Goal: Communication & Community: Answer question/provide support

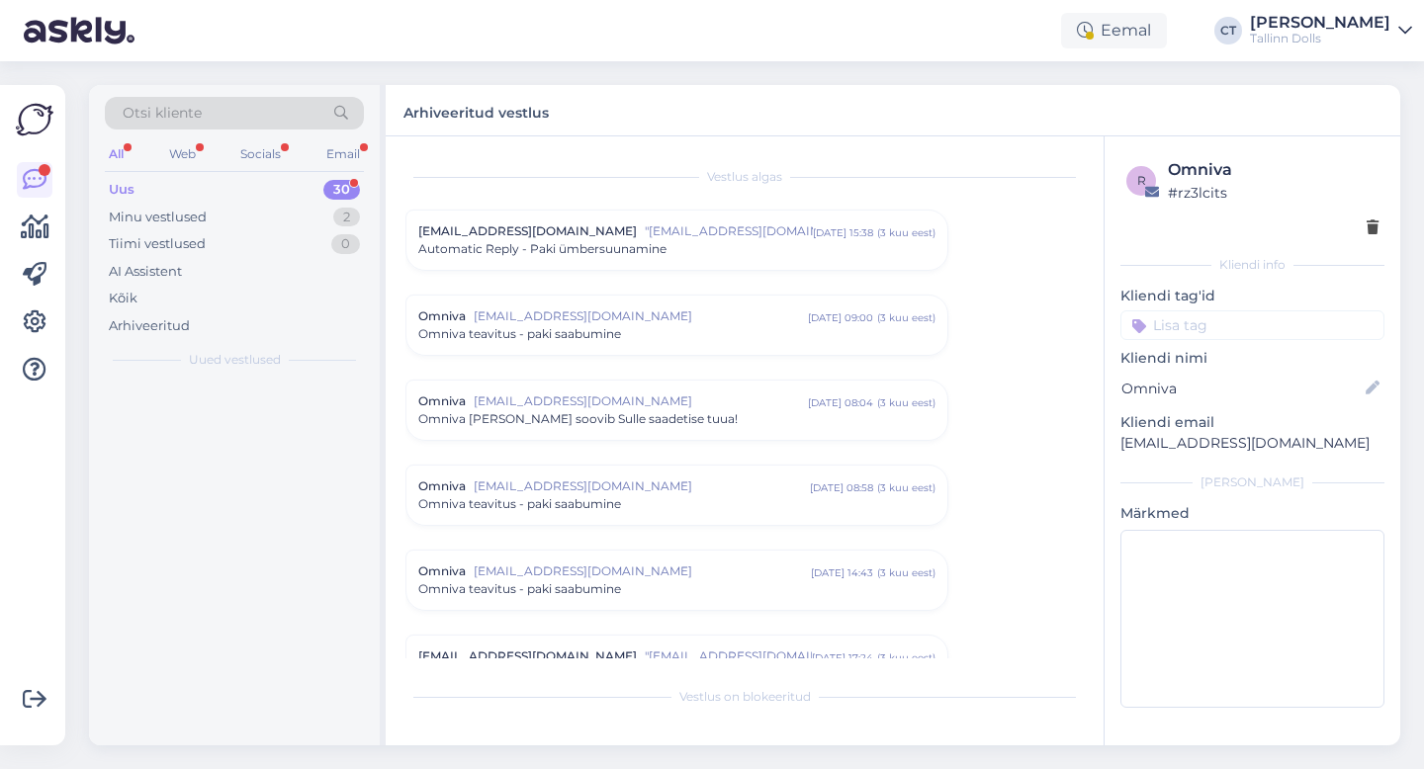
scroll to position [8583, 0]
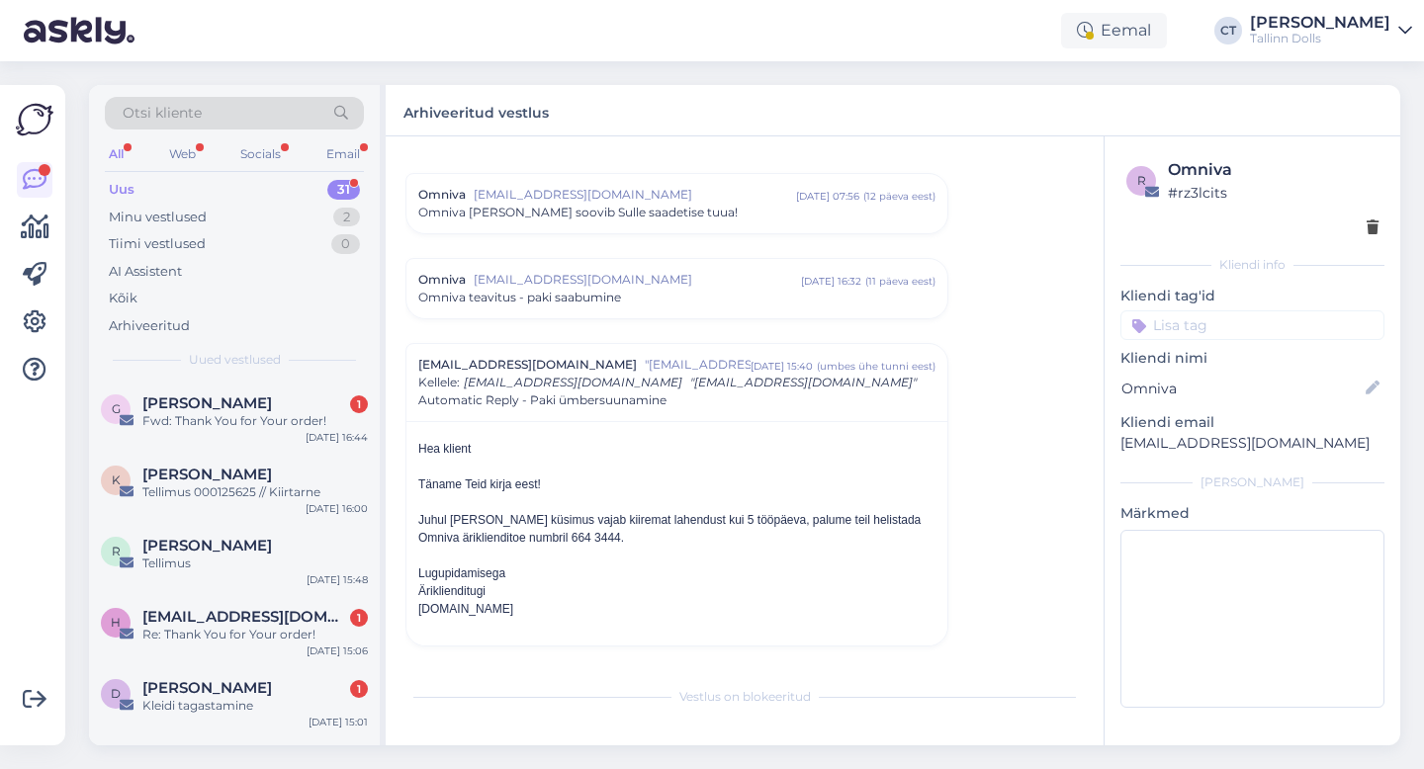
click at [224, 432] on div "G [PERSON_NAME] 1 Fwd: Thank You for Your order! [DATE] 16:44" at bounding box center [234, 416] width 291 height 71
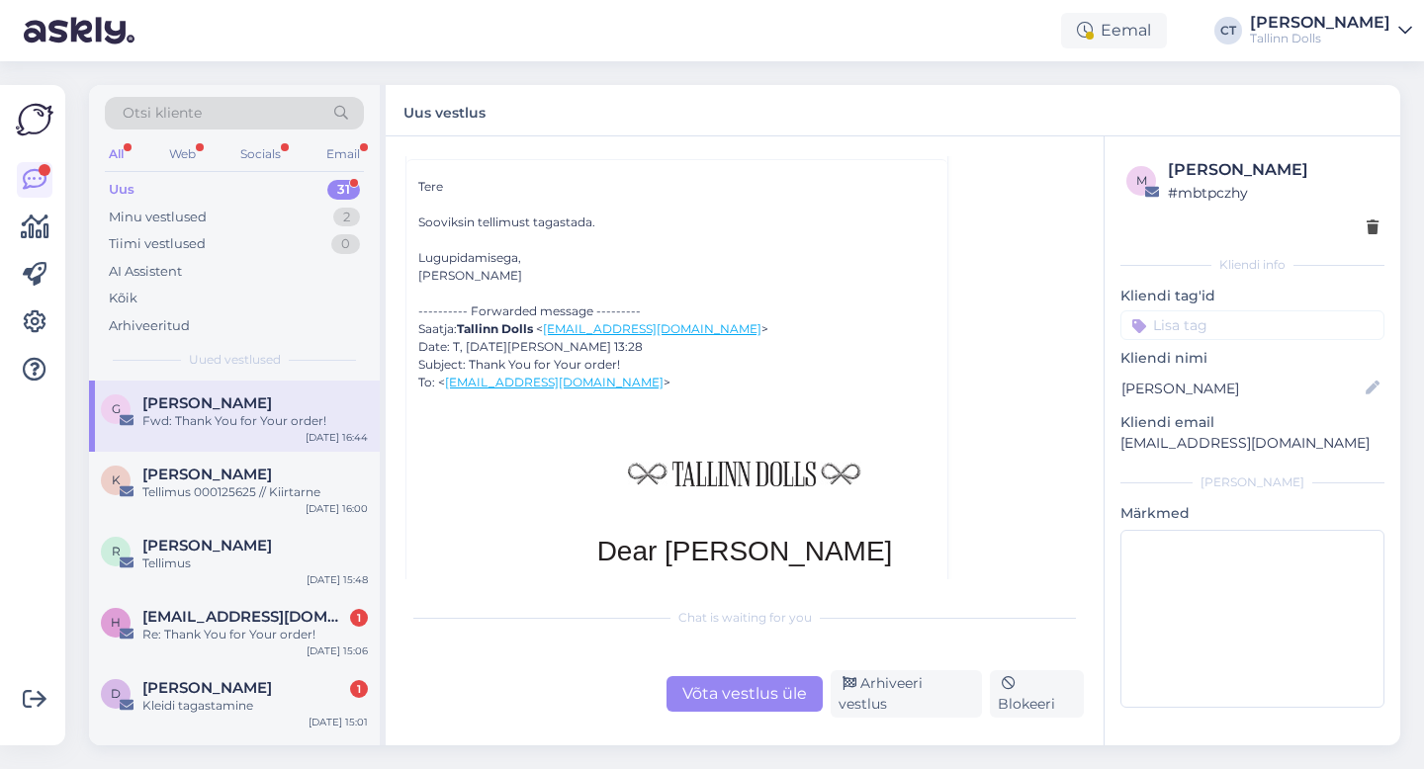
scroll to position [325, 0]
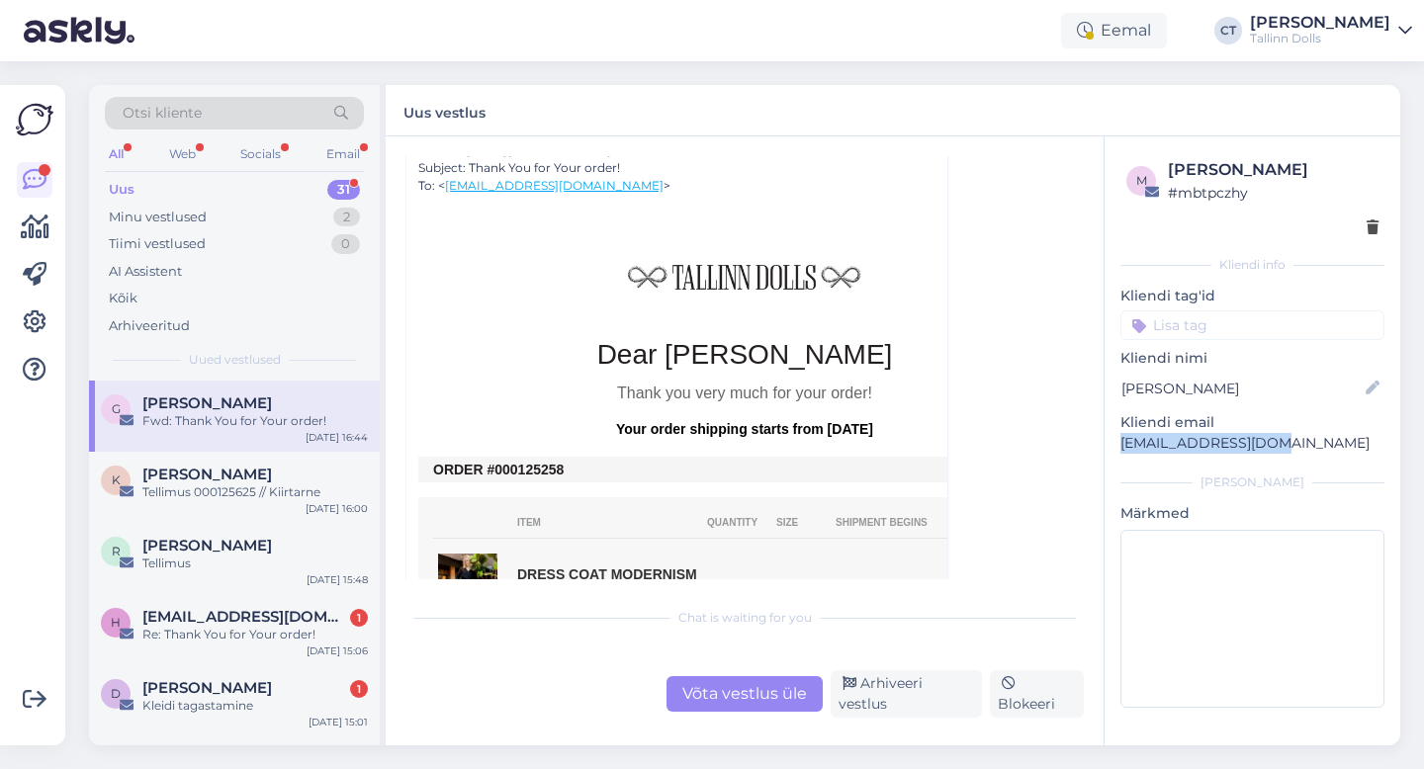
drag, startPoint x: 1292, startPoint y: 450, endPoint x: 1109, endPoint y: 443, distance: 183.1
click at [1109, 443] on div "m [PERSON_NAME] # mbtpczhy Kliendi info Kliendi tag'id zipper navy ZIPPER NAVY …" at bounding box center [1252, 436] width 296 height 601
copy p "[EMAIL_ADDRESS][DOMAIN_NAME]"
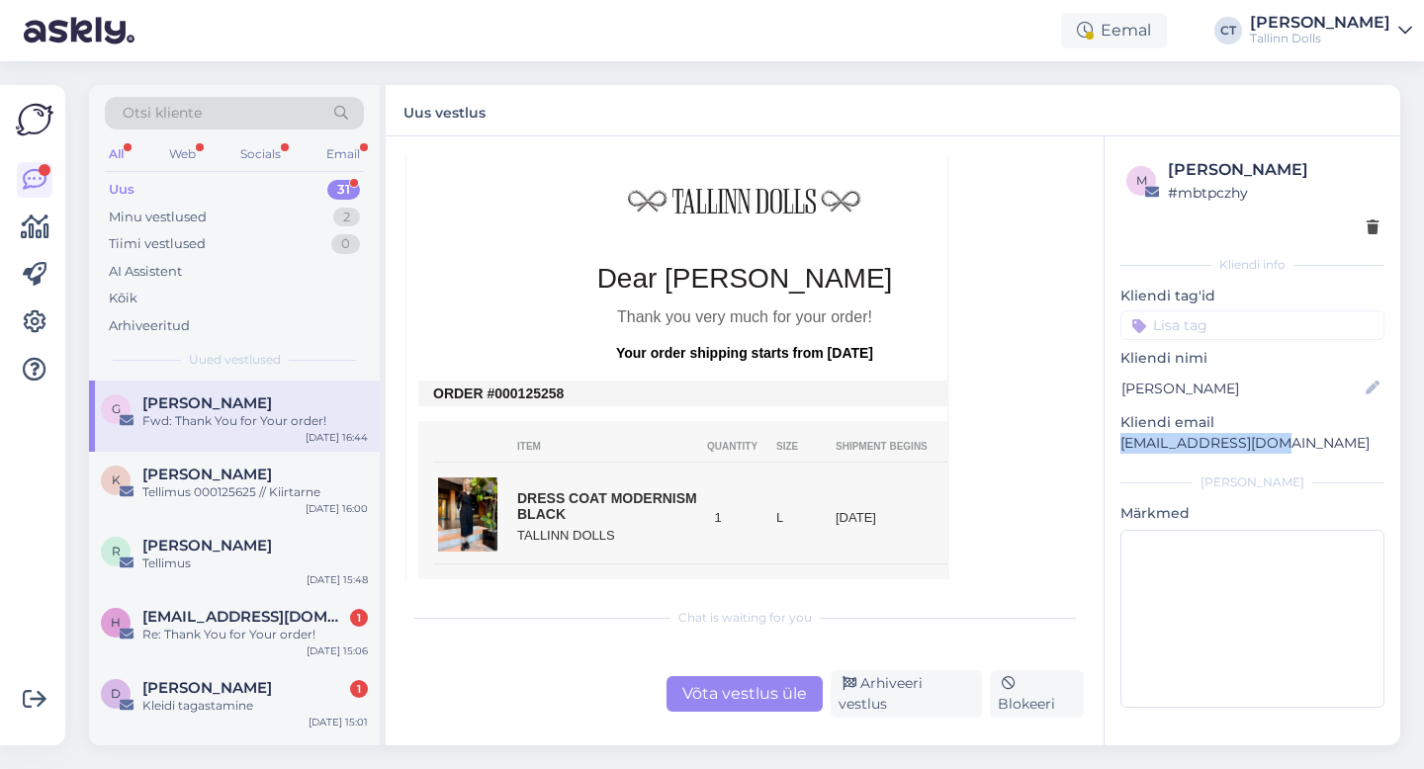
scroll to position [408, 0]
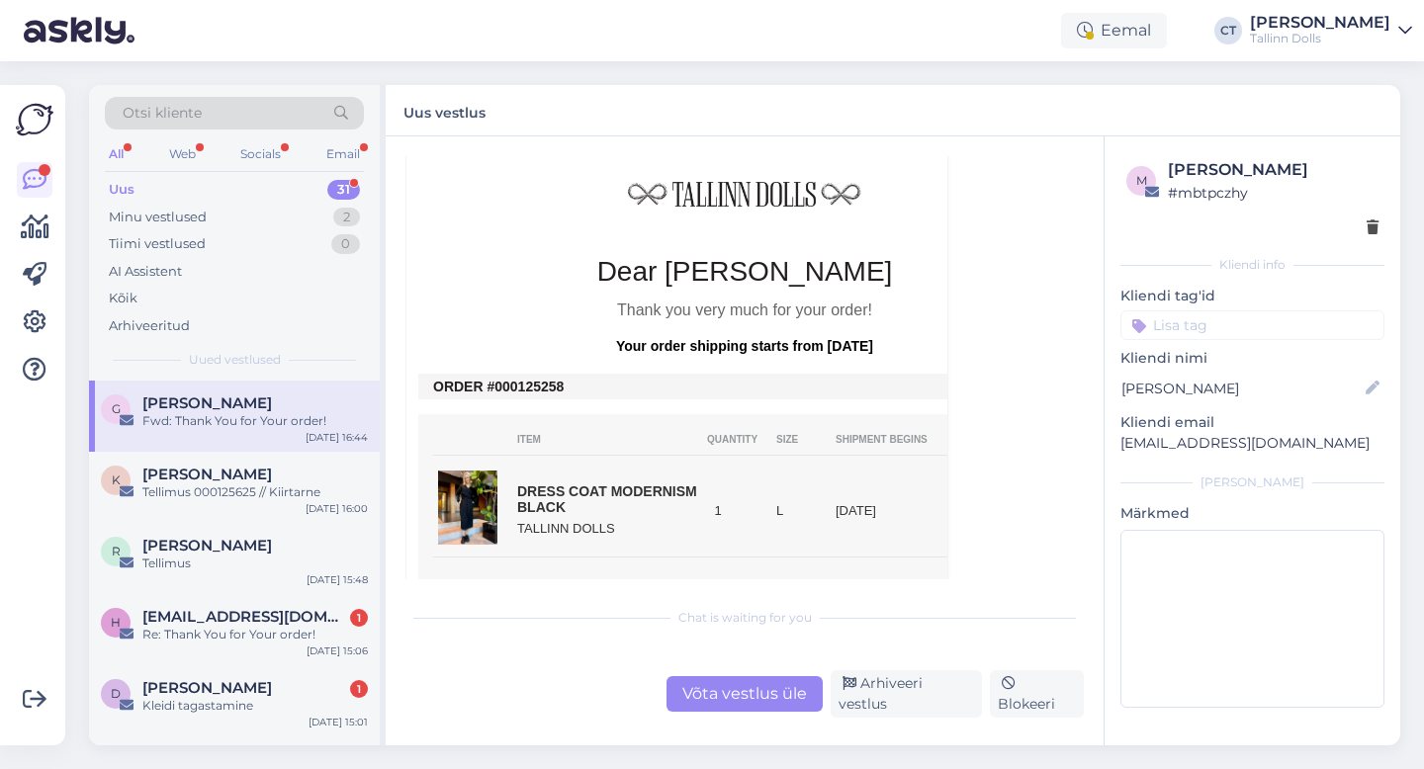
click at [731, 701] on div "Võta vestlus üle" at bounding box center [744, 694] width 156 height 36
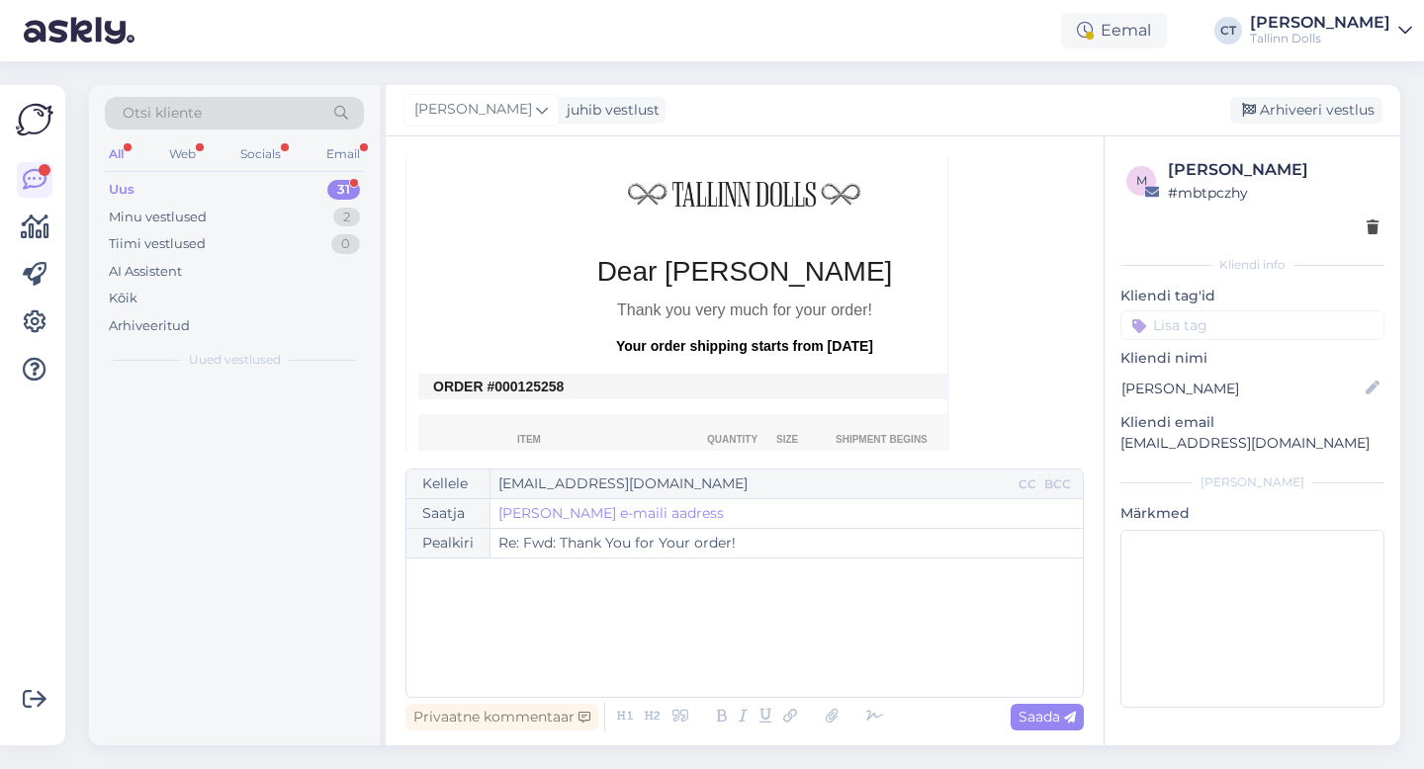
scroll to position [53, 0]
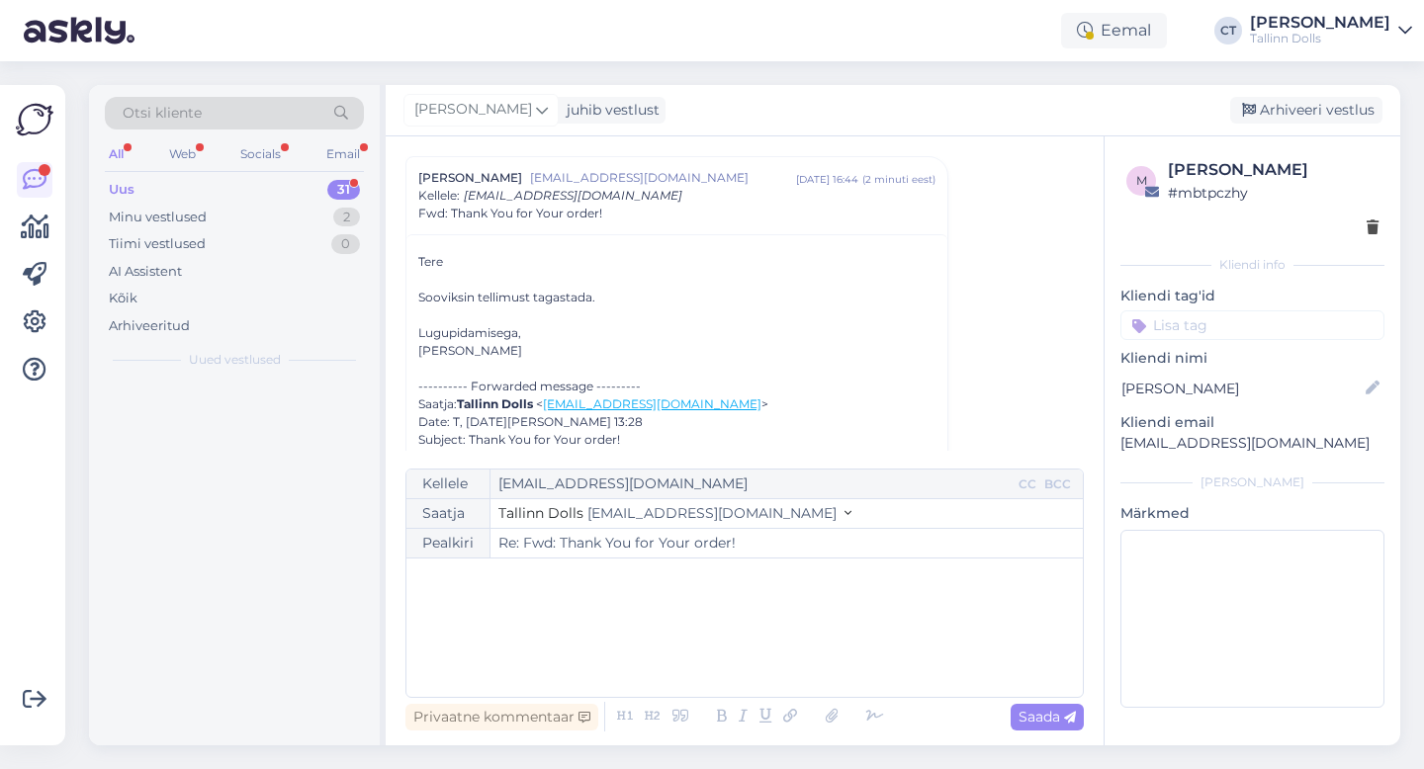
click at [746, 645] on div "﻿" at bounding box center [744, 628] width 657 height 119
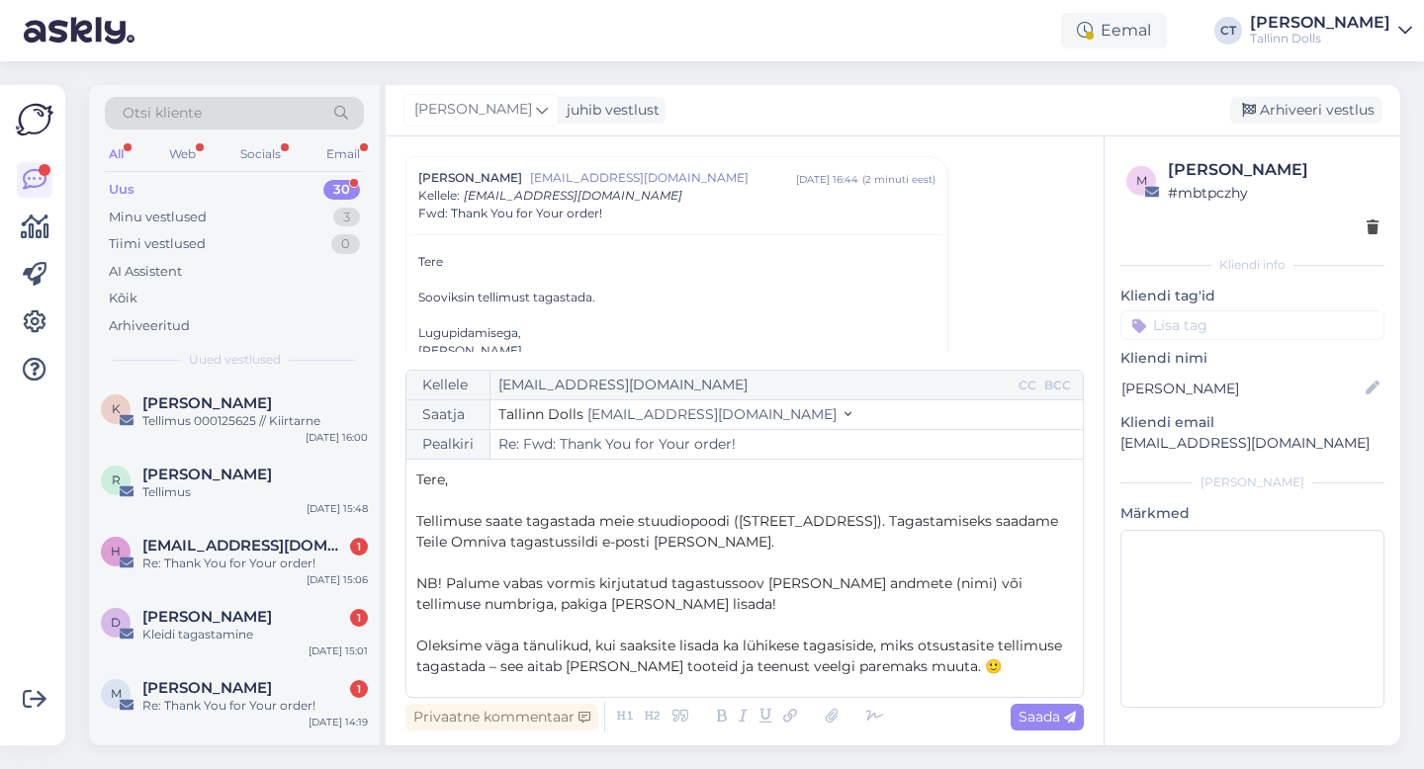
scroll to position [156, 0]
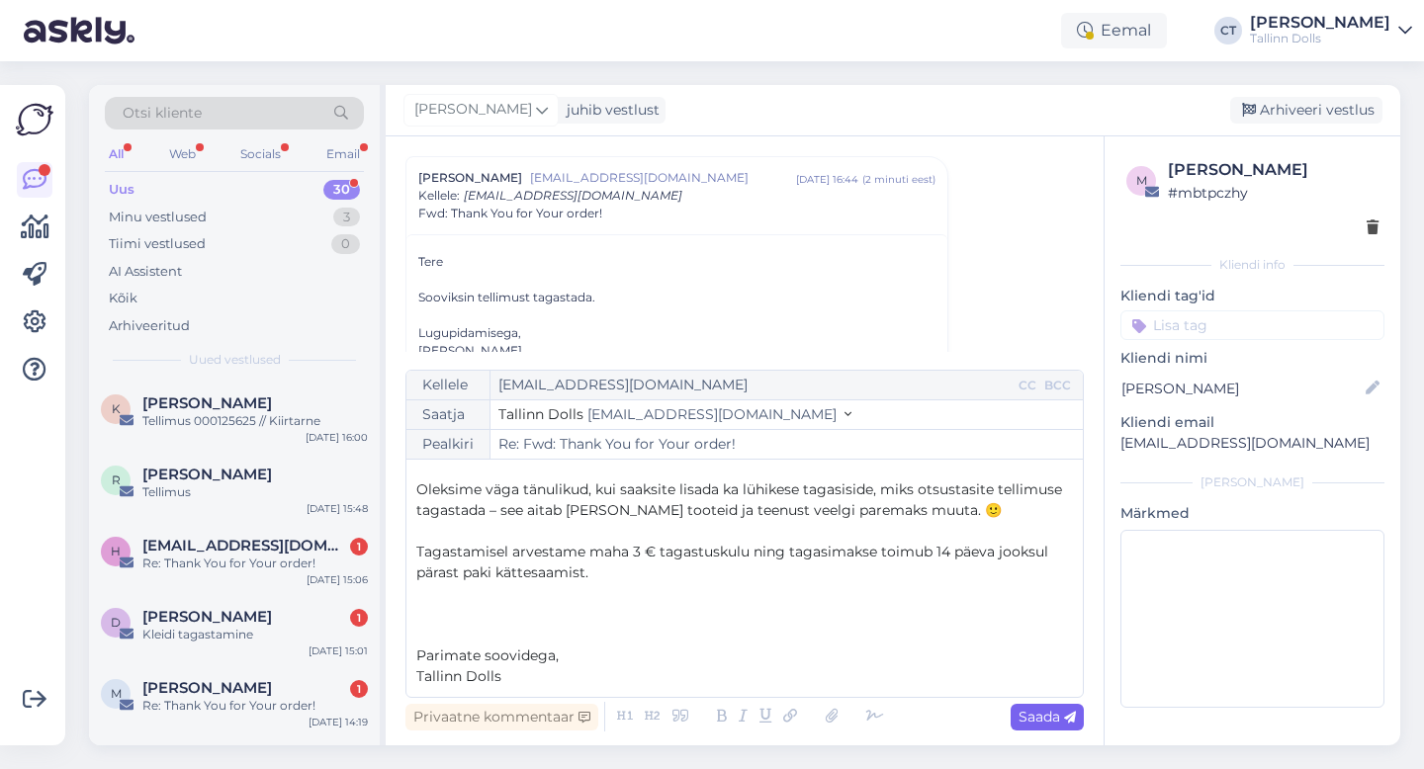
click at [1066, 721] on icon at bounding box center [1070, 718] width 12 height 12
type input "Re: Fwd: Thank You for Your order!"
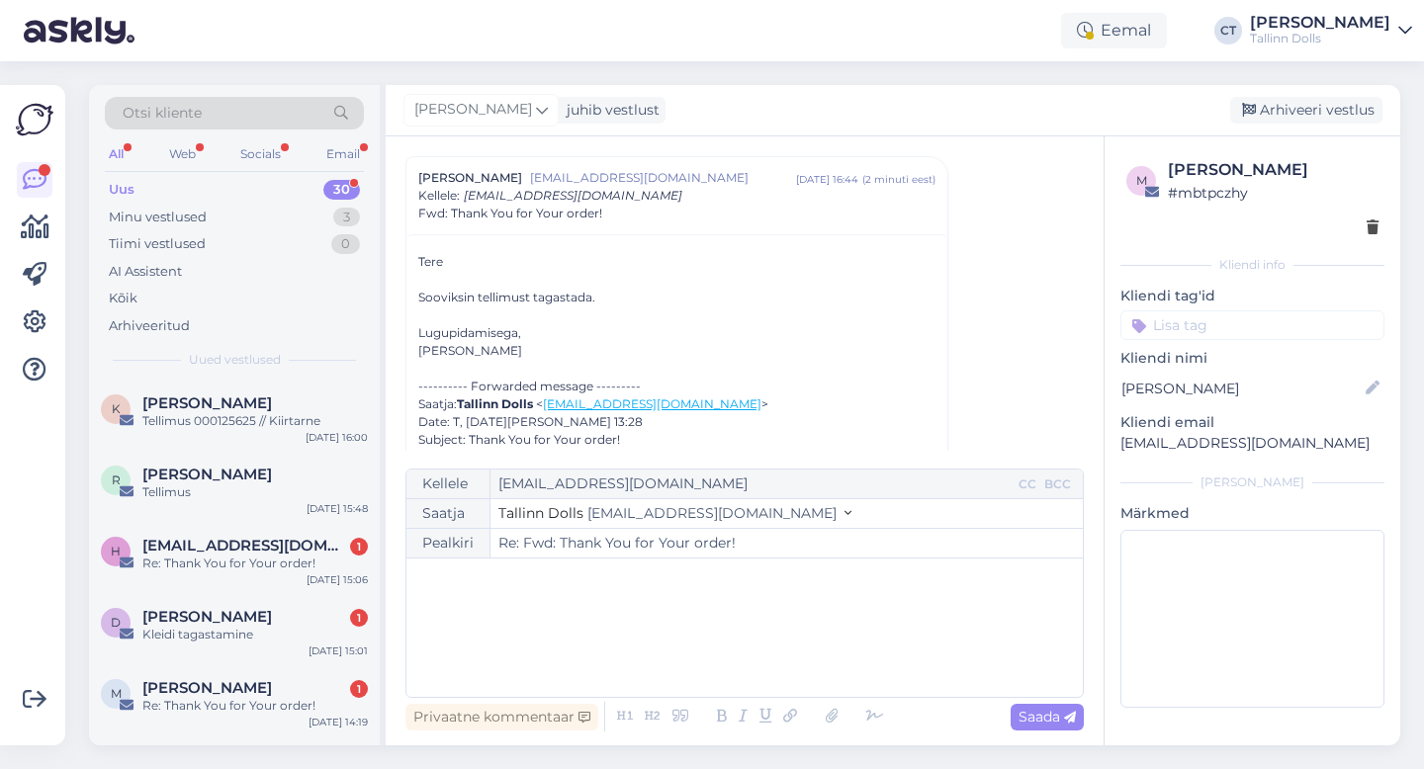
scroll to position [1272, 0]
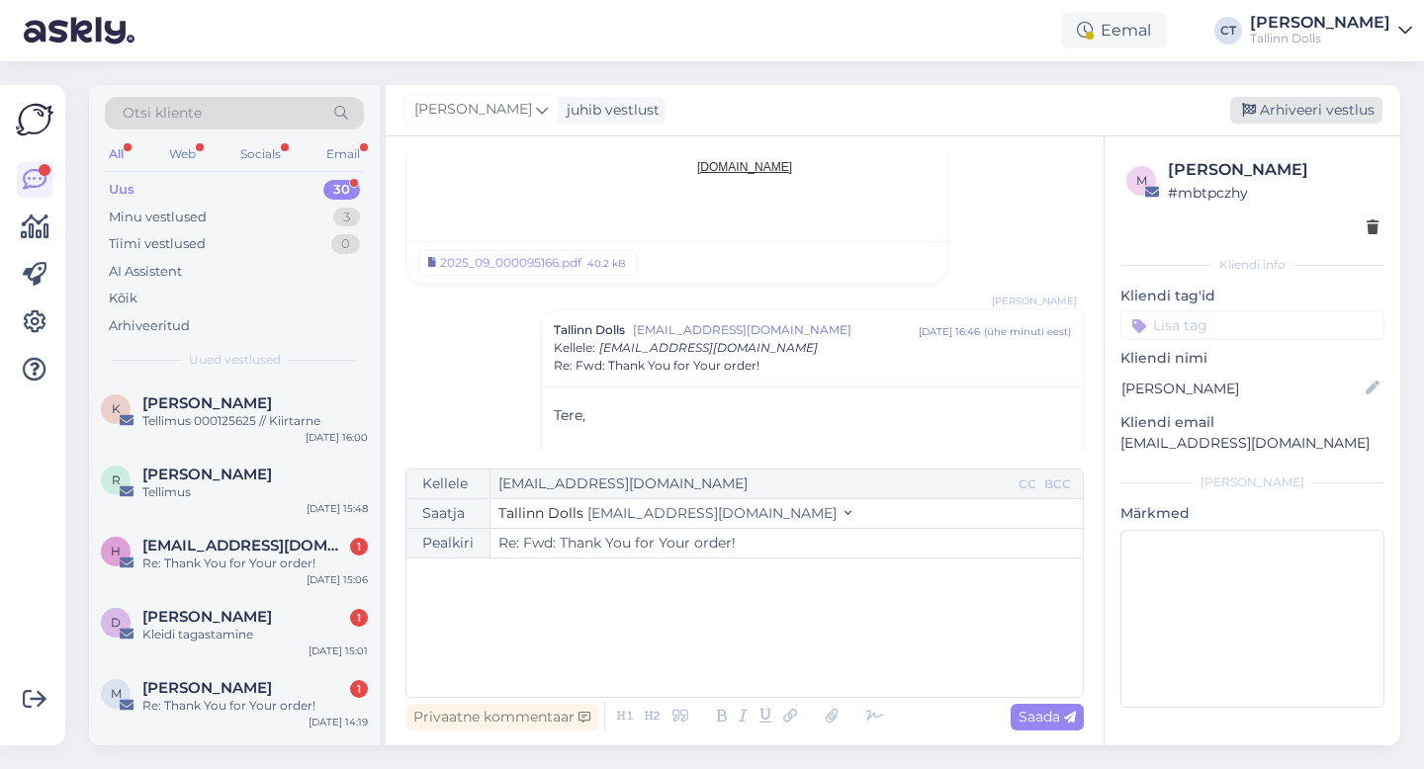
click at [1298, 122] on div "Arhiveeri vestlus" at bounding box center [1306, 110] width 152 height 27
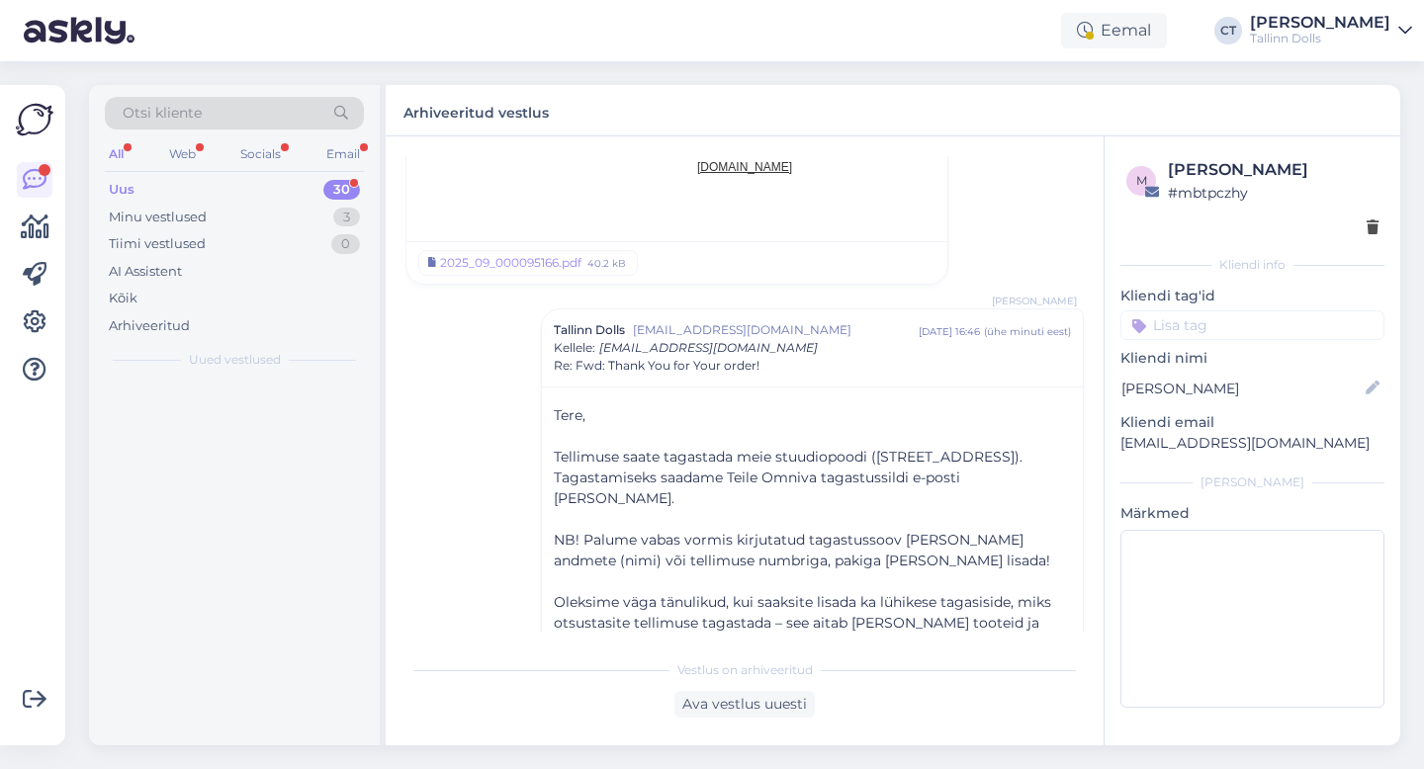
scroll to position [1424, 0]
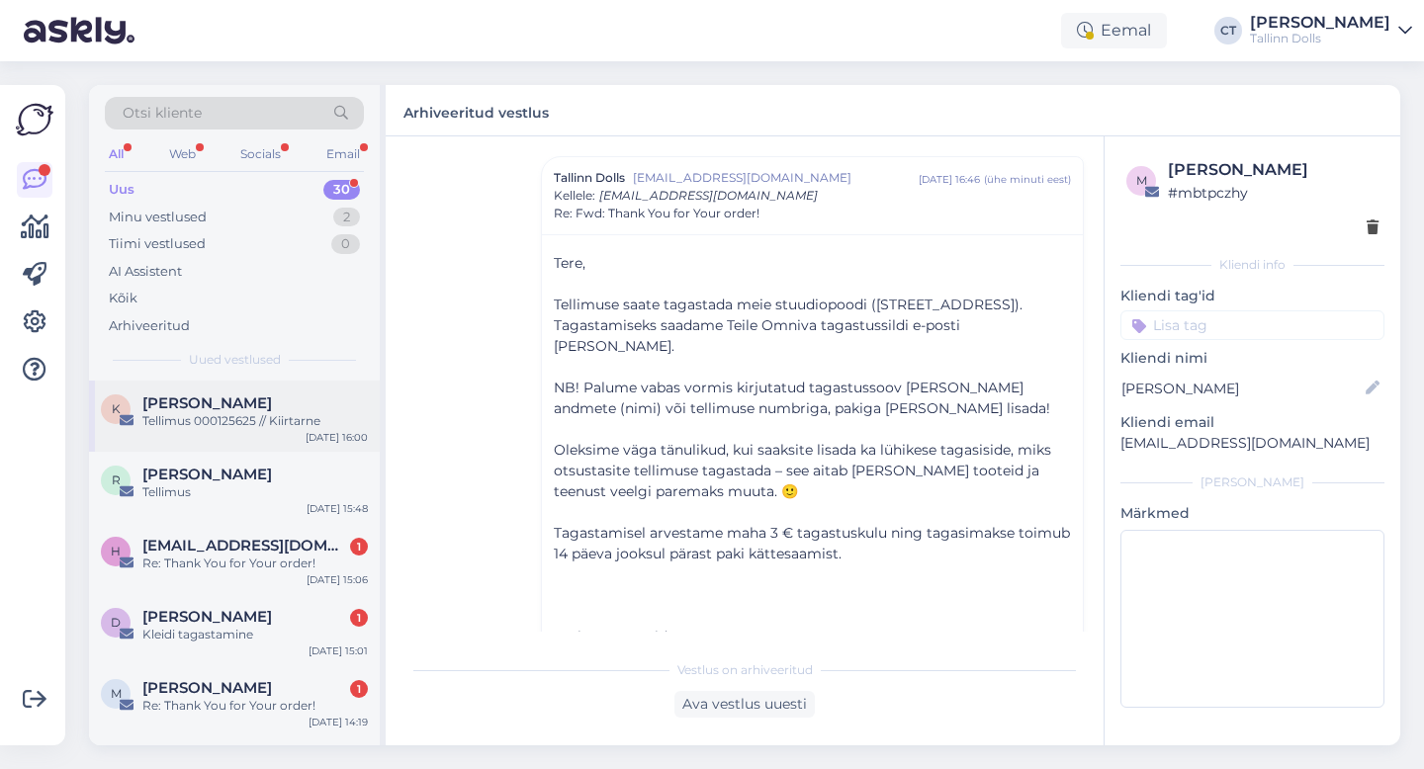
click at [268, 422] on div "Tellimus 000125625 // Kiirtarne" at bounding box center [254, 421] width 225 height 18
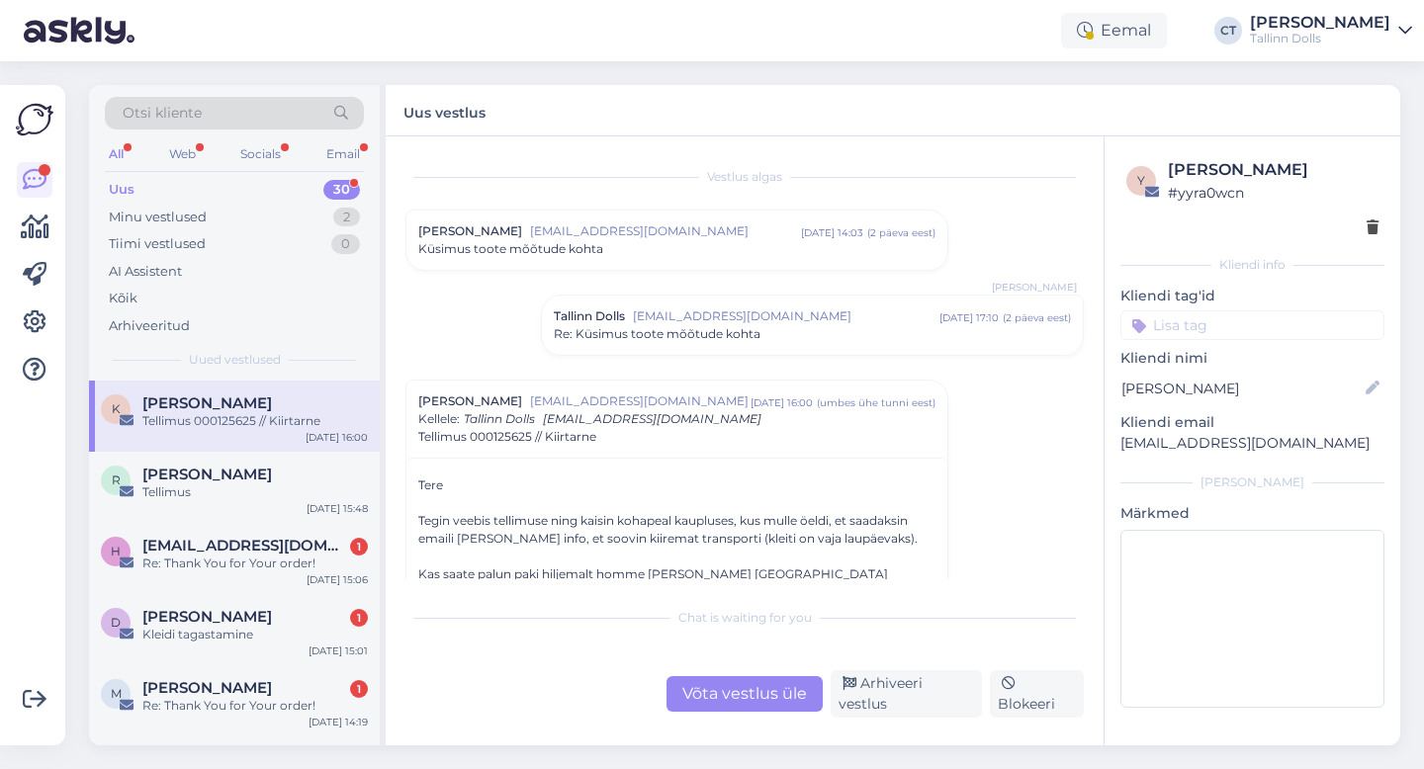
click at [729, 691] on div "Võta vestlus üle" at bounding box center [744, 694] width 156 height 36
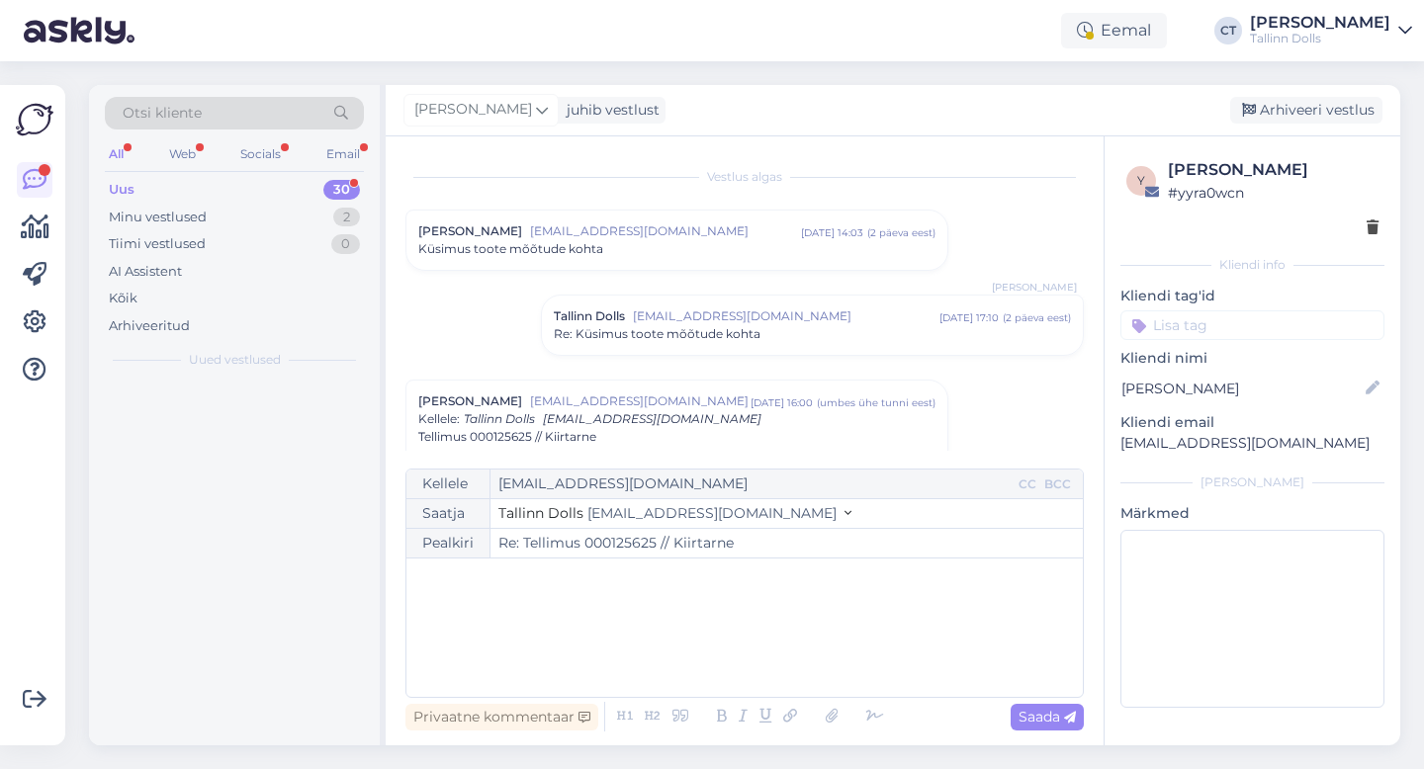
scroll to position [223, 0]
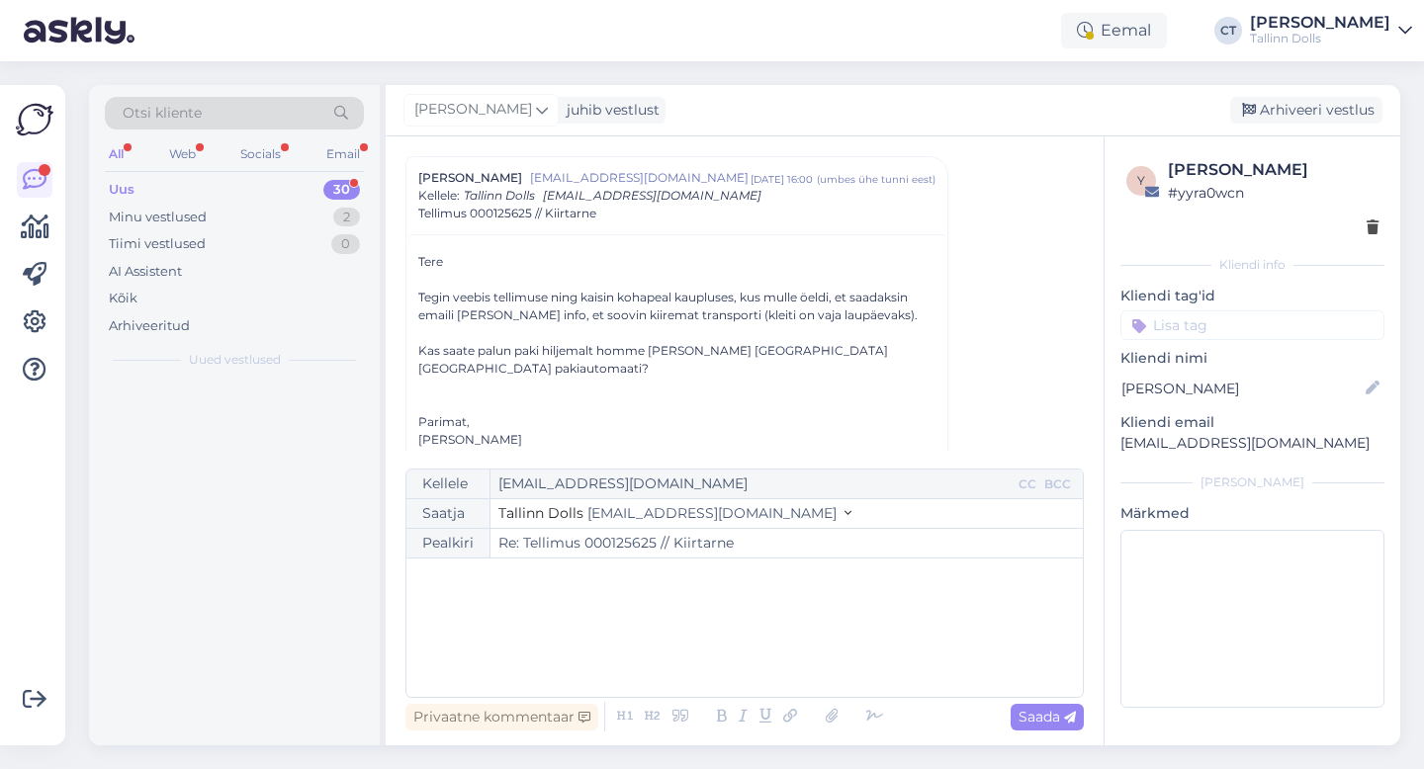
click at [740, 643] on div "﻿" at bounding box center [744, 628] width 657 height 119
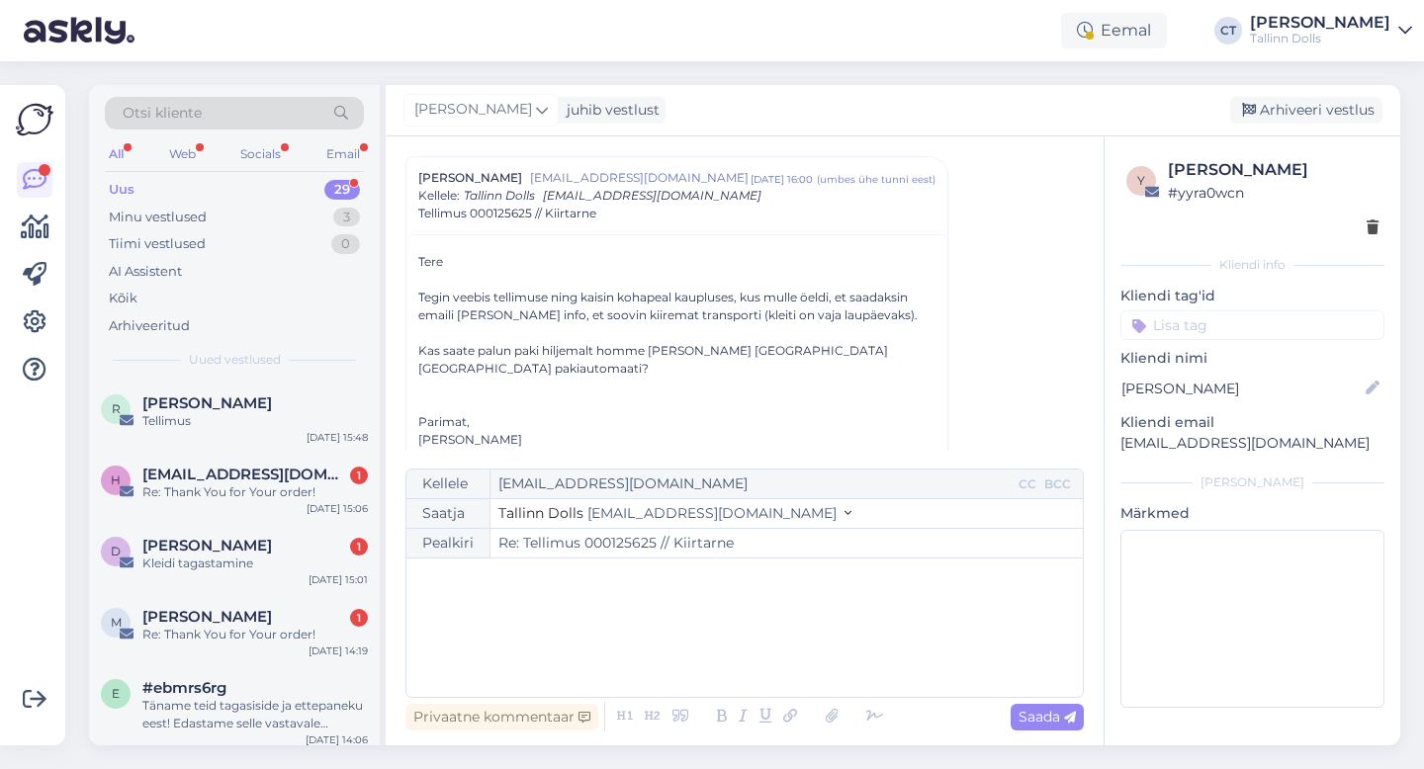
click at [740, 643] on div "﻿" at bounding box center [744, 628] width 657 height 119
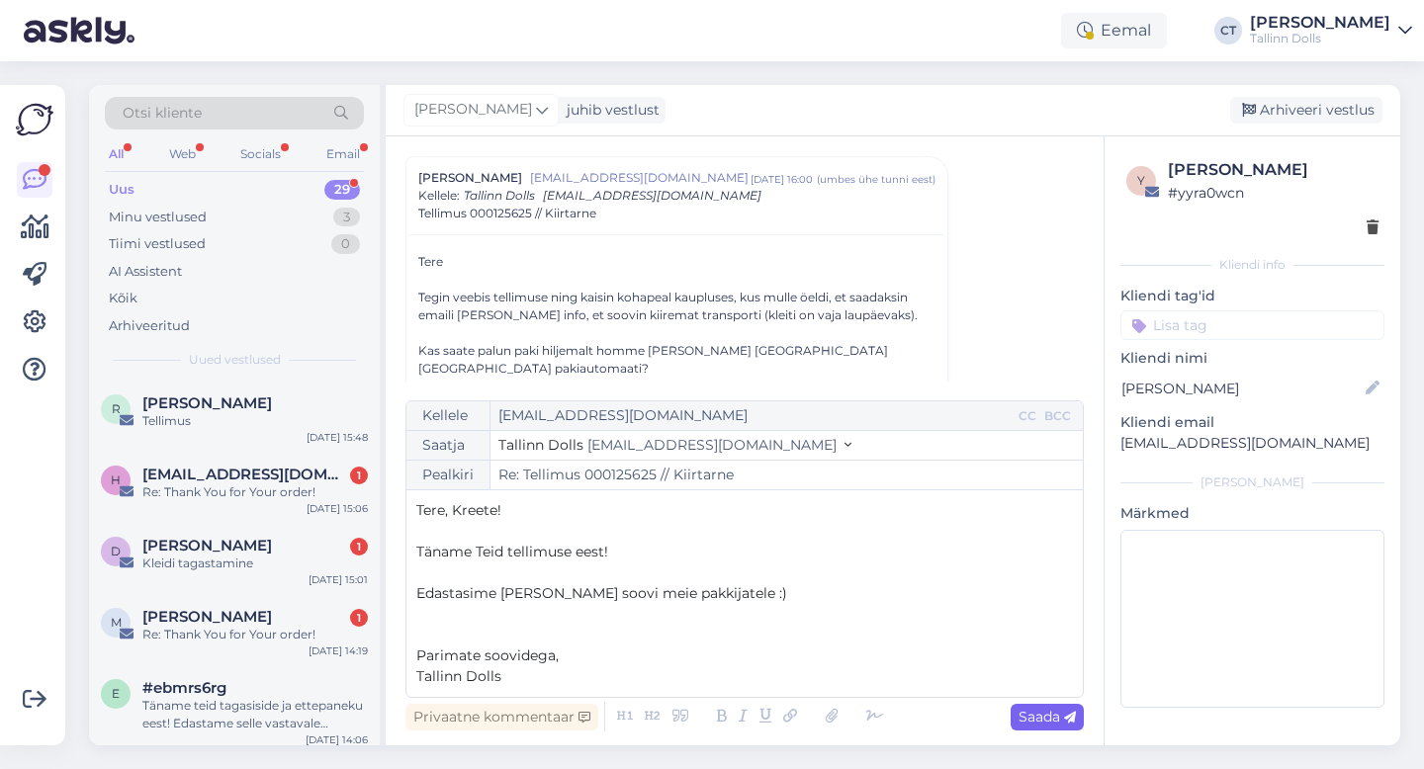
click at [1014, 709] on div "Saada" at bounding box center [1047, 717] width 73 height 27
type input "Re: Re: Tellimus 000125625 // Kiirtarne"
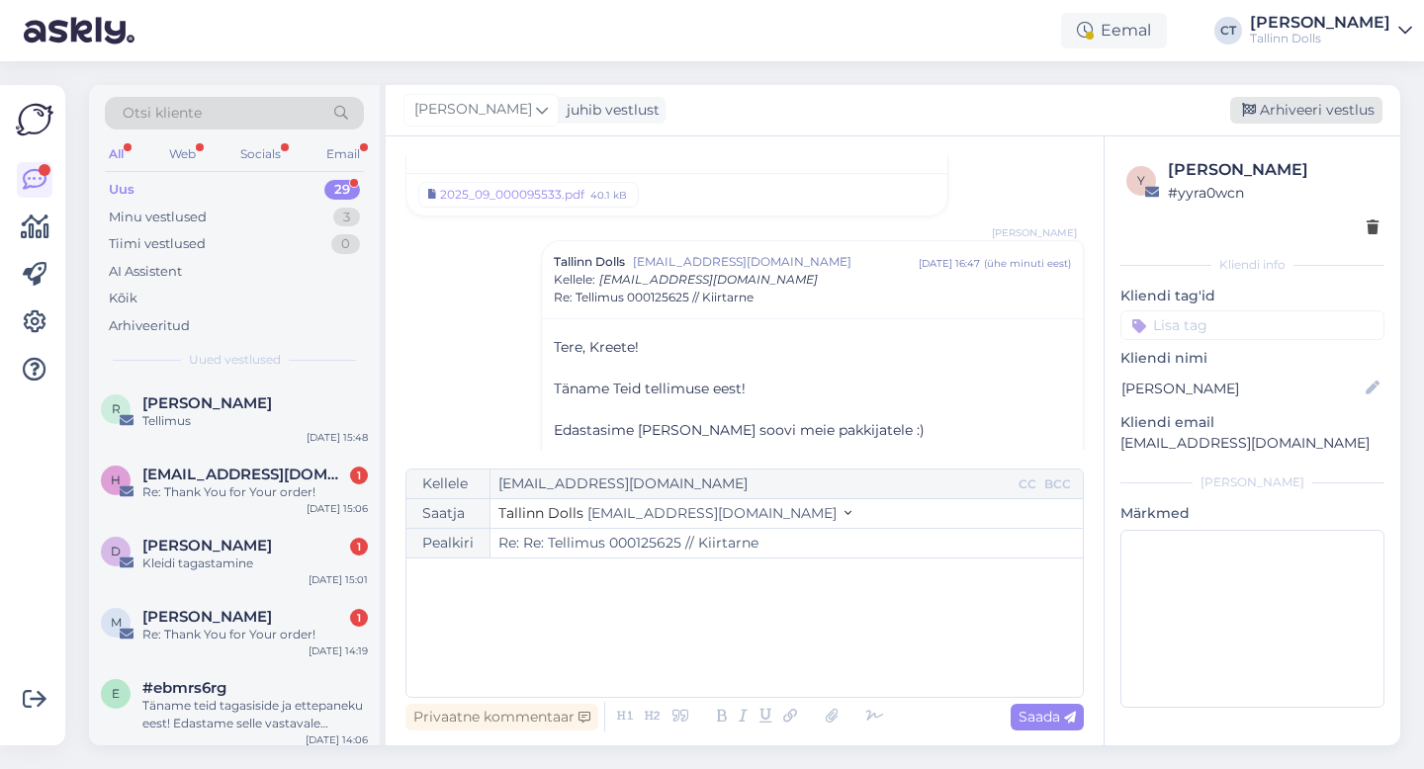
click at [1312, 114] on div "Arhiveeri vestlus" at bounding box center [1306, 110] width 152 height 27
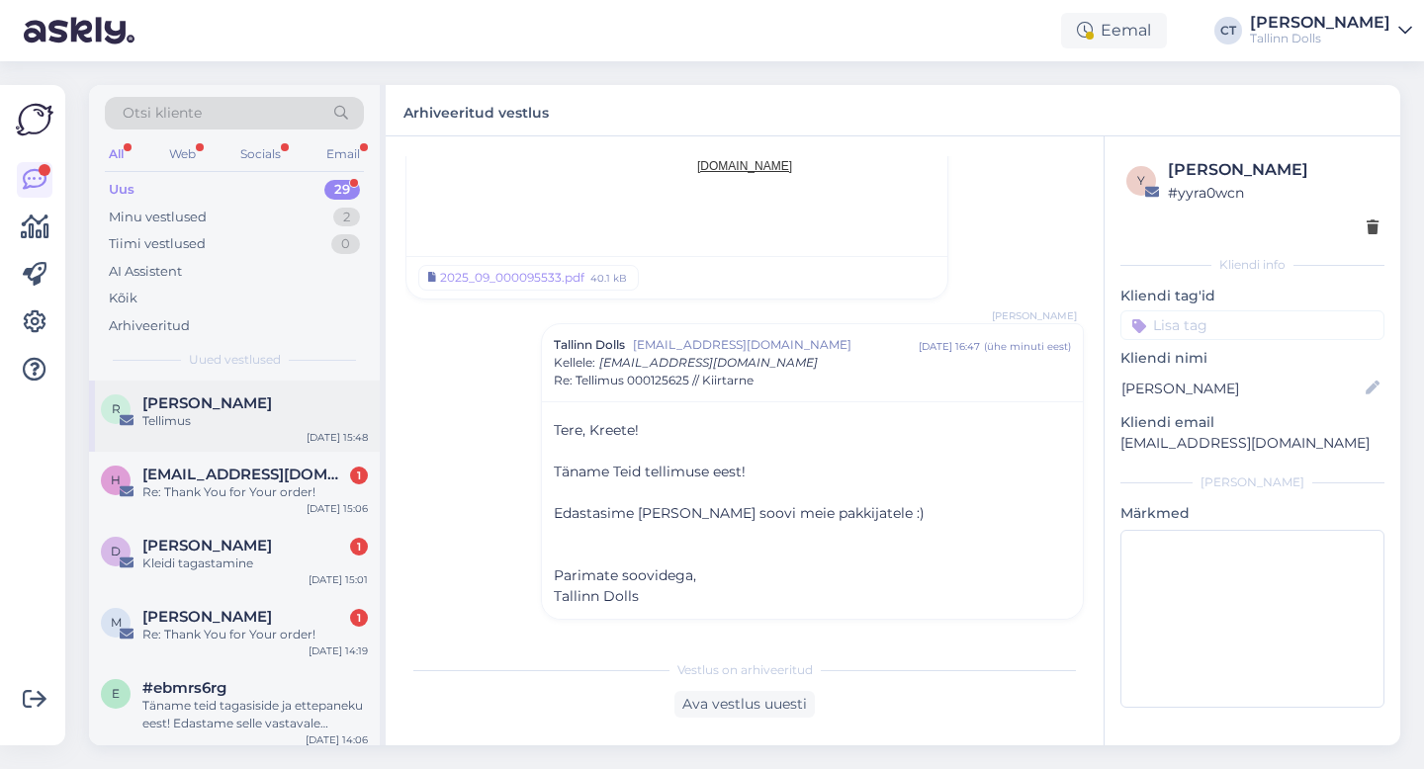
click at [282, 405] on div "[PERSON_NAME]" at bounding box center [254, 404] width 225 height 18
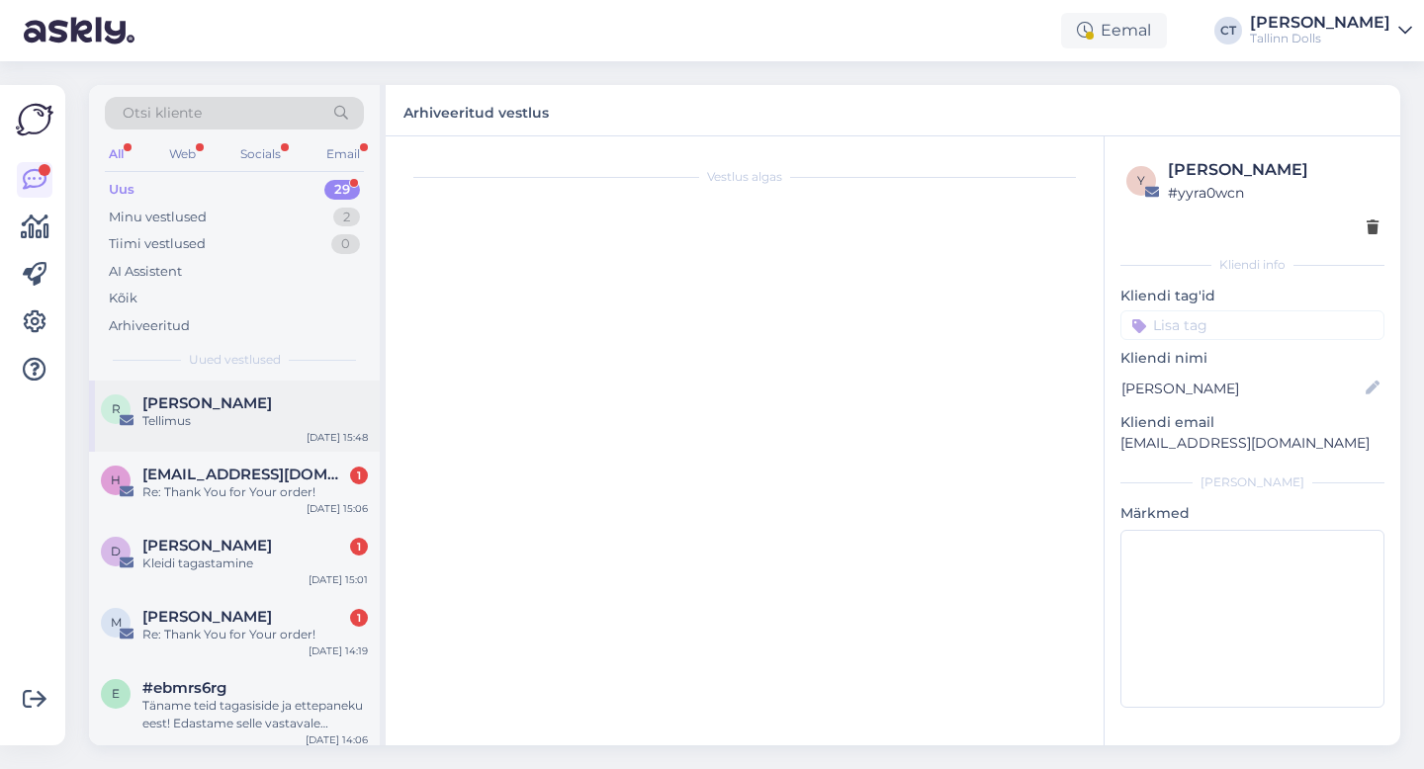
scroll to position [1808, 0]
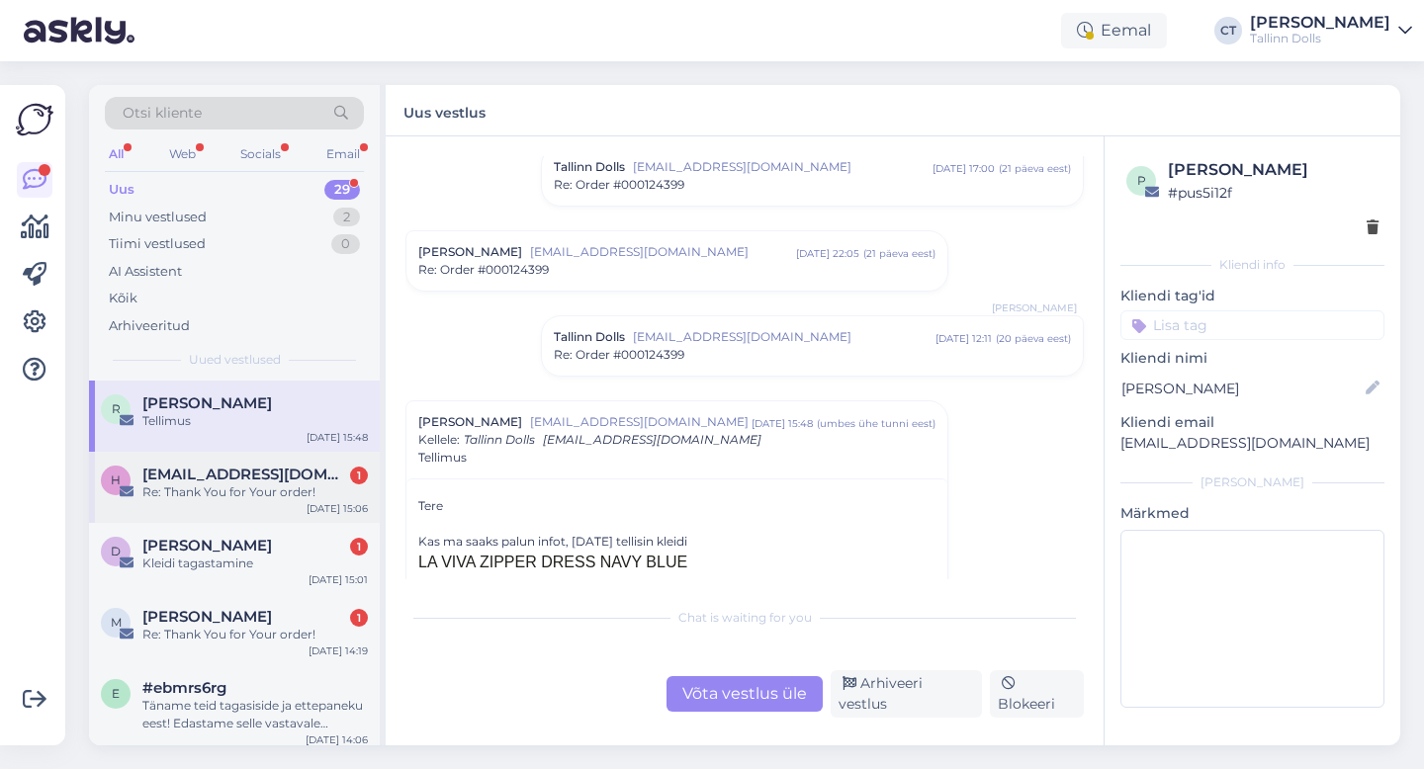
click at [252, 490] on div "Re: Thank You for Your order!" at bounding box center [254, 493] width 225 height 18
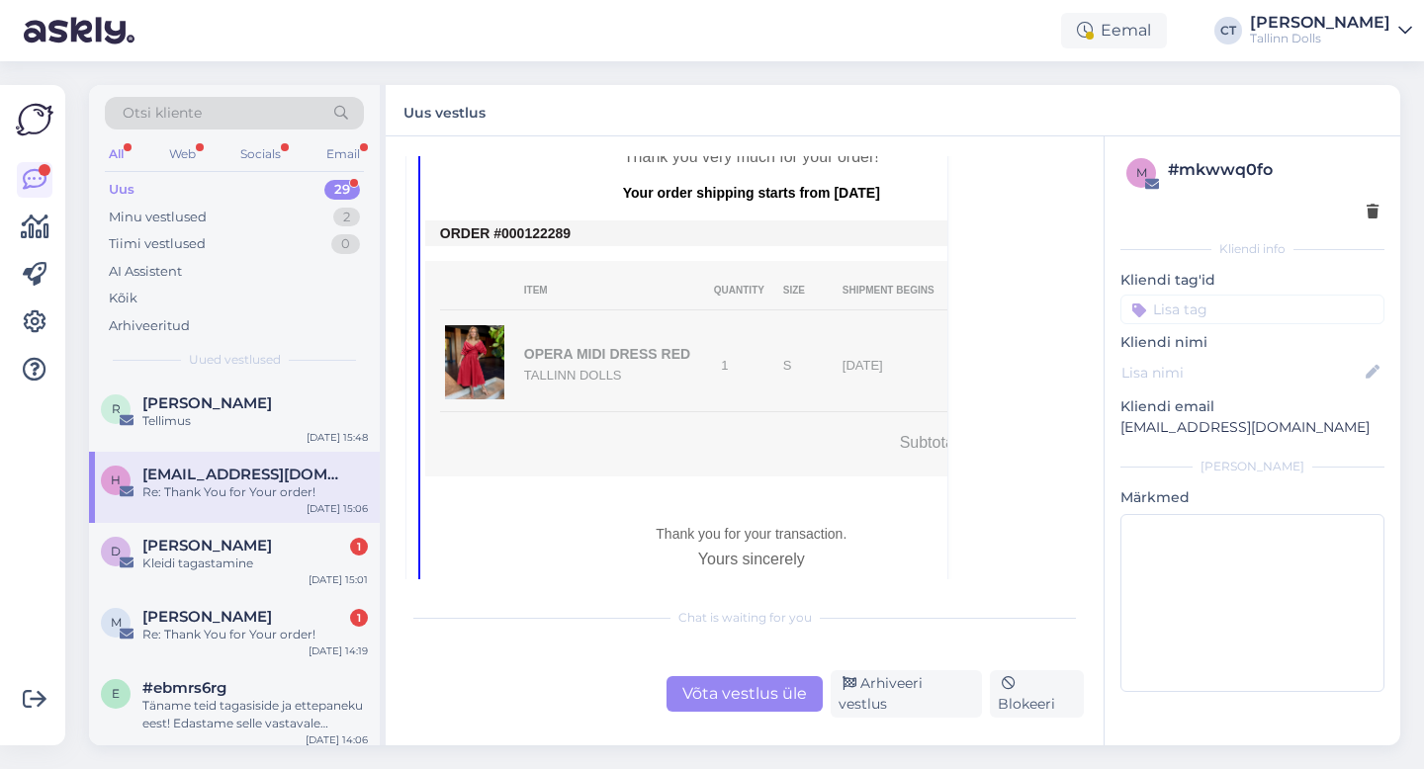
scroll to position [0, 0]
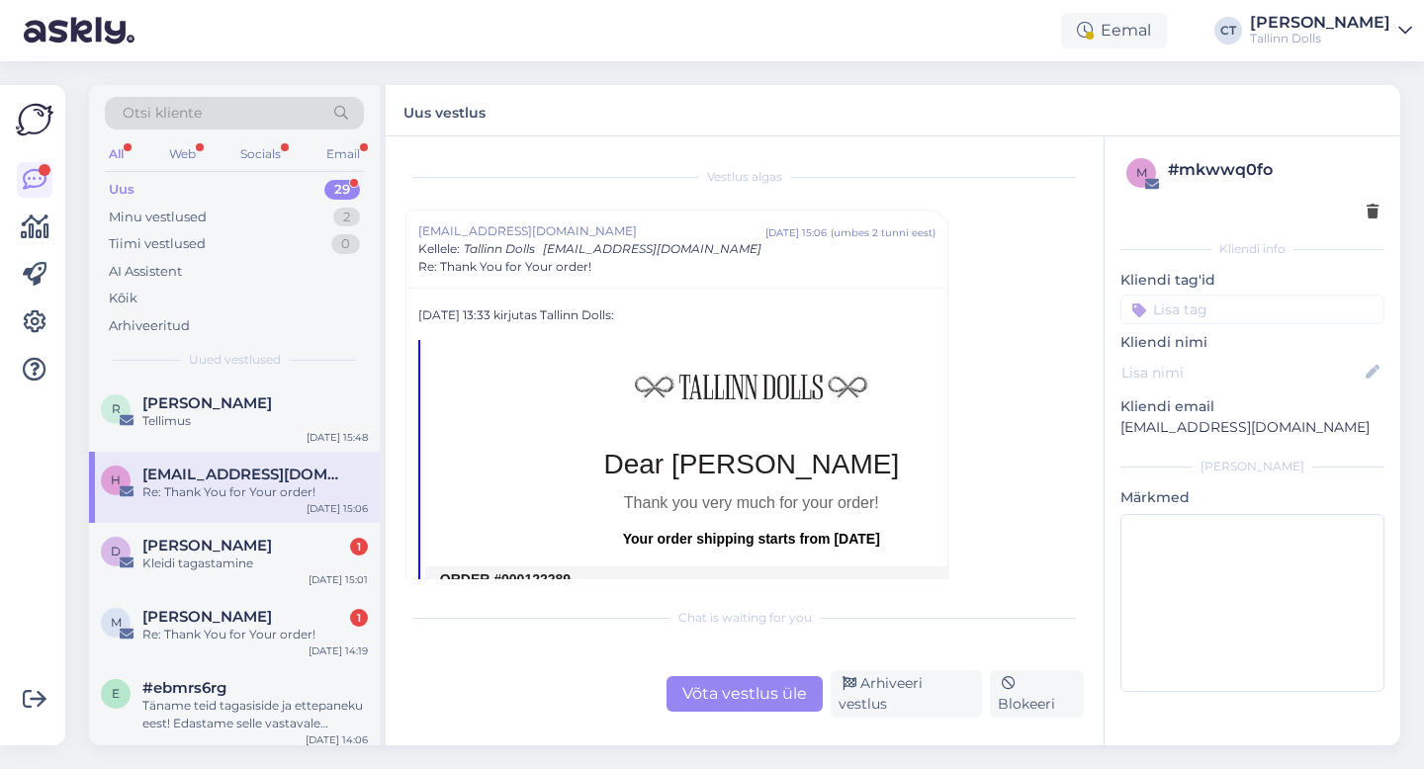
click at [755, 703] on div "Võta vestlus üle" at bounding box center [744, 694] width 156 height 36
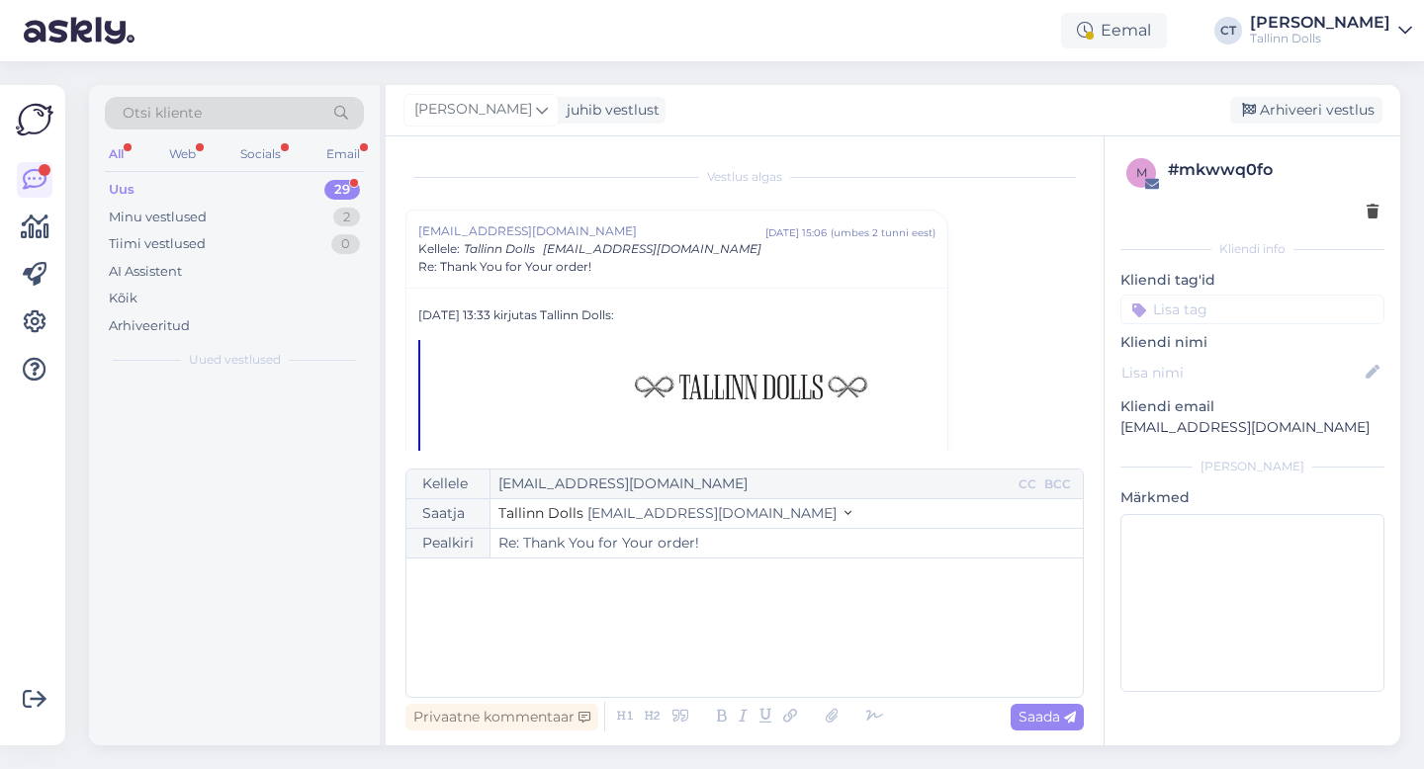
scroll to position [53, 0]
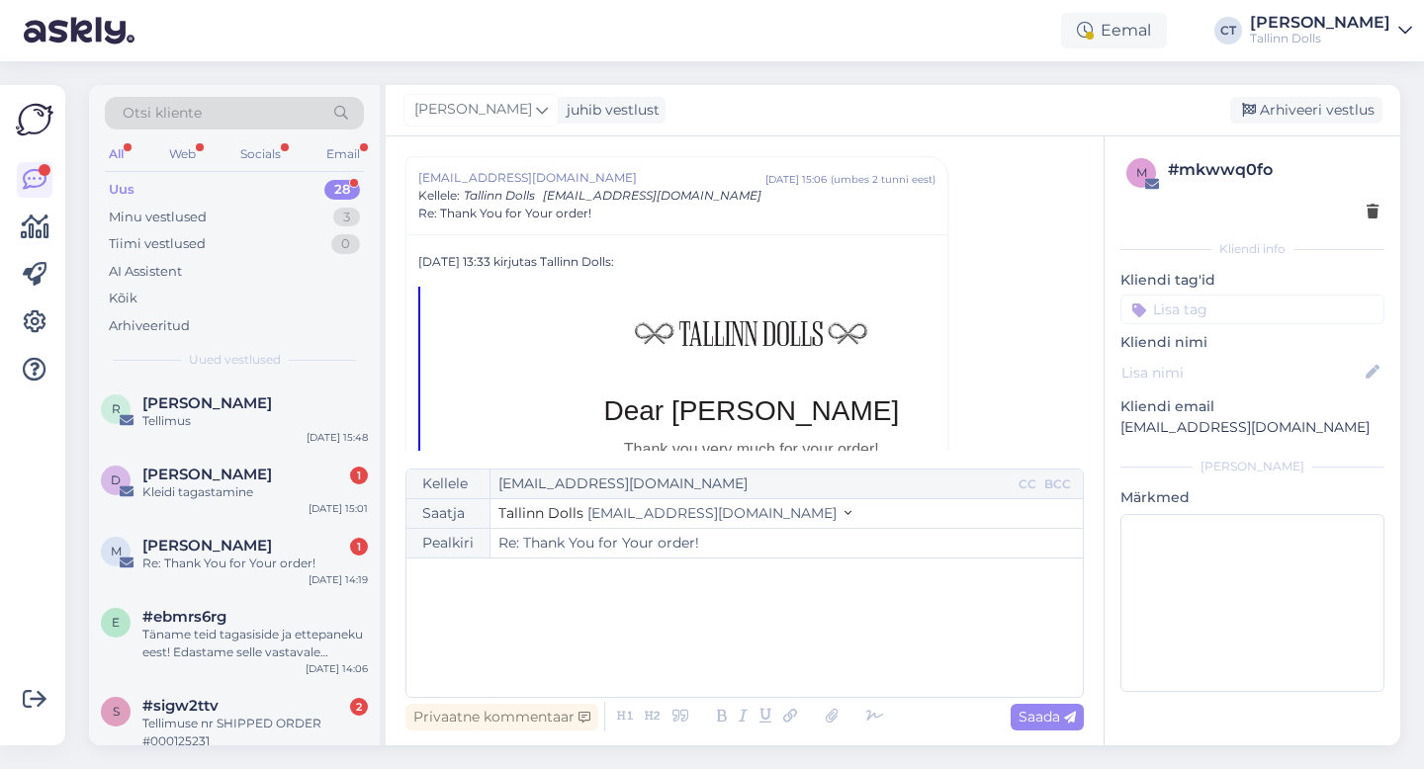
click at [754, 646] on div "﻿" at bounding box center [744, 628] width 657 height 119
click at [569, 628] on div "﻿" at bounding box center [744, 628] width 657 height 119
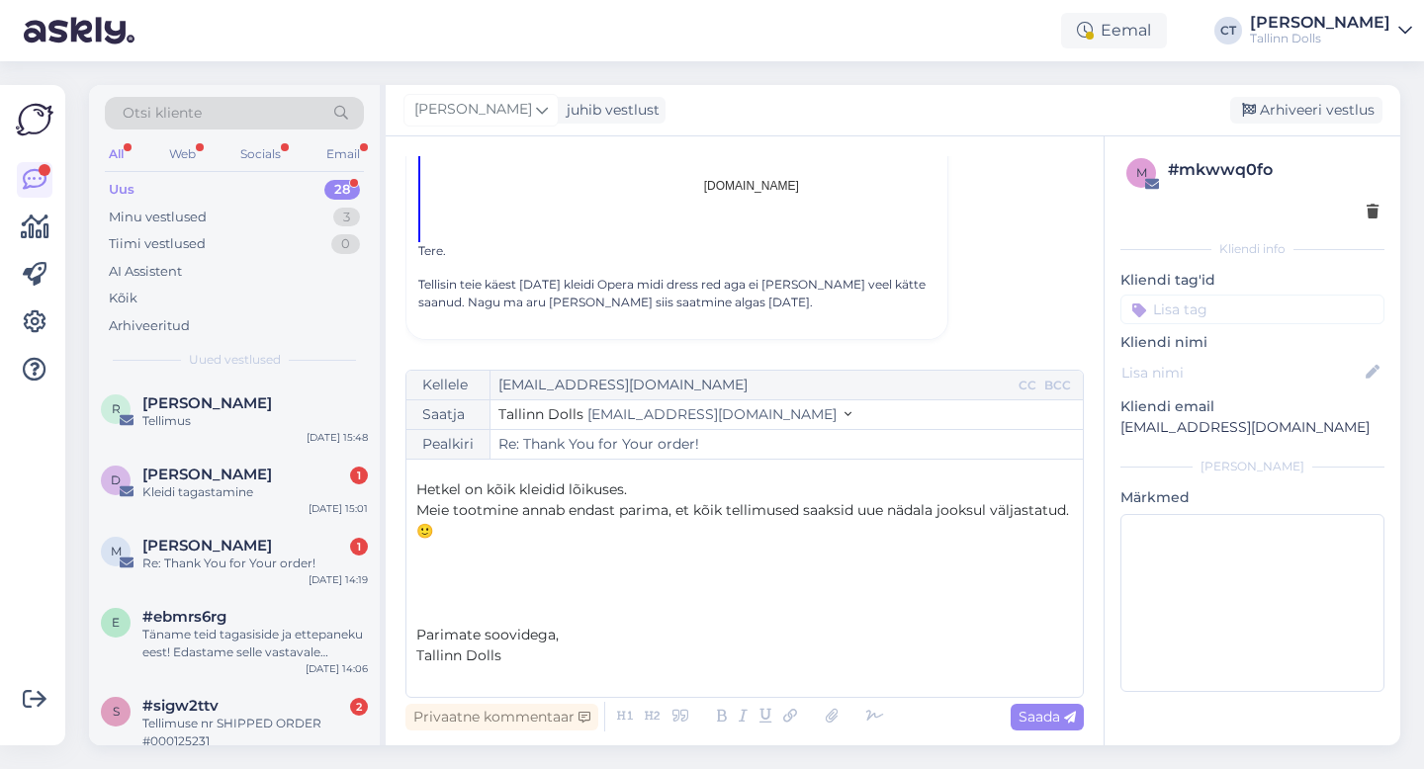
scroll to position [1044, 0]
click at [1024, 717] on span "Saada" at bounding box center [1046, 717] width 57 height 18
type input "Re: Re: Thank You for Your order!"
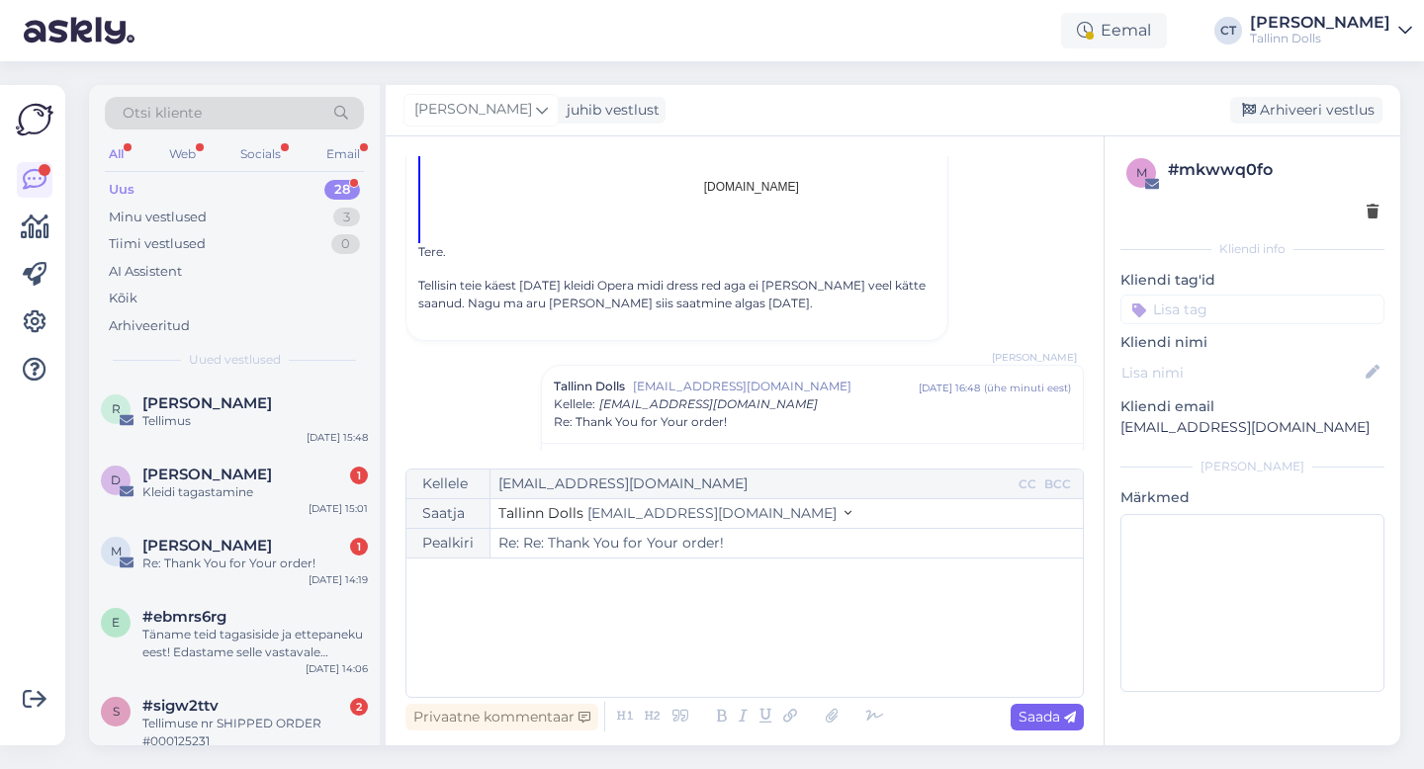
scroll to position [0, 0]
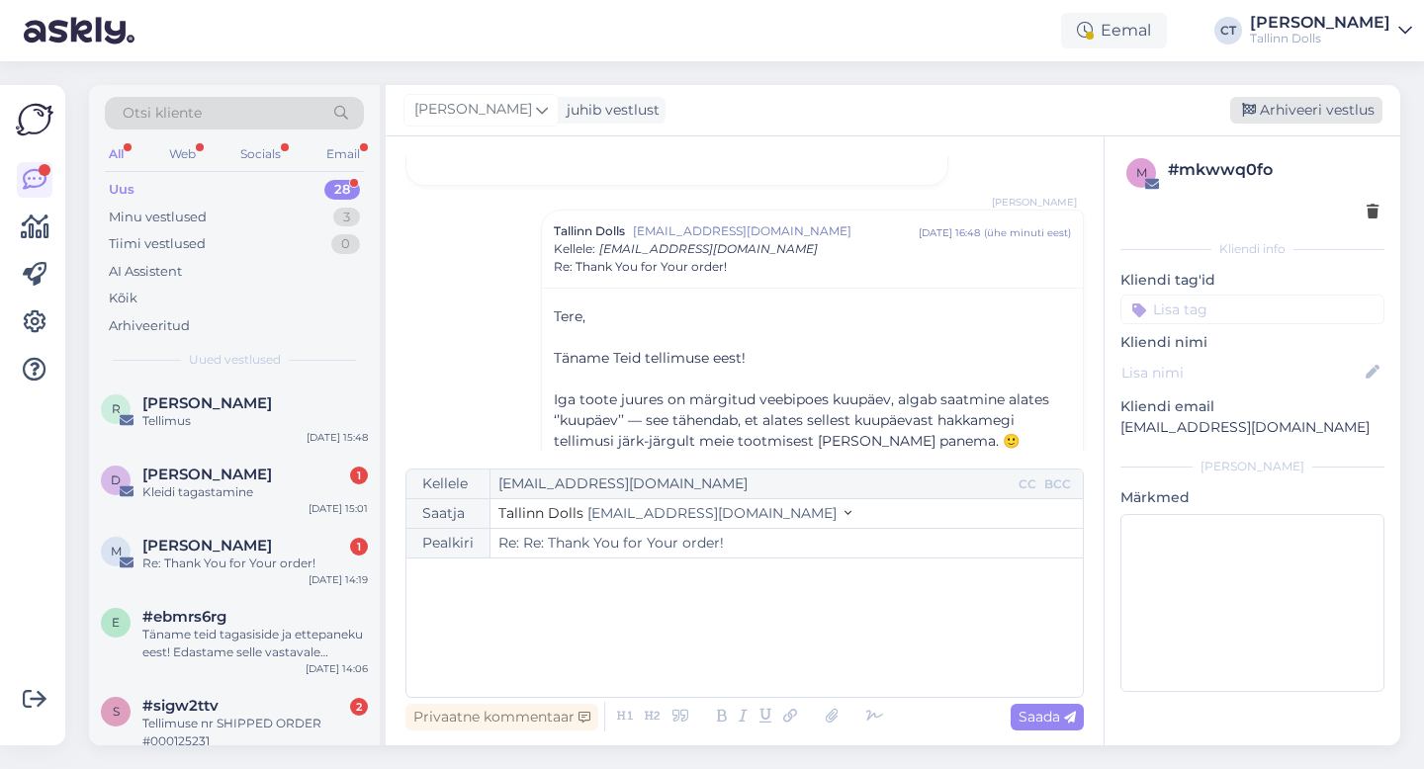
click at [1324, 113] on div "Arhiveeri vestlus" at bounding box center [1306, 110] width 152 height 27
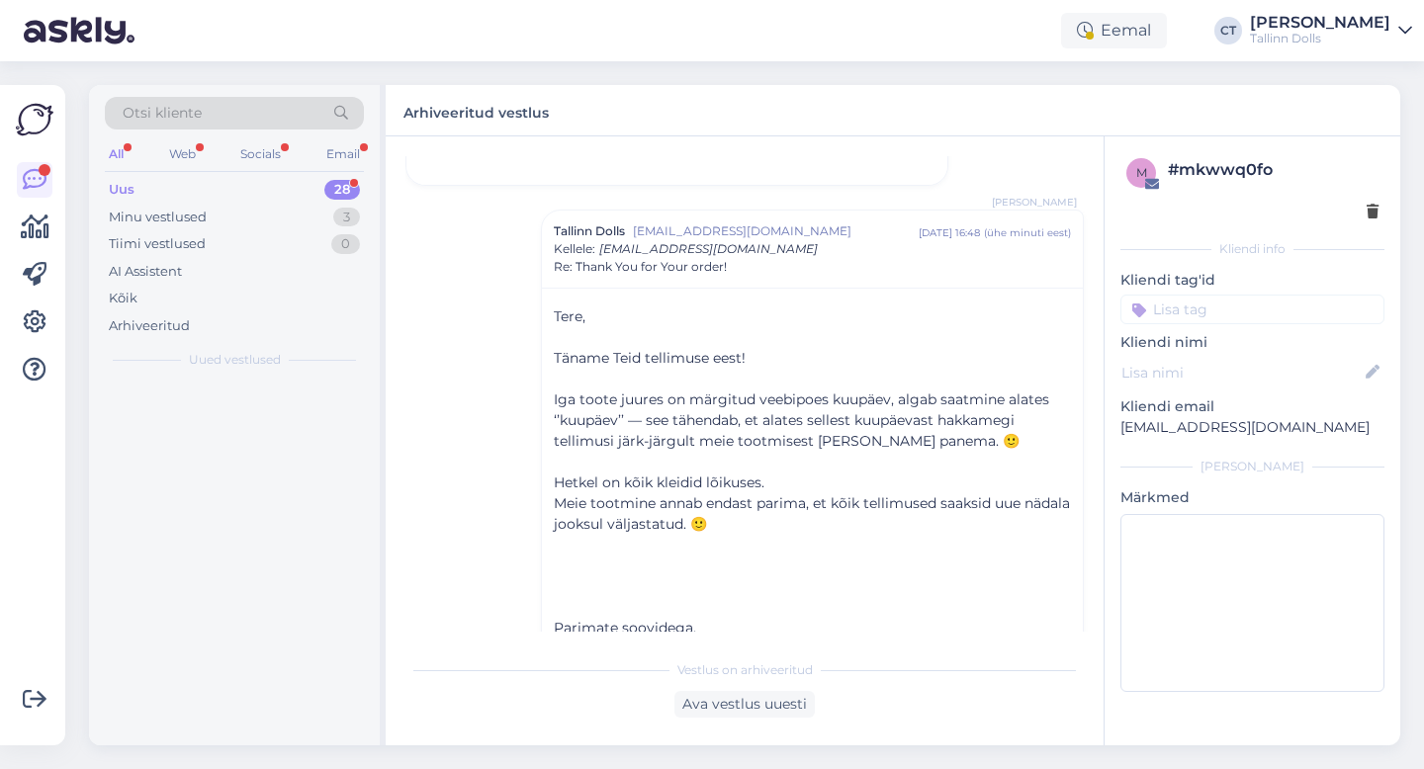
scroll to position [1253, 0]
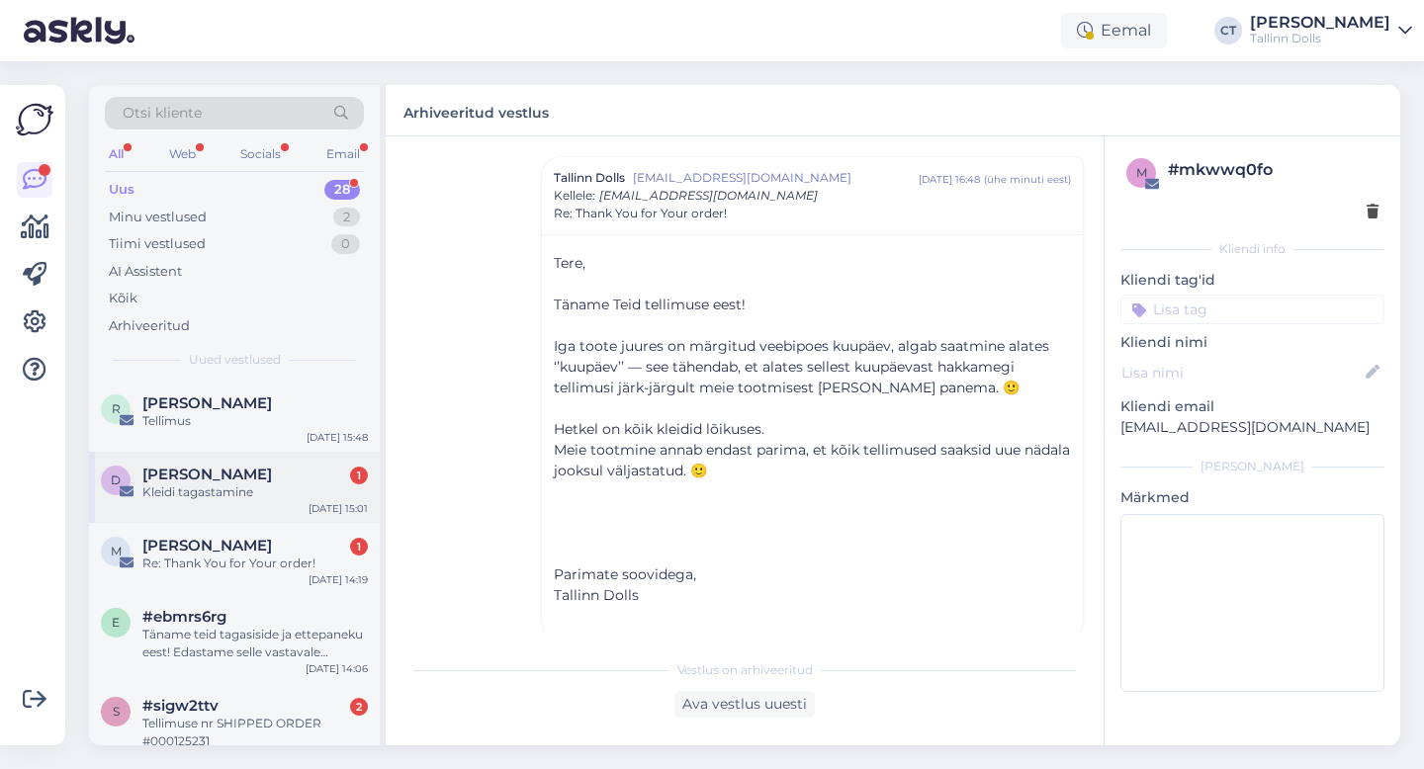
click at [291, 471] on div "[PERSON_NAME] 1" at bounding box center [254, 475] width 225 height 18
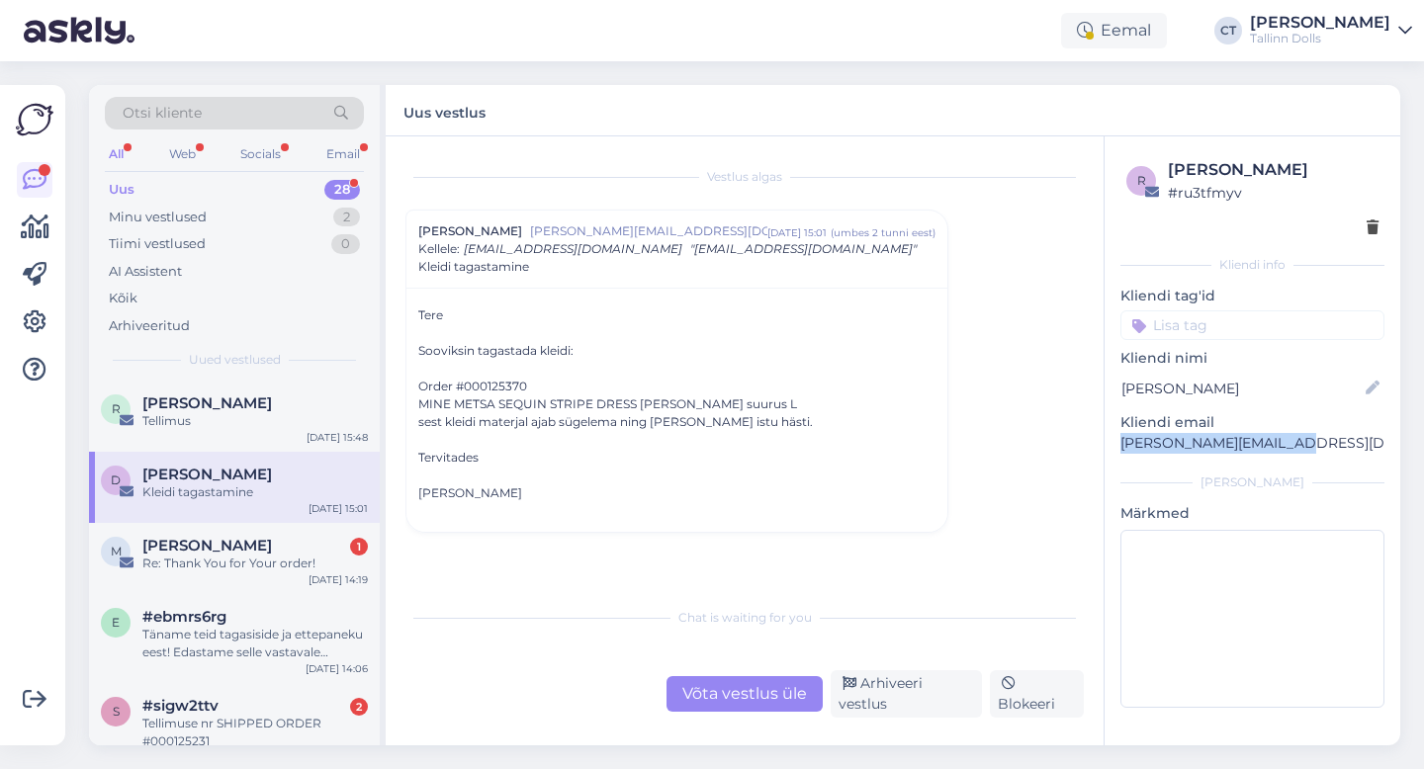
drag, startPoint x: 1301, startPoint y: 441, endPoint x: 1113, endPoint y: 445, distance: 187.9
click at [1113, 445] on div "r [PERSON_NAME] # ru3tfmyv Kliendi info Kliendi tag'id zipper navy ZIPPER NAVY …" at bounding box center [1252, 436] width 296 height 601
copy p "[PERSON_NAME][EMAIL_ADDRESS][DOMAIN_NAME]"
click at [719, 707] on div "Võta vestlus üle" at bounding box center [744, 694] width 156 height 36
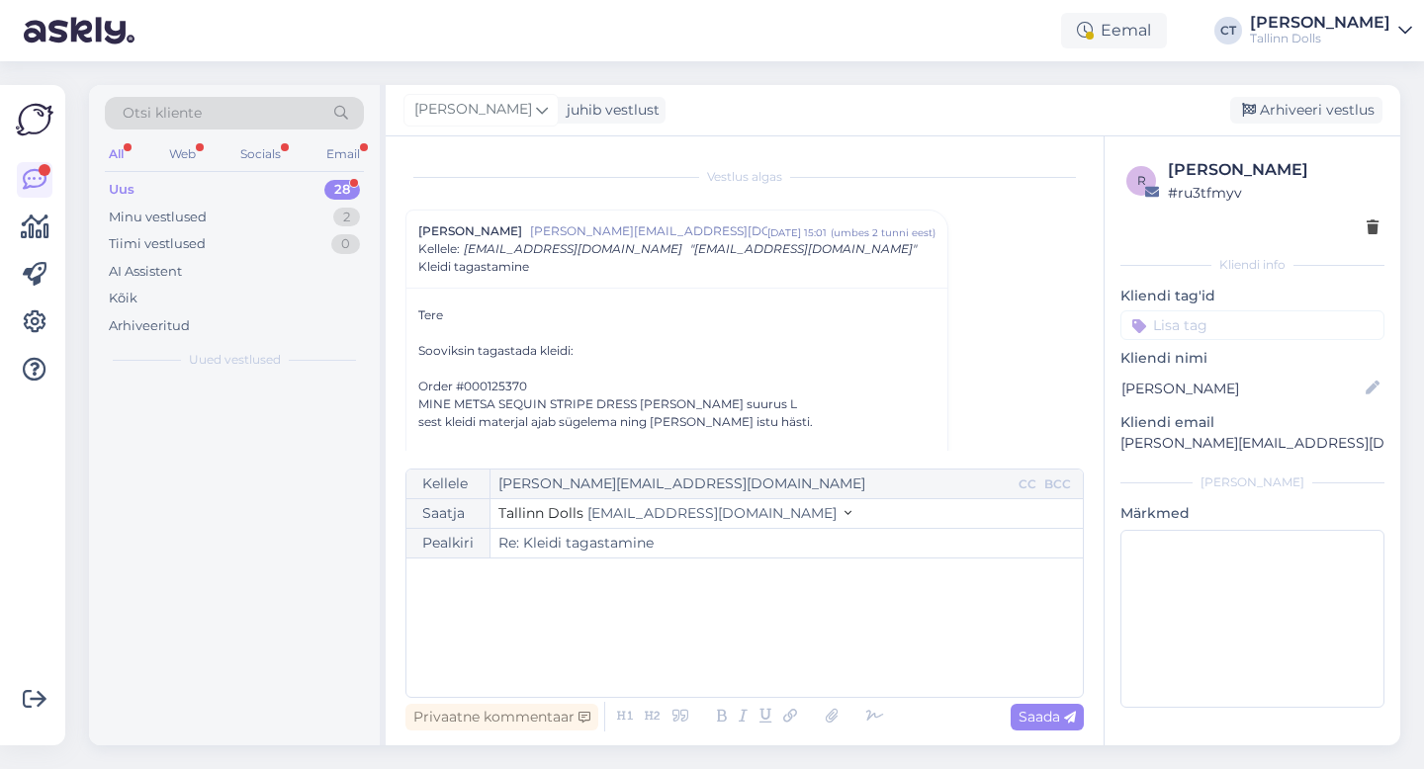
scroll to position [53, 0]
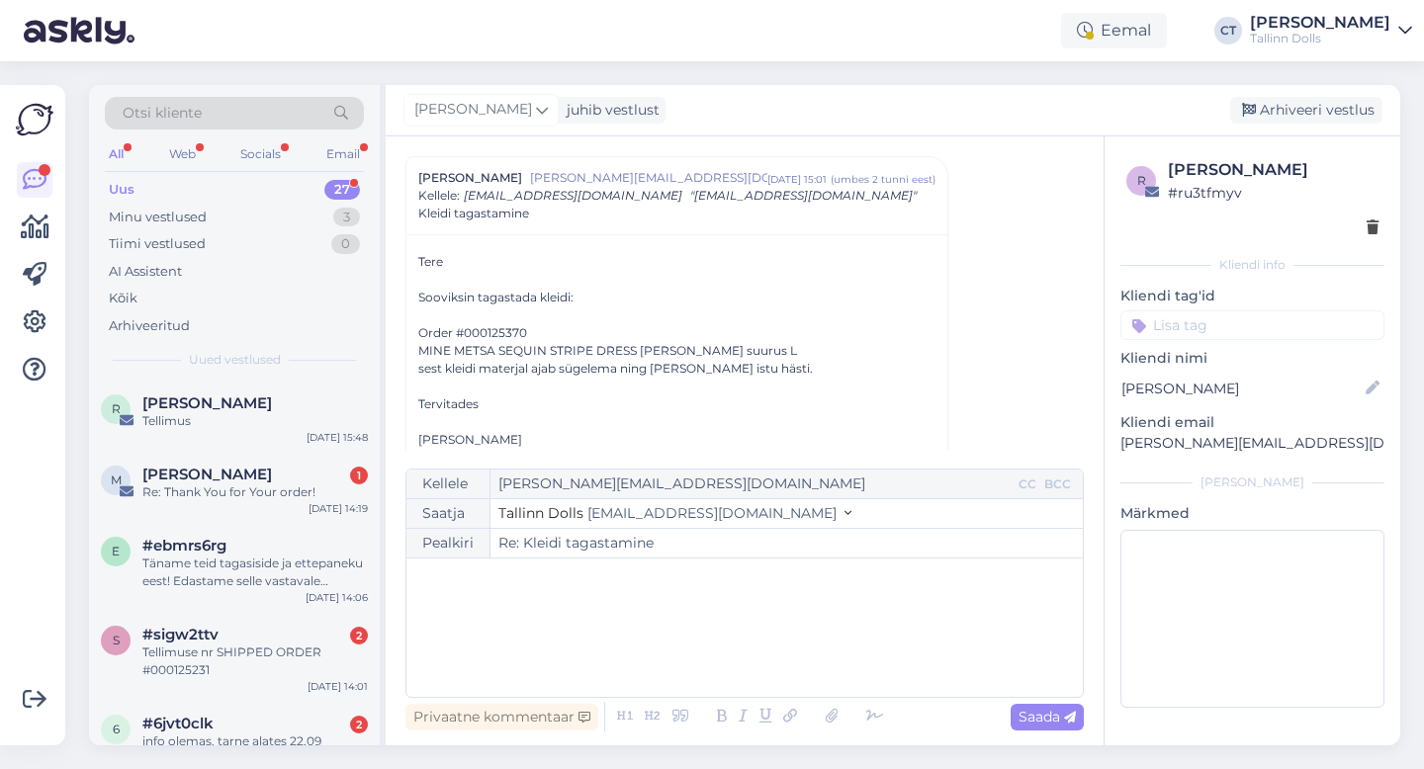
click at [719, 642] on div "﻿" at bounding box center [744, 628] width 657 height 119
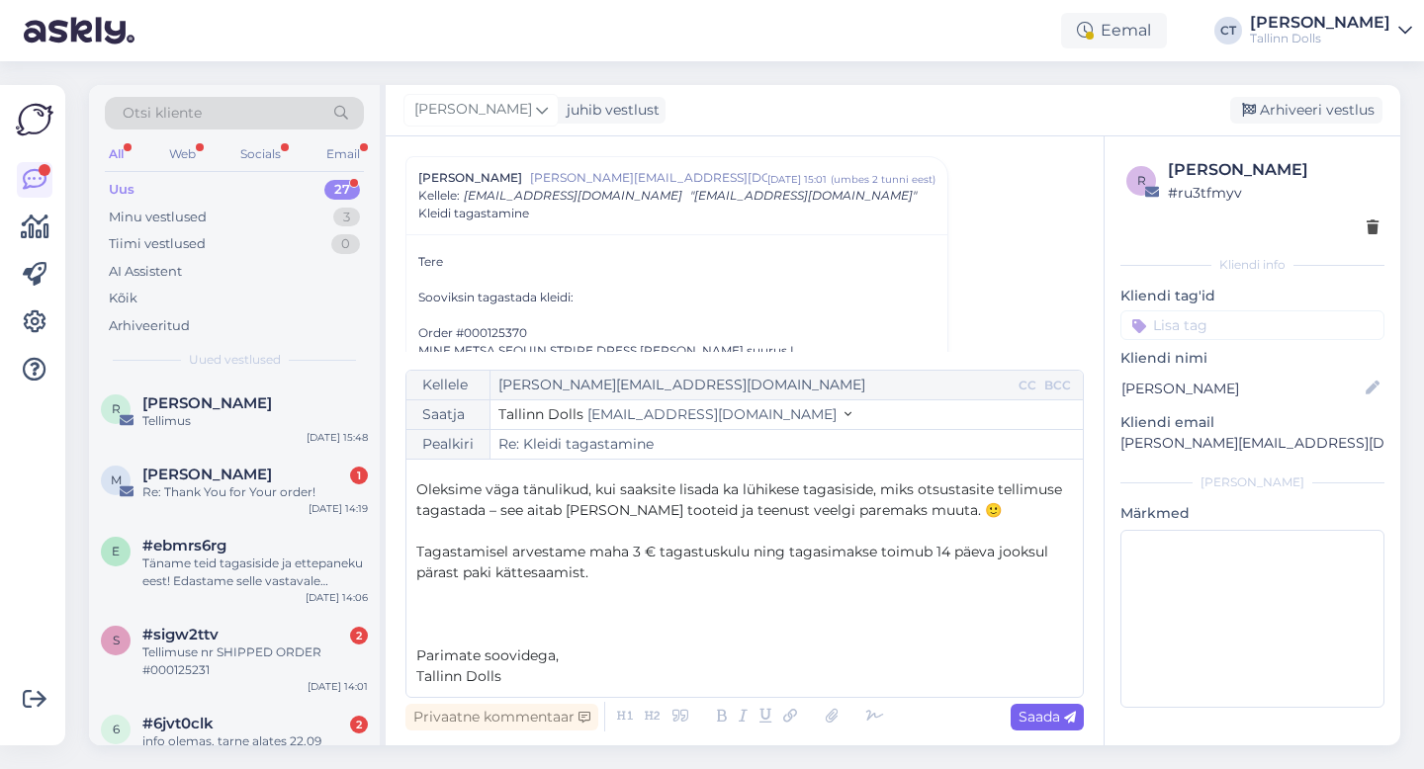
click at [1058, 724] on span "Saada" at bounding box center [1046, 717] width 57 height 18
type input "Re: Re: Kleidi tagastamine"
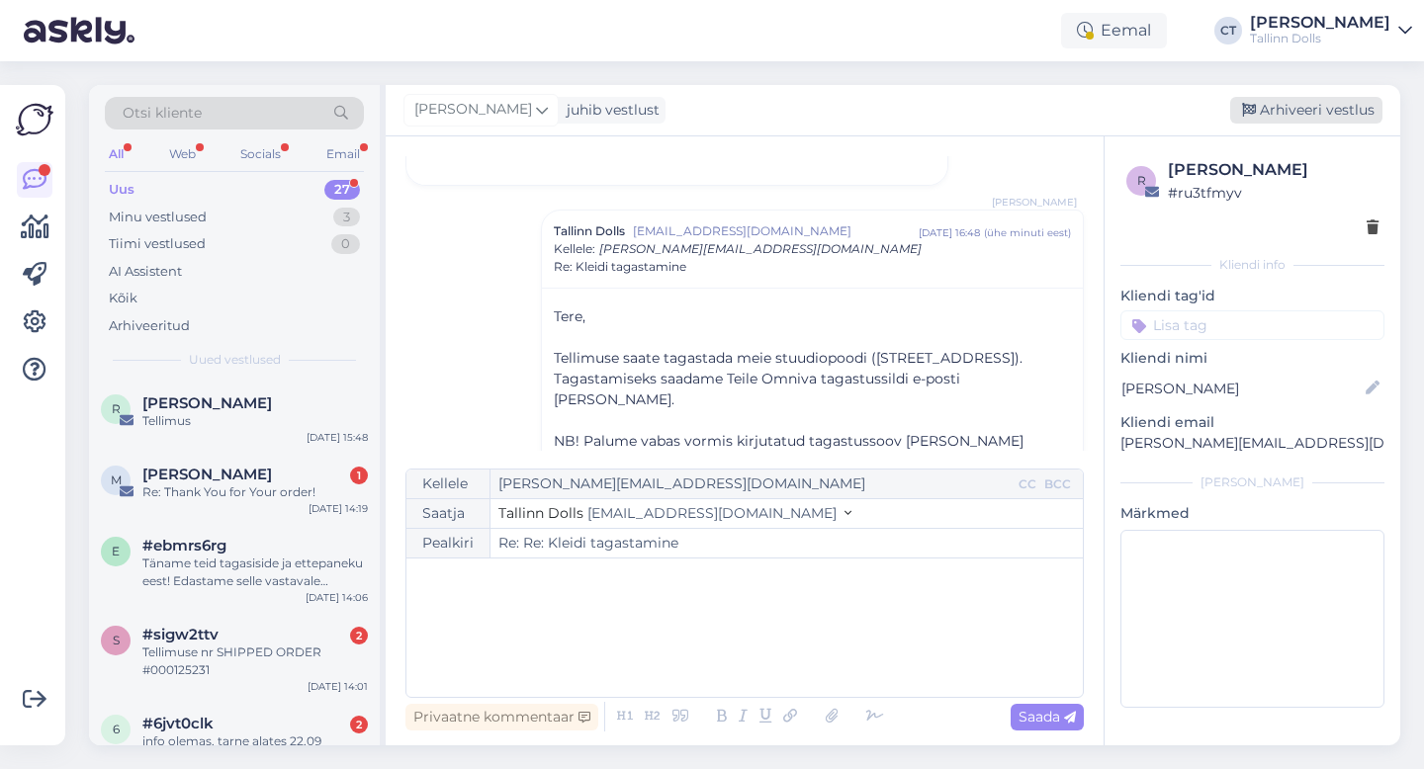
click at [1311, 103] on div "Arhiveeri vestlus" at bounding box center [1306, 110] width 152 height 27
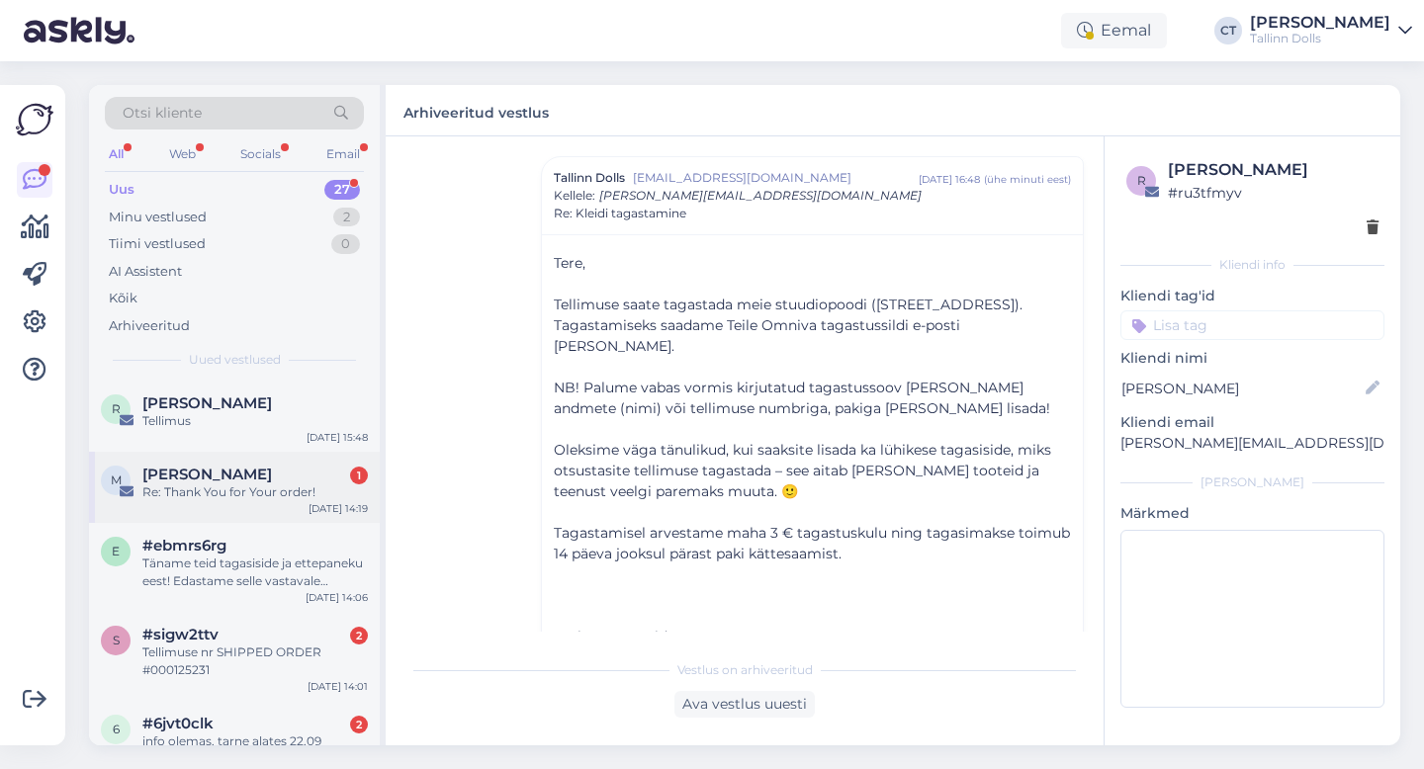
click at [221, 492] on div "Re: Thank You for Your order!" at bounding box center [254, 493] width 225 height 18
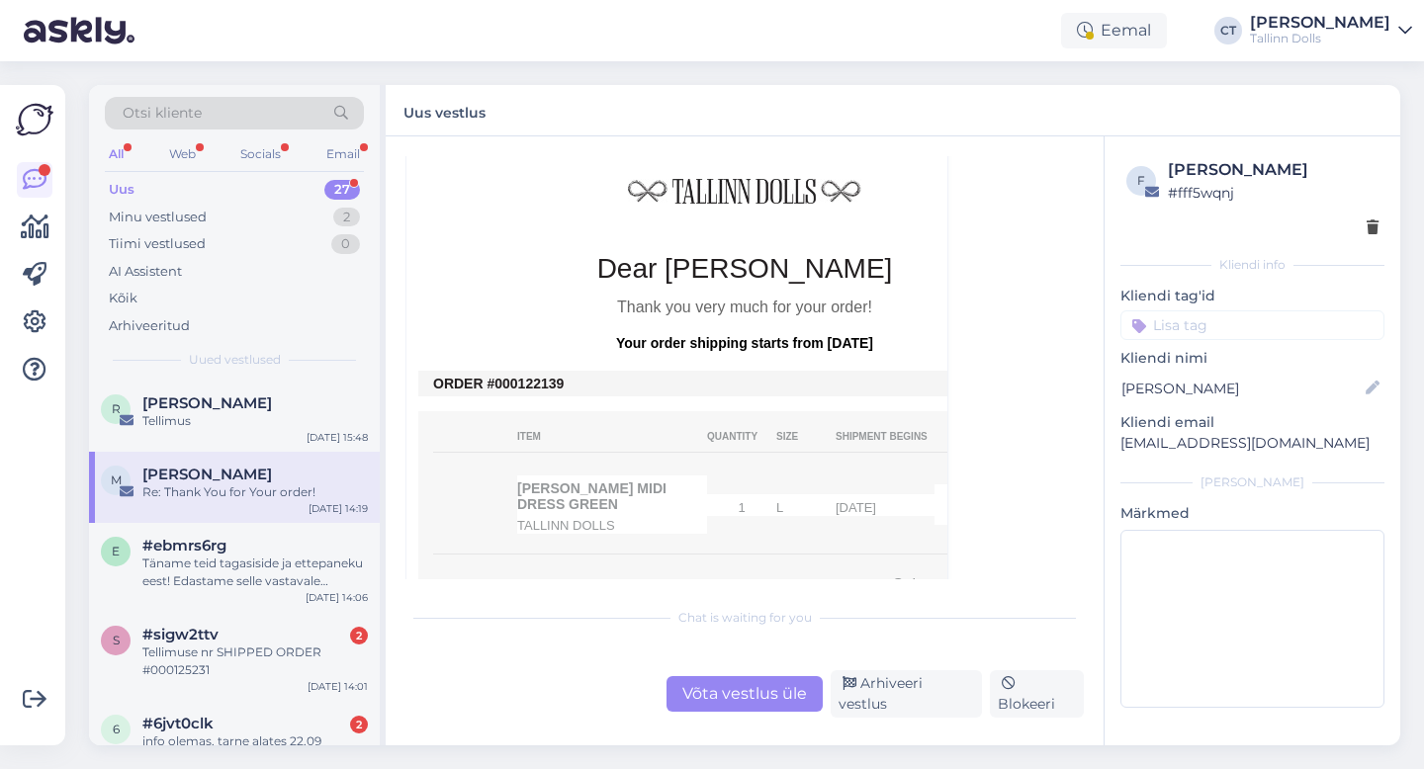
click at [738, 708] on div "Võta vestlus üle" at bounding box center [744, 694] width 156 height 36
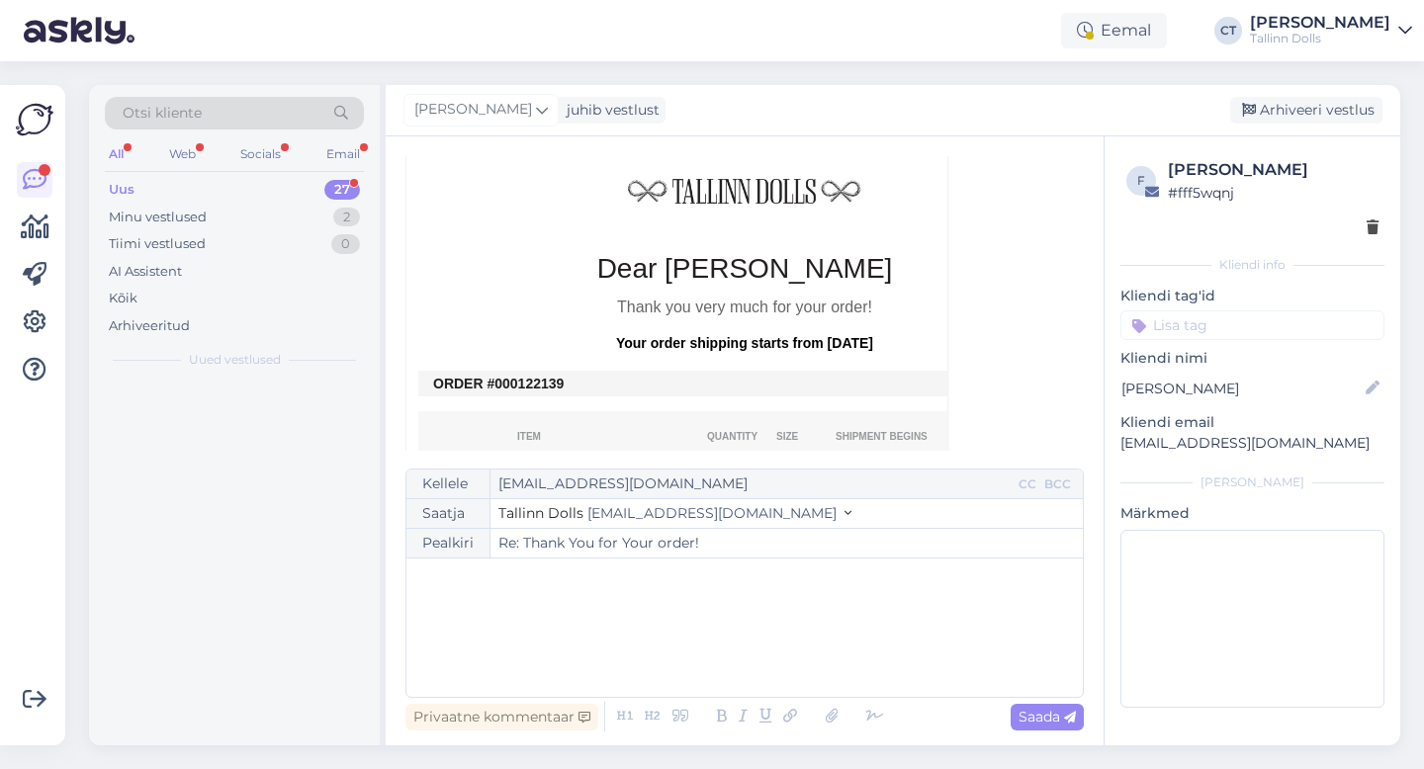
scroll to position [776, 0]
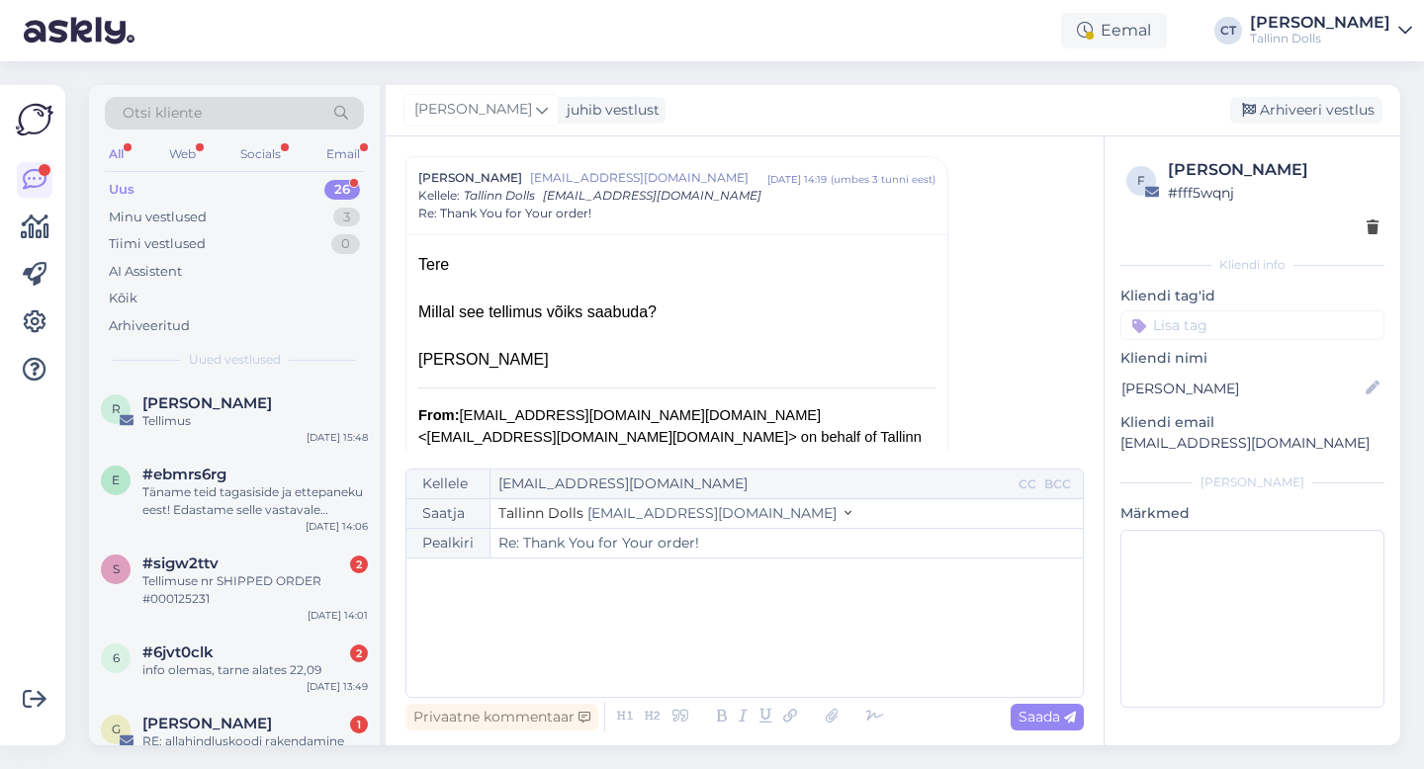
click at [725, 649] on div "﻿" at bounding box center [744, 628] width 657 height 119
click at [627, 613] on div "﻿" at bounding box center [744, 628] width 657 height 119
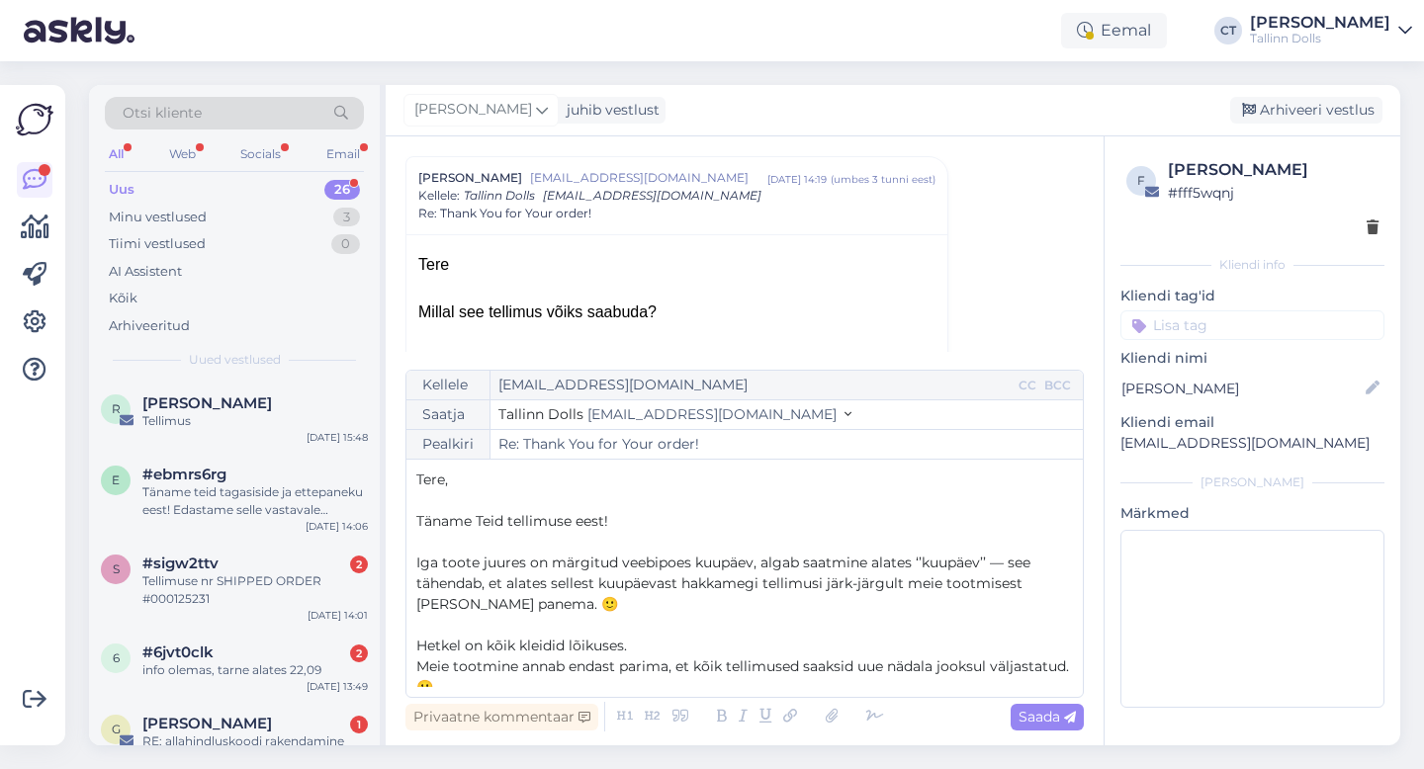
scroll to position [135, 0]
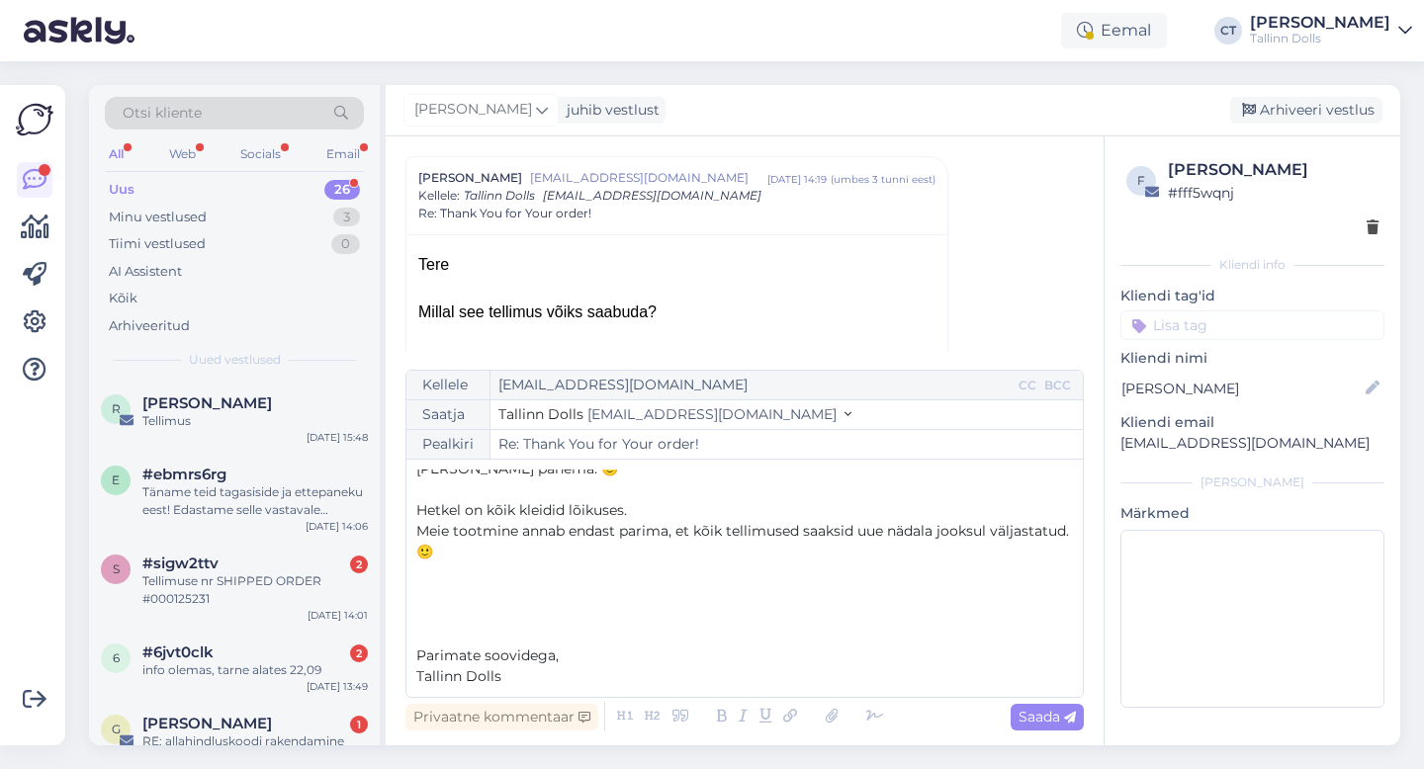
click at [950, 606] on p "﻿" at bounding box center [744, 614] width 657 height 21
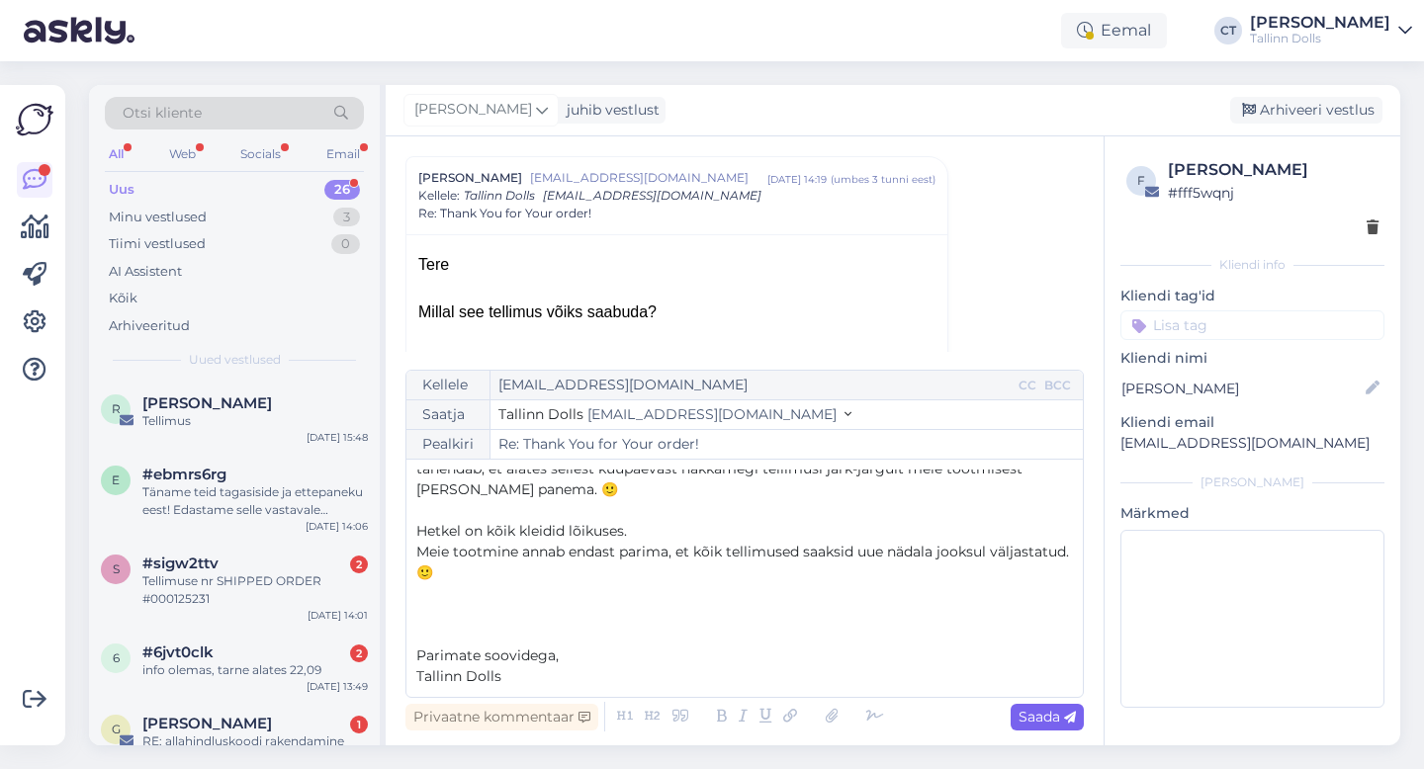
click at [1044, 727] on div "Saada" at bounding box center [1047, 717] width 73 height 27
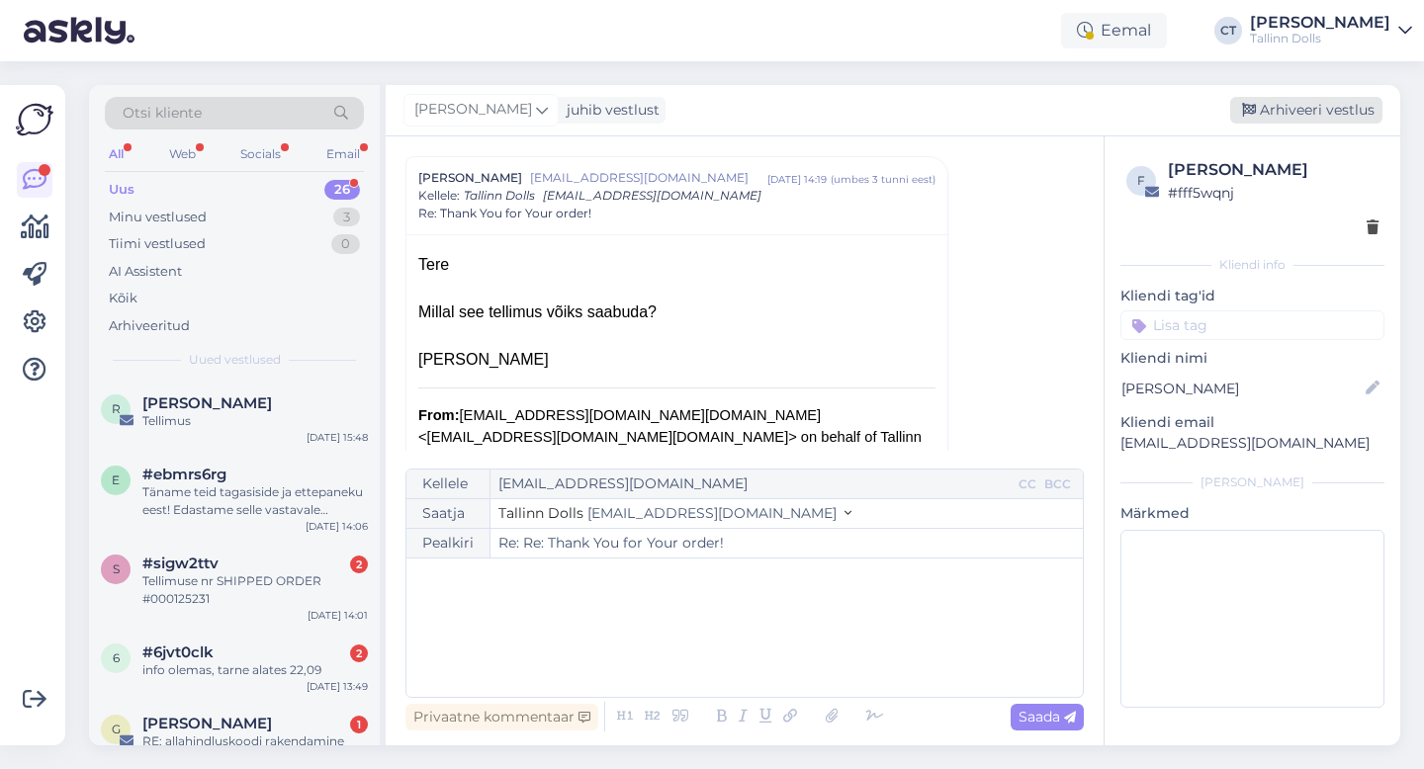
type input "Re: Thank You for Your order!"
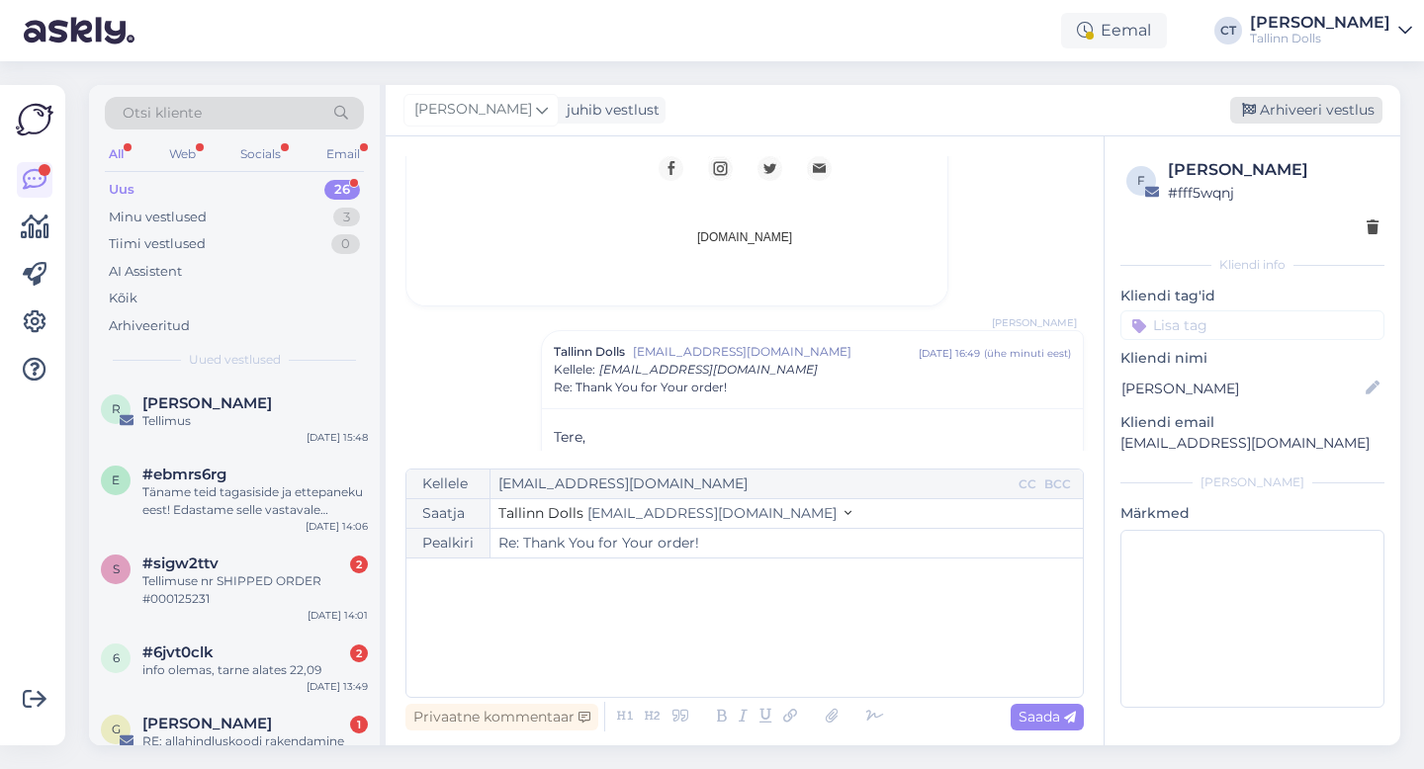
click at [1336, 107] on div "Arhiveeri vestlus" at bounding box center [1306, 110] width 152 height 27
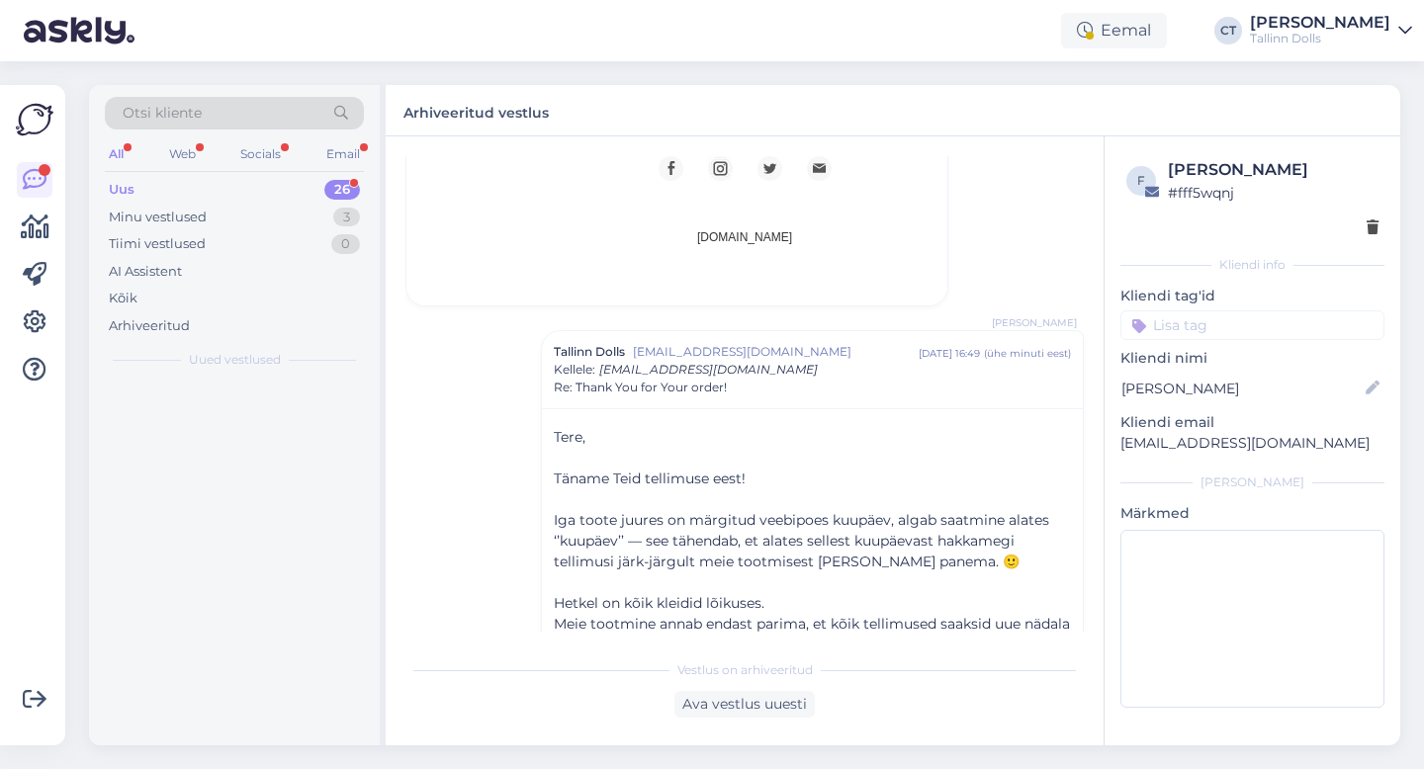
scroll to position [2127, 0]
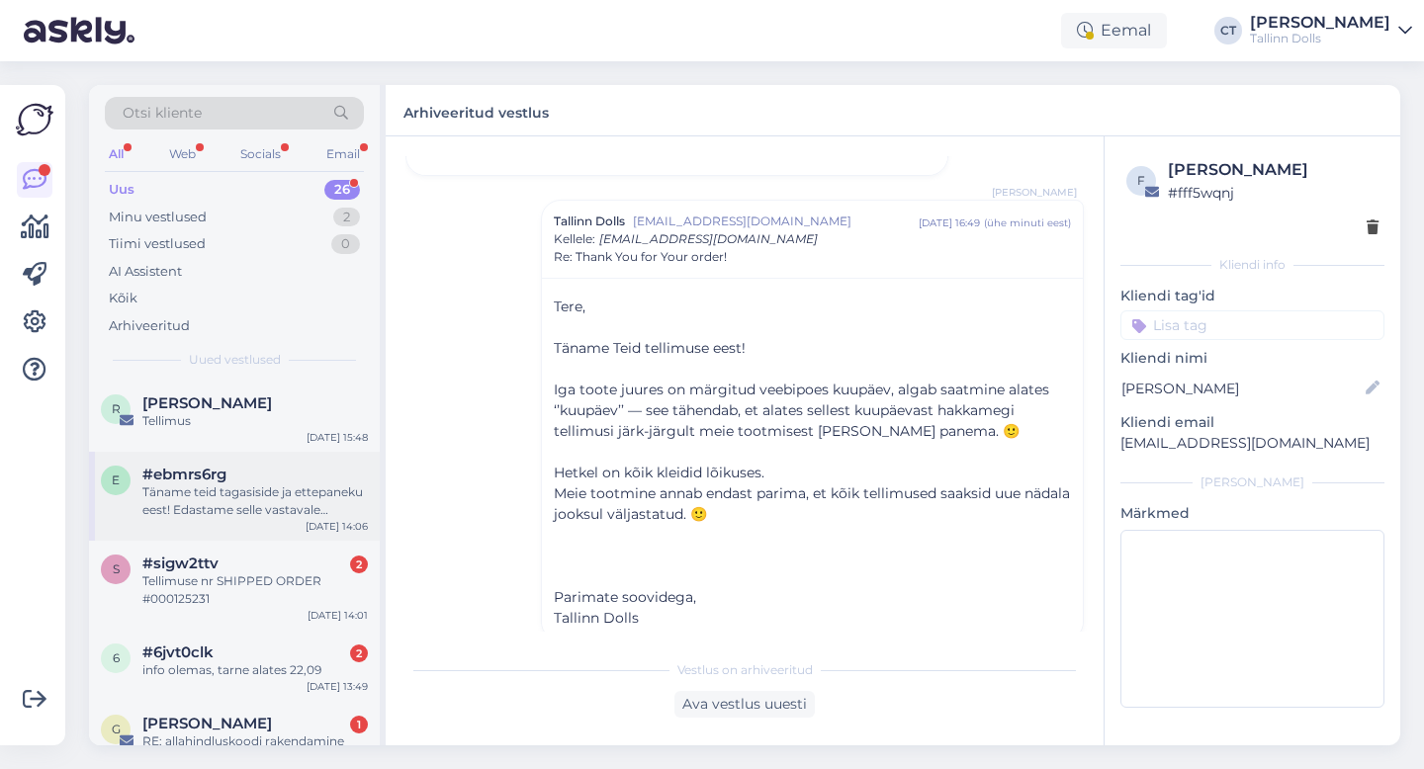
click at [287, 486] on div "Täname teid tagasiside ja ettepaneku eest! Edastame selle vastavale osakonnale …" at bounding box center [254, 502] width 225 height 36
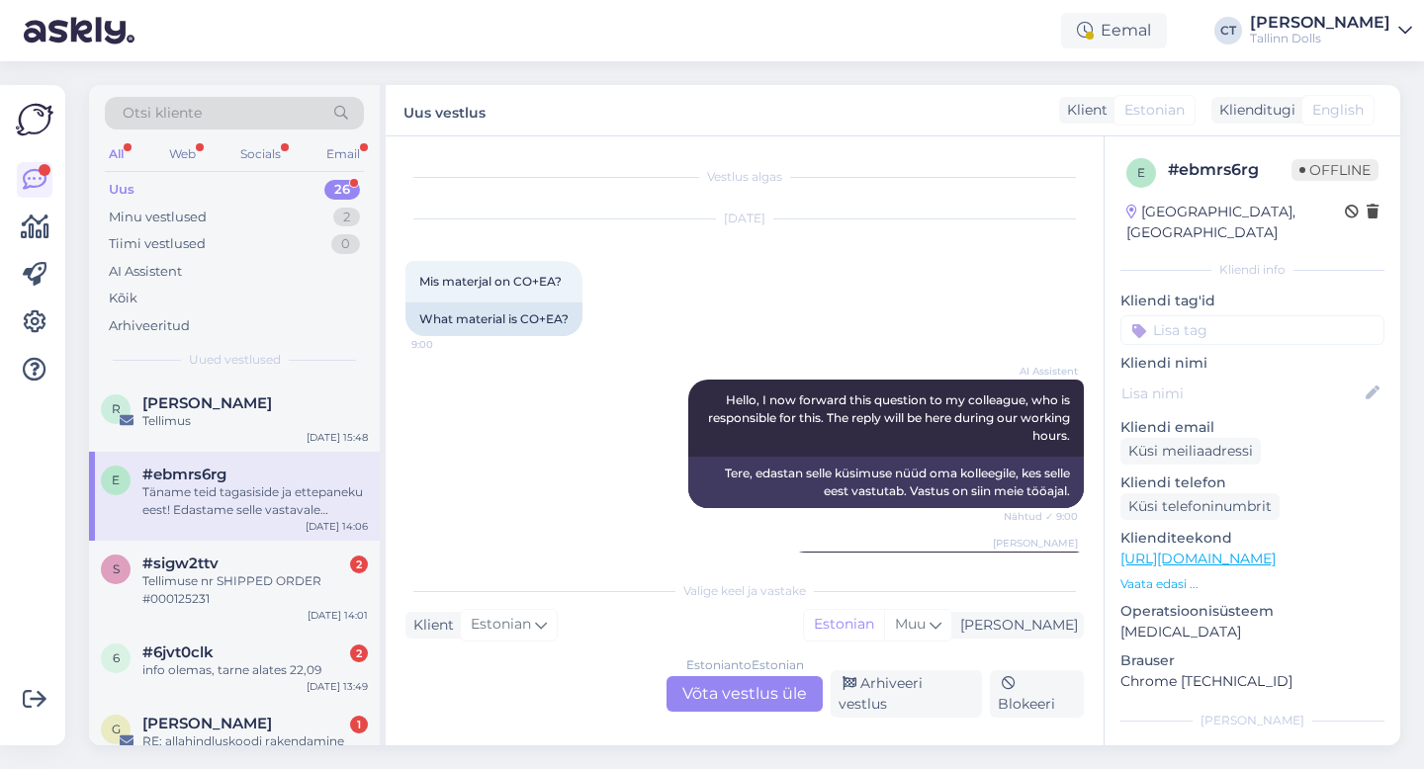
scroll to position [432, 0]
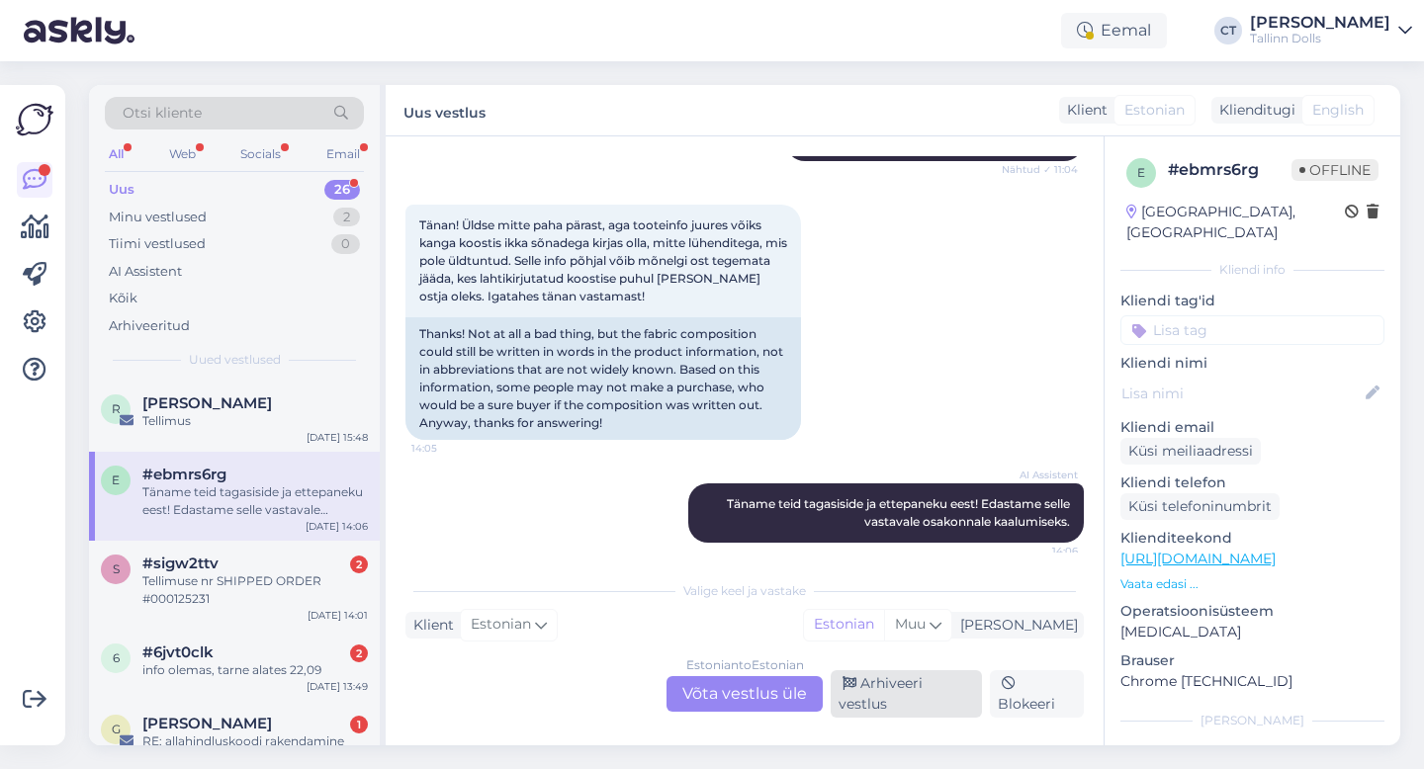
click at [895, 703] on div "Arhiveeri vestlus" at bounding box center [906, 693] width 151 height 47
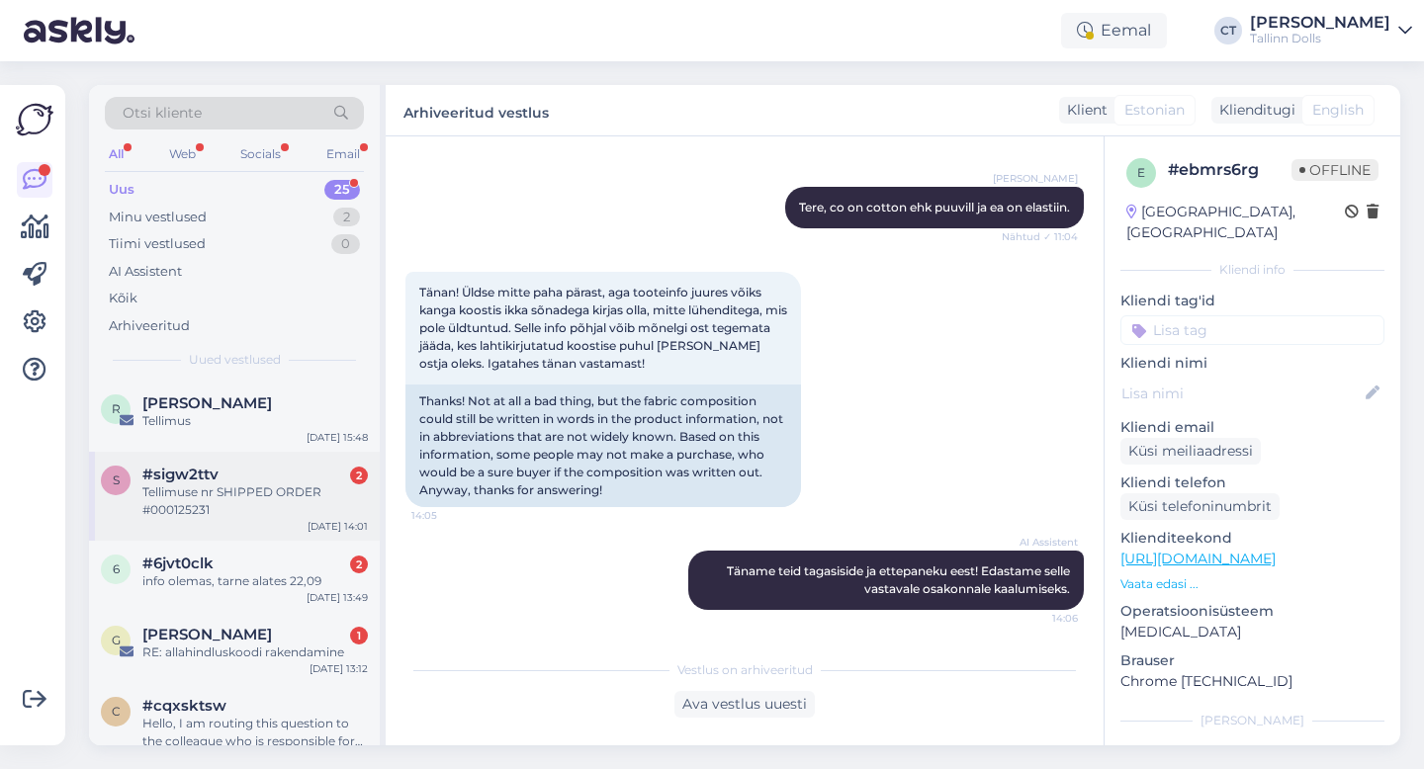
click at [232, 503] on div "Tellimuse nr SHIPPED ORDER #000125231" at bounding box center [254, 502] width 225 height 36
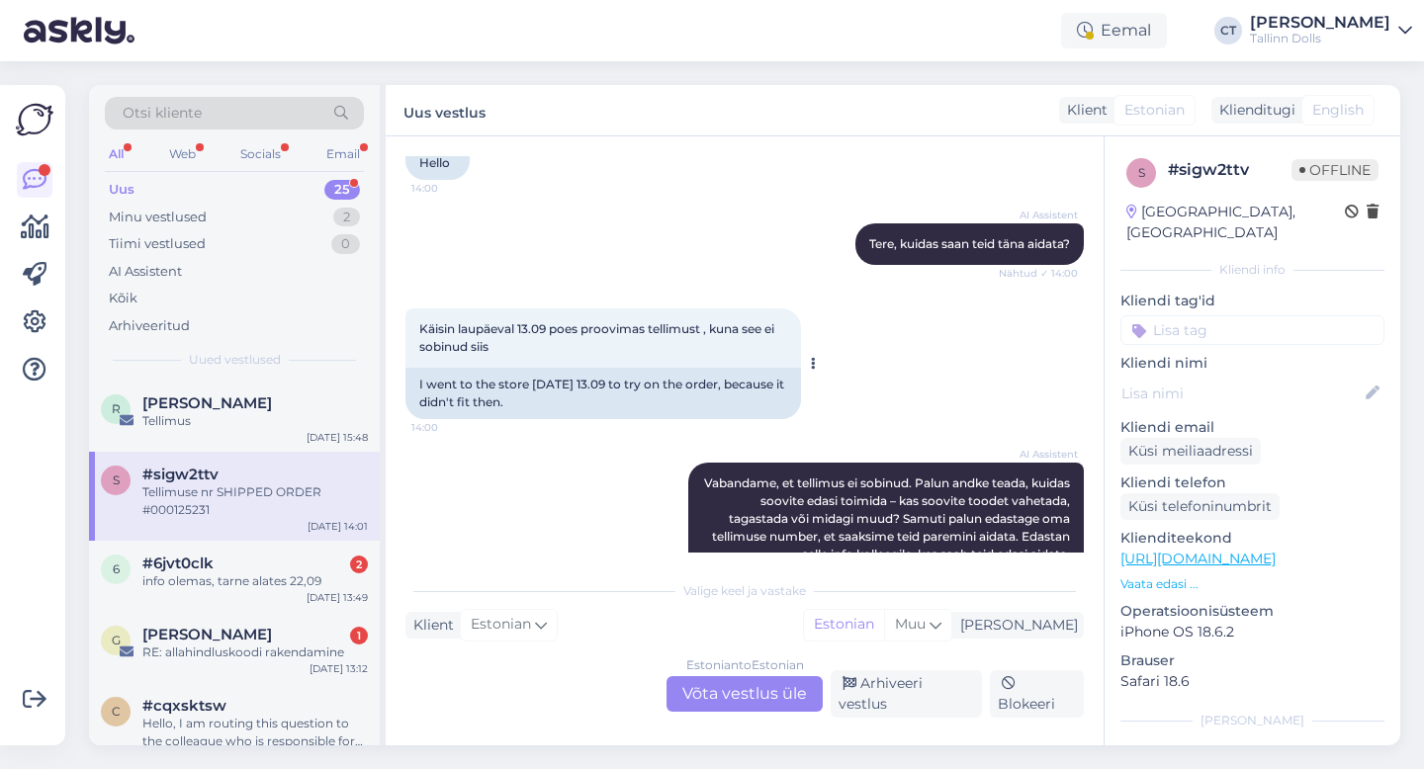
scroll to position [426, 0]
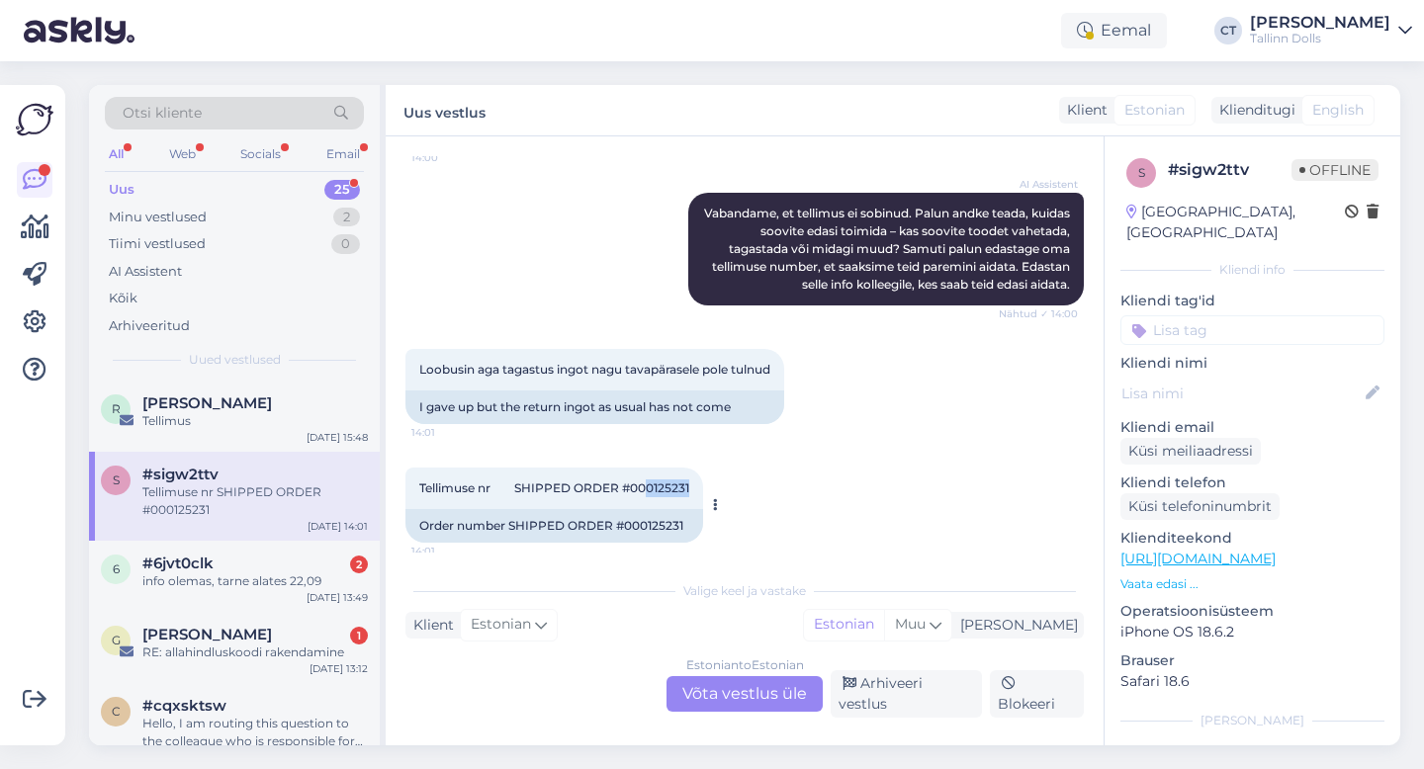
drag, startPoint x: 700, startPoint y: 489, endPoint x: 652, endPoint y: 487, distance: 48.5
click at [652, 487] on div "Tellimuse nr SHIPPED ORDER #000125231 14:01" at bounding box center [554, 489] width 298 height 42
copy span "0125231"
click at [727, 694] on div "Estonian to Estonian Võta vestlus üle" at bounding box center [744, 694] width 156 height 36
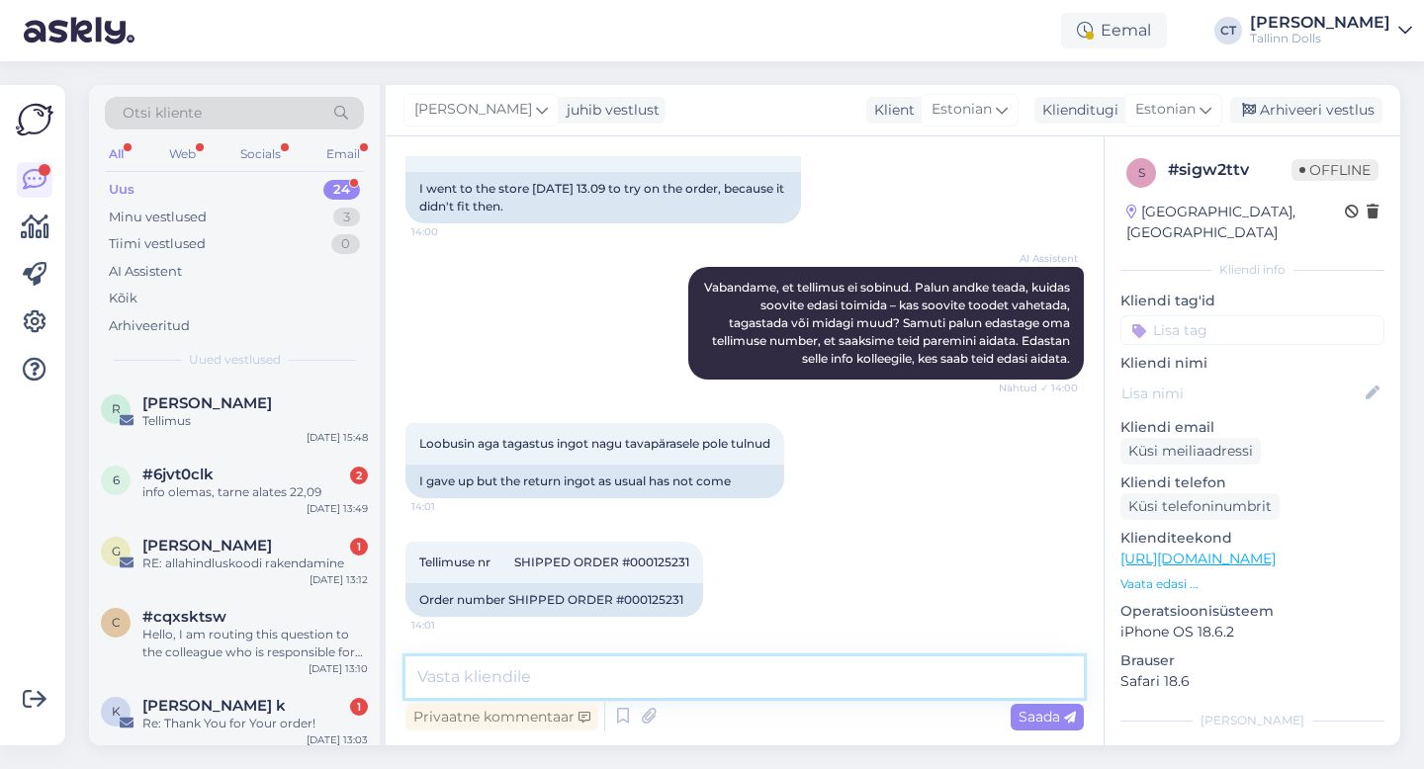
click at [735, 681] on textarea at bounding box center [744, 678] width 678 height 42
type textarea "t"
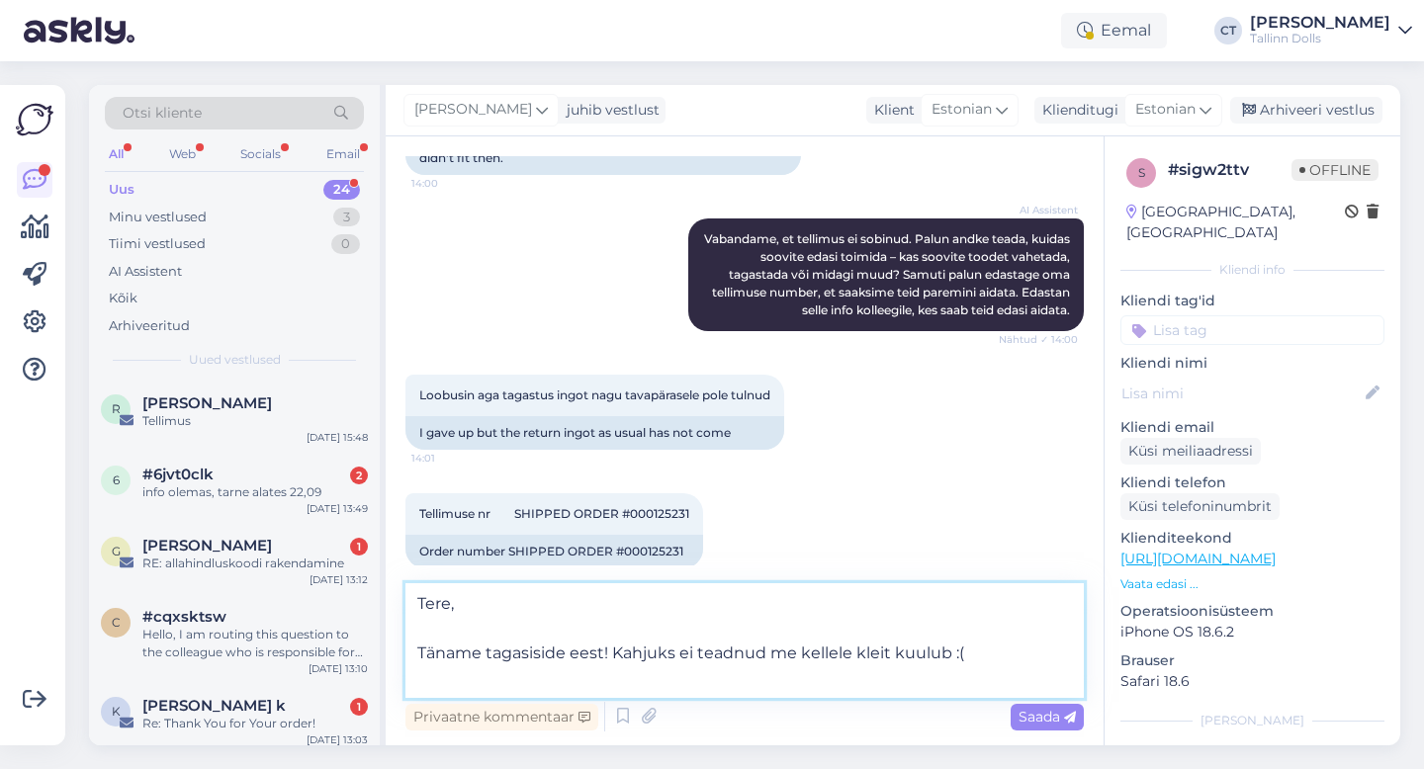
scroll to position [425, 0]
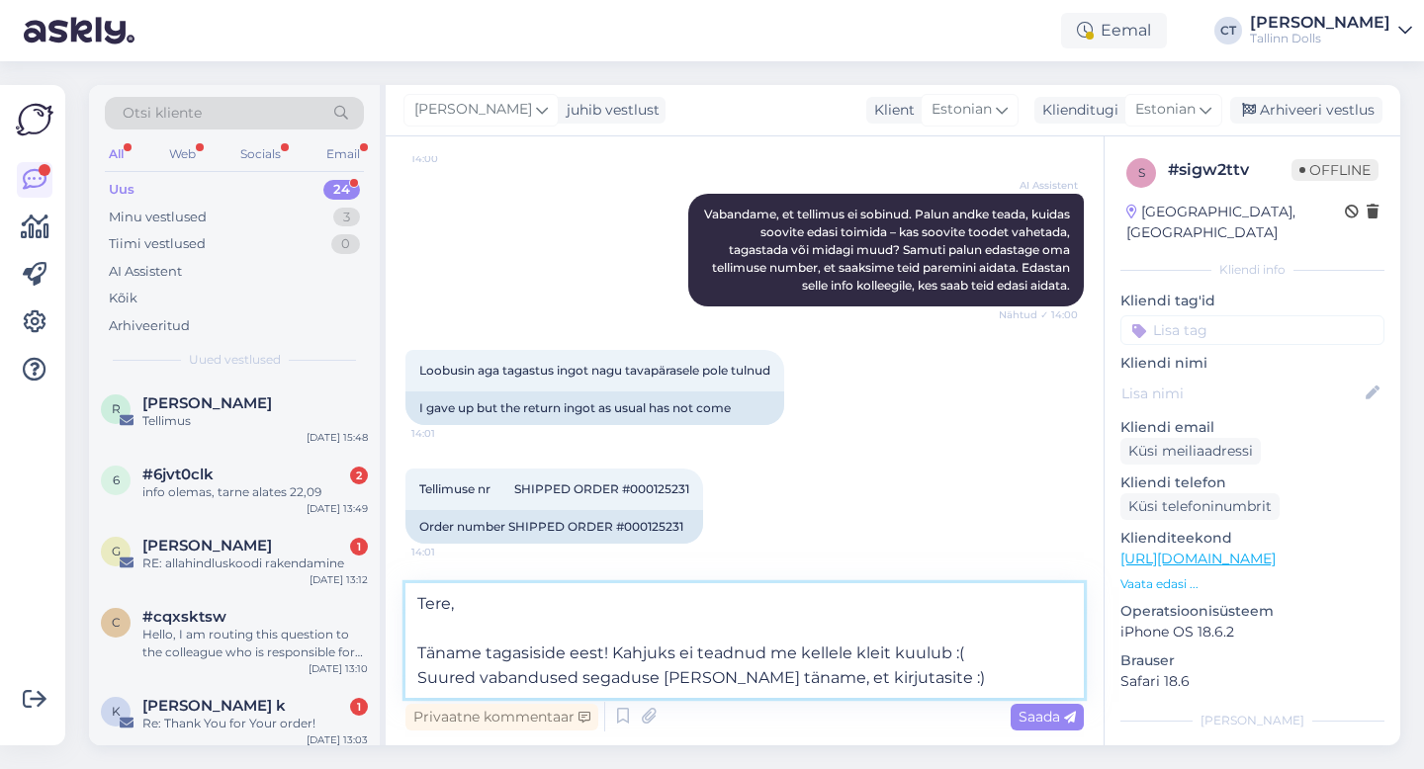
type textarea "Tere, Täname tagasiside eest! Kahjuks ei teadnud me kellele kleit kuulub :( Suu…"
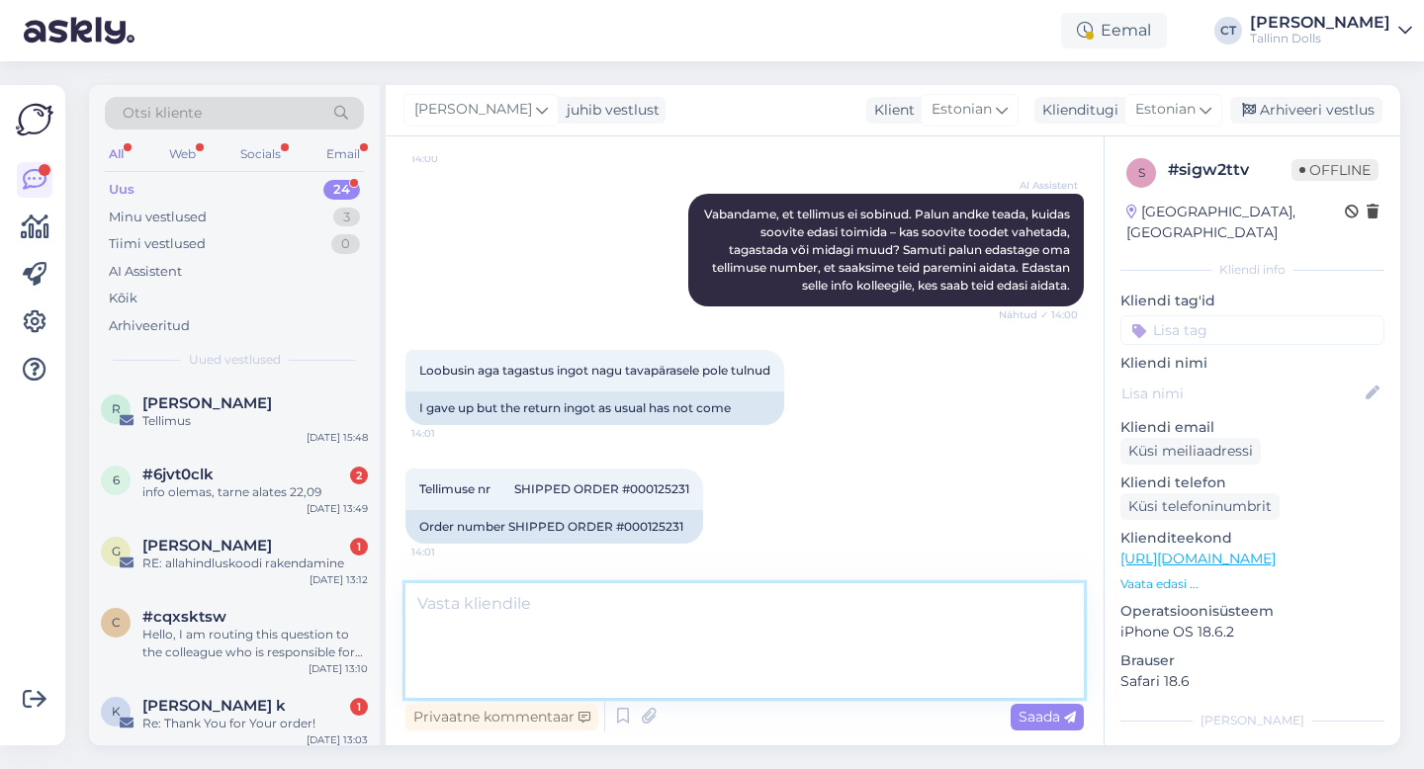
scroll to position [526, 0]
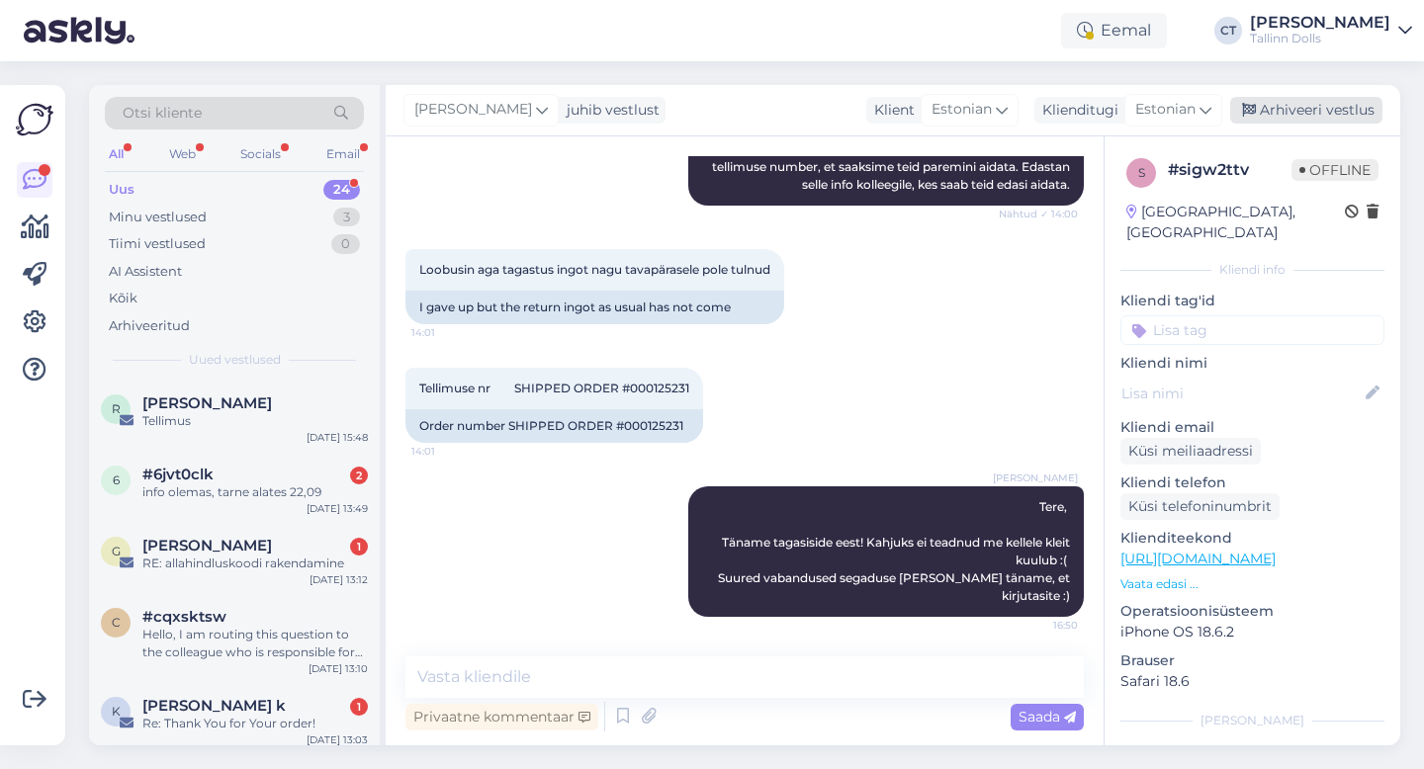
click at [1317, 101] on div "Arhiveeri vestlus" at bounding box center [1306, 110] width 152 height 27
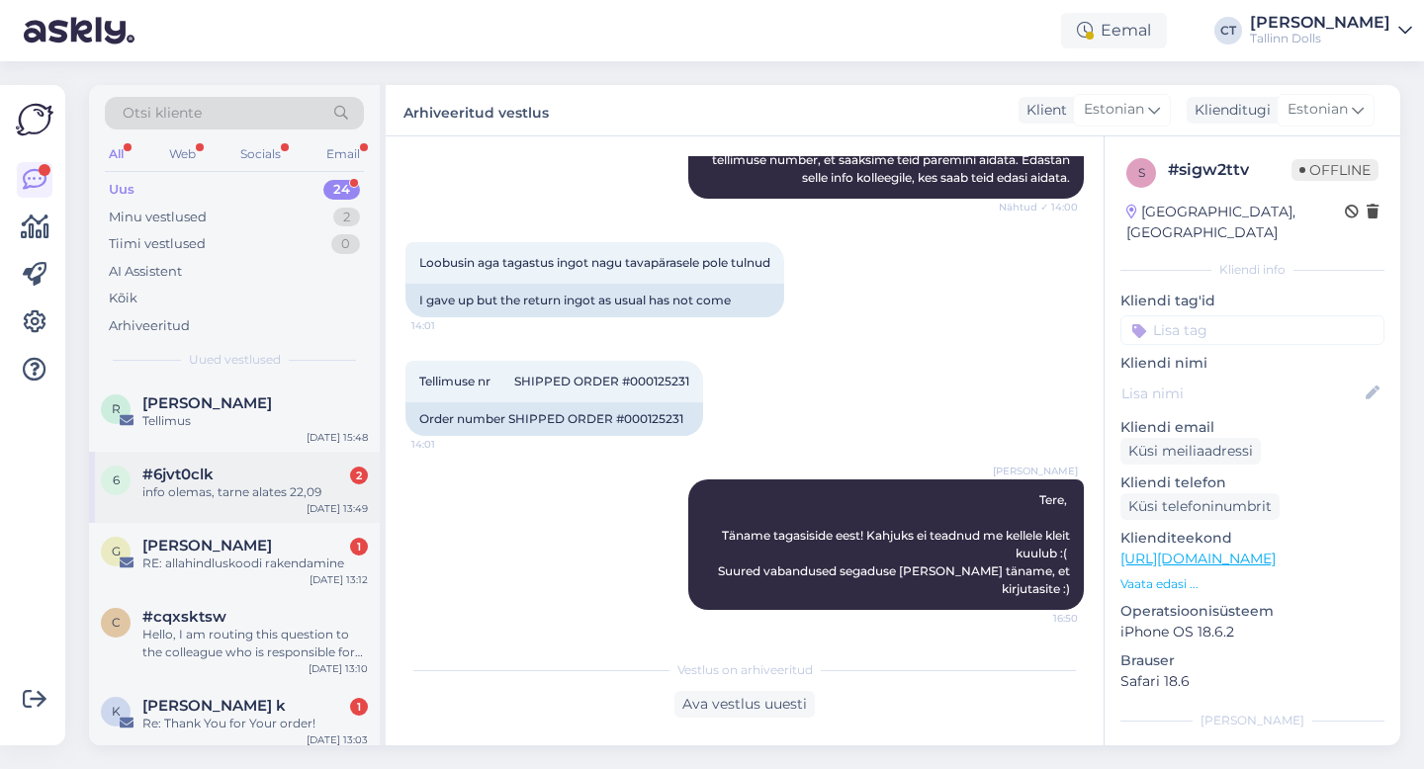
click at [214, 497] on div "info olemas, tarne alates 22,09" at bounding box center [254, 493] width 225 height 18
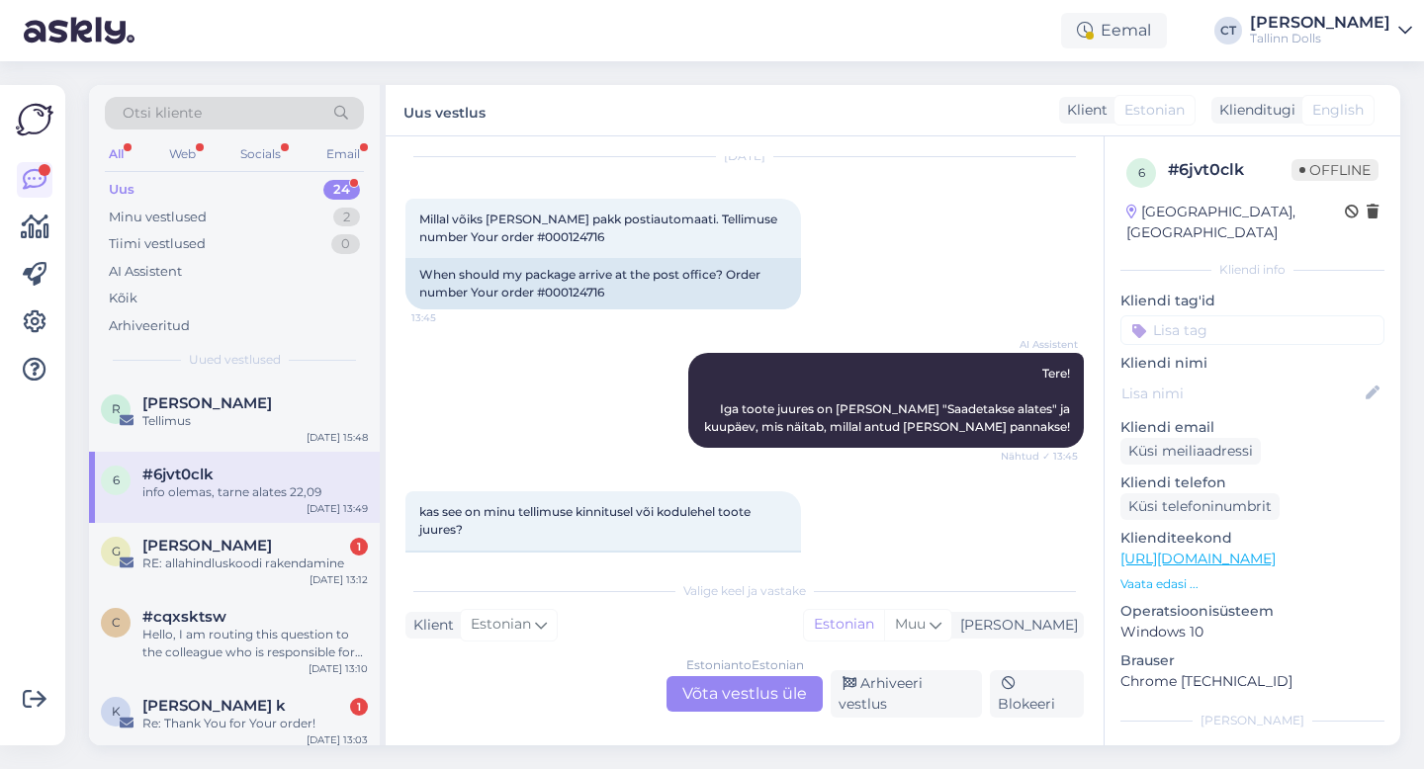
scroll to position [41, 0]
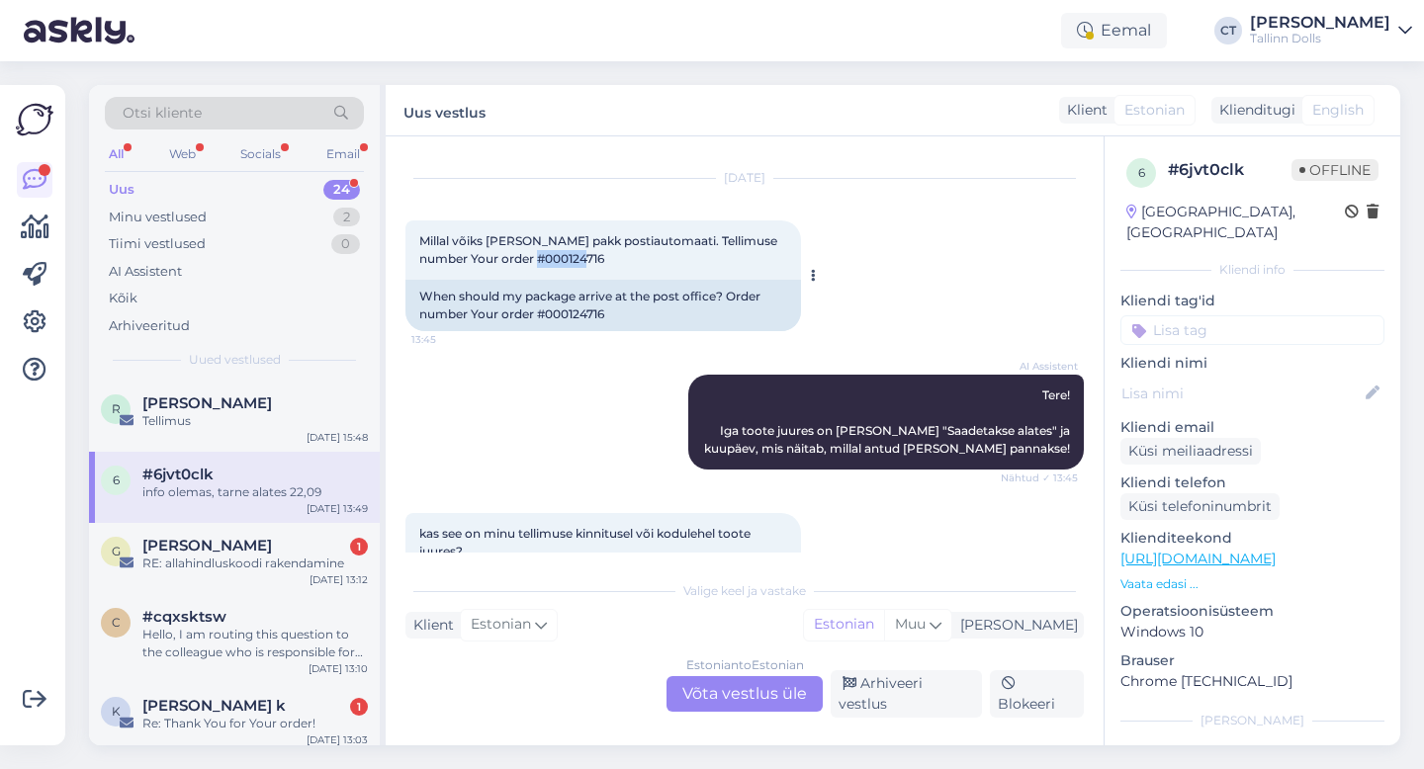
drag, startPoint x: 614, startPoint y: 261, endPoint x: 560, endPoint y: 256, distance: 54.6
click at [560, 256] on div "Millal võiks [PERSON_NAME] pakk postiautomaati. Tellimuse number Your order #00…" at bounding box center [603, 250] width 396 height 59
copy span "0124716"
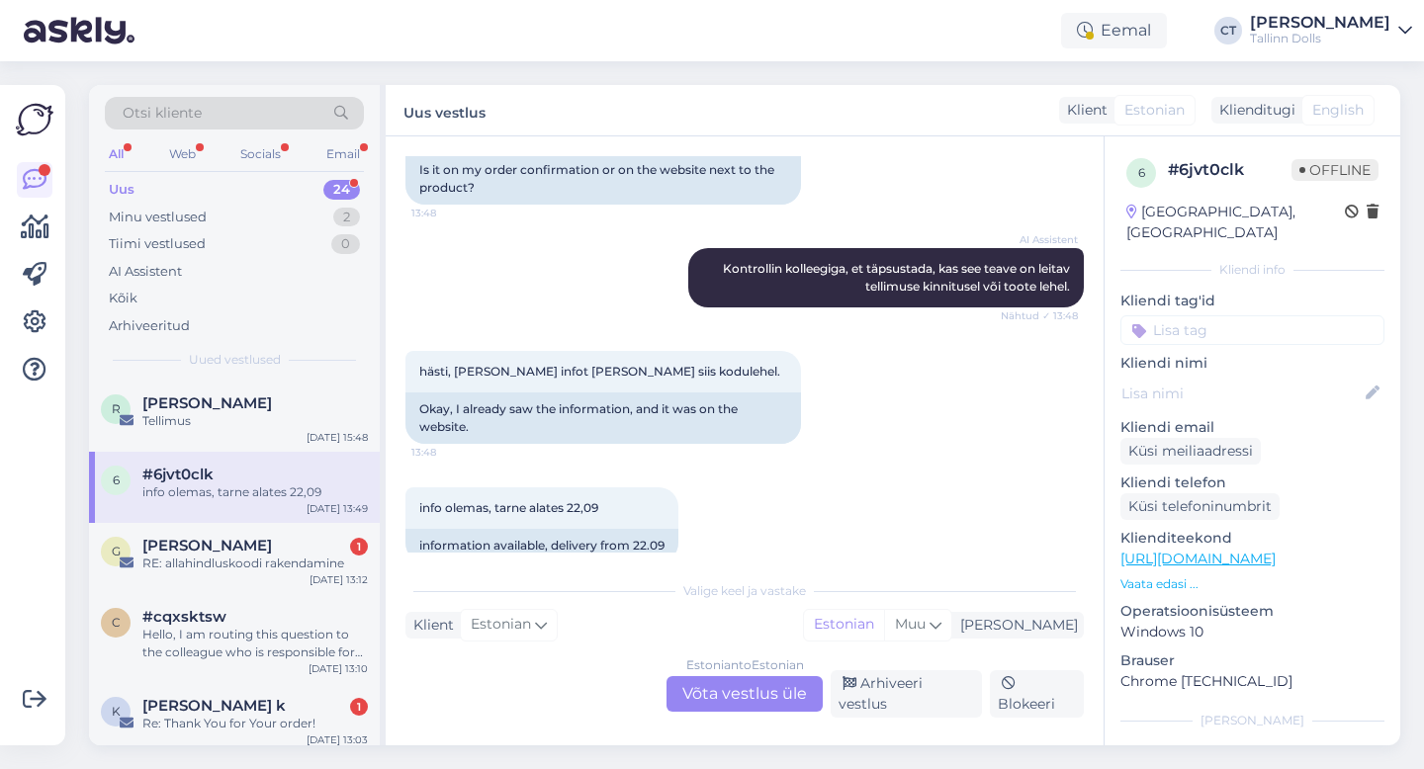
click at [757, 712] on div "Estonian to Estonian Võta vestlus üle" at bounding box center [744, 694] width 156 height 36
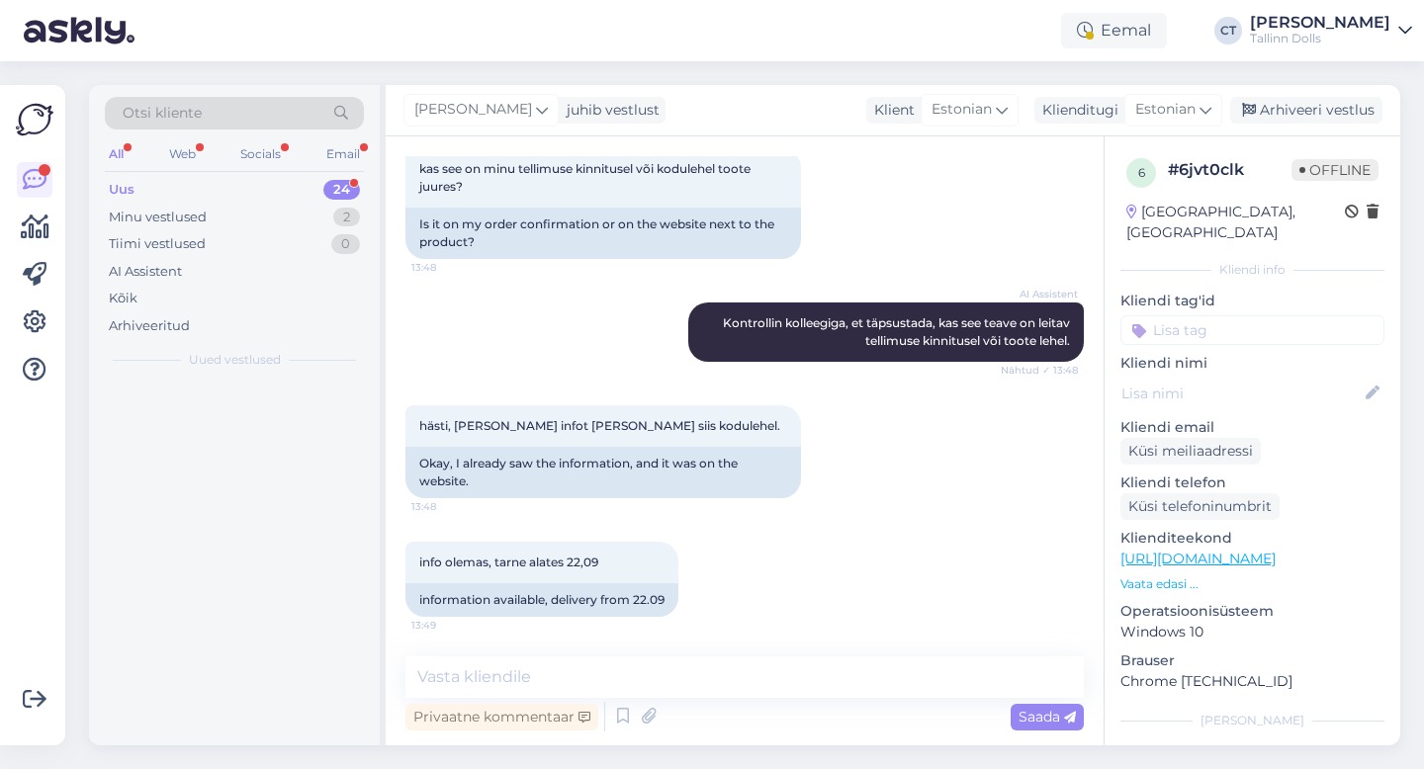
scroll to position [405, 0]
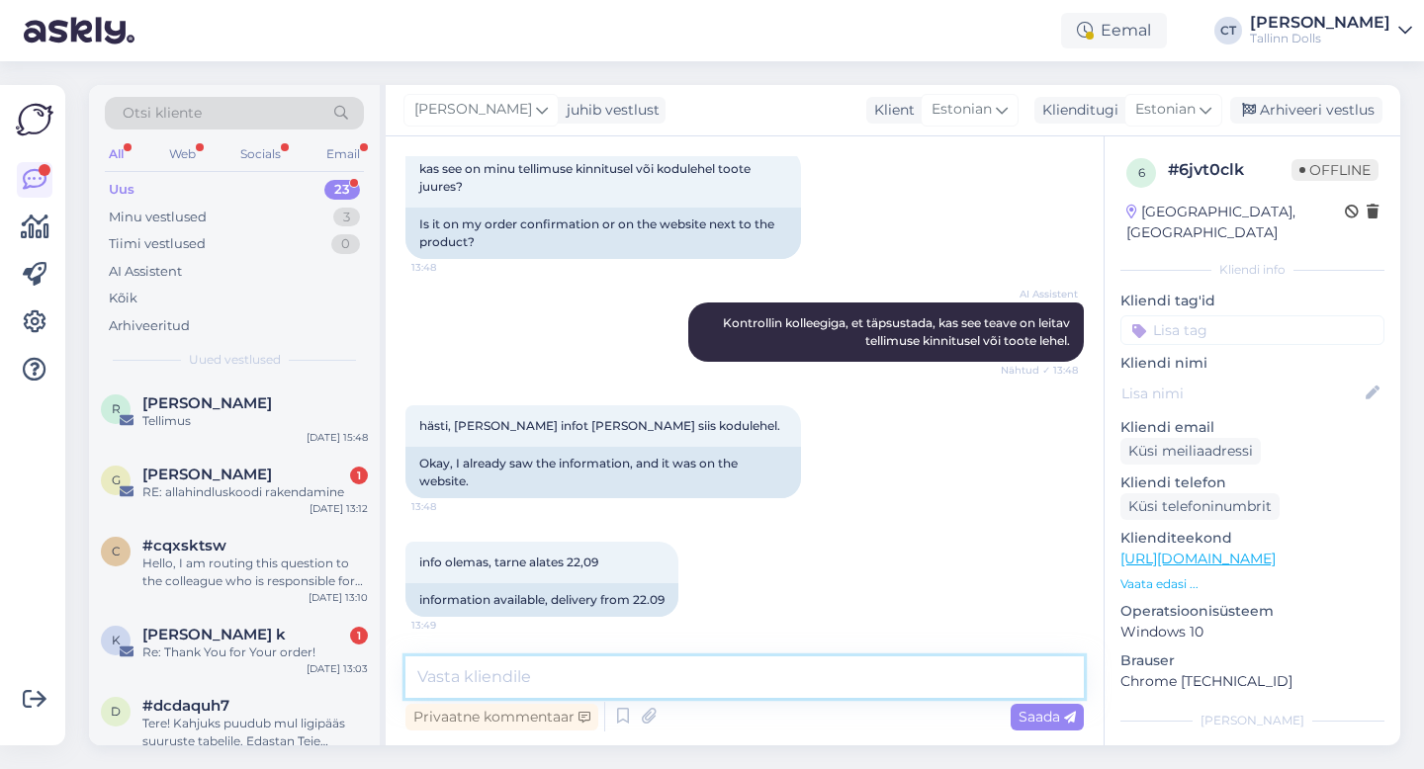
click at [759, 691] on textarea at bounding box center [744, 678] width 678 height 42
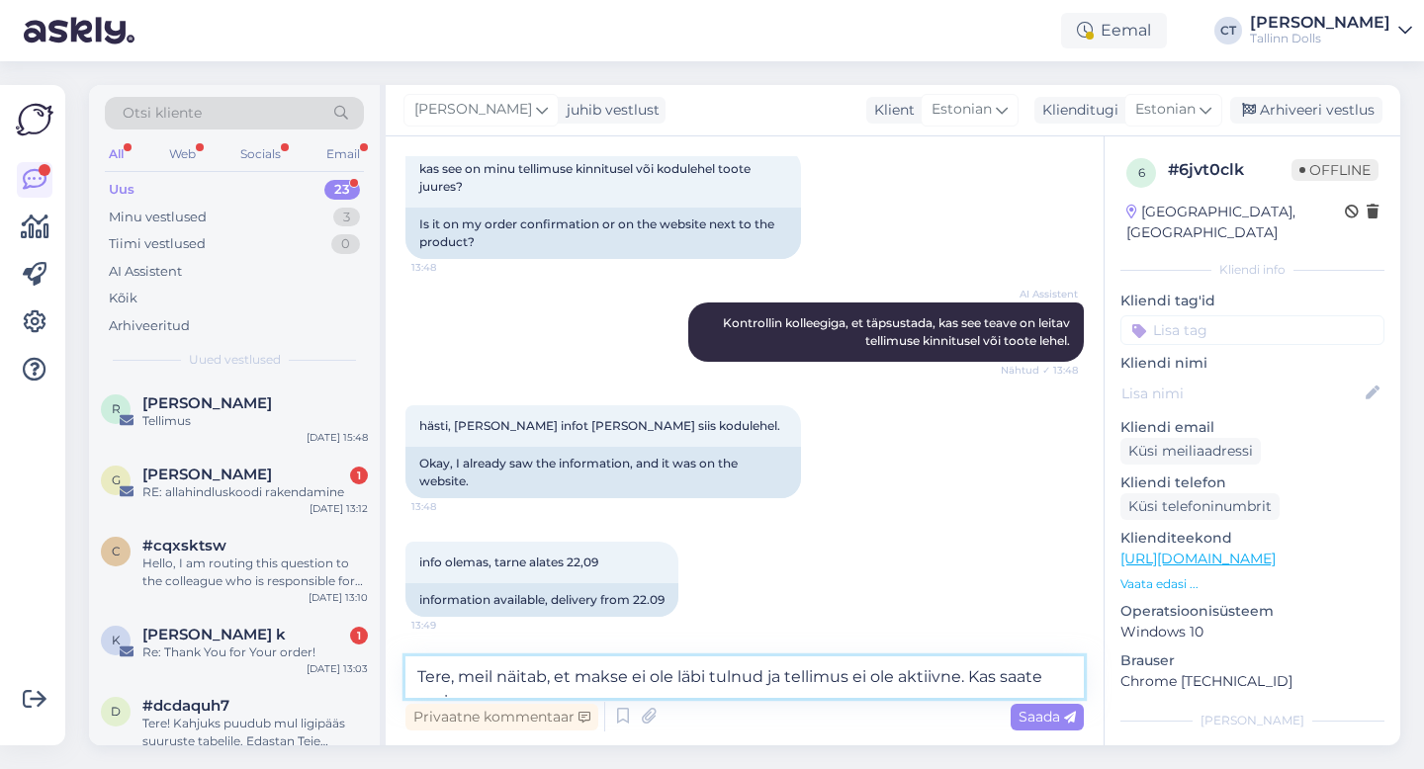
scroll to position [429, 0]
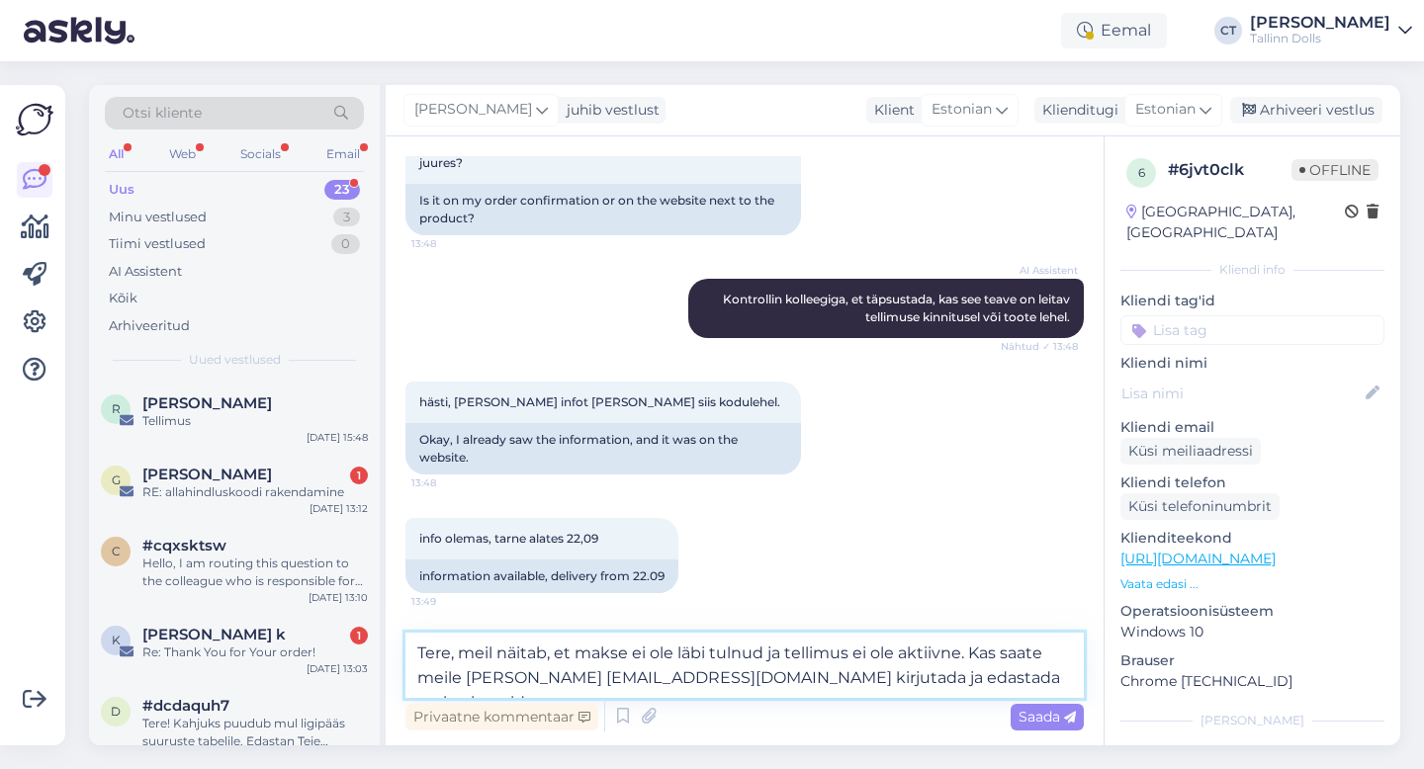
type textarea "Tere, meil näitab, et makse ei ole läbi tulnud ja tellimus ei ole aktiivne. Kas…"
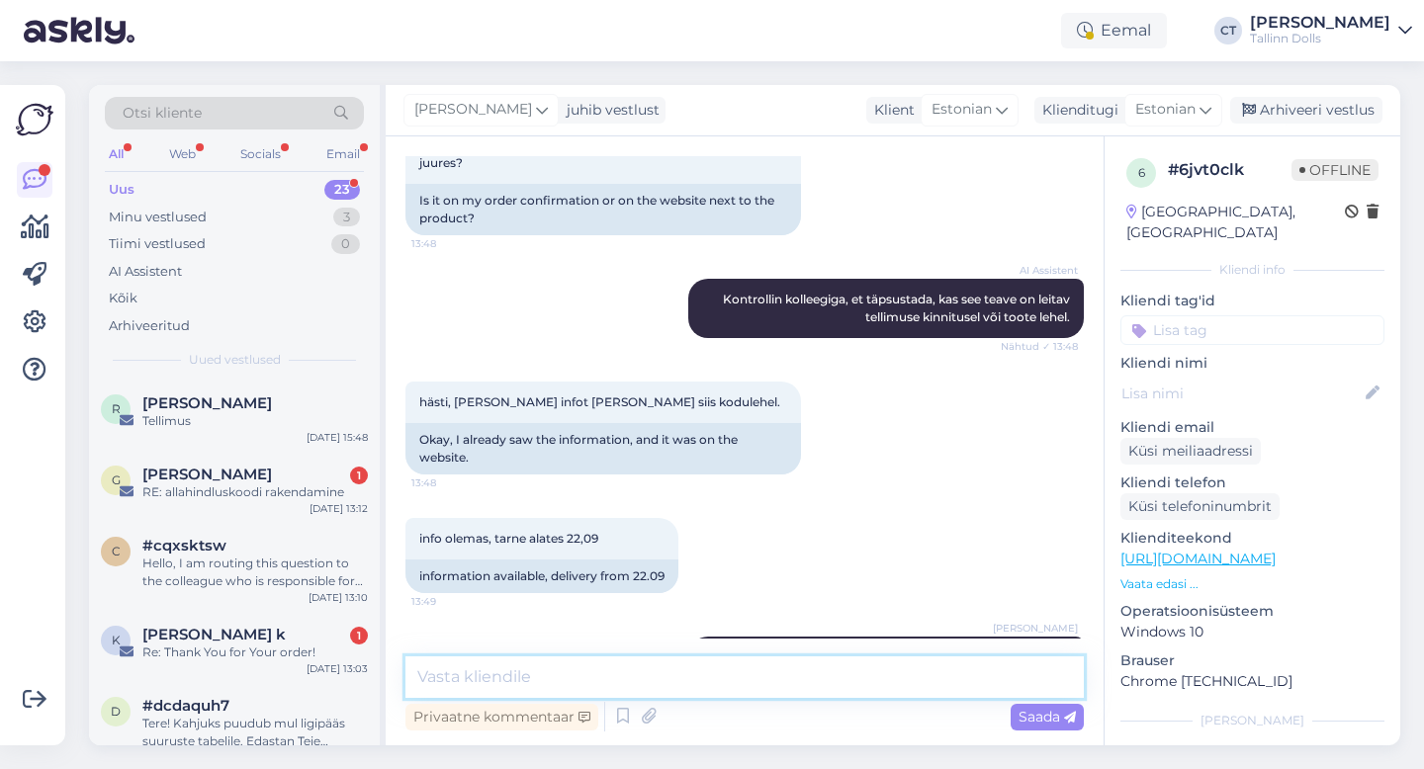
scroll to position [526, 0]
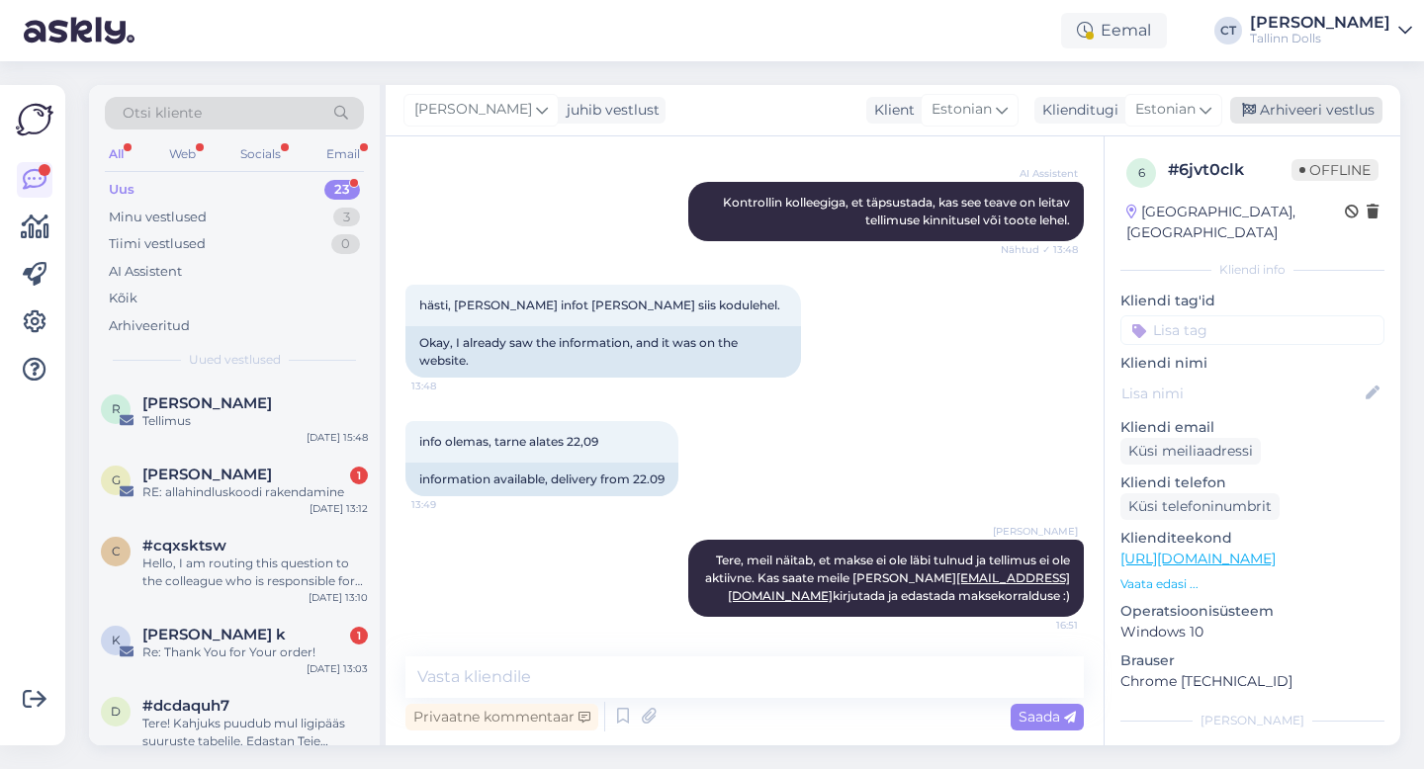
click at [1343, 110] on div "Arhiveeri vestlus" at bounding box center [1306, 110] width 152 height 27
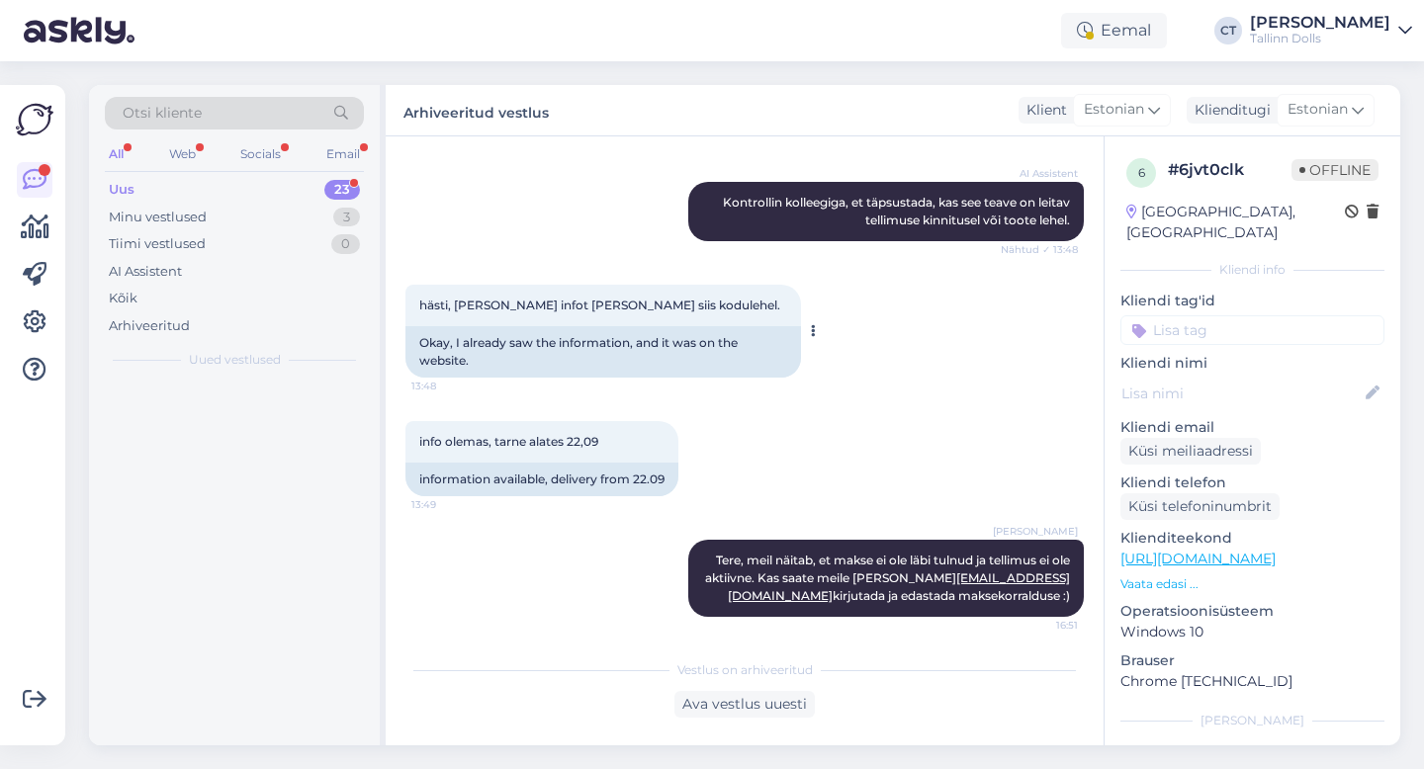
scroll to position [533, 0]
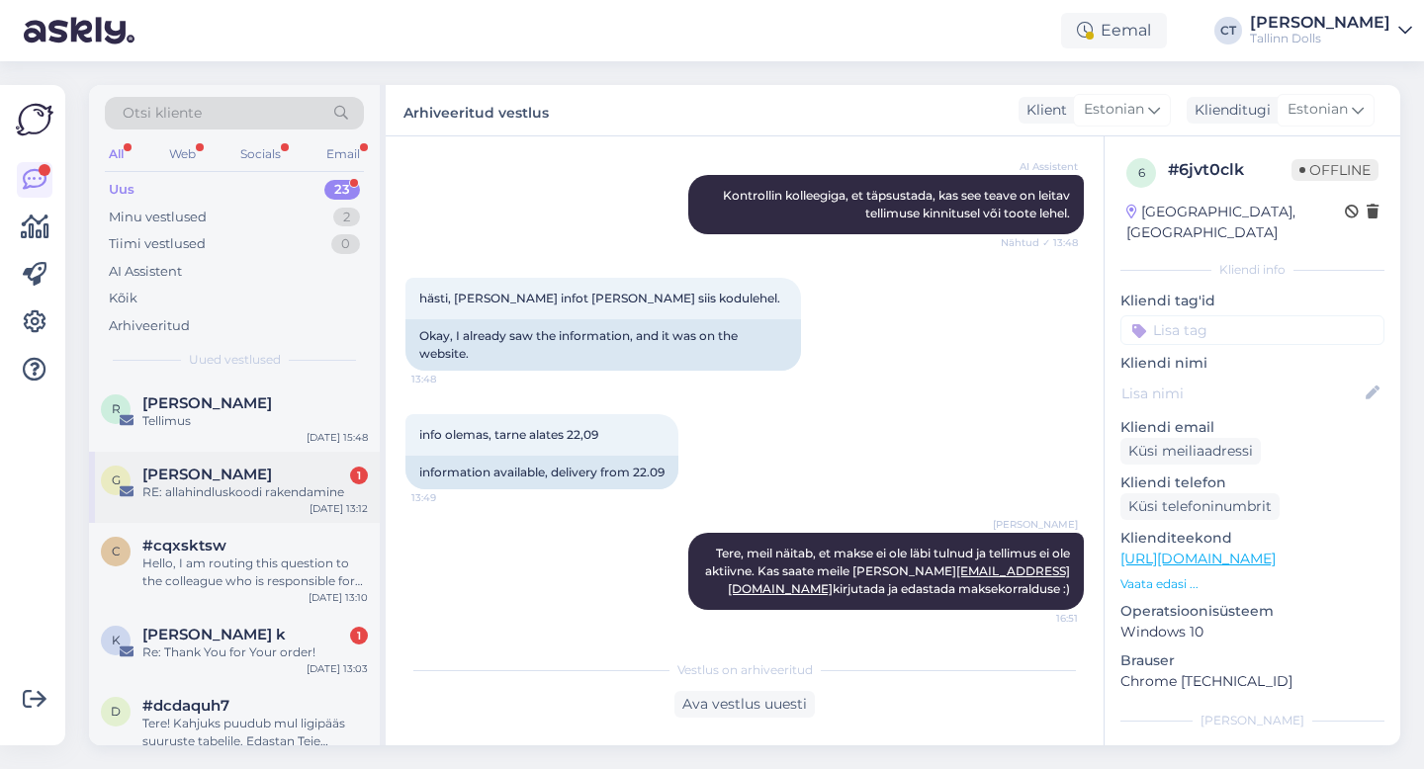
click at [270, 487] on div "RE: allahindluskoodi rakendamine" at bounding box center [254, 493] width 225 height 18
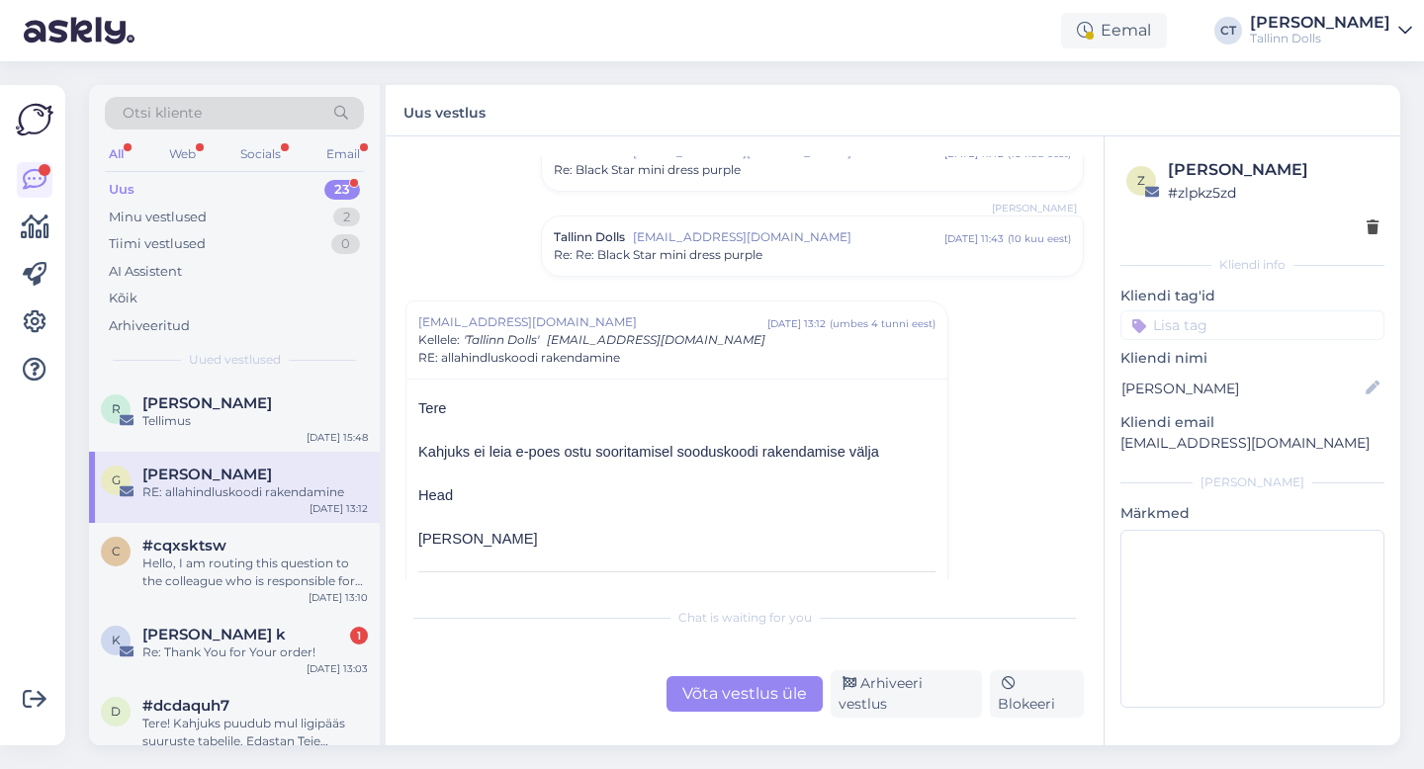
scroll to position [151, 0]
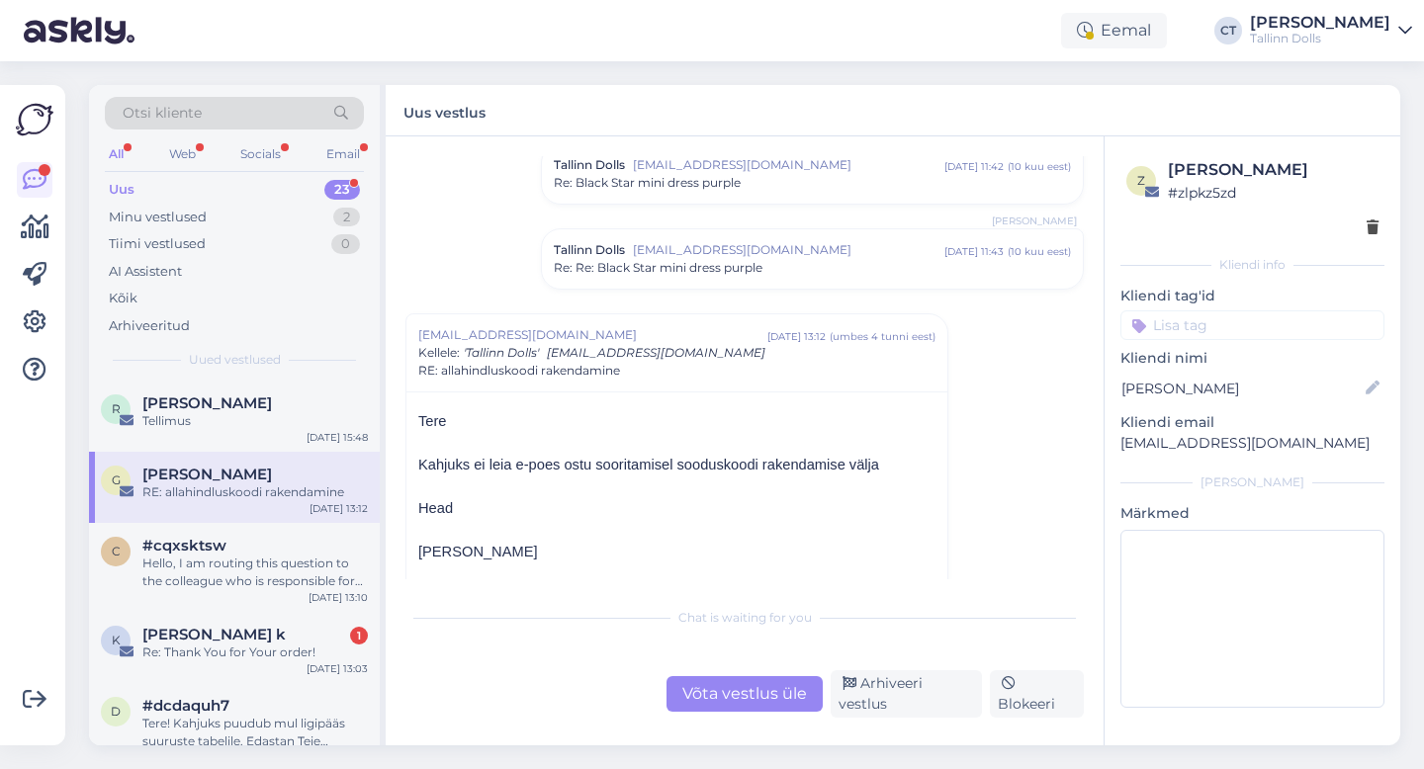
click at [786, 265] on div "Re: Re: Black Star mini dress purple" at bounding box center [812, 268] width 517 height 18
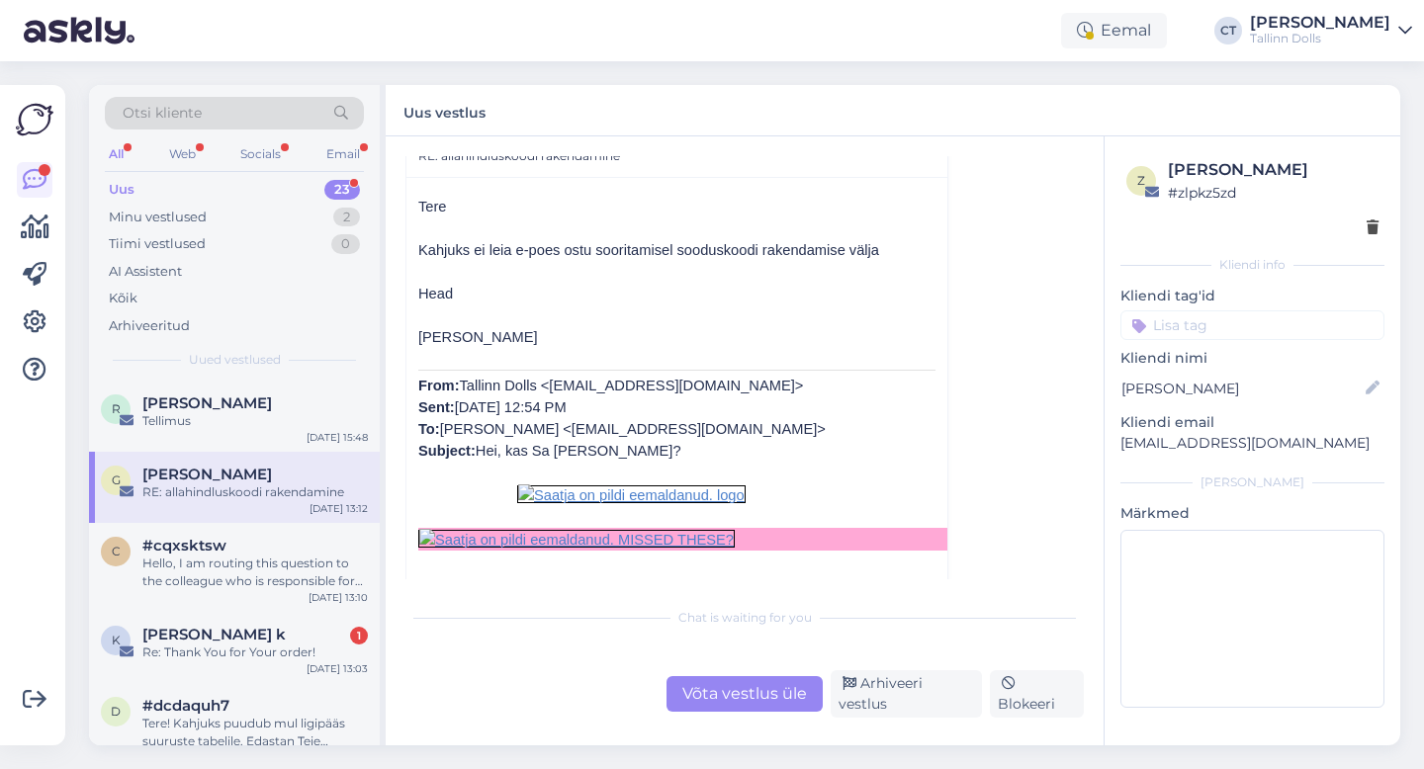
scroll to position [623, 0]
click at [725, 700] on div "Võta vestlus üle" at bounding box center [744, 694] width 156 height 36
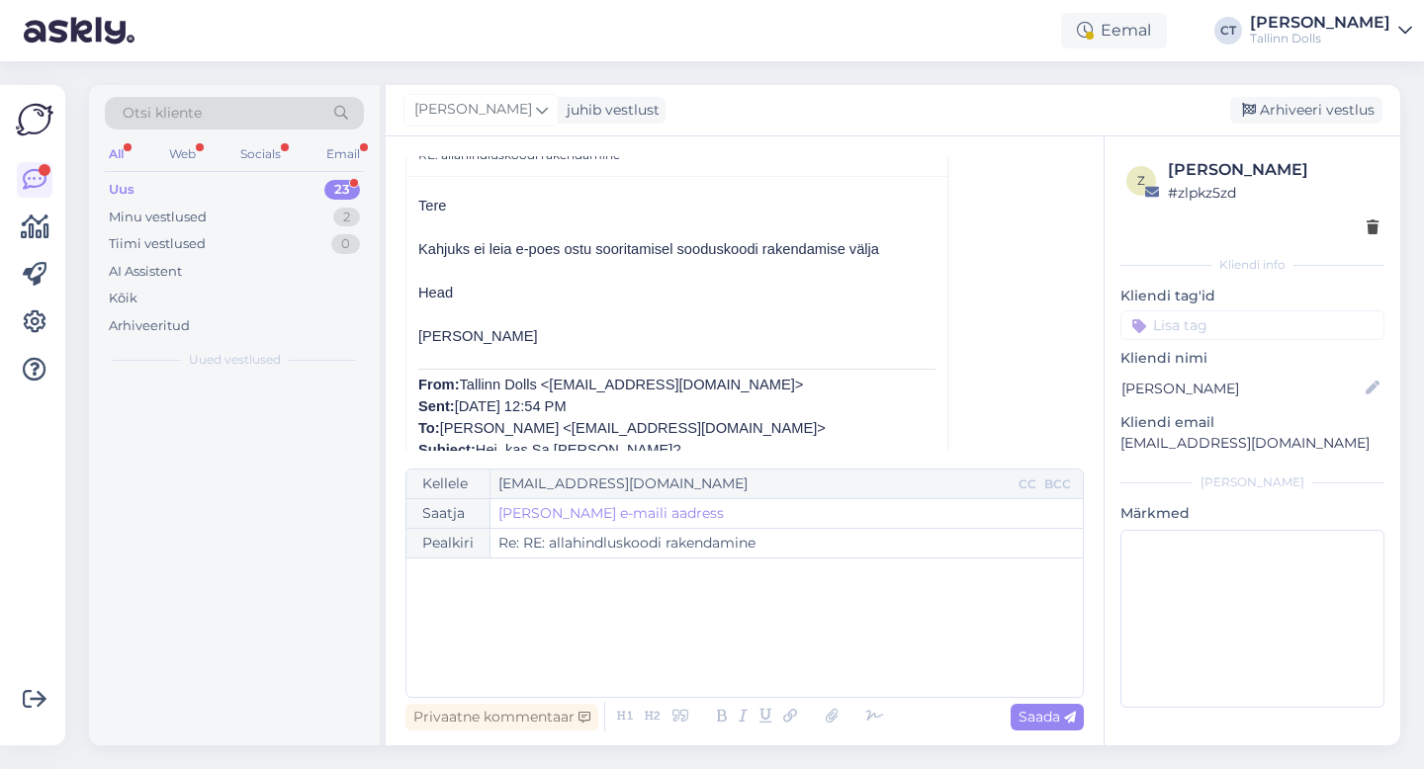
scroll to position [565, 0]
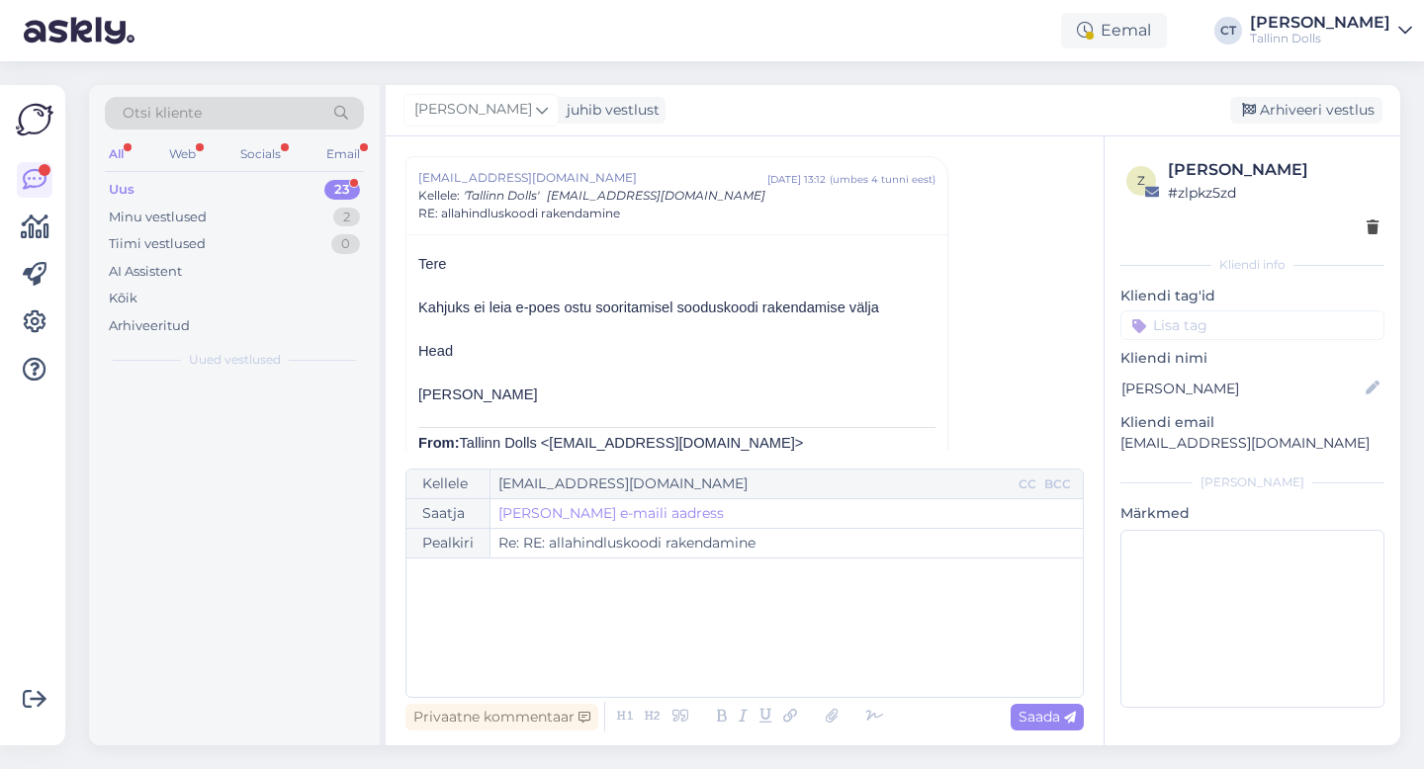
click at [748, 653] on div "﻿" at bounding box center [744, 628] width 657 height 119
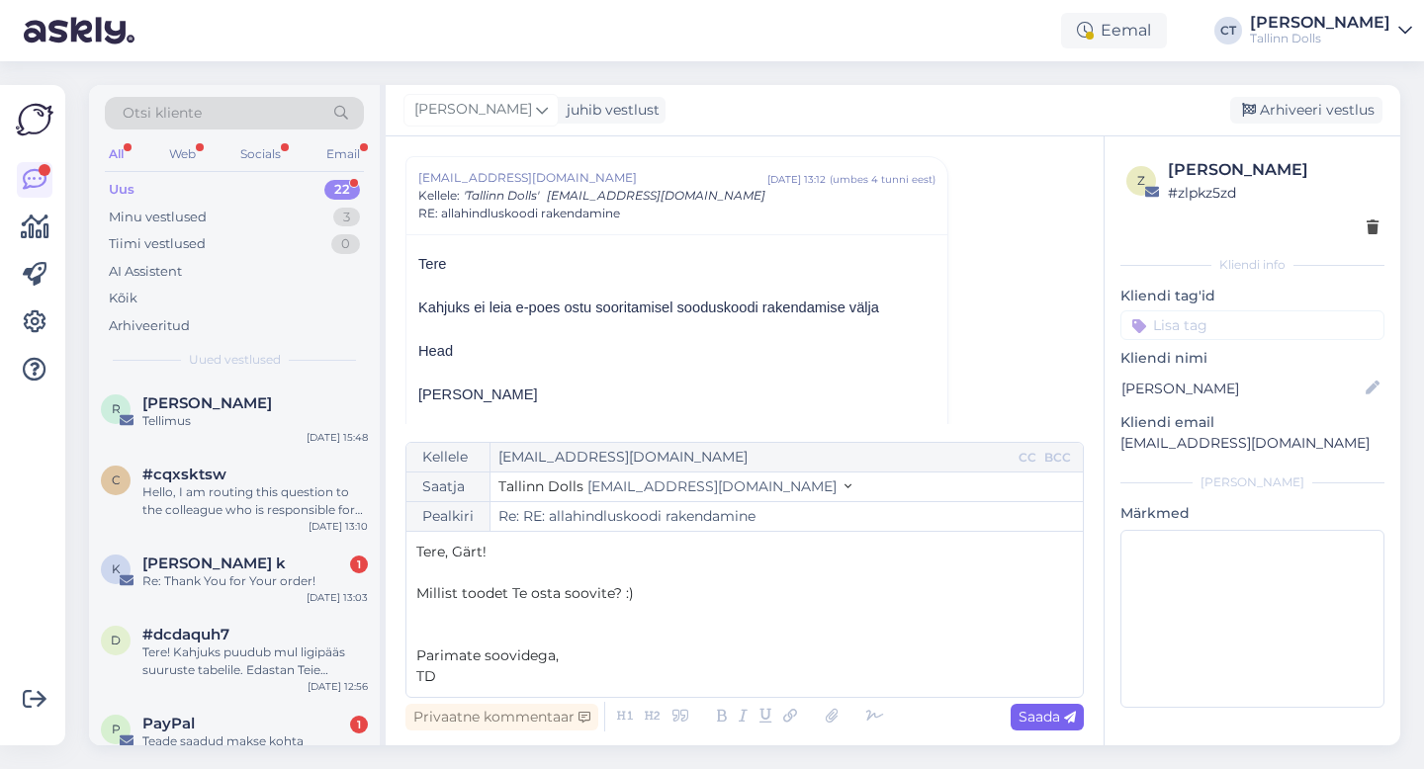
click at [1071, 717] on icon at bounding box center [1070, 718] width 12 height 12
type input "Re: RE: allahindluskoodi rakendamine"
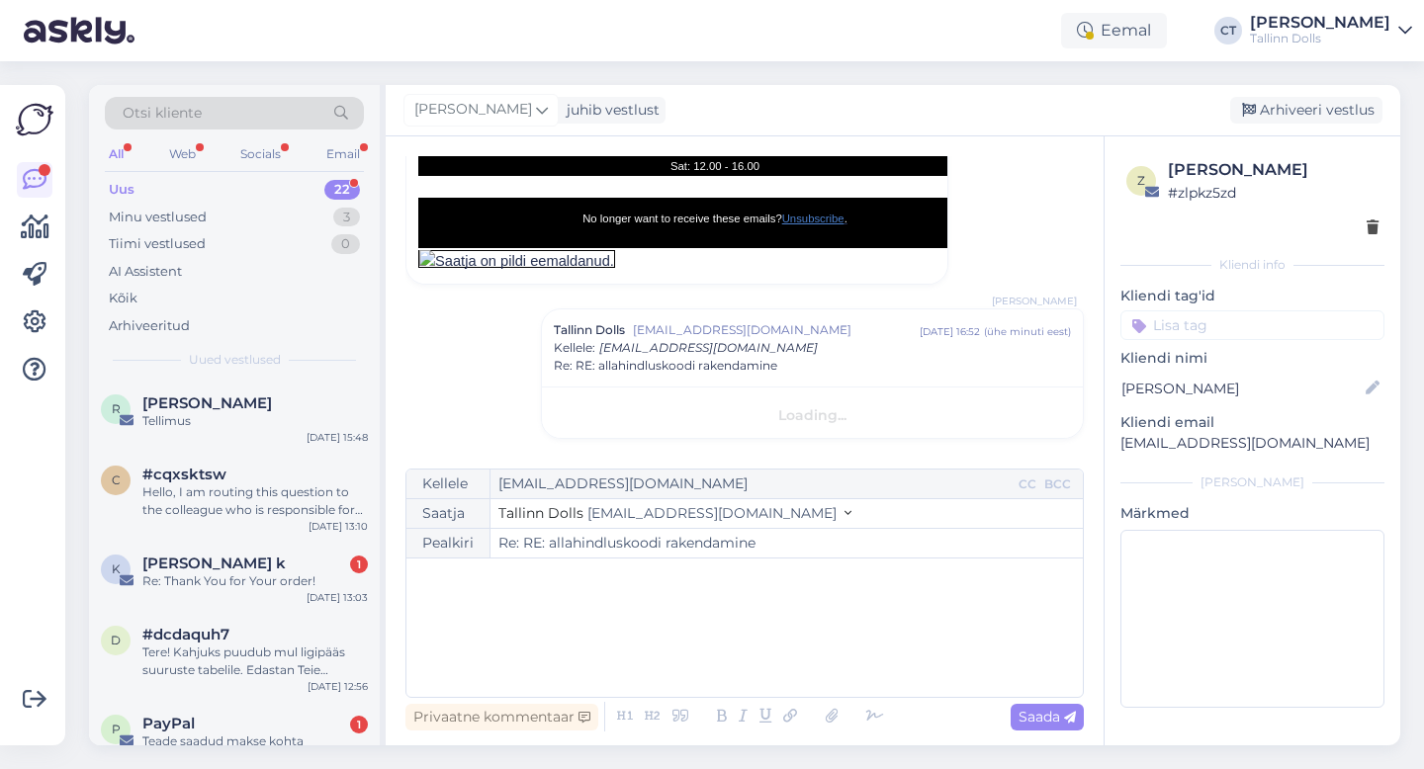
click at [1325, 88] on div "[PERSON_NAME] juhib vestlust [GEOGRAPHIC_DATA] vestlus" at bounding box center [893, 110] width 1015 height 51
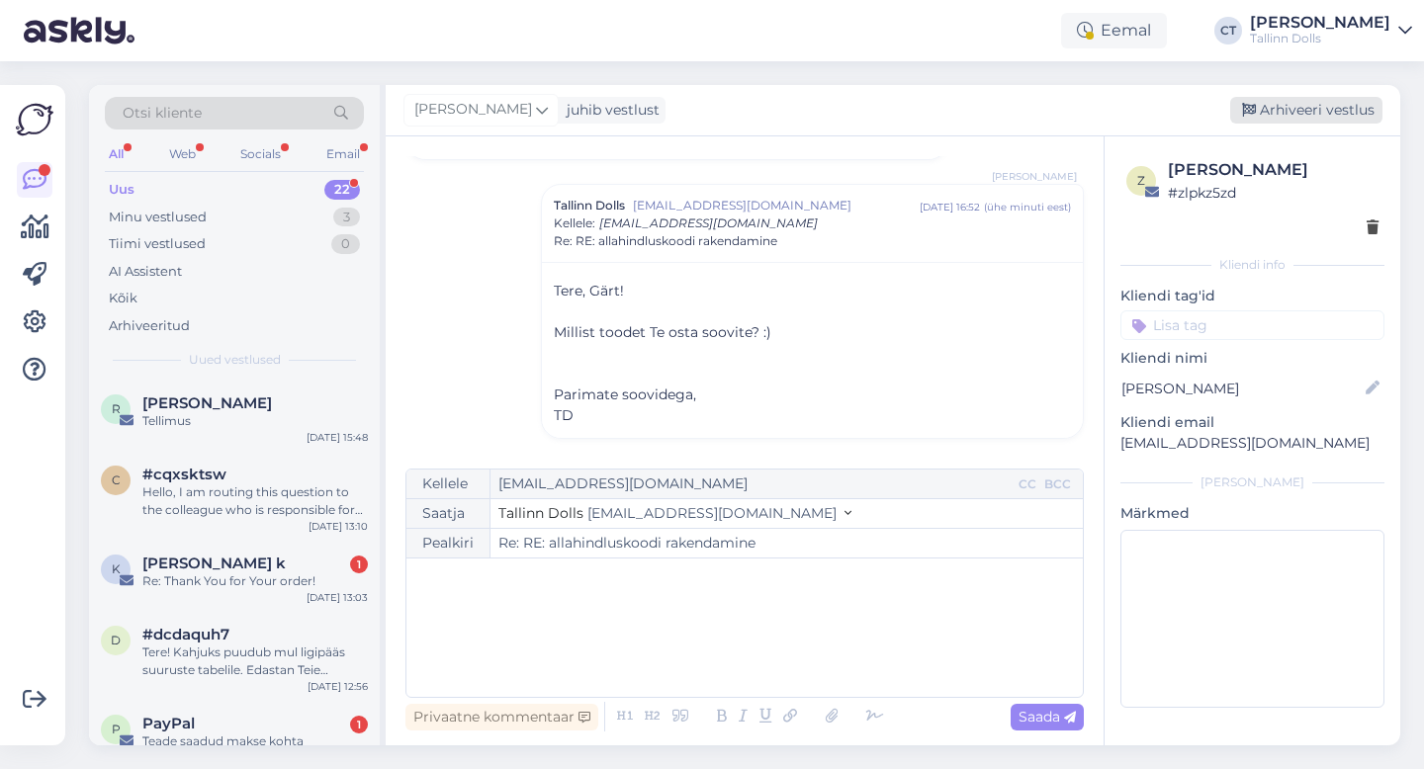
click at [1325, 108] on div "Arhiveeri vestlus" at bounding box center [1306, 110] width 152 height 27
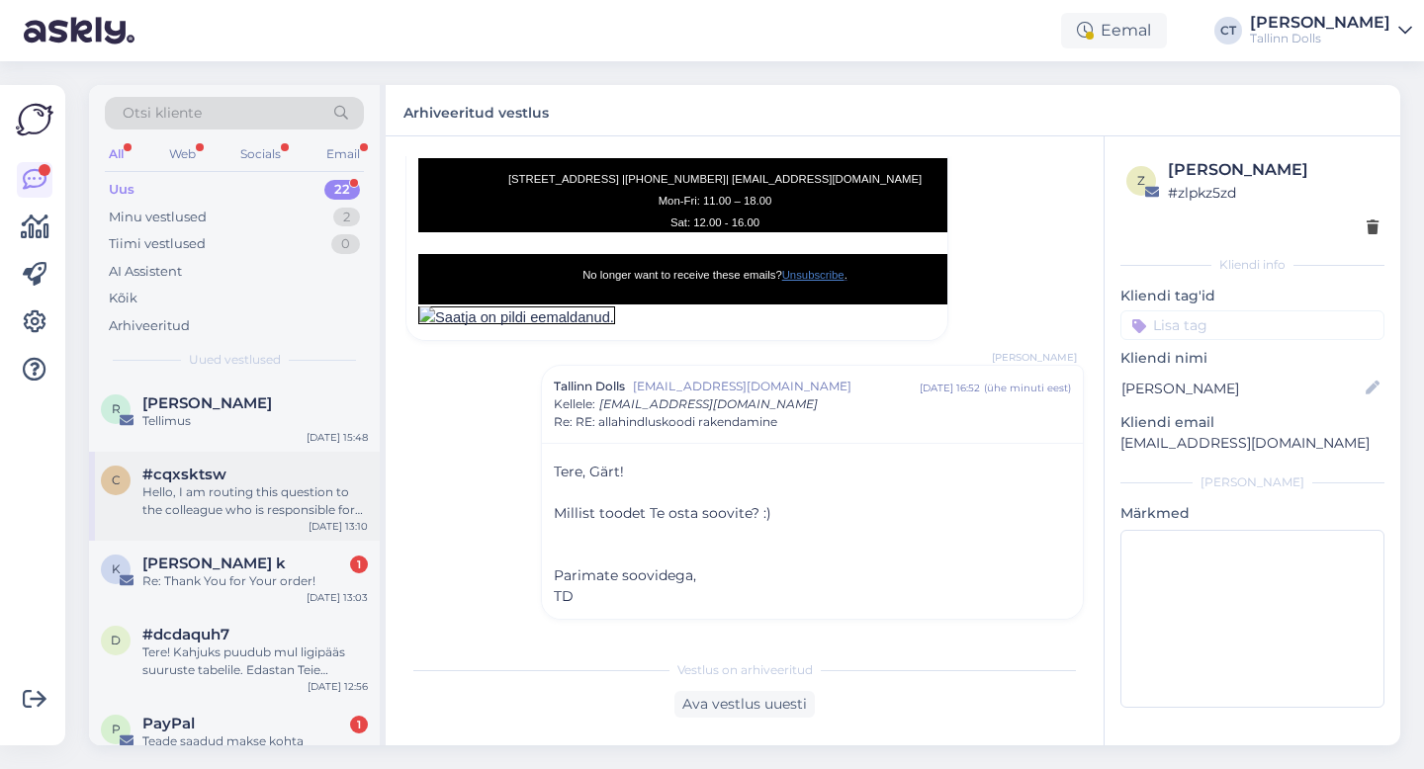
click at [232, 515] on div "Hello, I am routing this question to the colleague who is responsible for this …" at bounding box center [254, 502] width 225 height 36
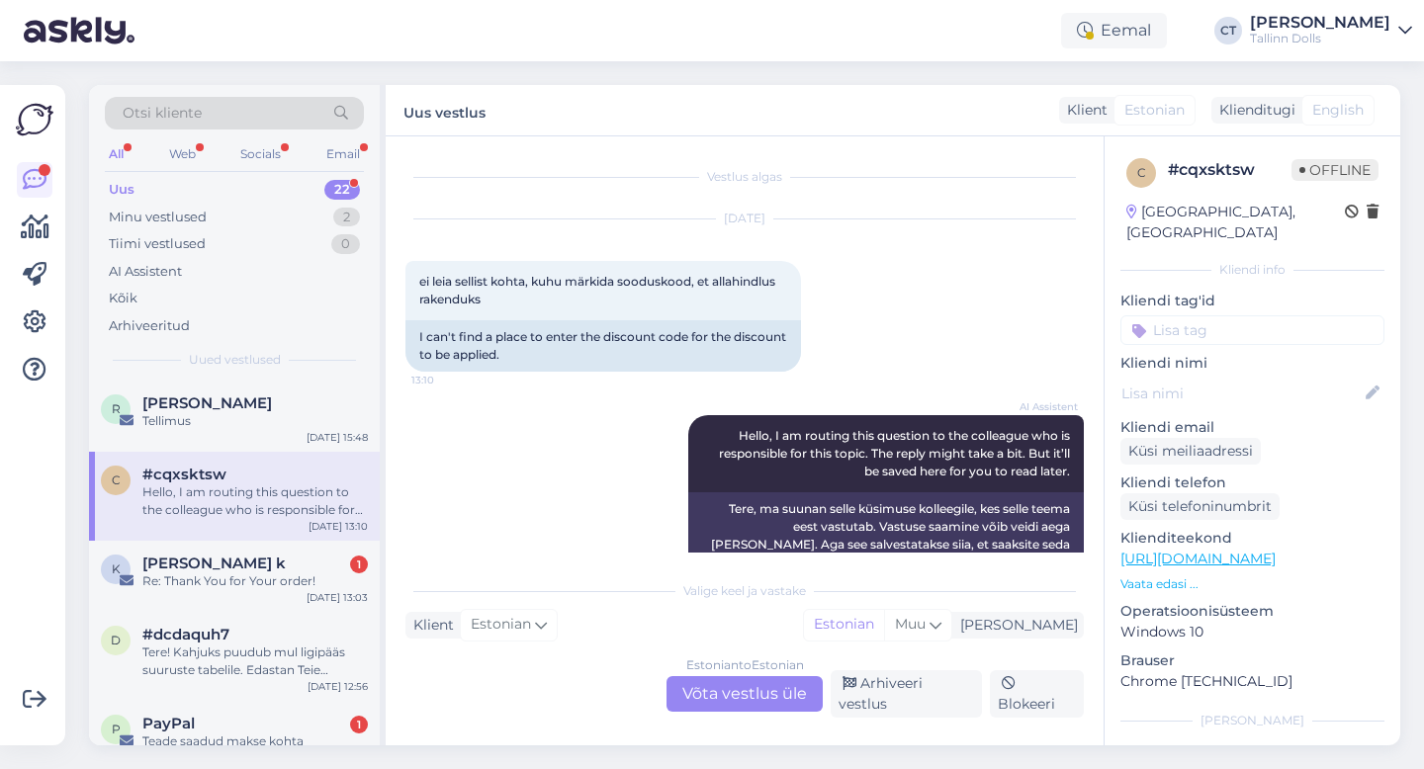
scroll to position [19, 0]
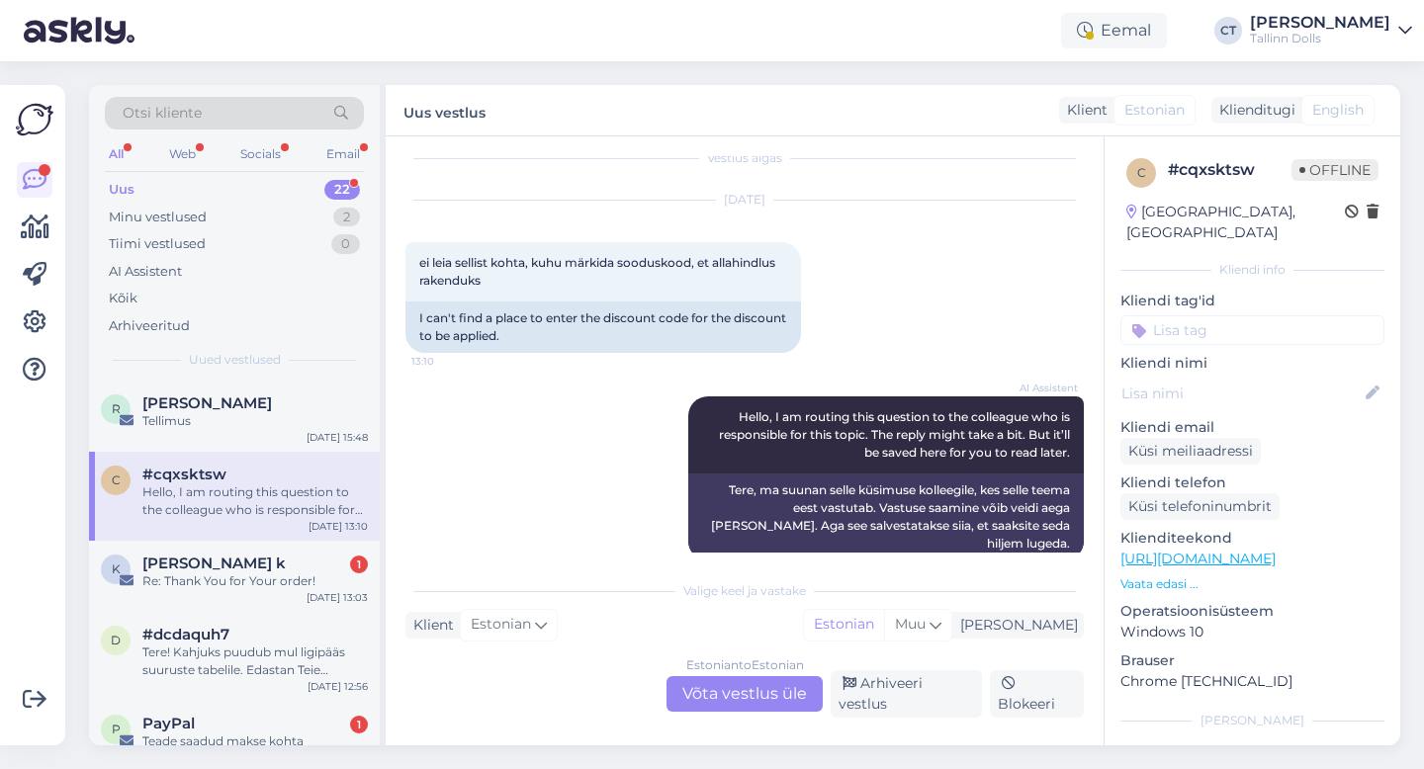
click at [756, 689] on div "Estonian to Estonian Võta vestlus üle" at bounding box center [744, 694] width 156 height 36
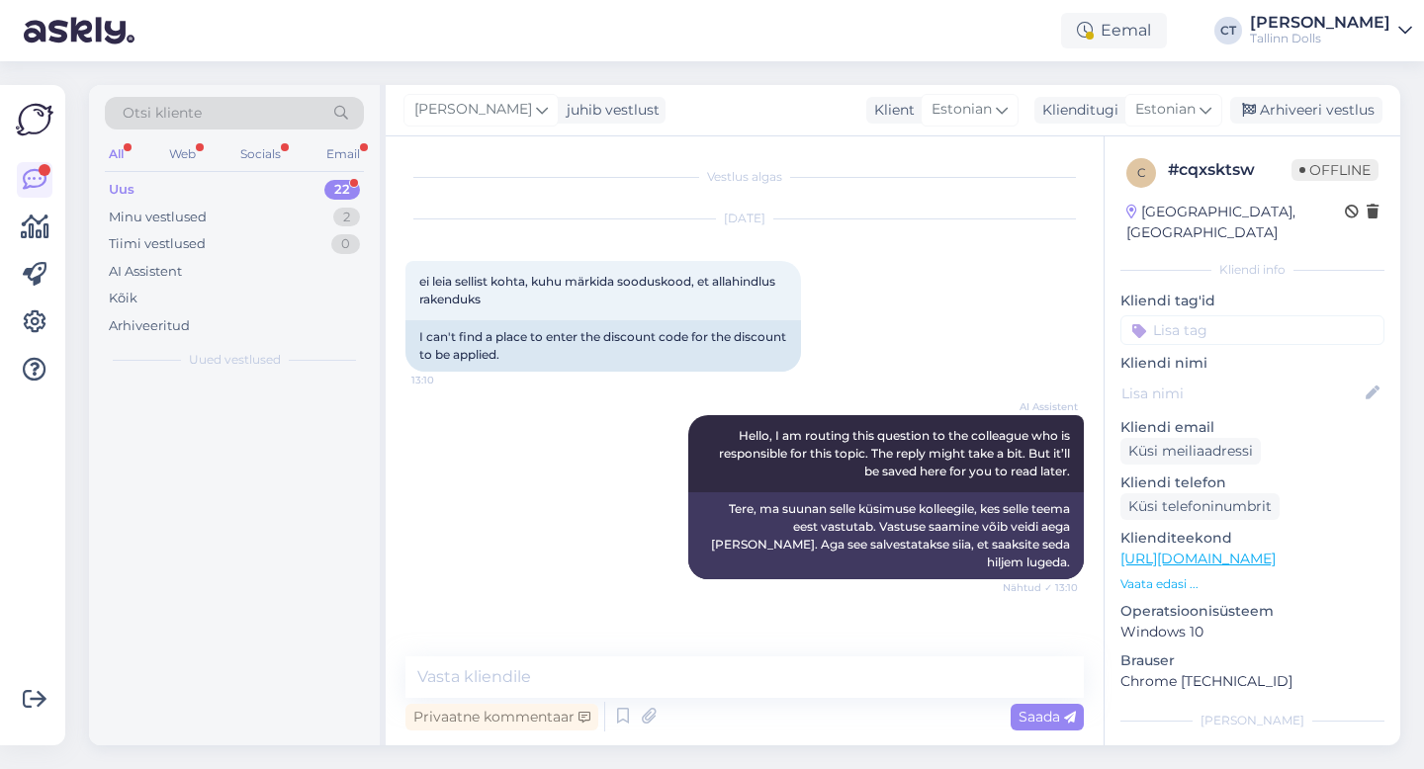
scroll to position [0, 0]
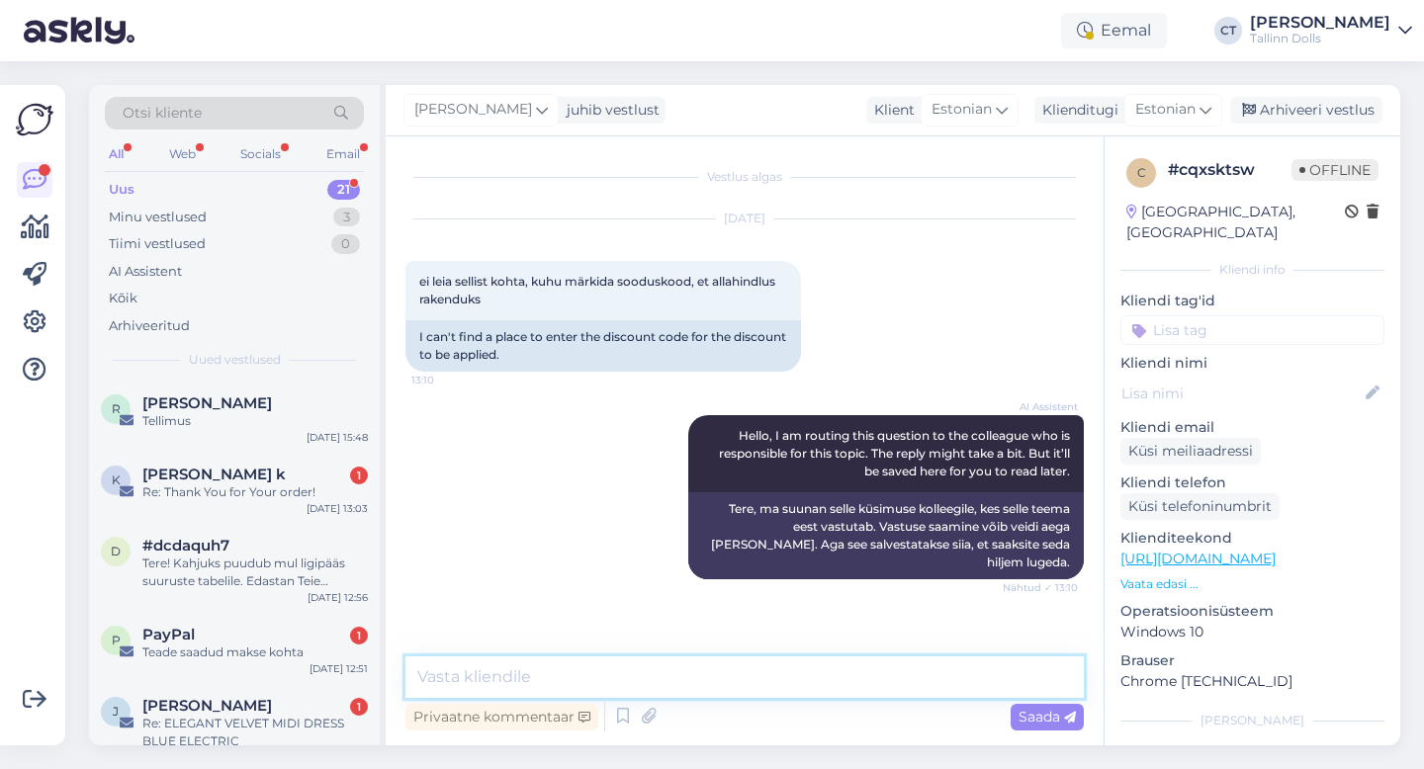
click at [756, 683] on textarea at bounding box center [744, 678] width 678 height 42
type textarea "Tere, ostukorvis üleval discount code lahtrisse :)"
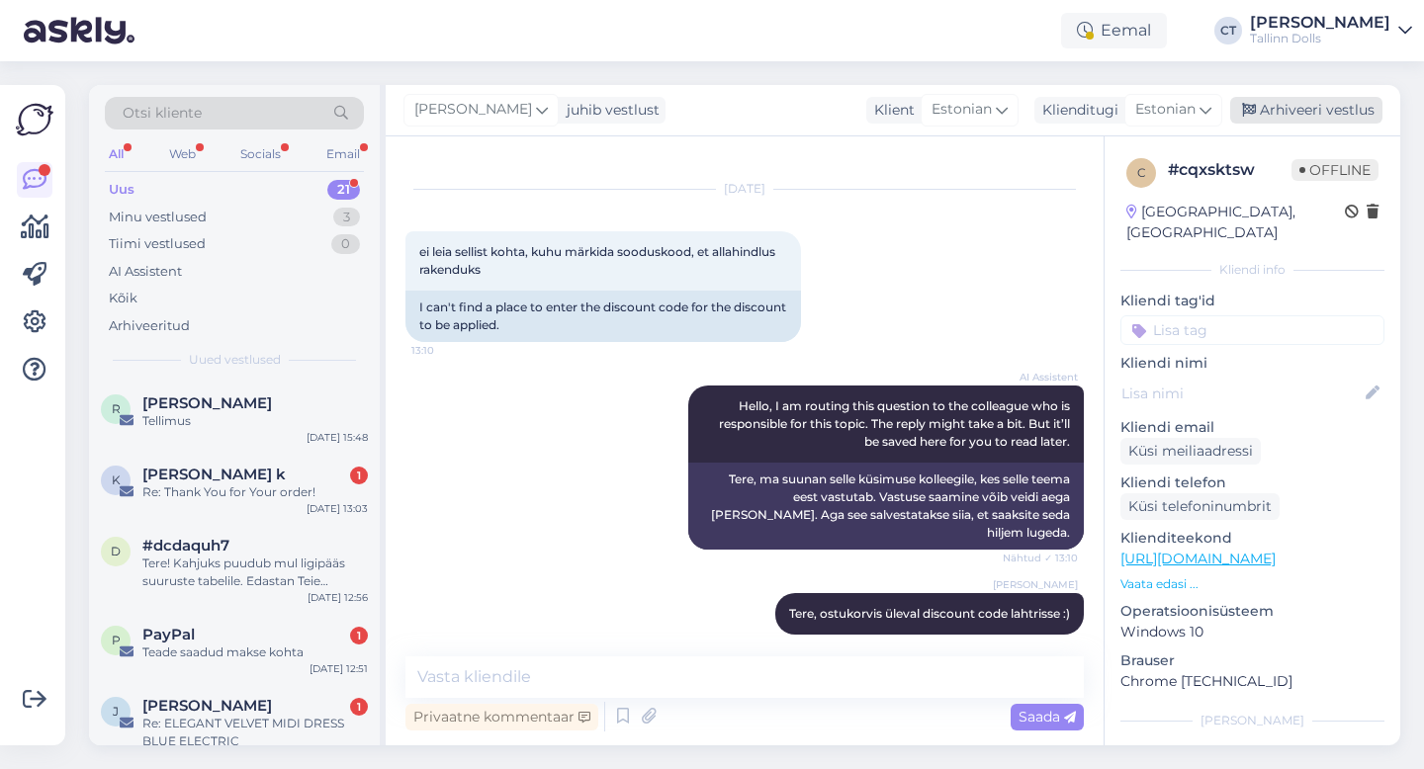
click at [1315, 119] on div "Arhiveeri vestlus" at bounding box center [1306, 110] width 152 height 27
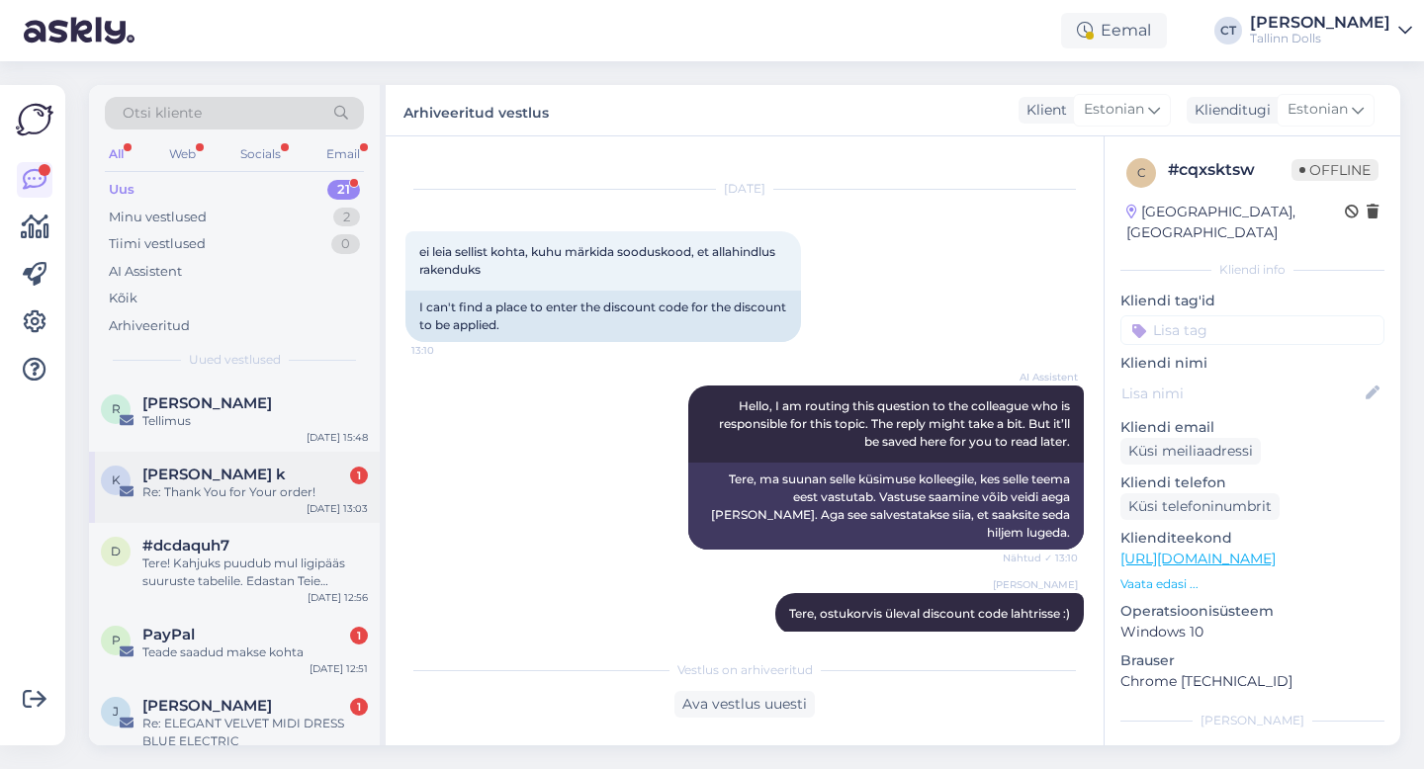
click at [256, 478] on div "[PERSON_NAME] k 1" at bounding box center [254, 475] width 225 height 18
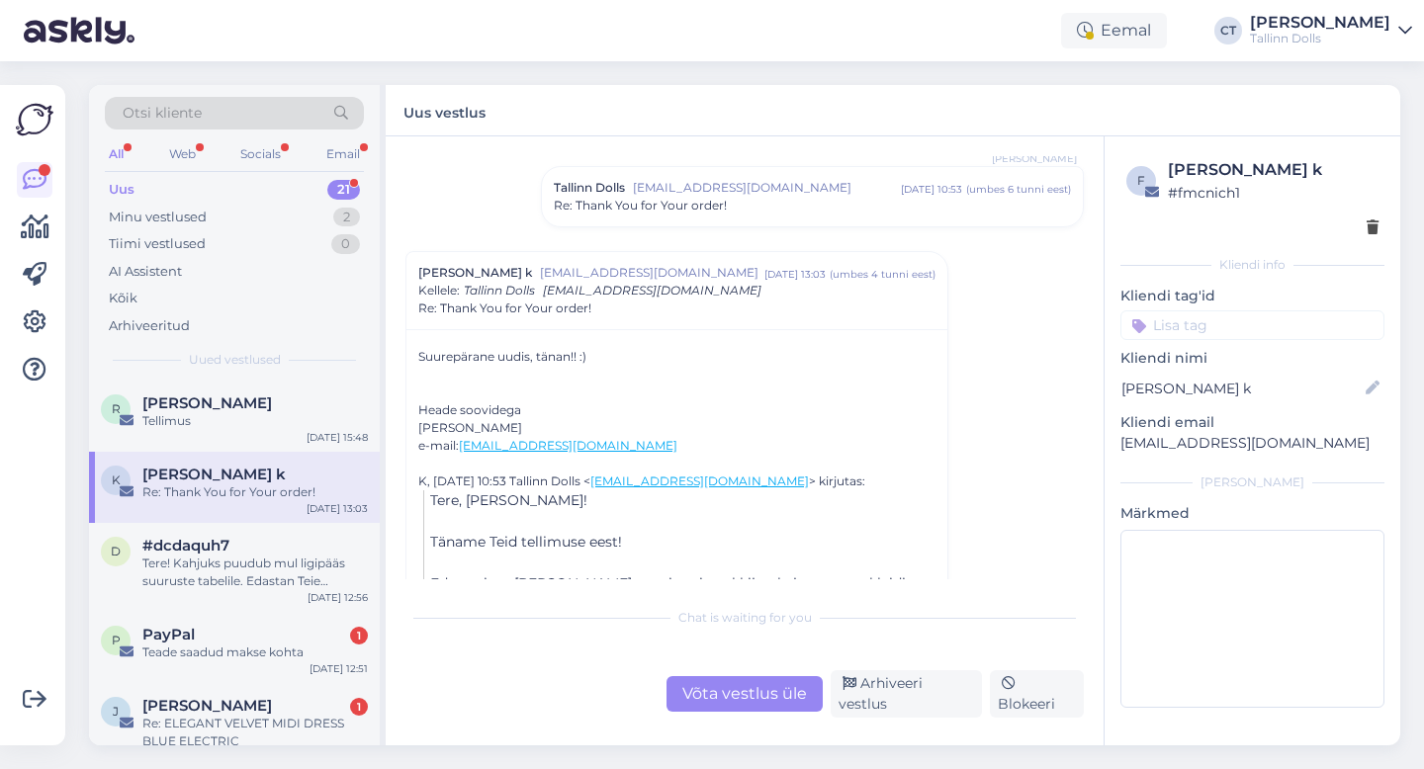
click at [750, 209] on div "Re: Thank You for Your order!" at bounding box center [812, 206] width 517 height 18
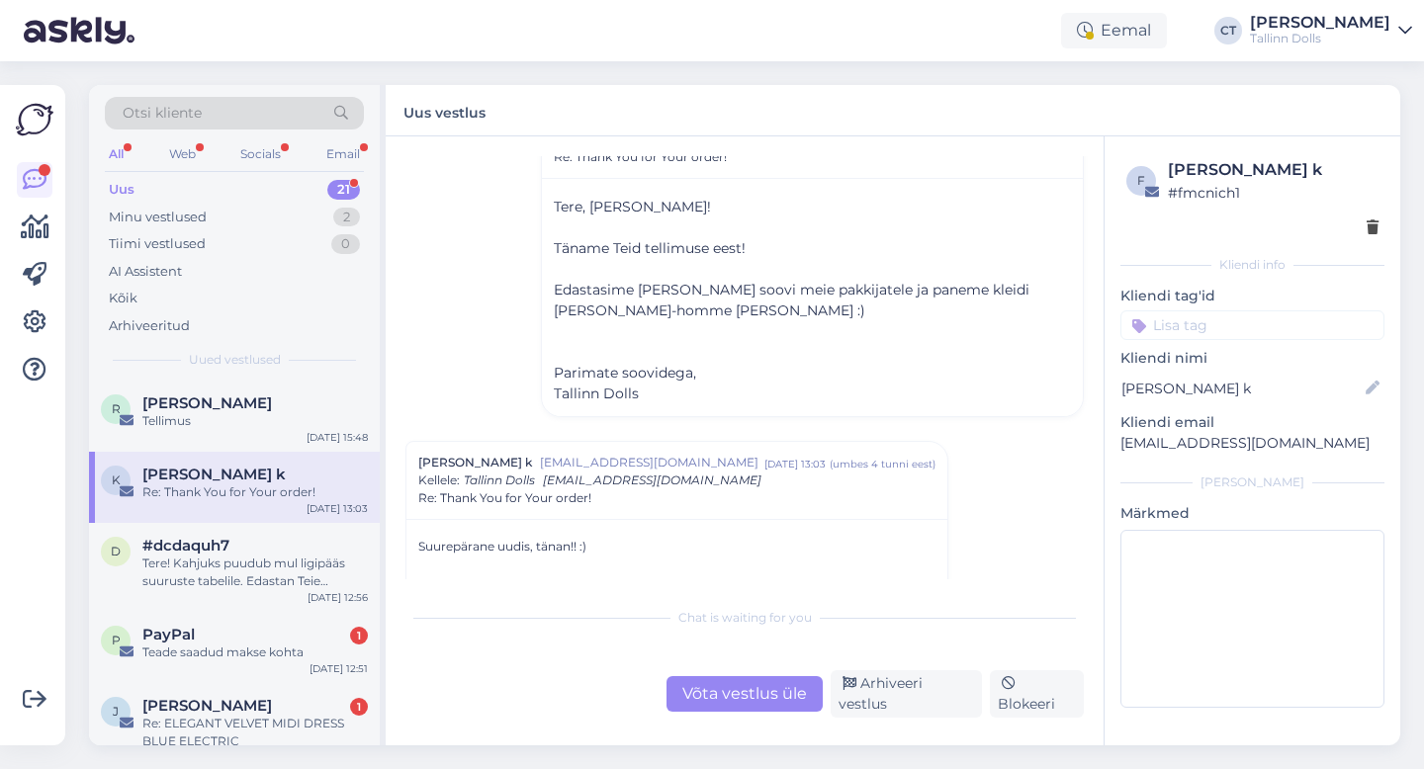
scroll to position [189, 0]
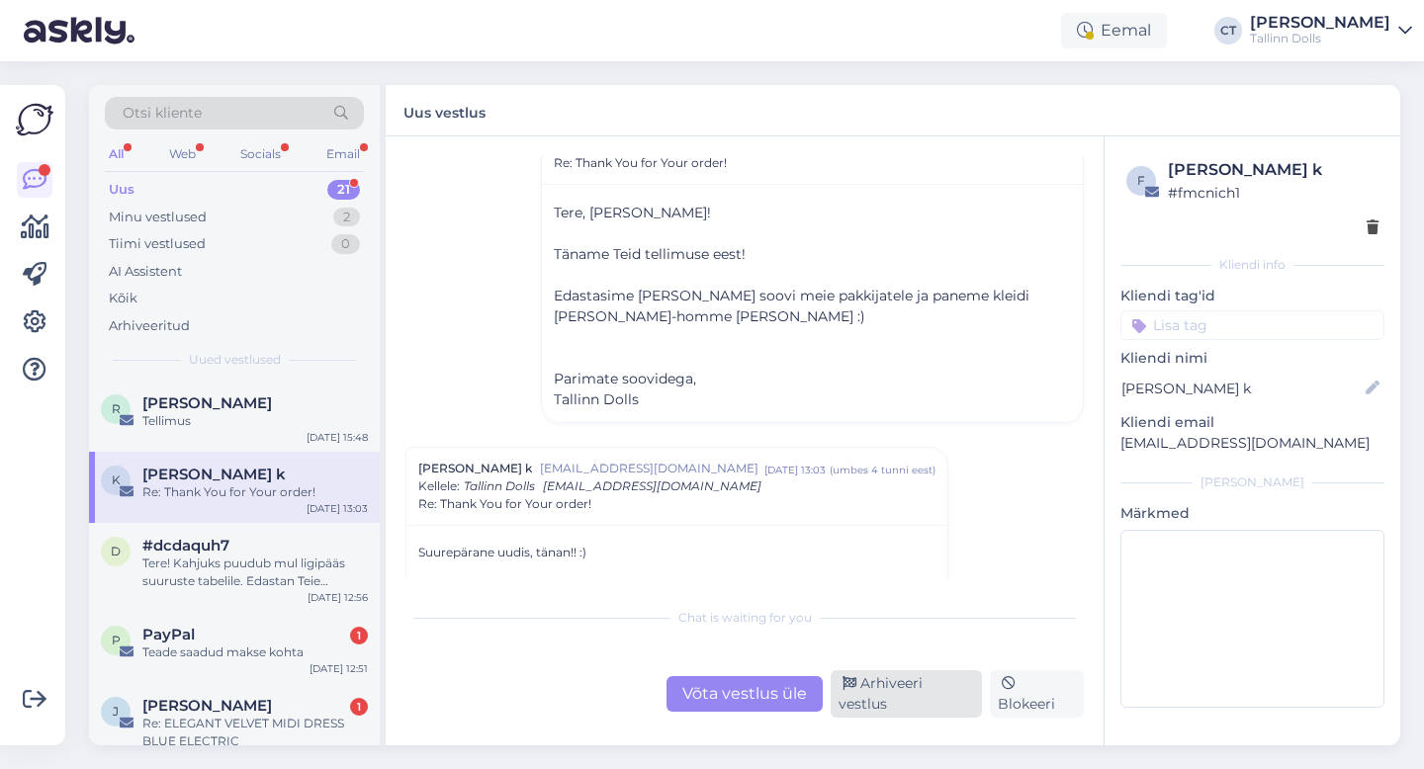
click at [895, 701] on div "Arhiveeri vestlus" at bounding box center [906, 693] width 151 height 47
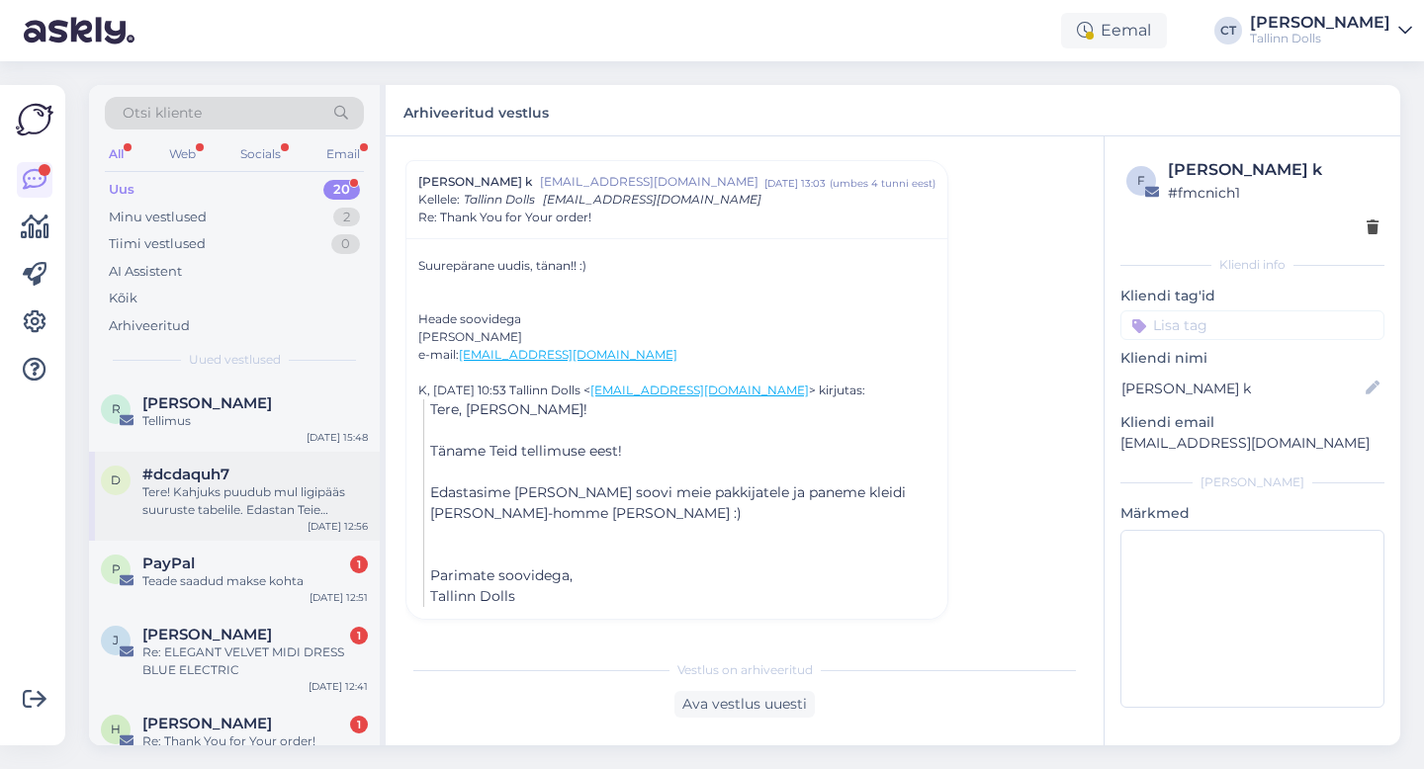
click at [258, 495] on div "Tere! Kahjuks puudub mul ligipääs suuruste tabelile. Edastan Teie küsimuse koll…" at bounding box center [254, 502] width 225 height 36
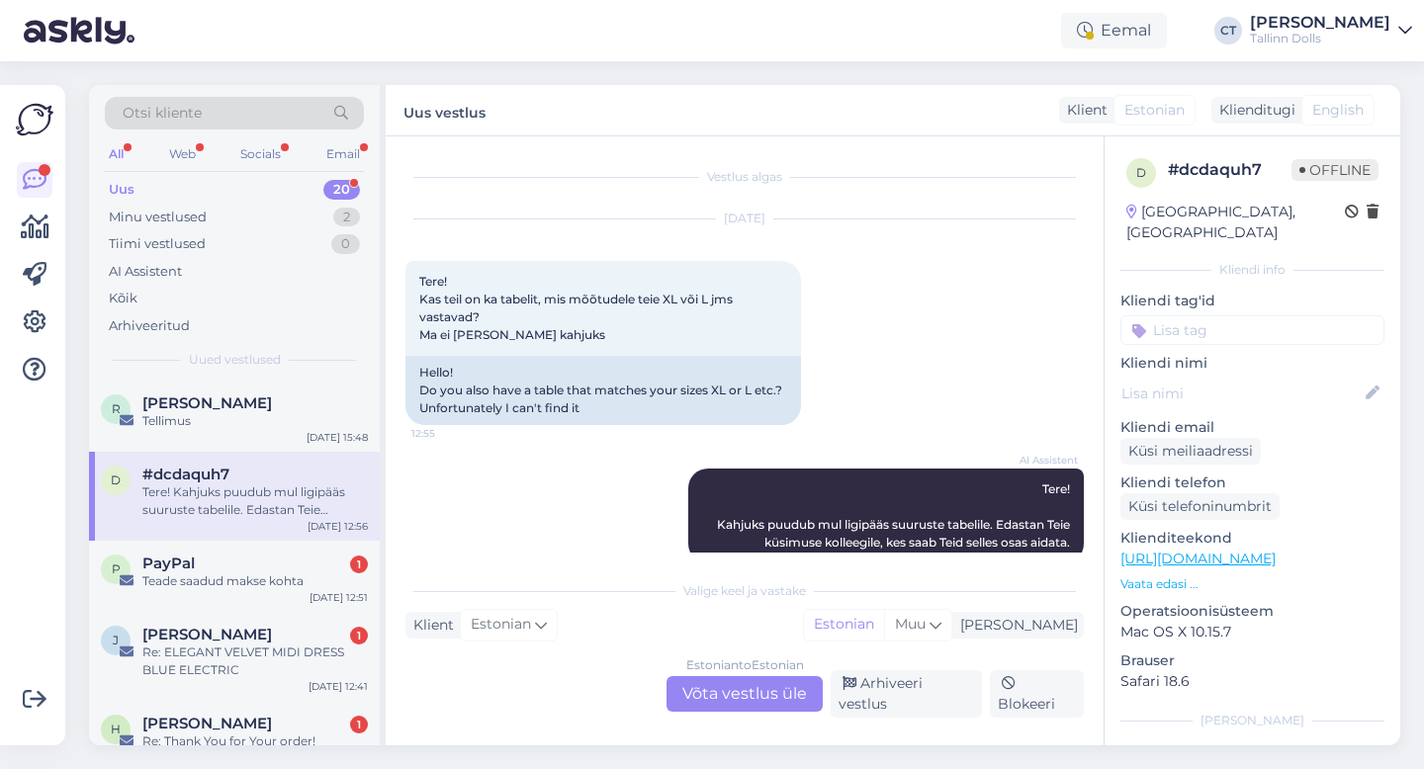
scroll to position [21, 0]
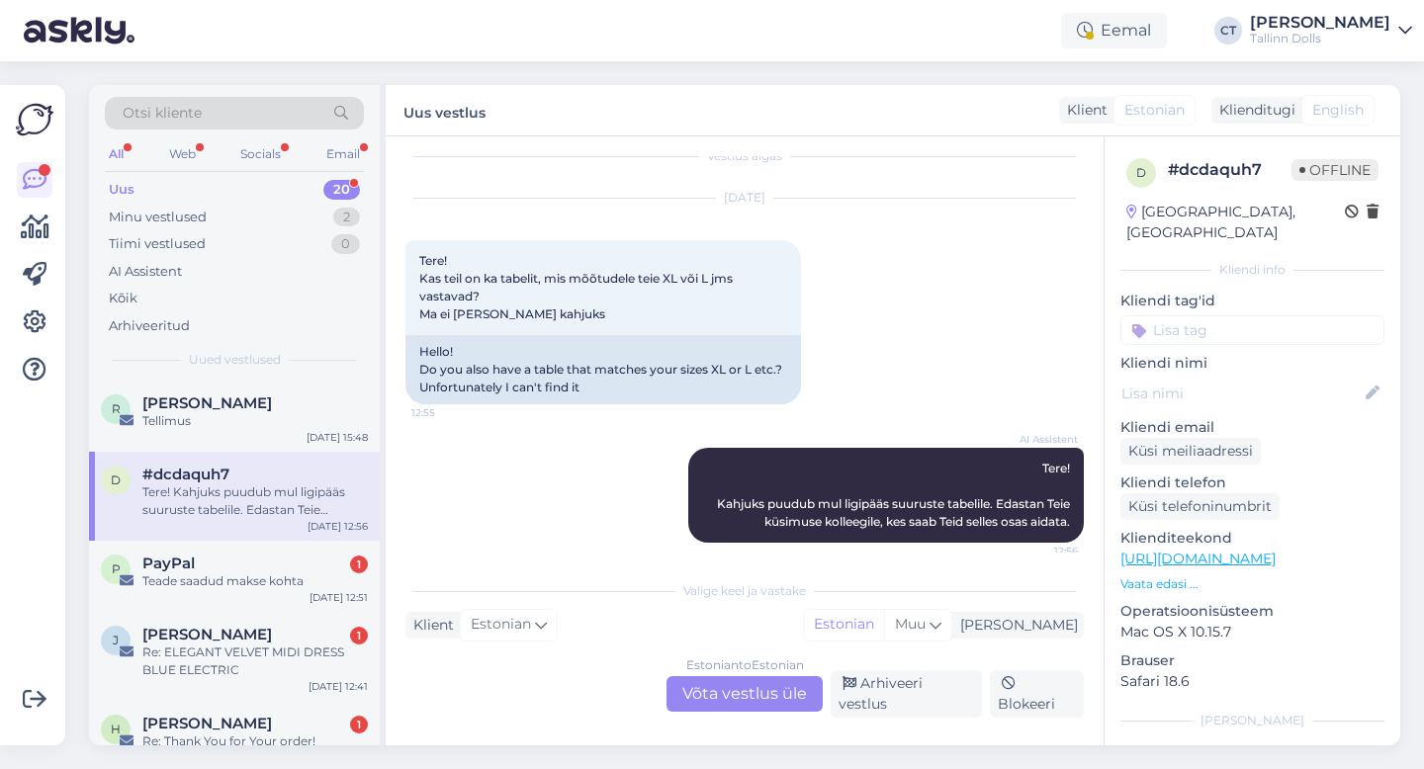
click at [747, 674] on div "Estonian to Estonian" at bounding box center [745, 666] width 118 height 18
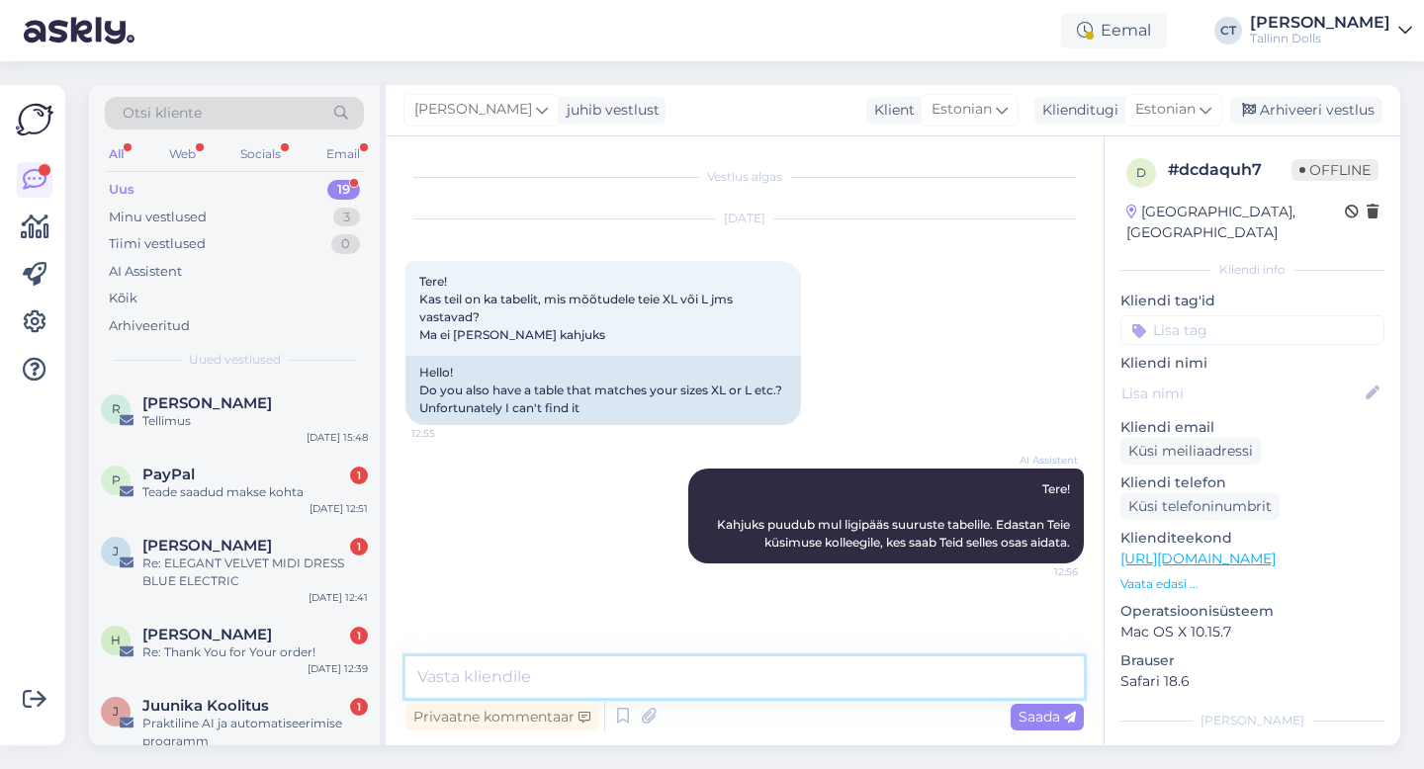
click at [753, 661] on textarea at bounding box center [744, 678] width 678 height 42
type textarea "Tere, iga toote juures on veebipoes size chart :)"
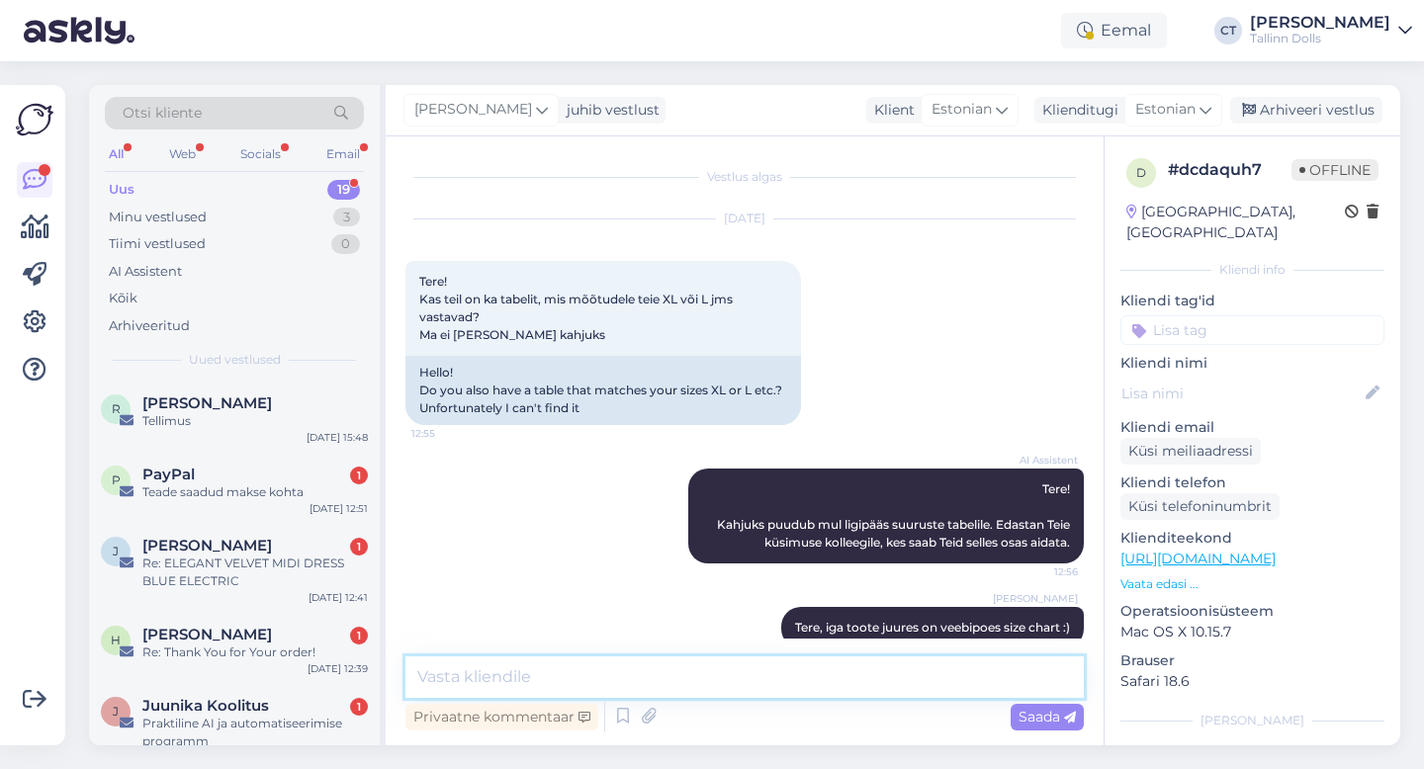
scroll to position [32, 0]
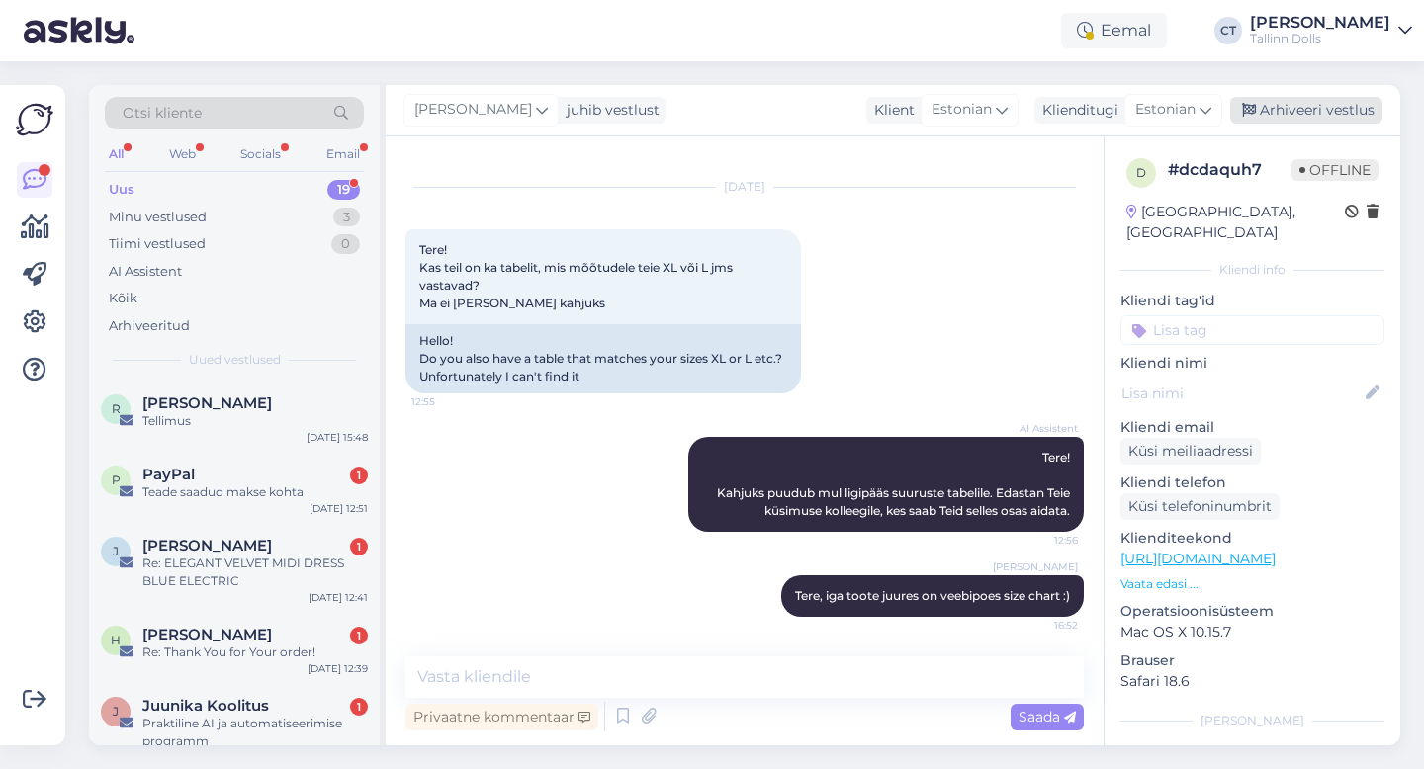
click at [1356, 102] on div "Arhiveeri vestlus" at bounding box center [1306, 110] width 152 height 27
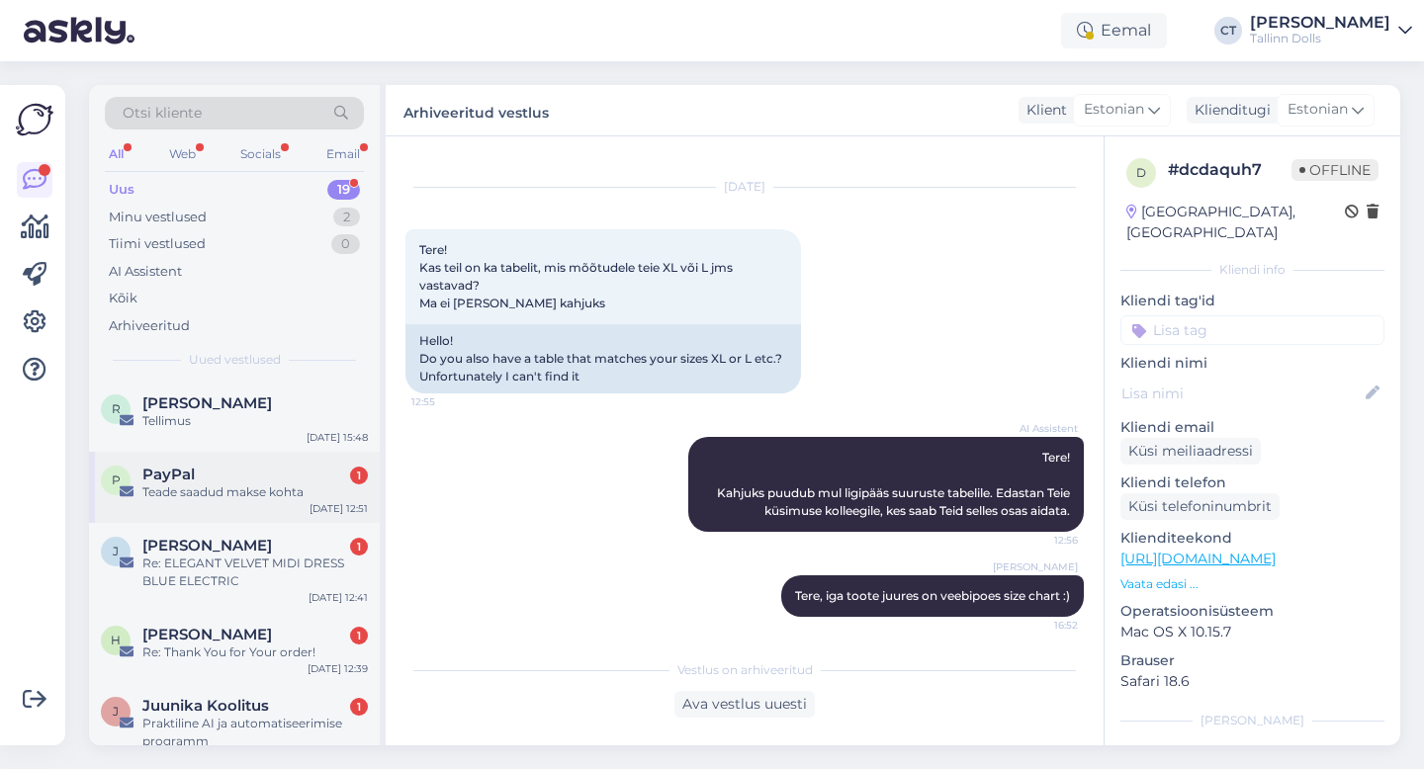
click at [277, 484] on div "Teade saadud makse kohta" at bounding box center [254, 493] width 225 height 18
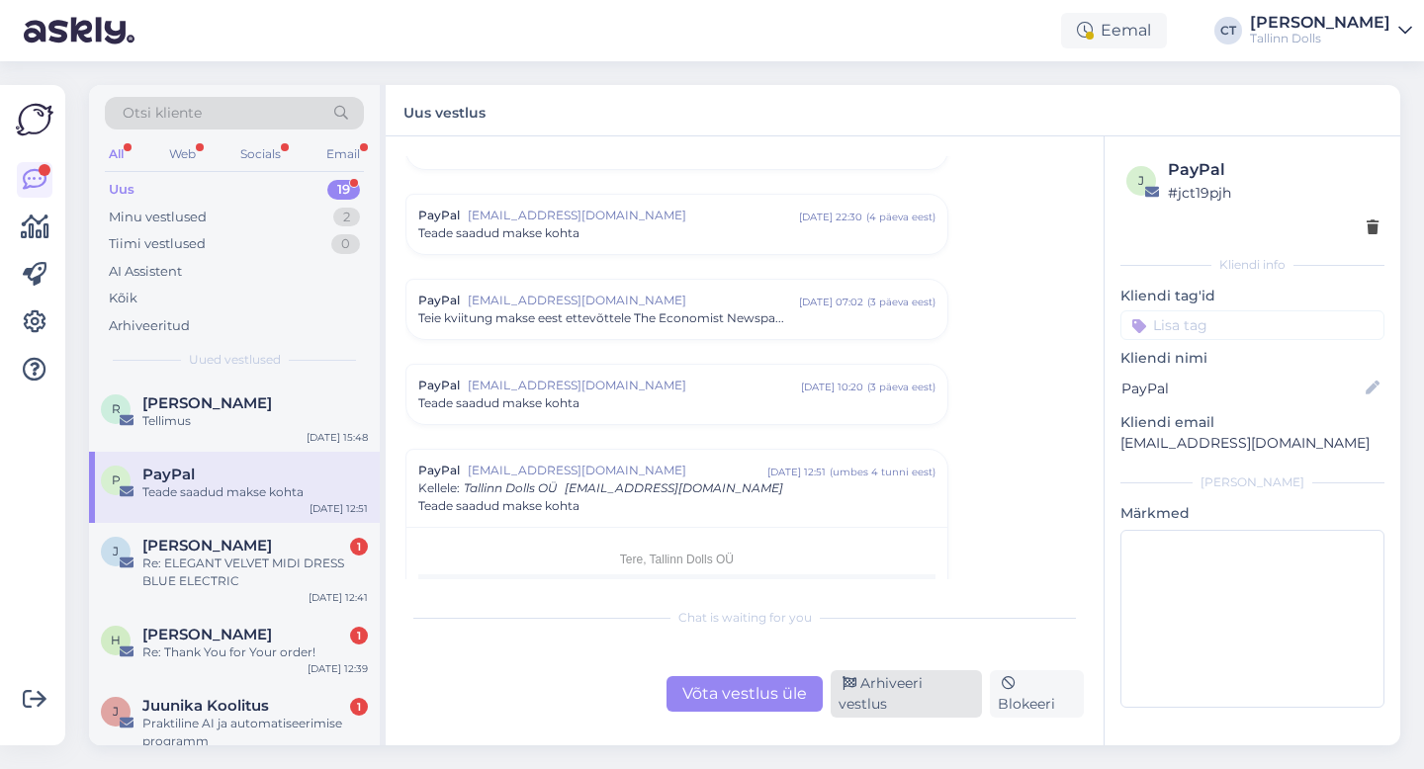
click at [907, 702] on div "Arhiveeri vestlus" at bounding box center [906, 693] width 151 height 47
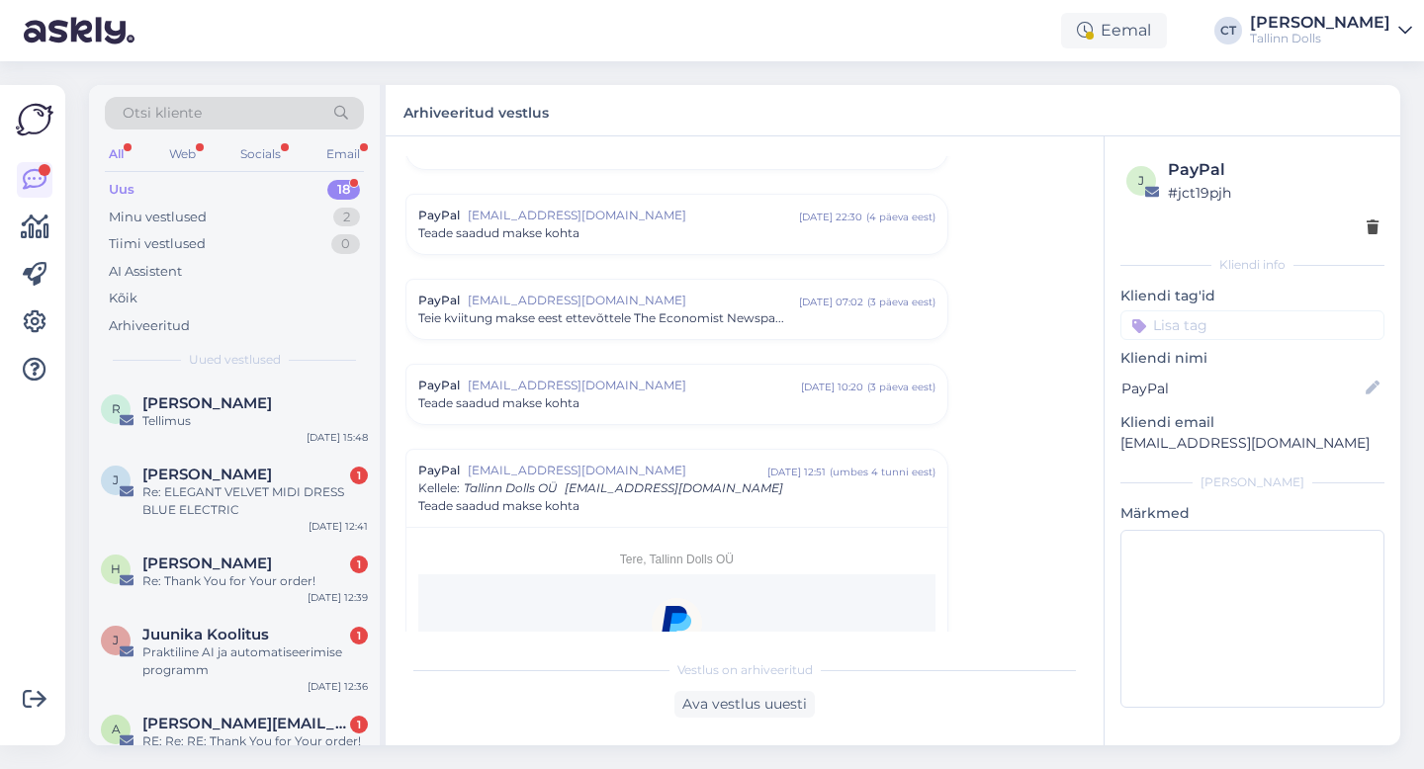
scroll to position [8472, 0]
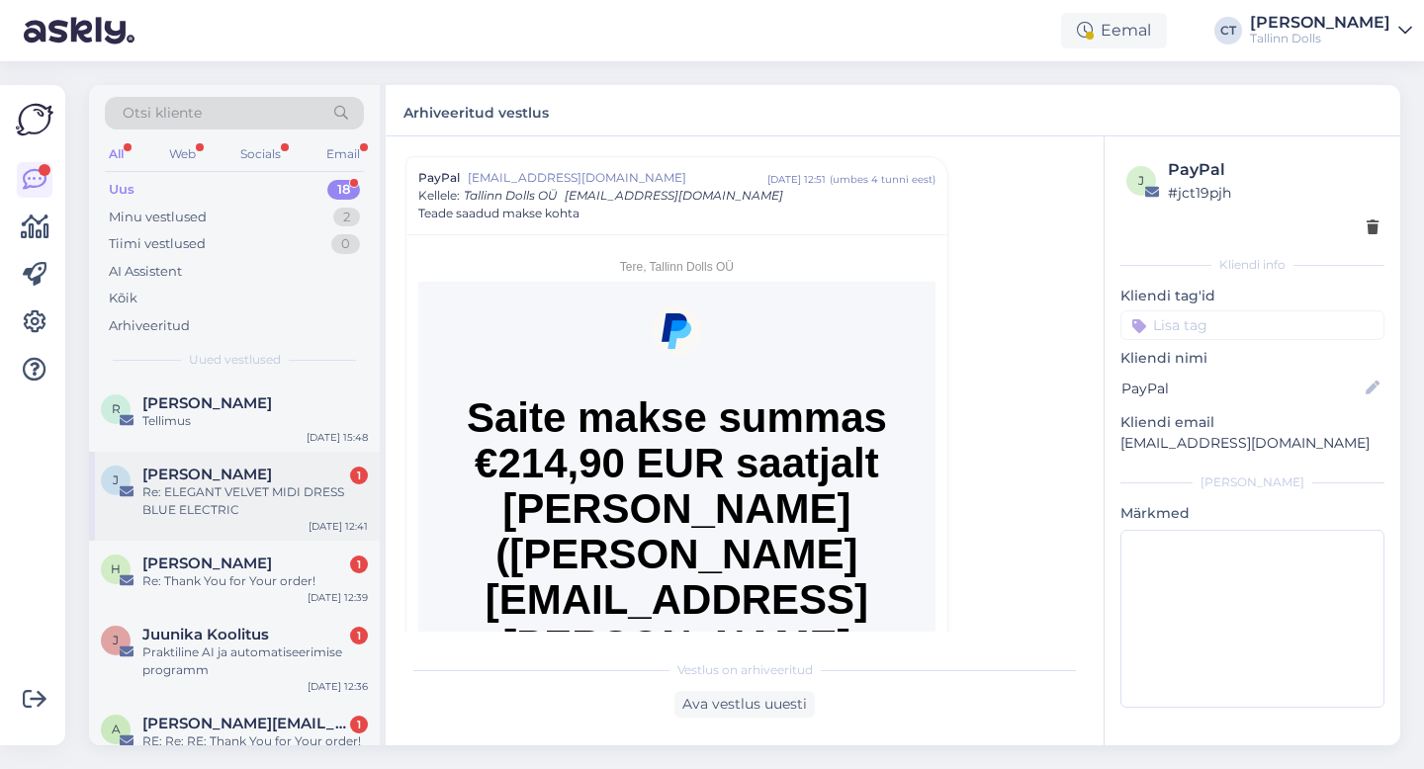
click at [266, 511] on div "Re: ELEGANT VELVET MIDI DRESS BLUE ELECTRIC" at bounding box center [254, 502] width 225 height 36
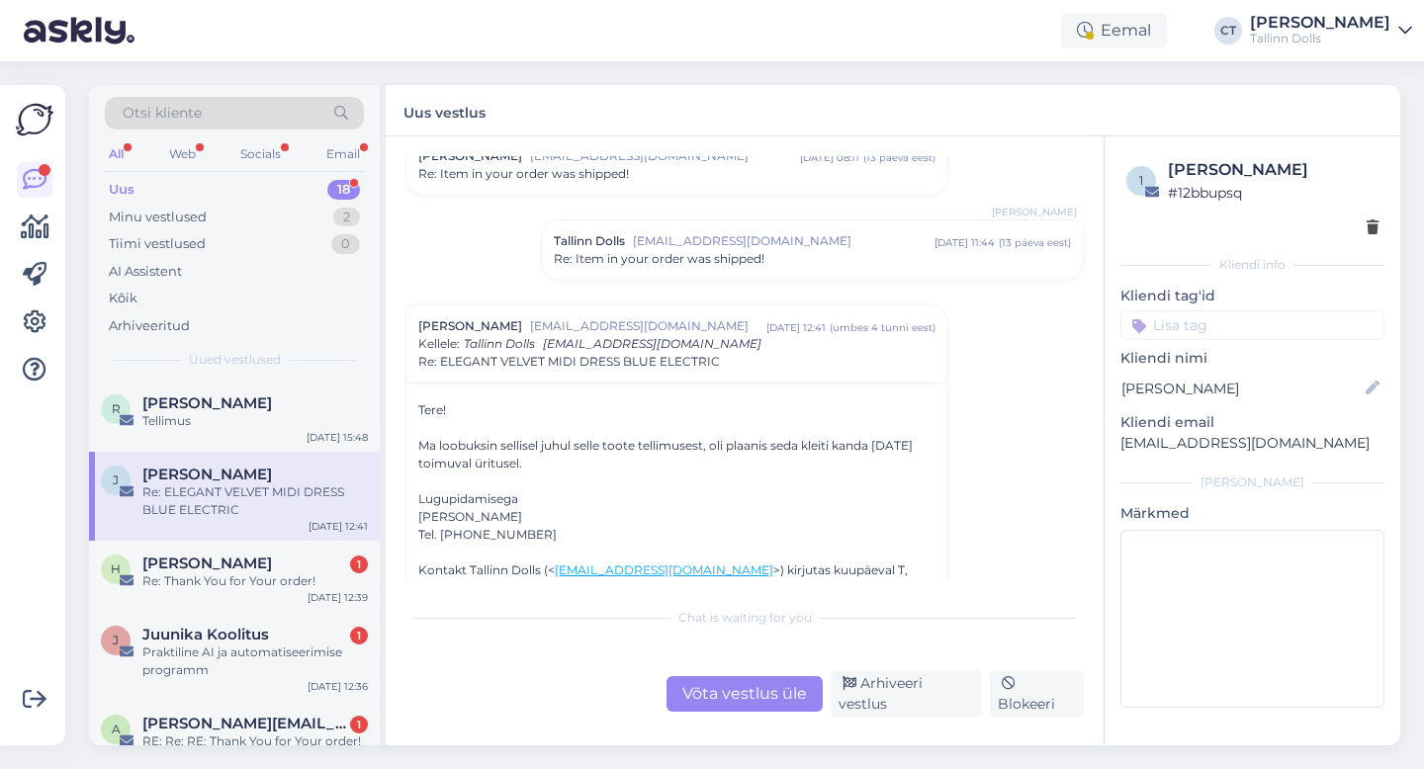
scroll to position [78, 0]
click at [721, 690] on div "Võta vestlus üle" at bounding box center [744, 694] width 156 height 36
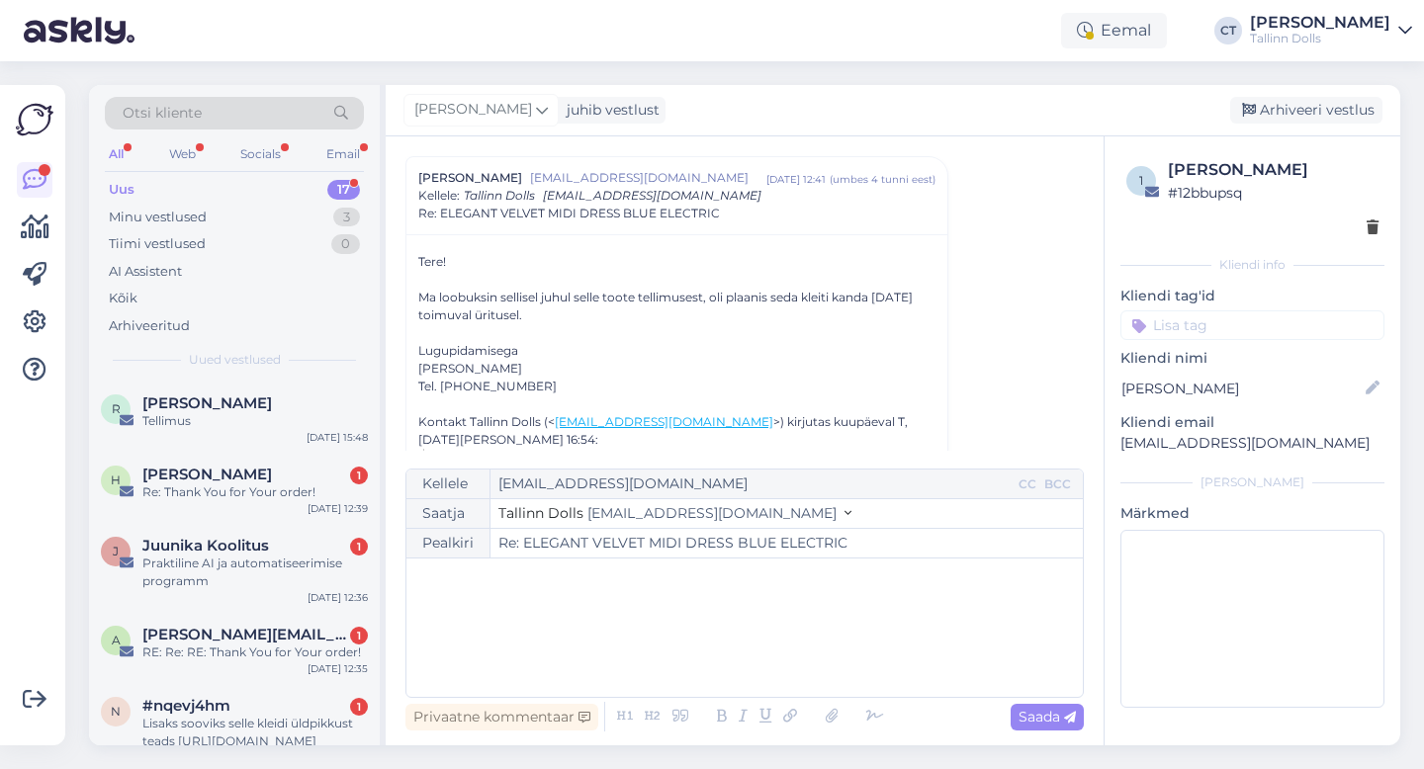
click at [721, 643] on div "﻿" at bounding box center [744, 628] width 657 height 119
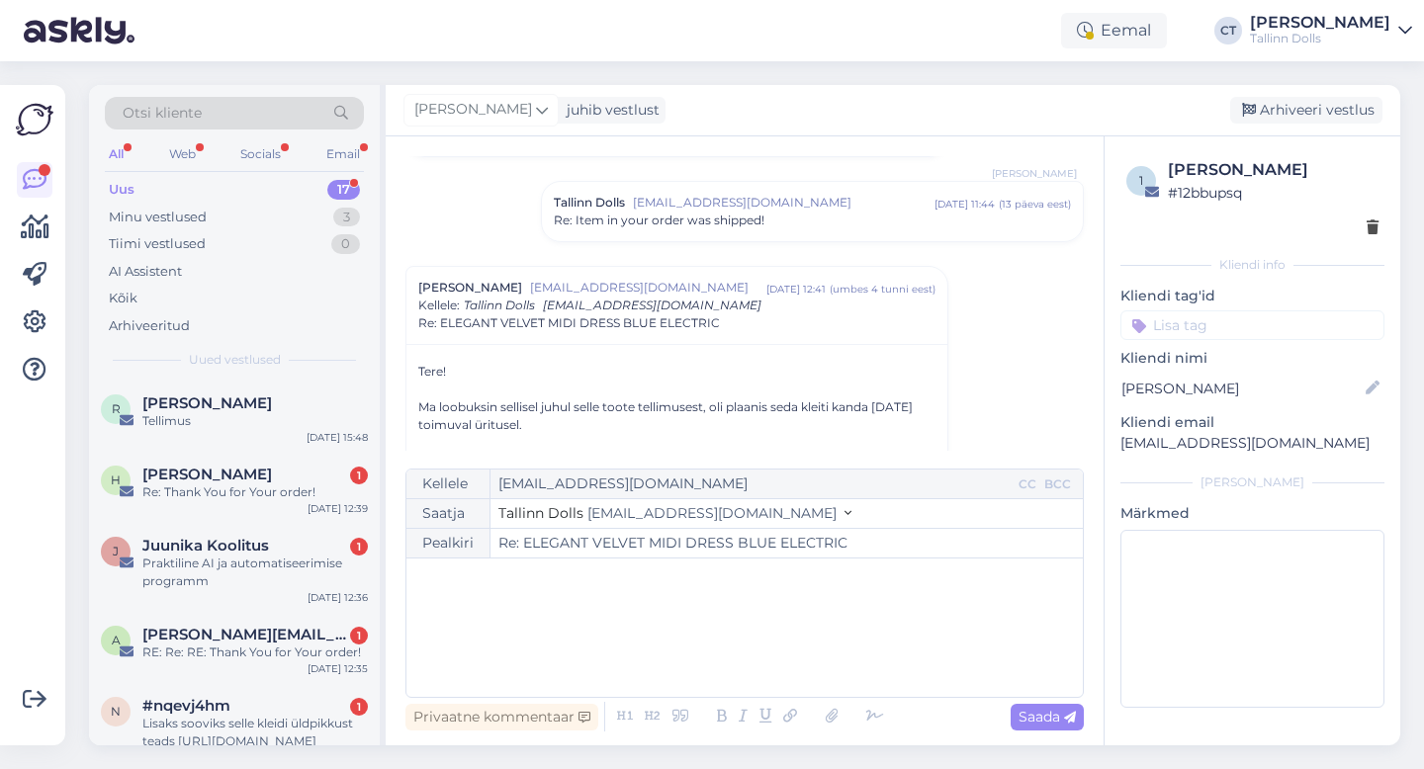
click at [607, 223] on span "Re: Item in your order was shipped!" at bounding box center [659, 221] width 211 height 18
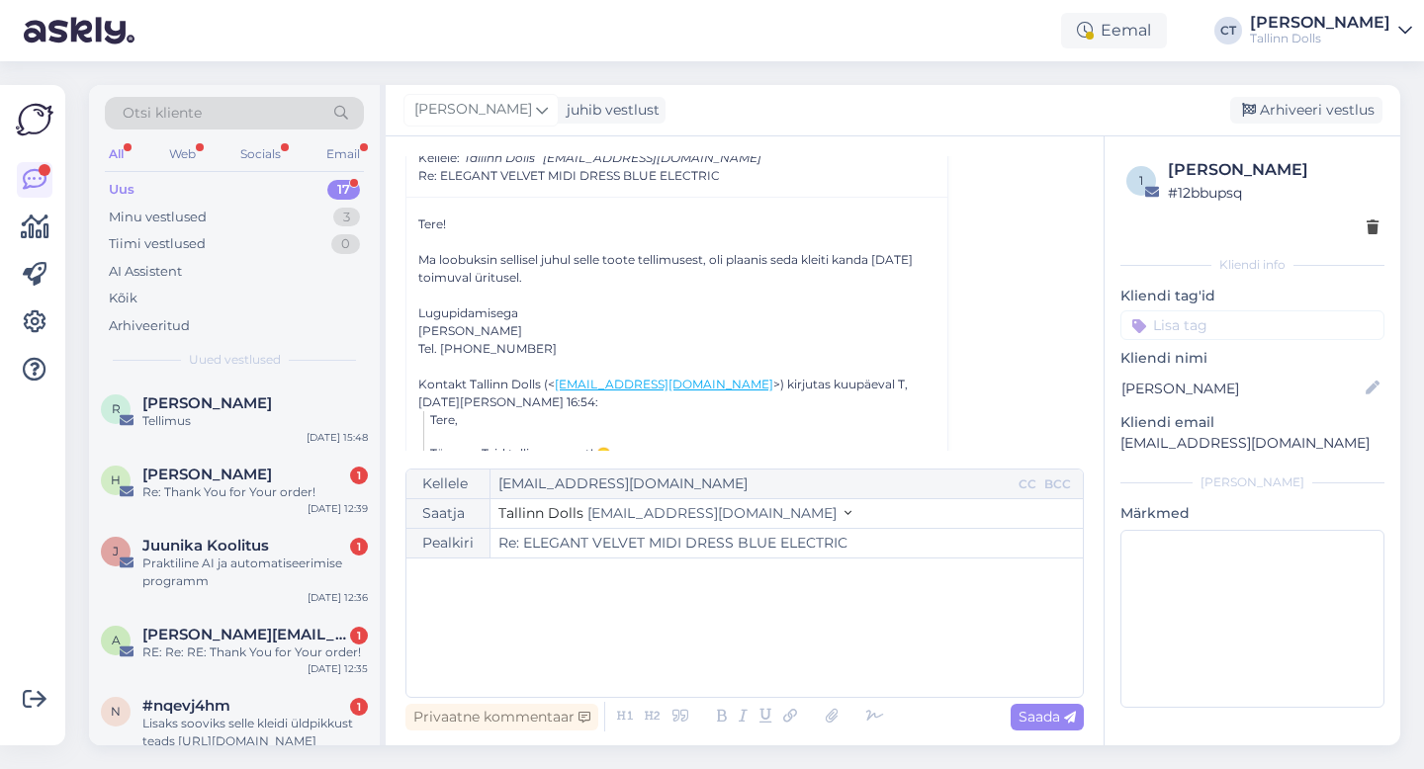
scroll to position [689, 0]
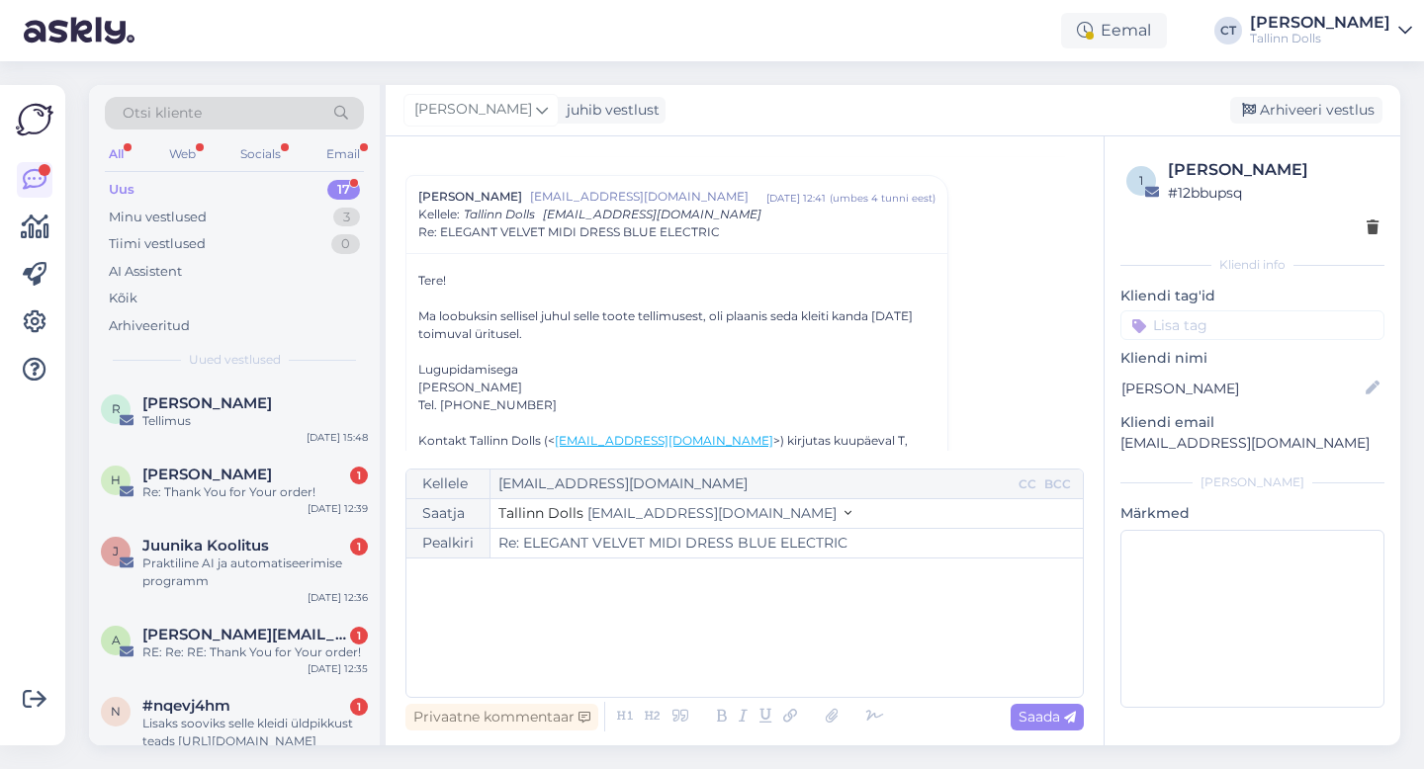
click at [687, 611] on div "﻿" at bounding box center [744, 628] width 657 height 119
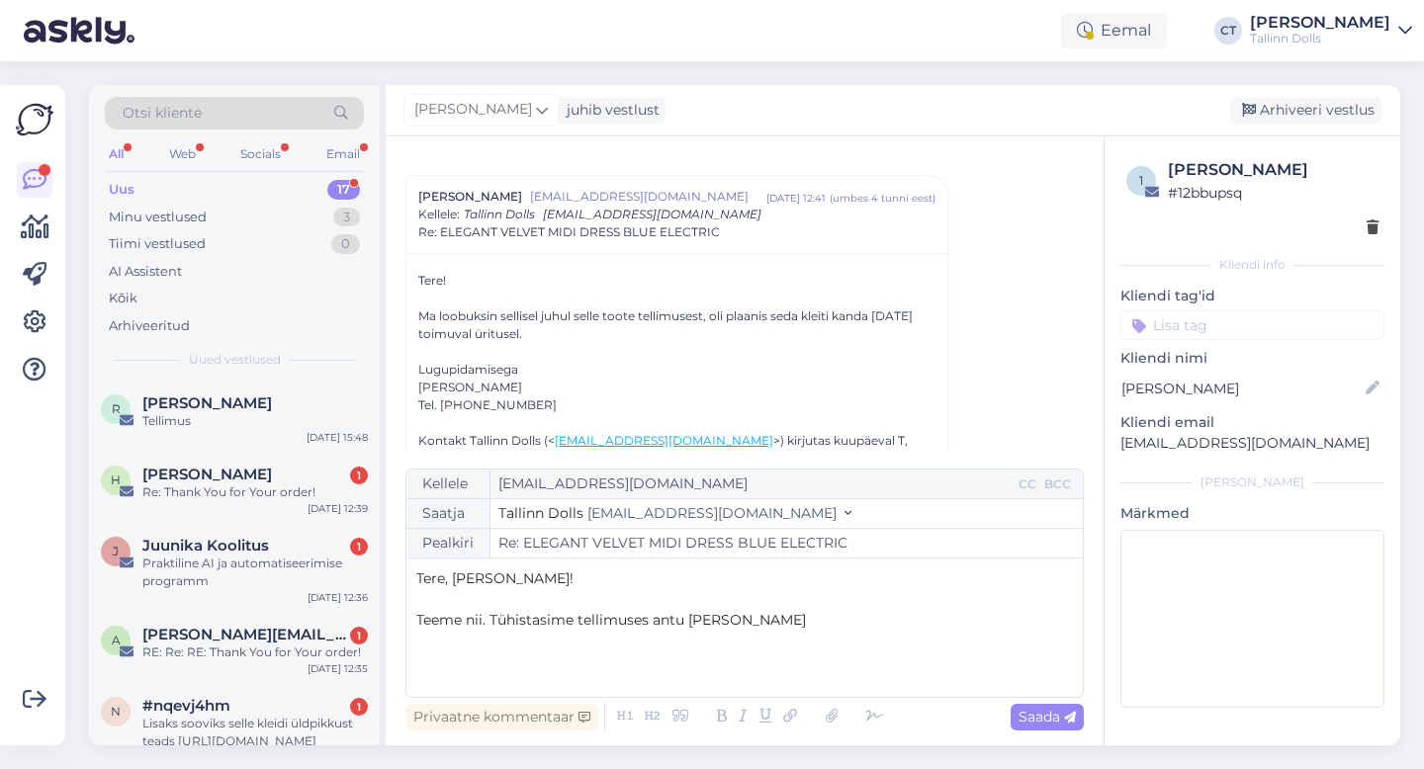
click at [682, 621] on span "Teeme nii. Tühistasime tellimuses antu [PERSON_NAME]" at bounding box center [611, 620] width 390 height 18
click at [804, 621] on p "Teeme nii. Tühistasime tellimuses antud [PERSON_NAME]" at bounding box center [744, 620] width 657 height 21
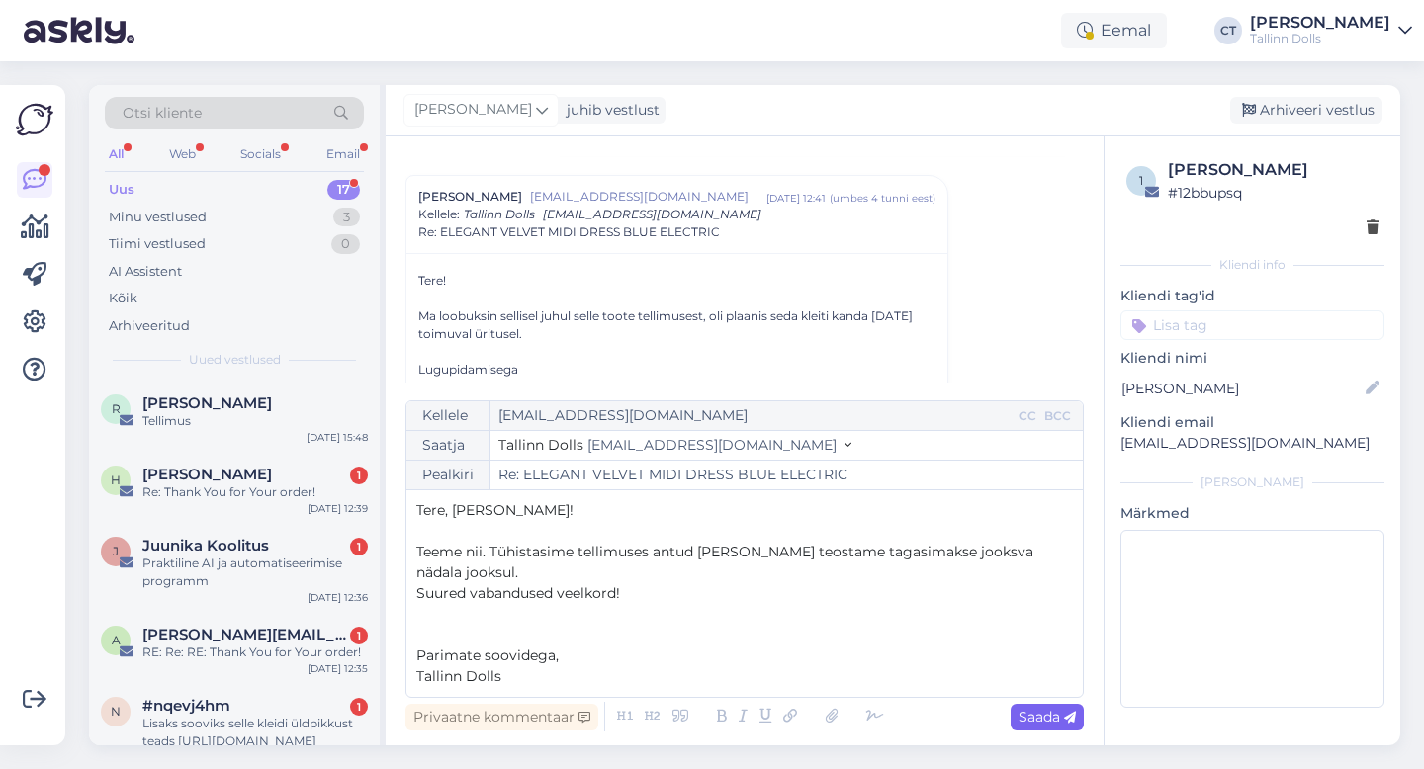
click at [1064, 716] on icon at bounding box center [1070, 718] width 12 height 12
type input "Re: Re: ELEGANT VELVET MIDI DRESS BLUE ELECTRIC"
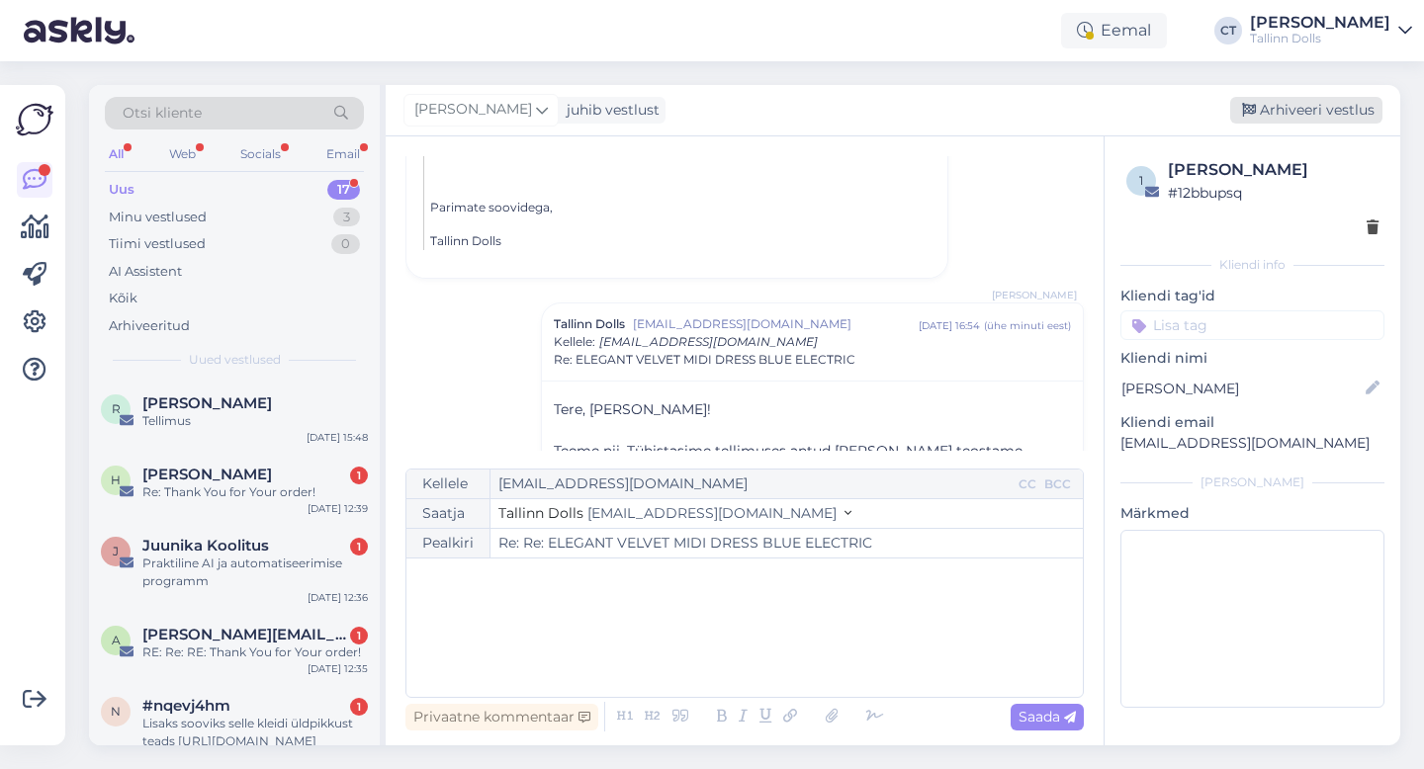
click at [1288, 110] on div "Arhiveeri vestlus" at bounding box center [1306, 110] width 152 height 27
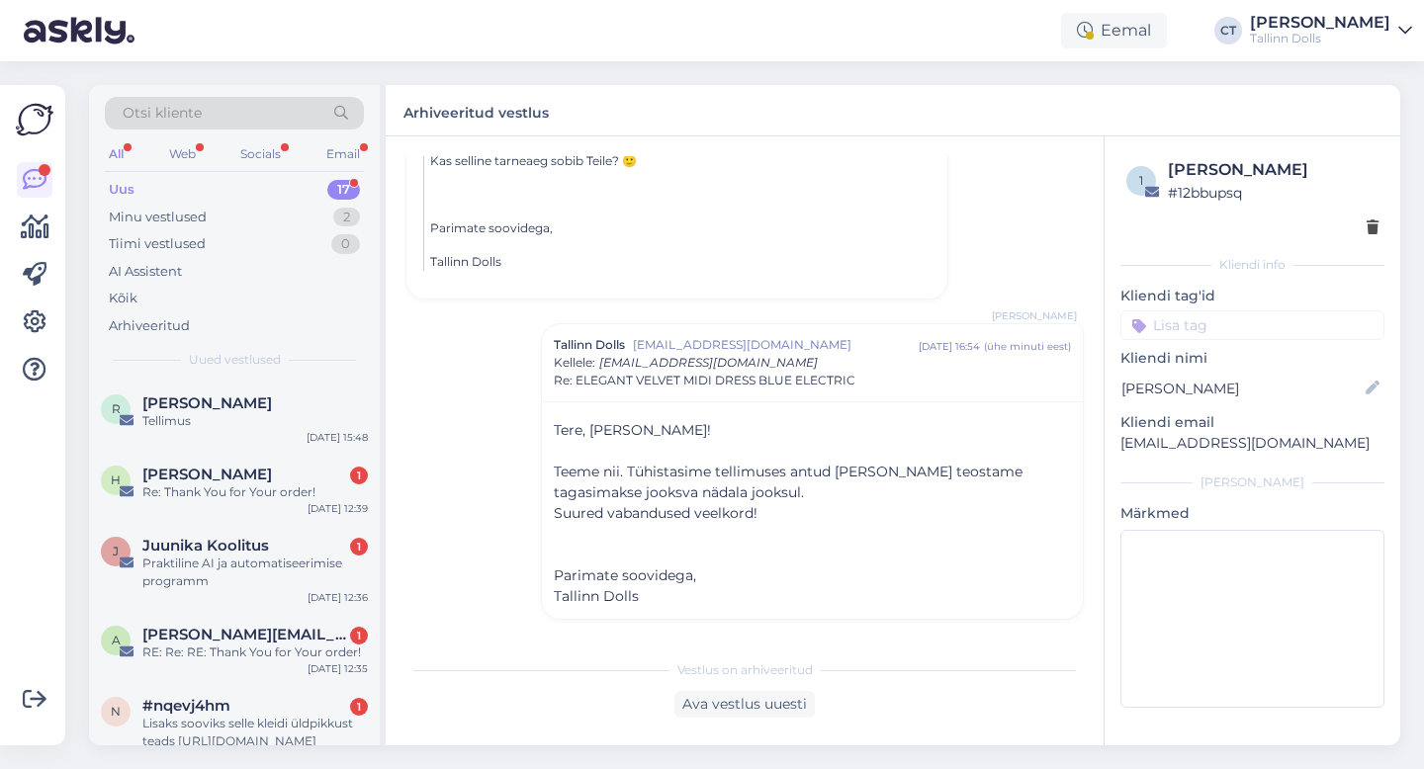
scroll to position [1117, 0]
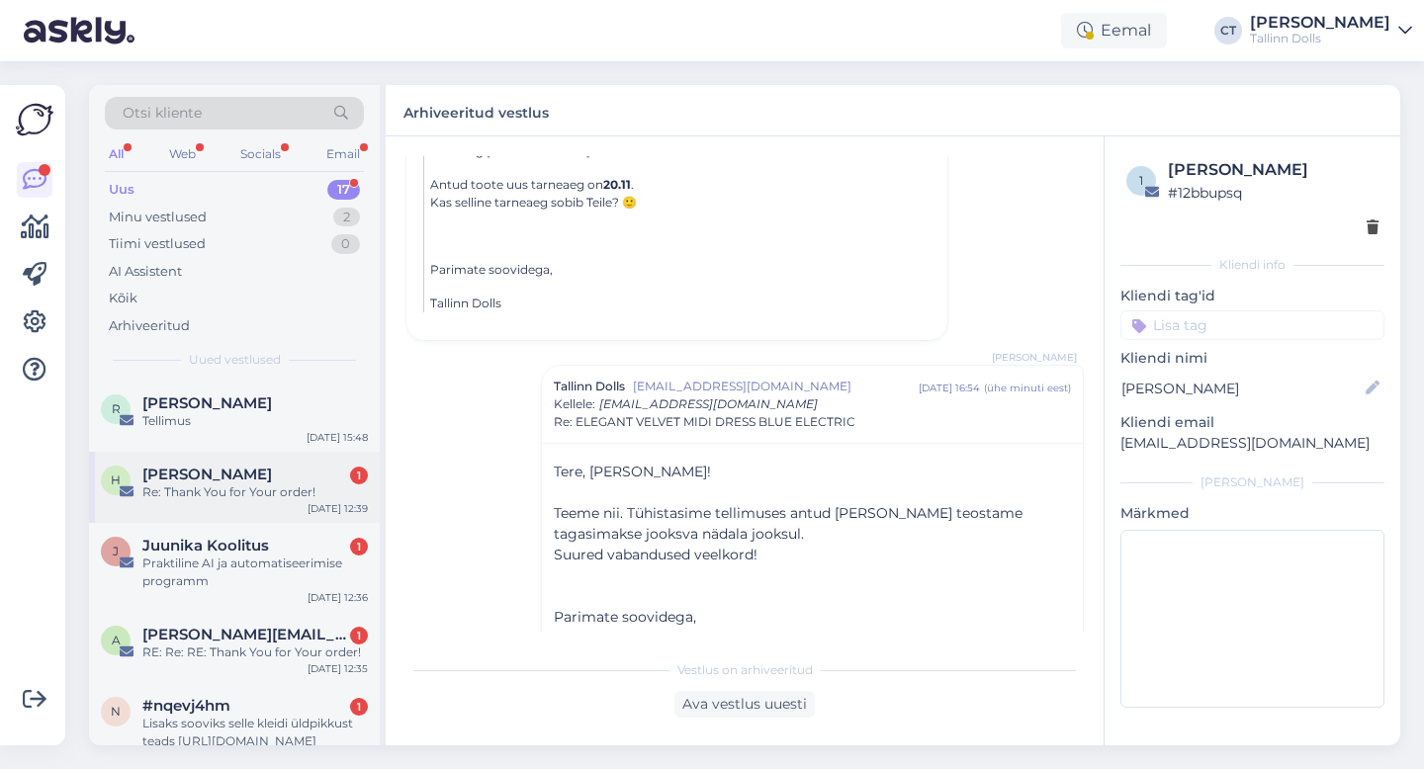
click at [210, 485] on div "Re: Thank You for Your order!" at bounding box center [254, 493] width 225 height 18
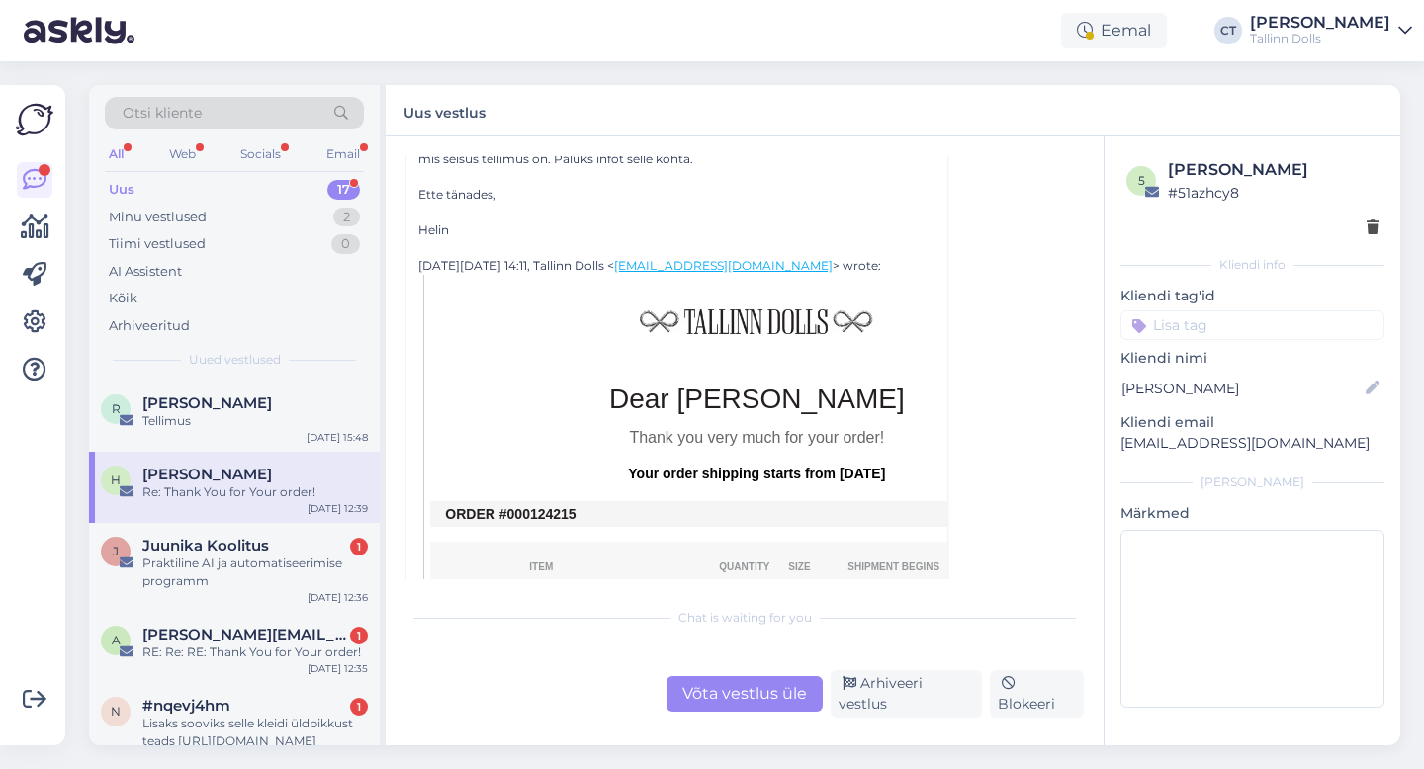
scroll to position [466, 0]
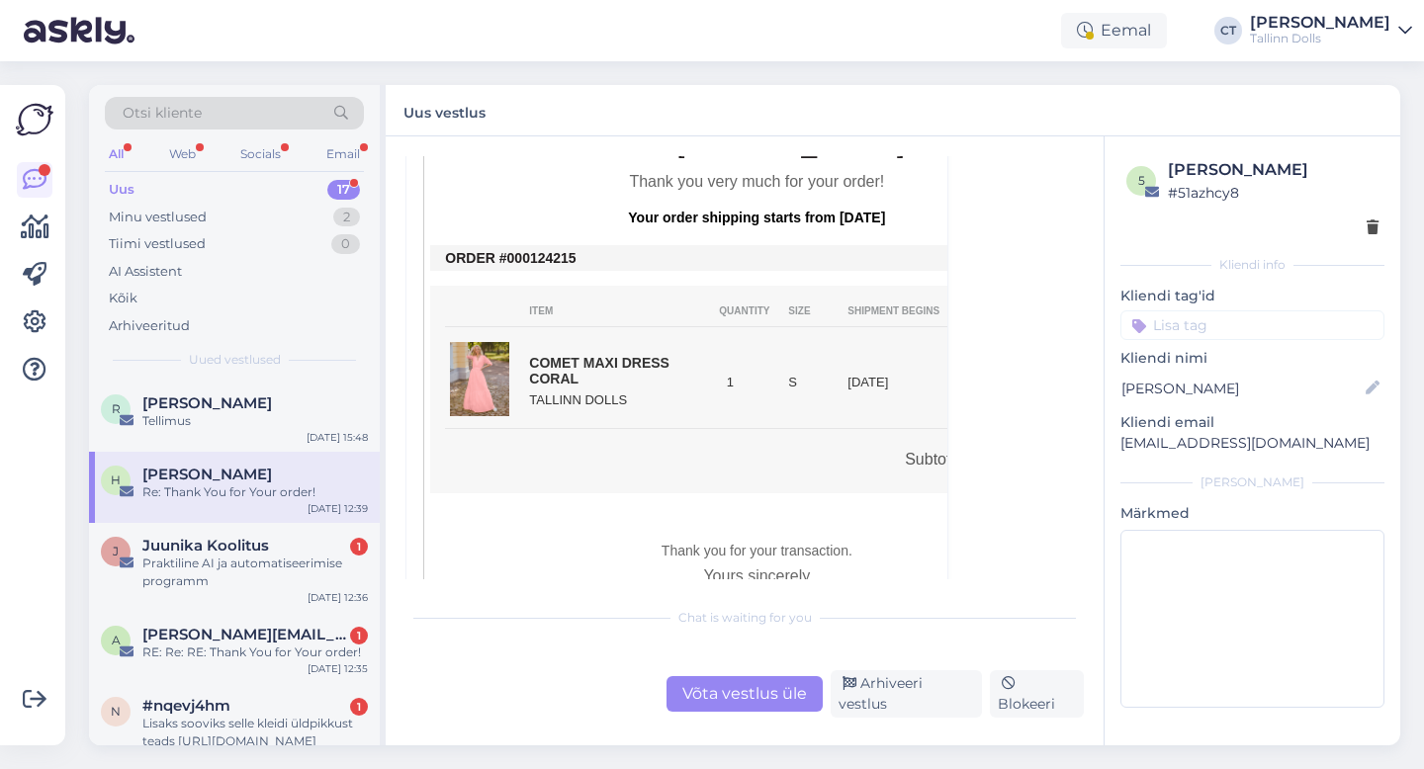
drag, startPoint x: 592, startPoint y: 262, endPoint x: 522, endPoint y: 258, distance: 70.3
click at [522, 258] on td "ORDER #000124215" at bounding box center [756, 258] width 623 height 16
copy td "0124215"
click at [737, 693] on div "Võta vestlus üle" at bounding box center [744, 694] width 156 height 36
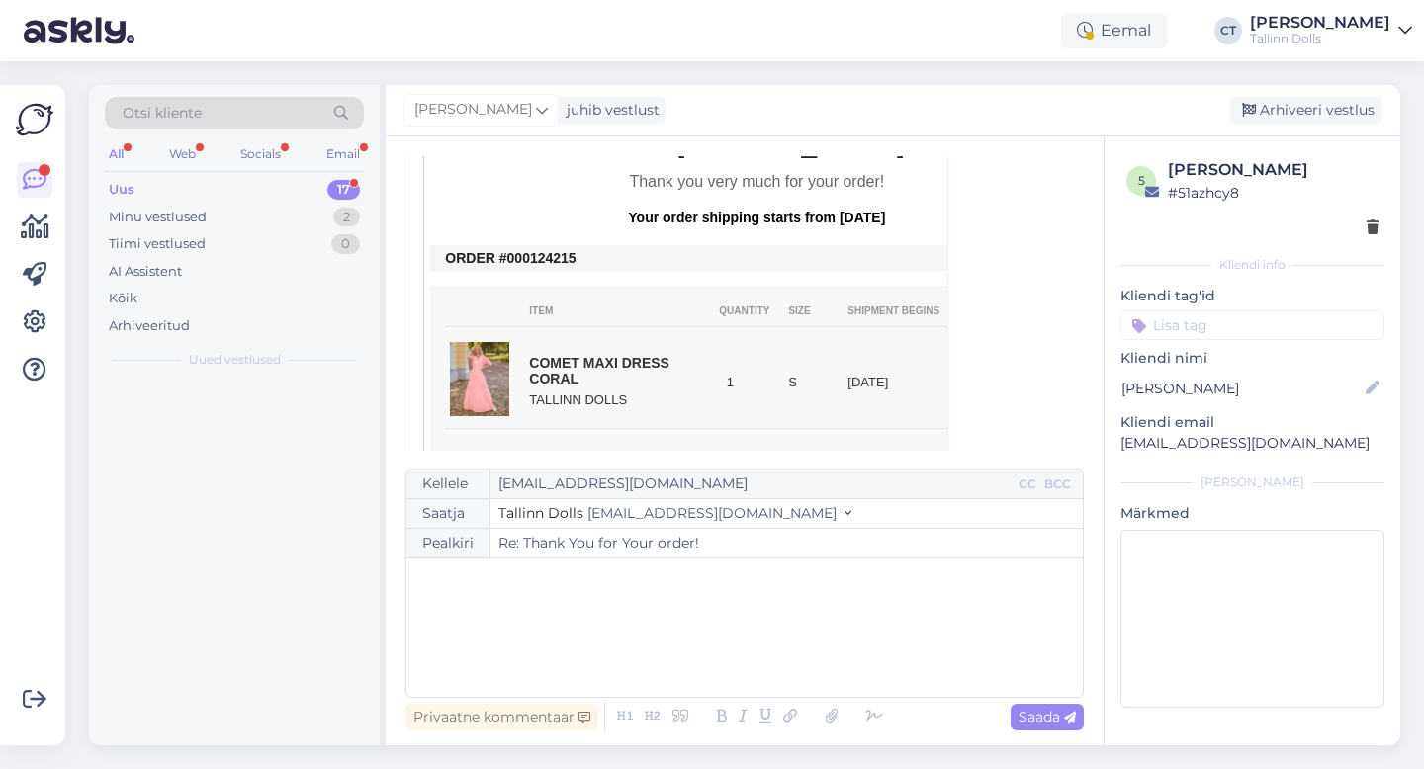
scroll to position [53, 0]
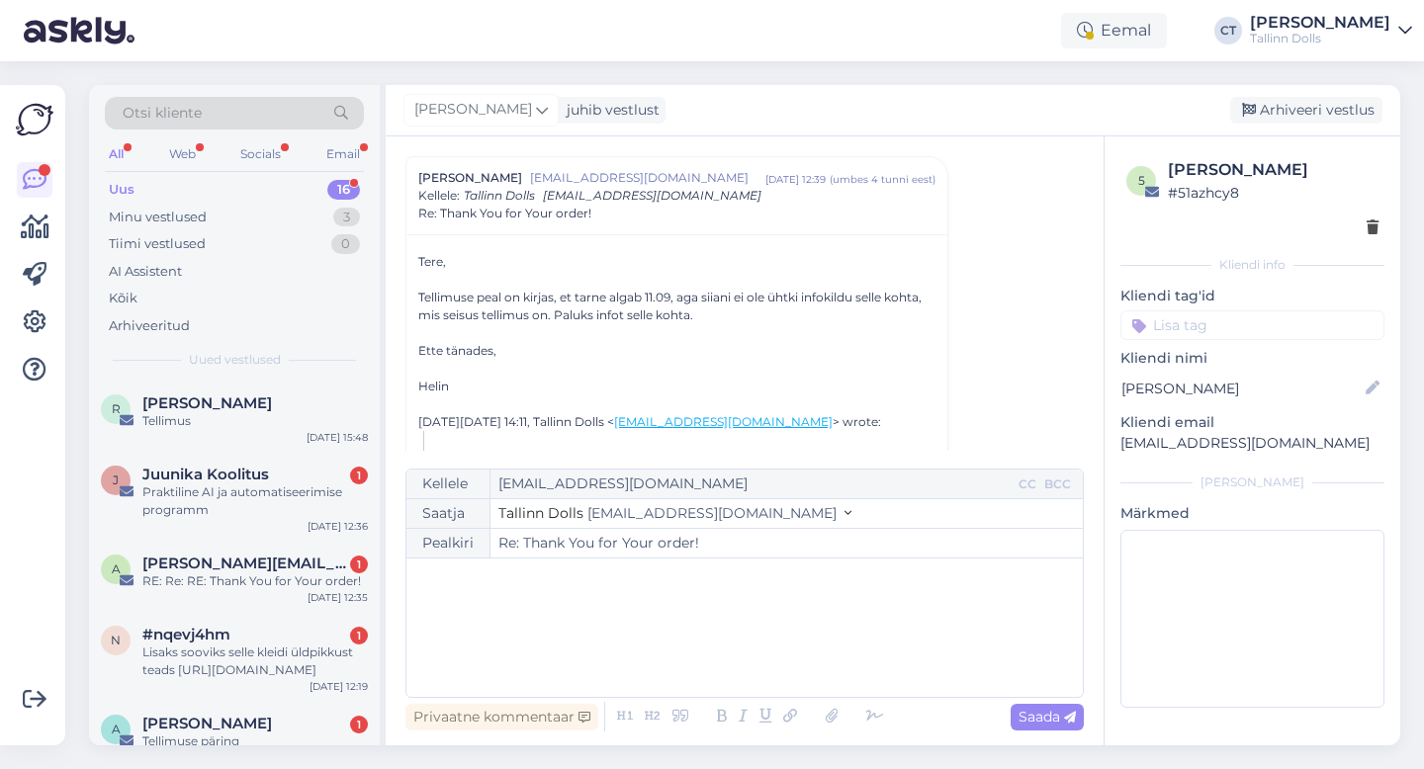
click at [752, 653] on div "﻿" at bounding box center [744, 628] width 657 height 119
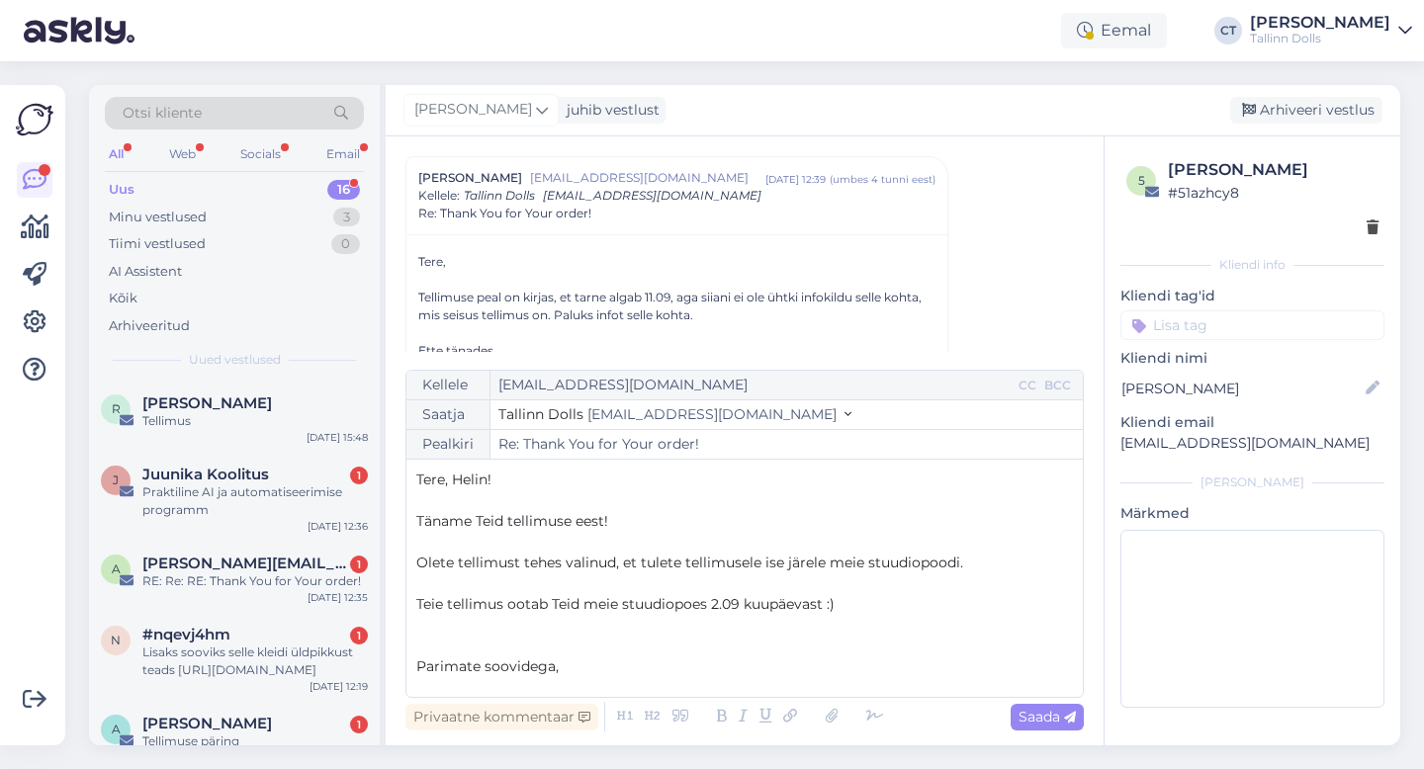
scroll to position [11, 0]
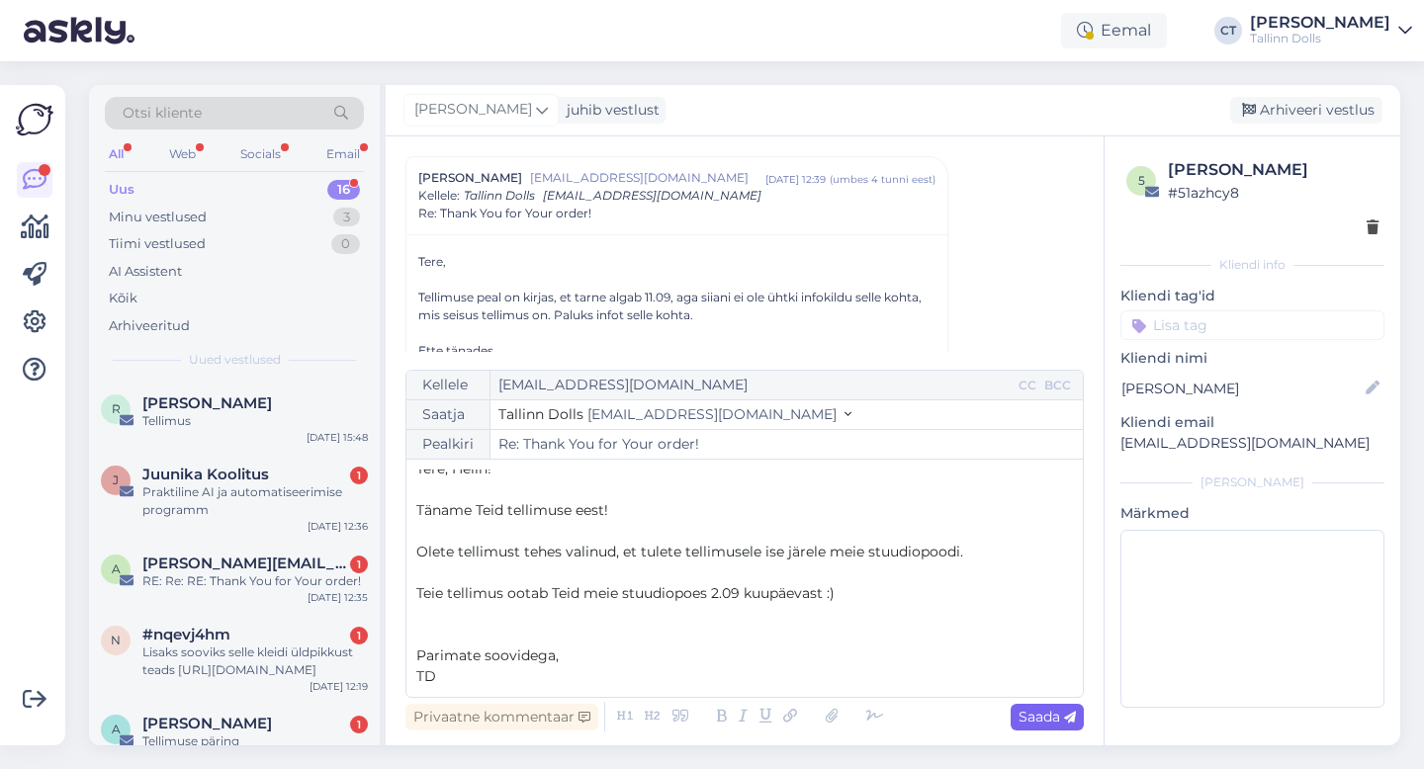
click at [1058, 724] on span "Saada" at bounding box center [1046, 717] width 57 height 18
type input "Re: Re: Thank You for Your order!"
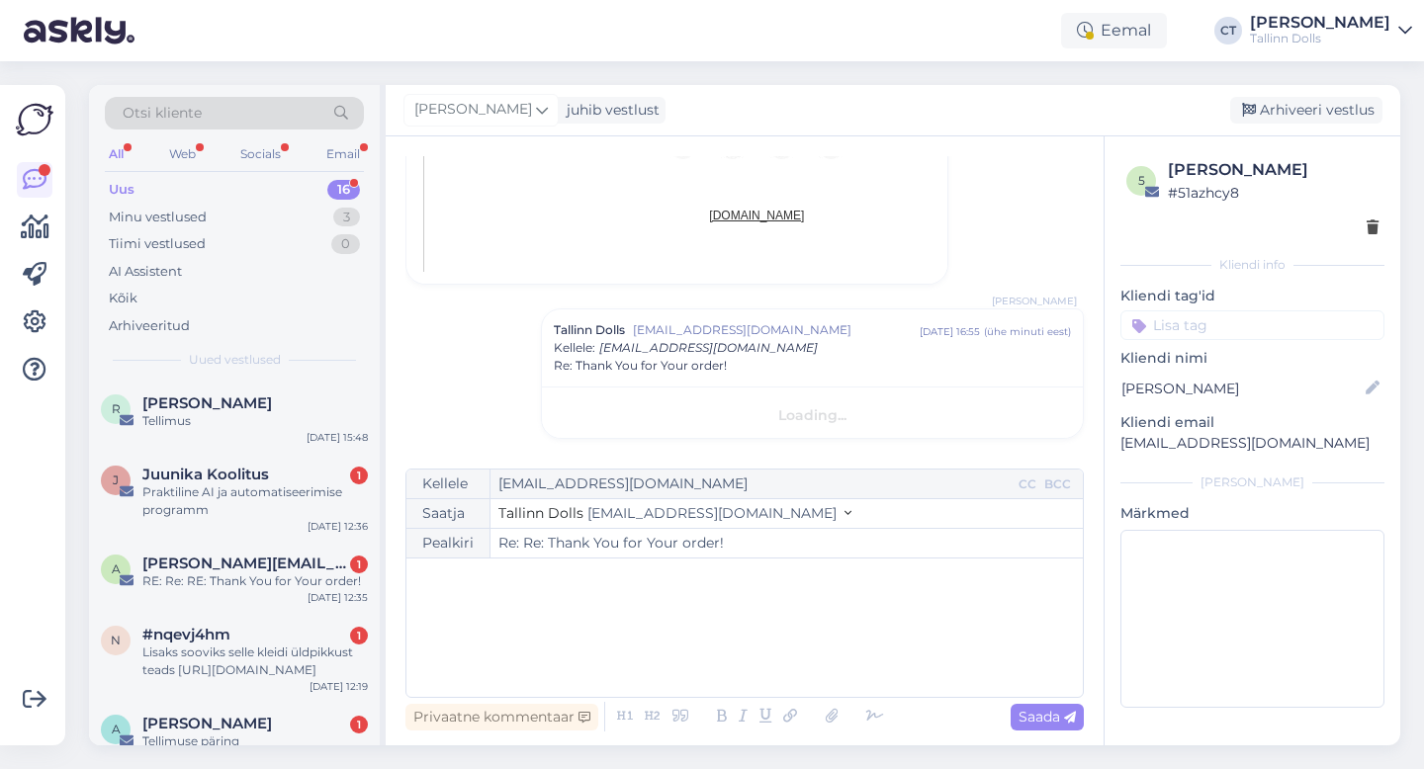
scroll to position [0, 0]
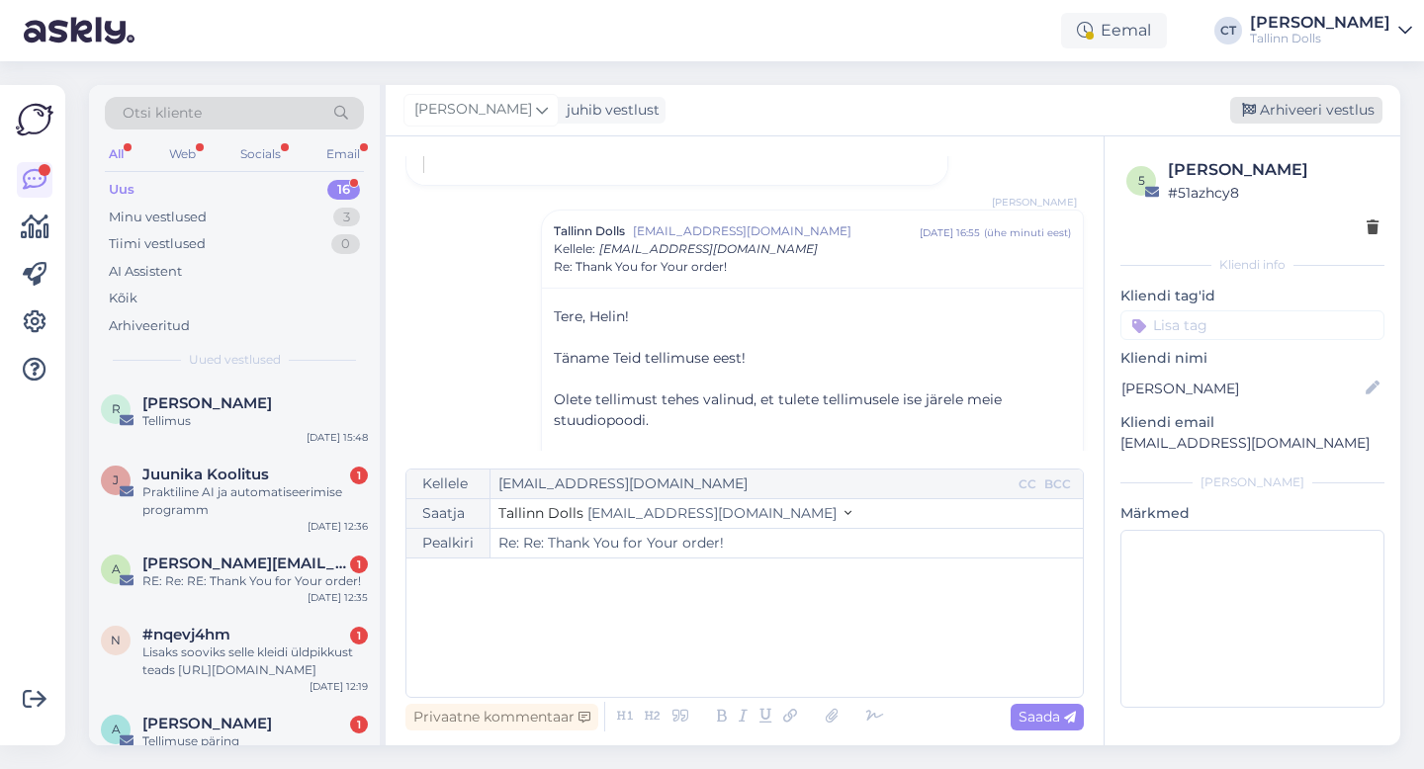
click at [1302, 116] on div "Arhiveeri vestlus" at bounding box center [1306, 110] width 152 height 27
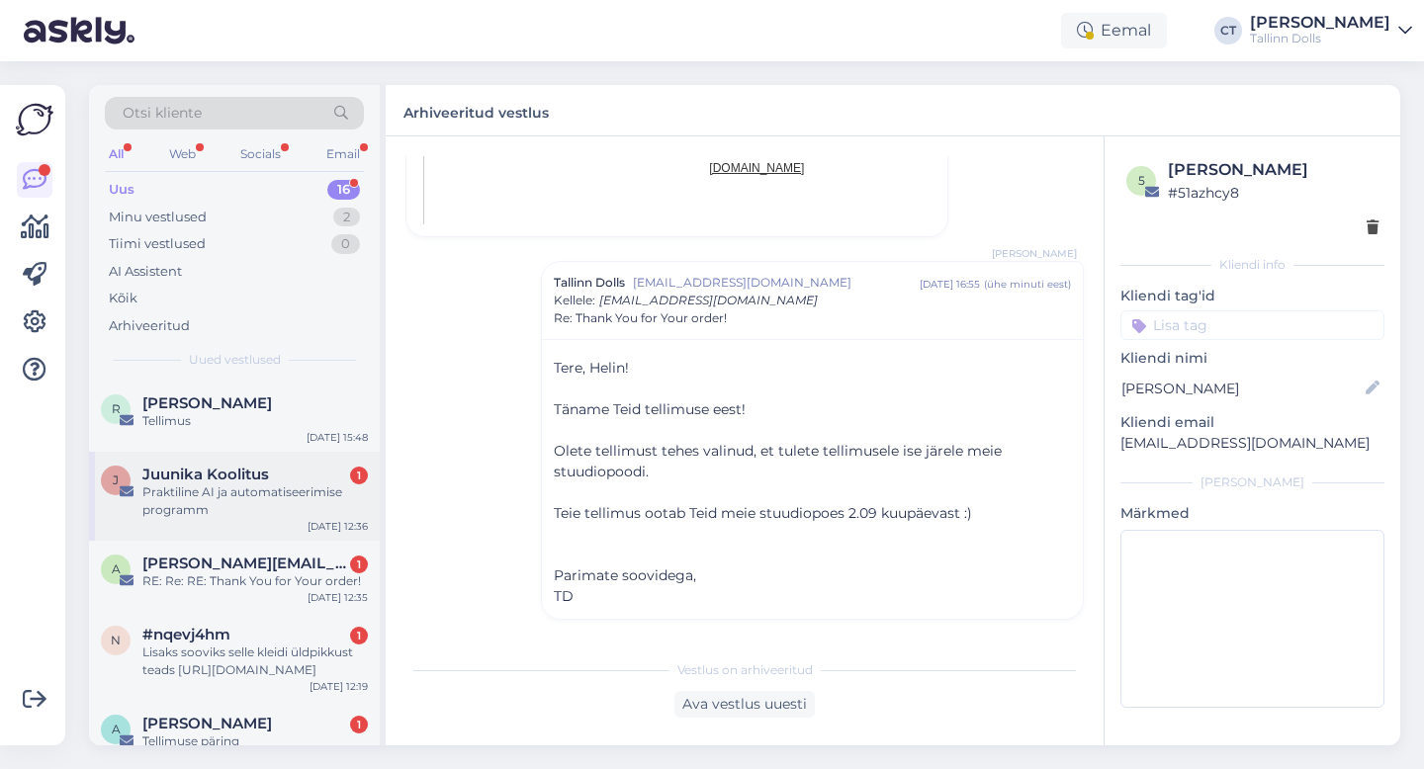
click at [293, 498] on div "Praktiline AI ja automatiseerimise programm" at bounding box center [254, 502] width 225 height 36
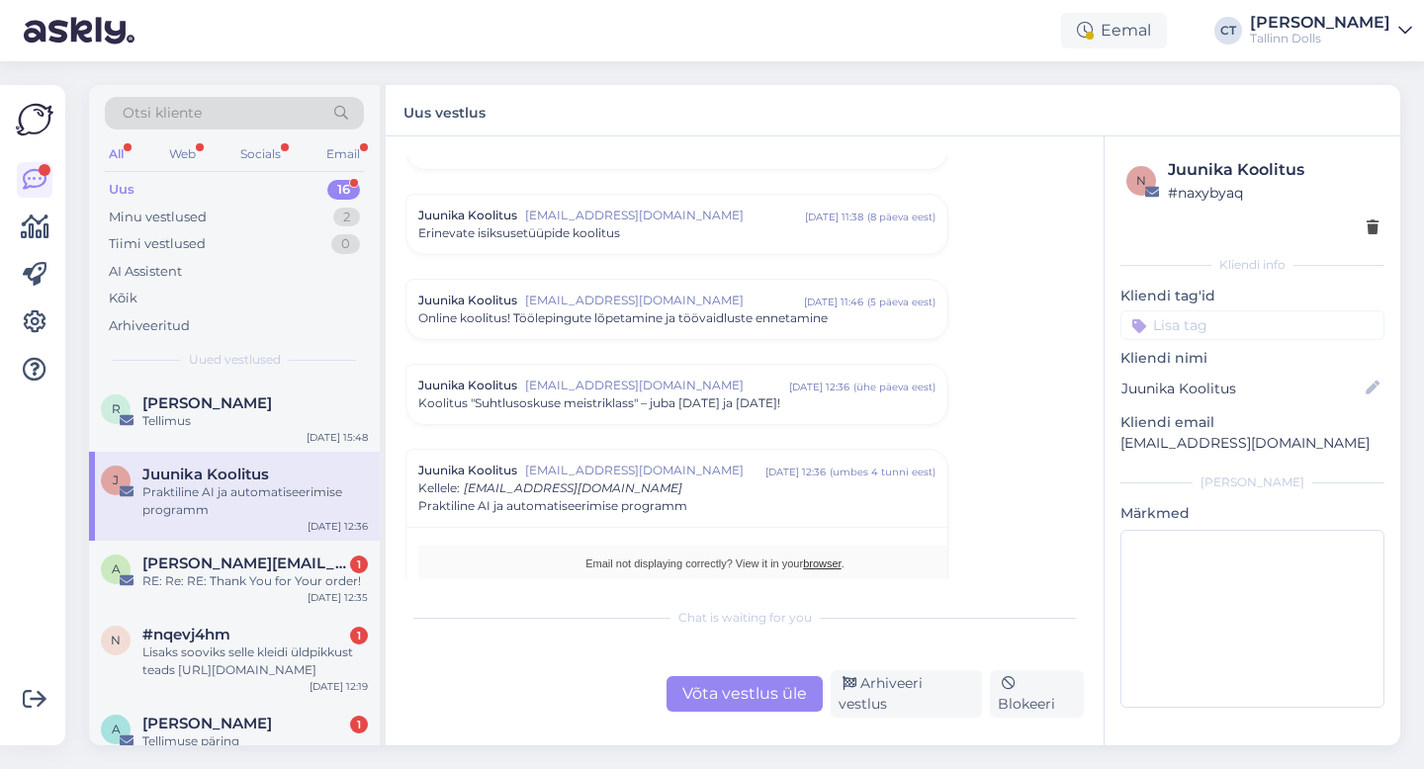
click at [937, 716] on div "Võta vestlus üle Arhiveeri vestlus Blokeeri" at bounding box center [744, 693] width 678 height 47
click at [937, 701] on div "Arhiveeri vestlus" at bounding box center [906, 693] width 151 height 47
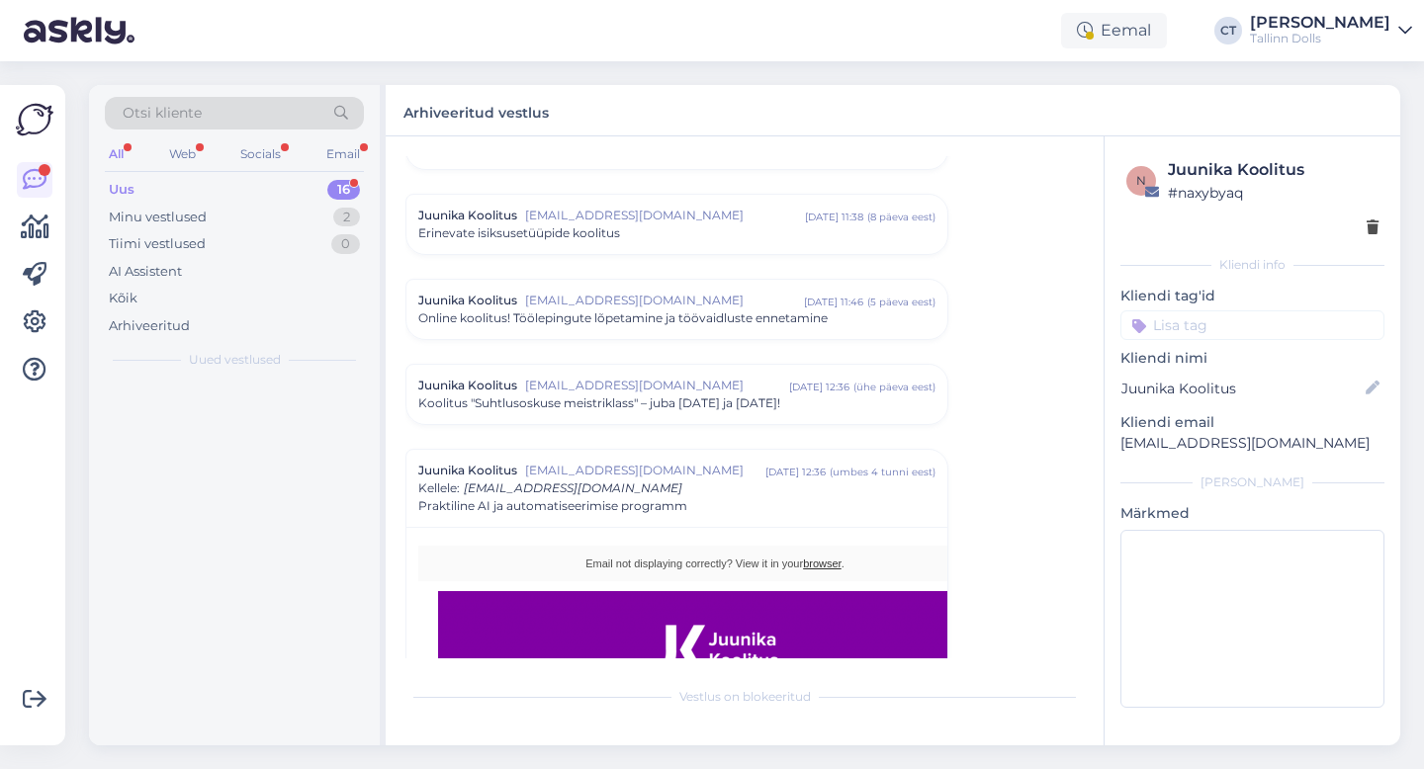
scroll to position [1839, 0]
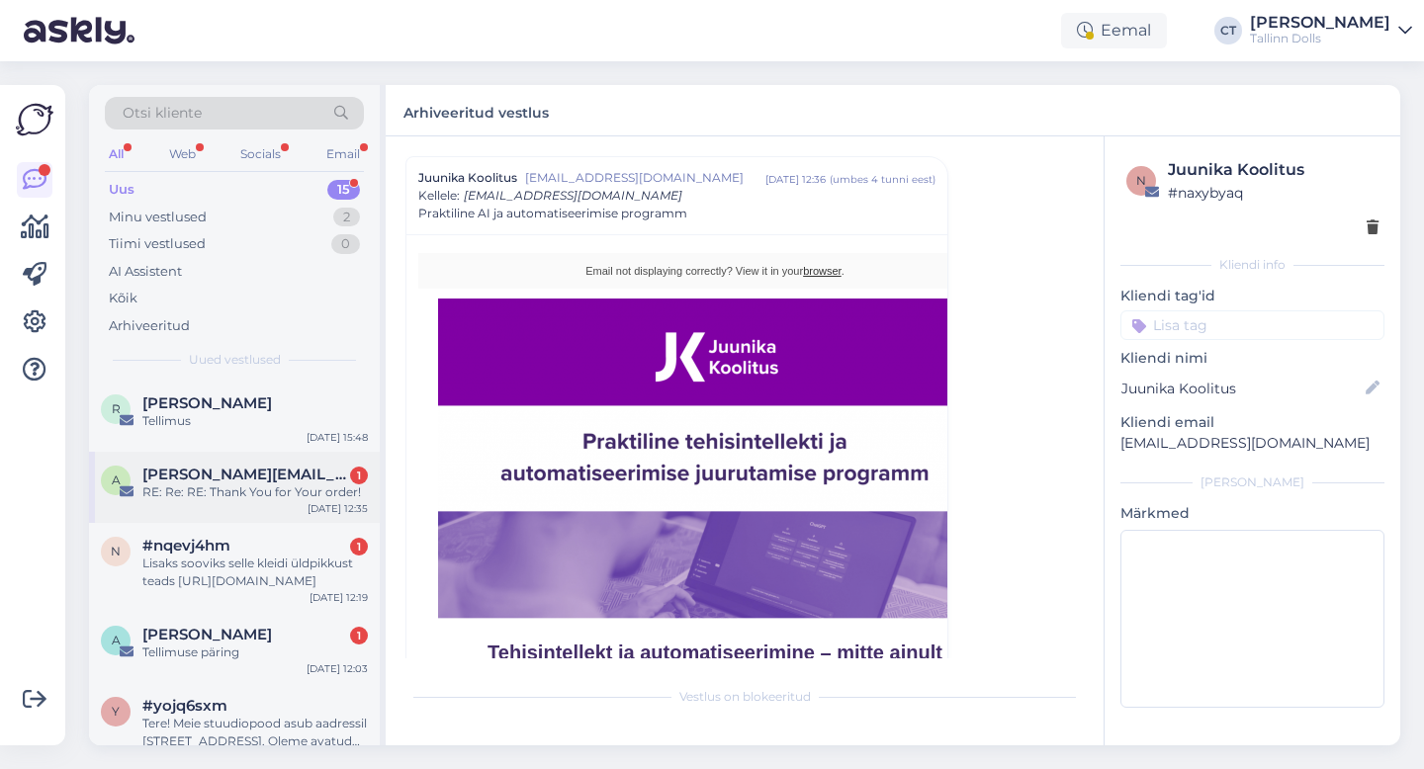
click at [252, 506] on div "a [PERSON_NAME][EMAIL_ADDRESS][DOMAIN_NAME] 1 RE: Re: RE: Thank You for Your or…" at bounding box center [234, 487] width 291 height 71
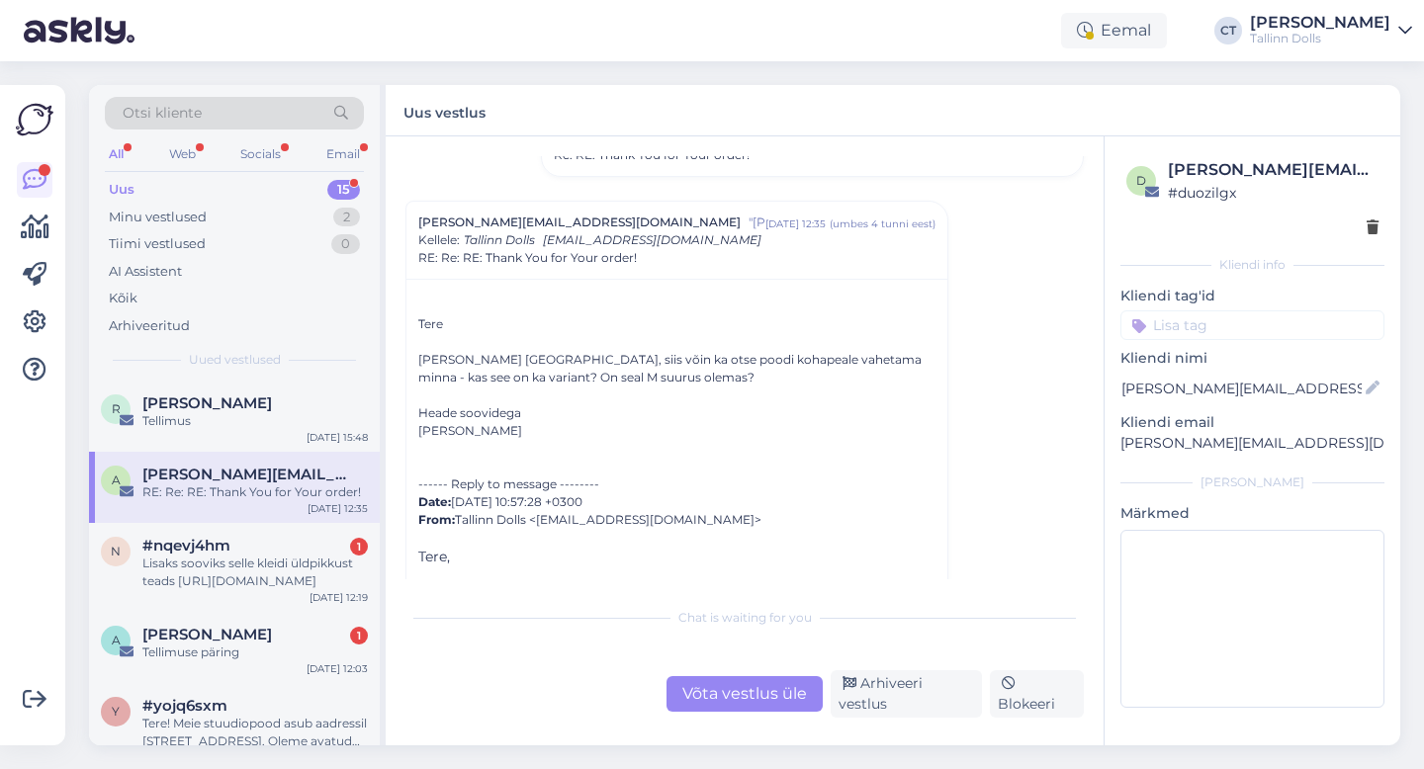
scroll to position [86, 0]
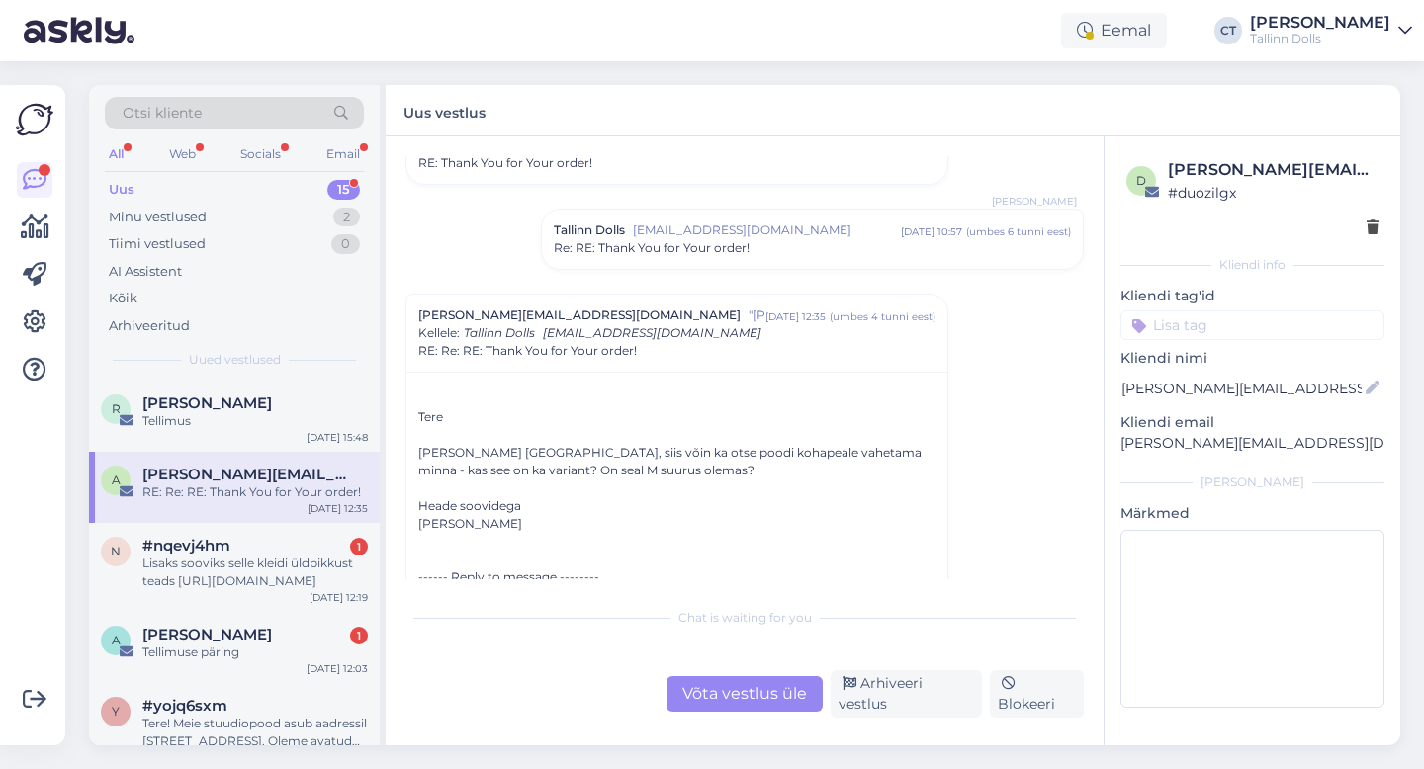
click at [628, 236] on div "Tallinn Dolls [EMAIL_ADDRESS][DOMAIN_NAME] [DATE] 10:57 ( umbes 6 tunni eest )" at bounding box center [812, 230] width 517 height 18
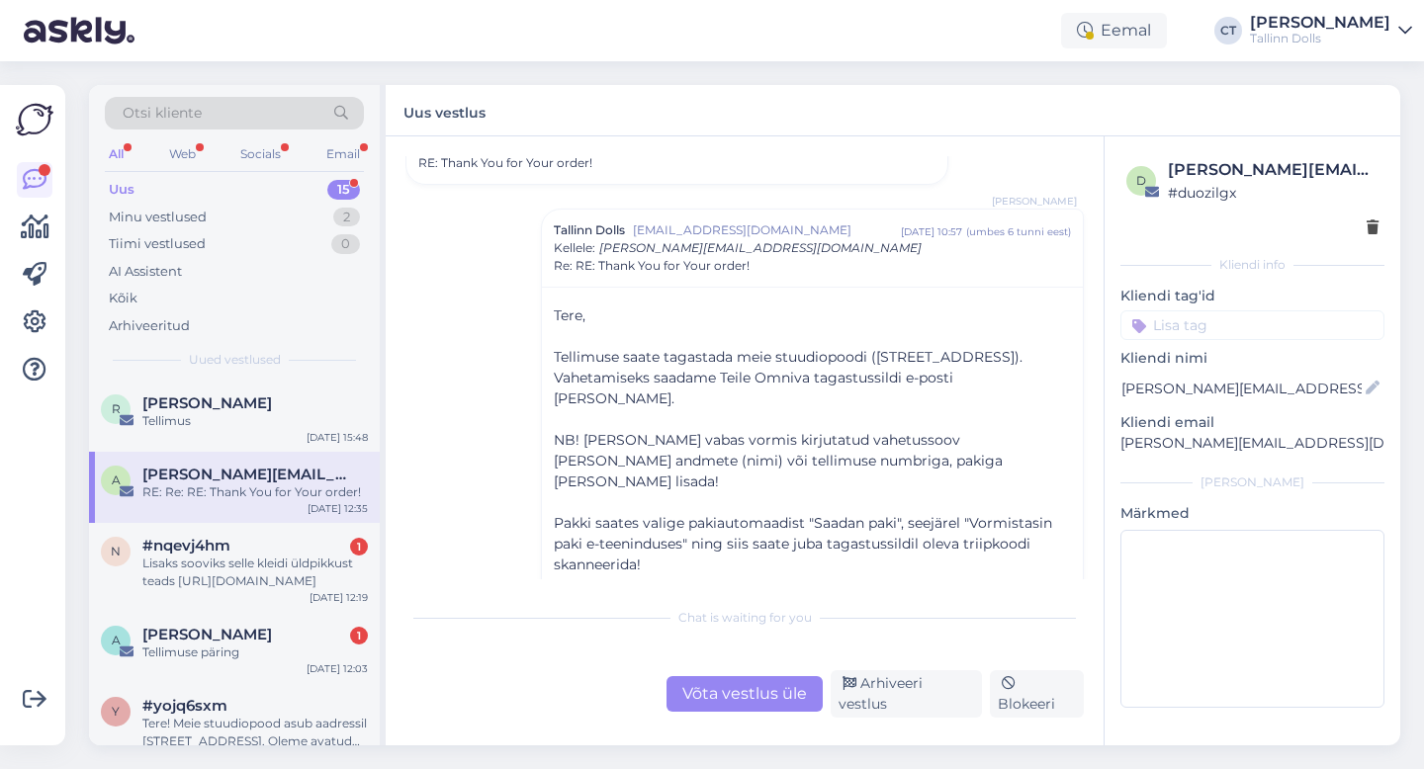
scroll to position [0, 0]
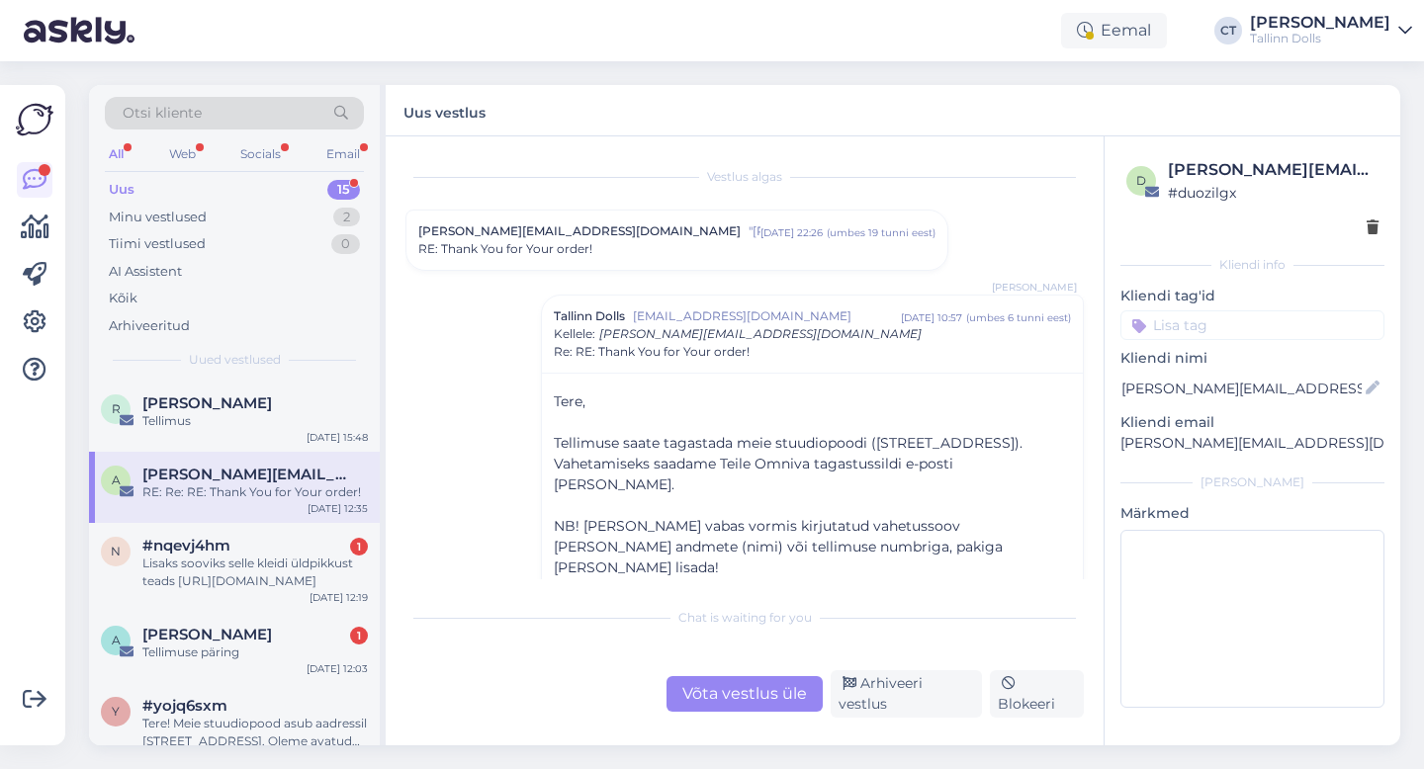
click at [627, 249] on div "RE: Thank You for Your order!" at bounding box center [676, 249] width 517 height 18
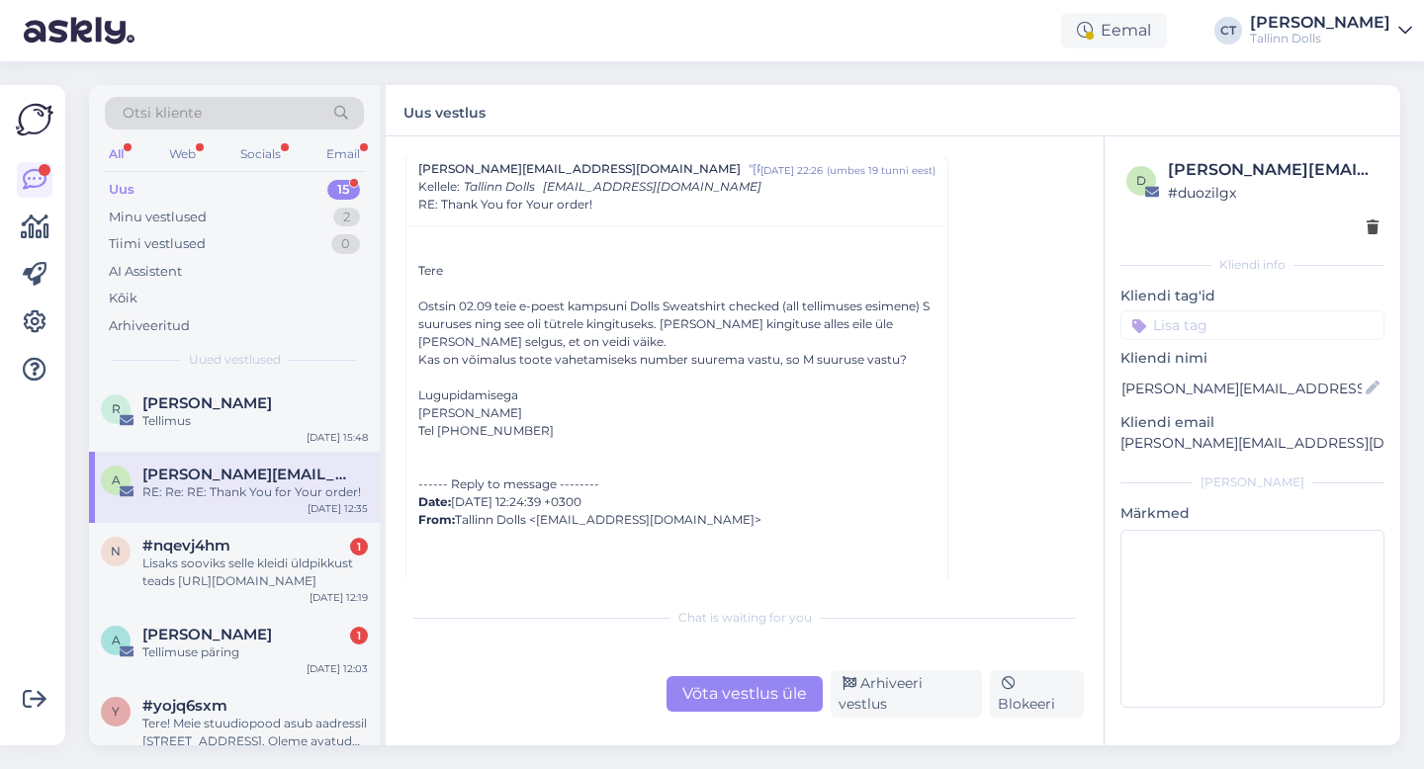
scroll to position [68, 0]
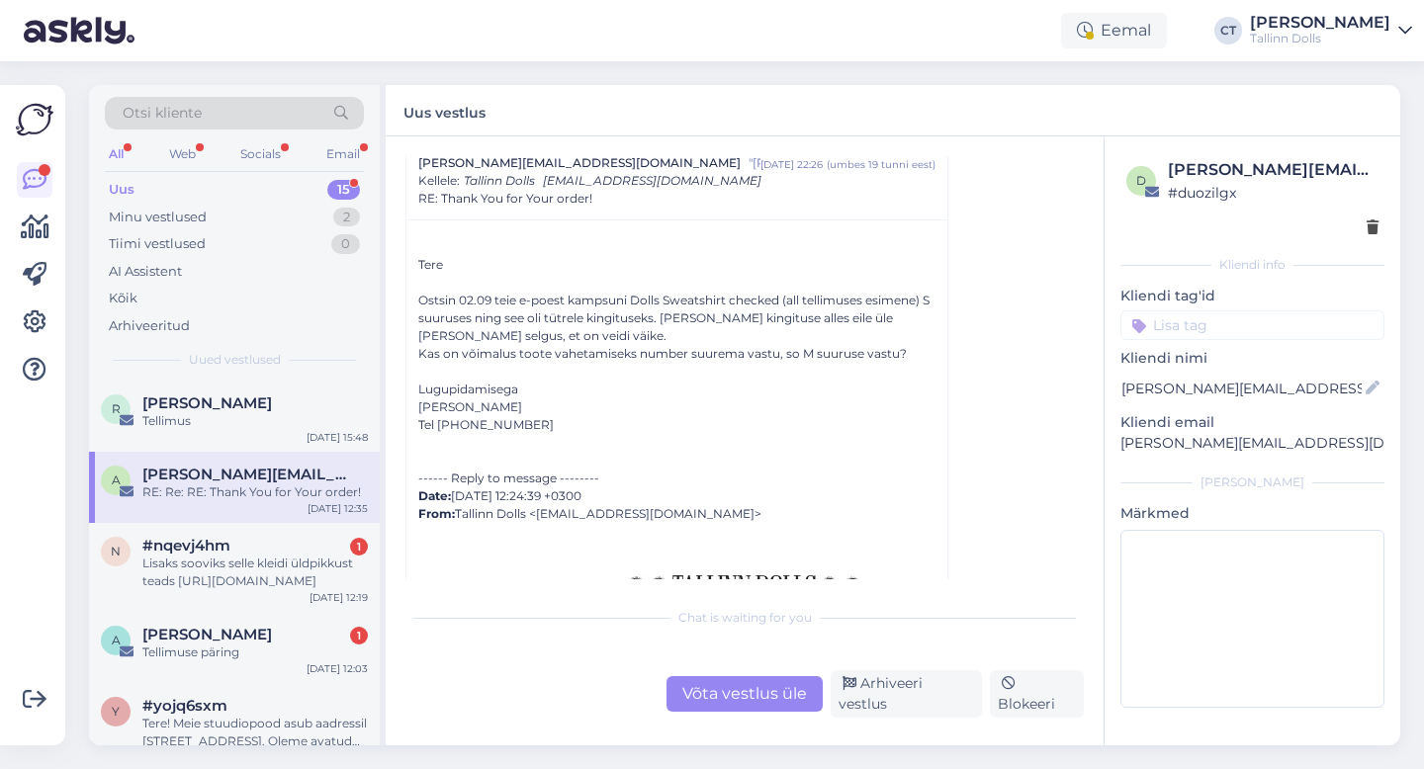
click at [774, 709] on div "Võta vestlus üle" at bounding box center [744, 694] width 156 height 36
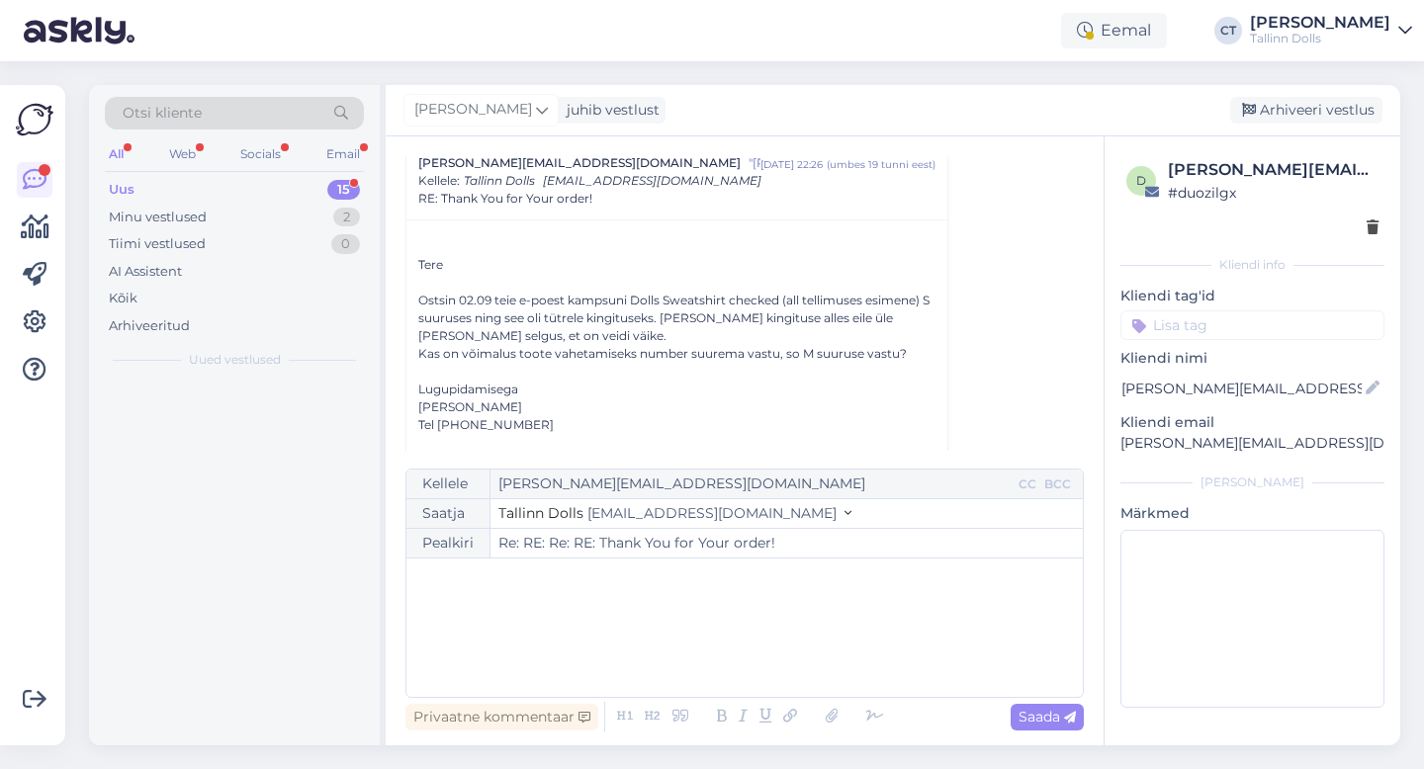
scroll to position [2089, 0]
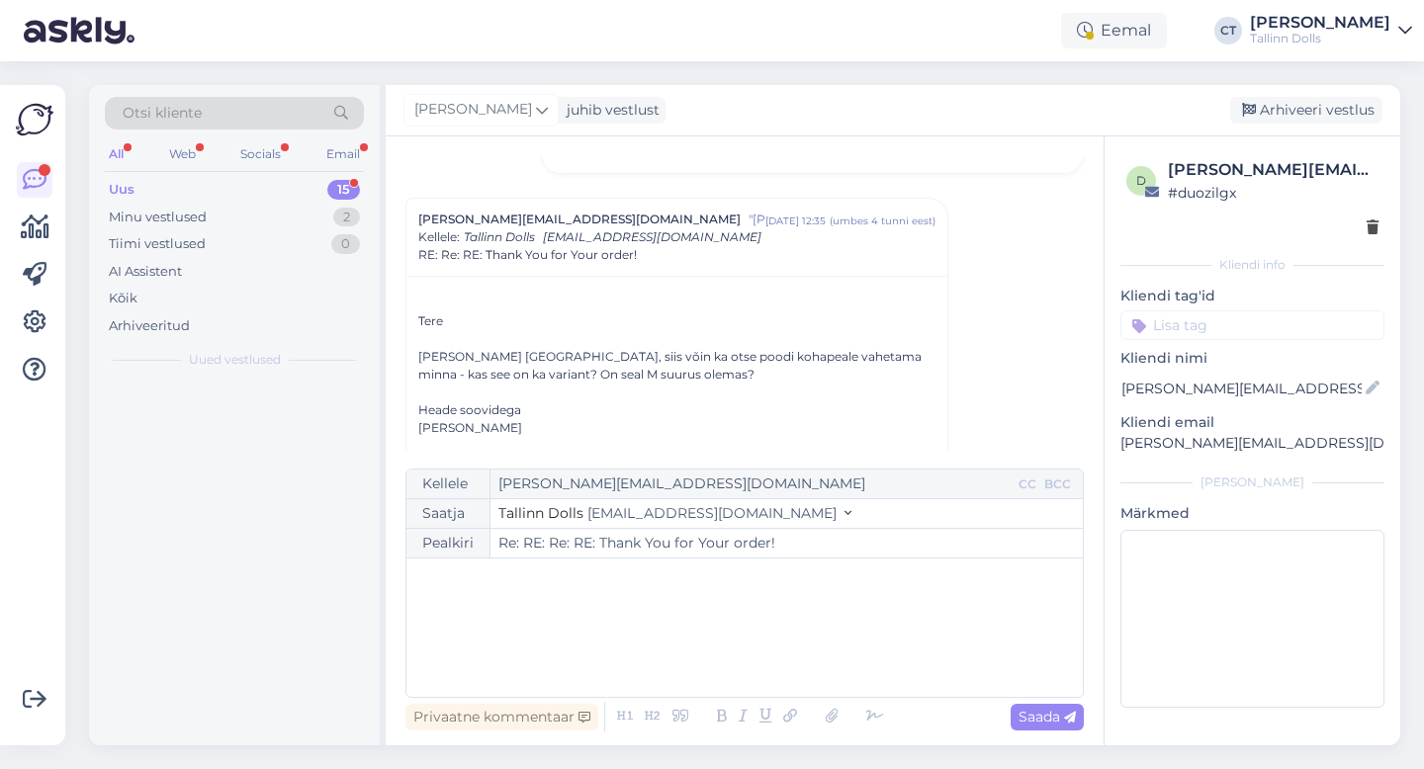
click at [786, 596] on div "﻿" at bounding box center [744, 628] width 657 height 119
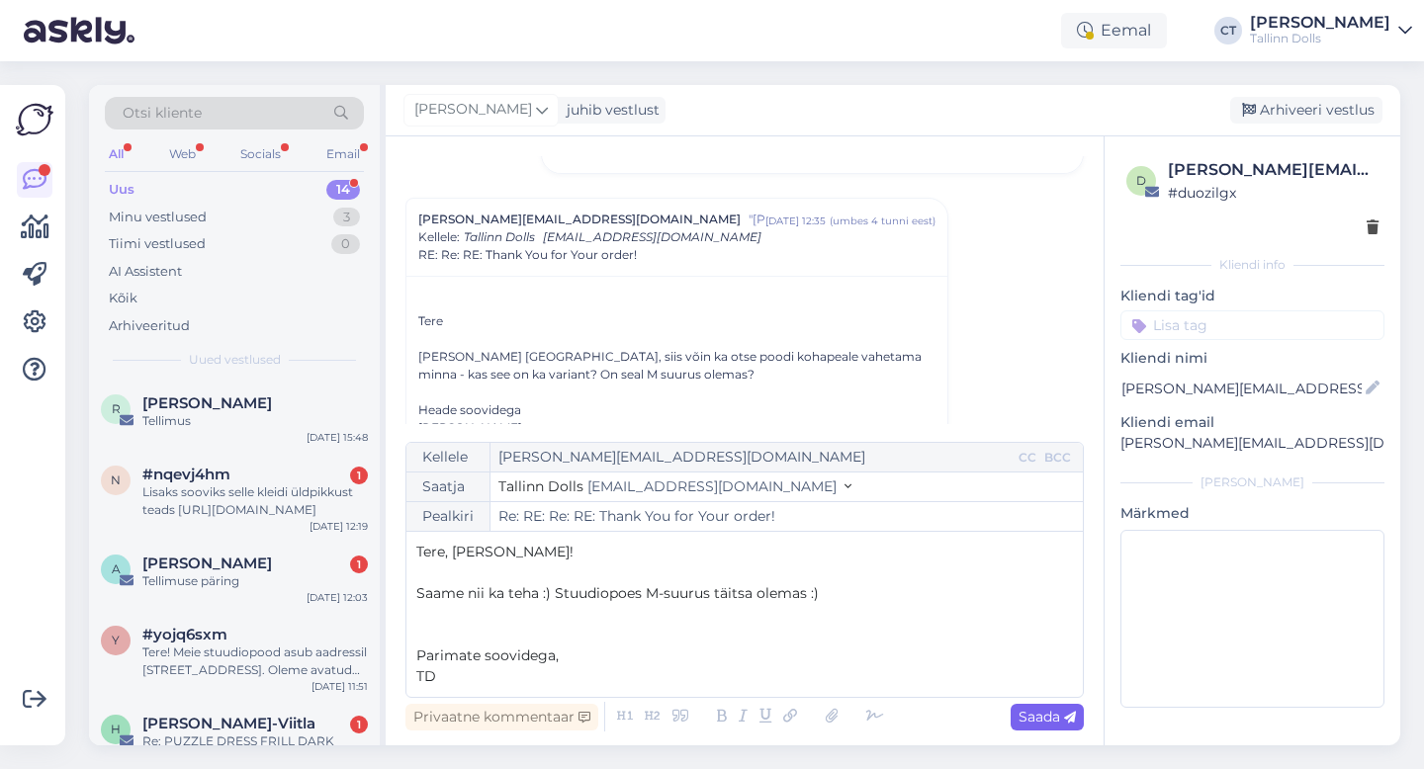
click at [1068, 705] on div "Saada" at bounding box center [1047, 717] width 73 height 27
type input "Re: Re: RE: Re: RE: Thank You for Your order!"
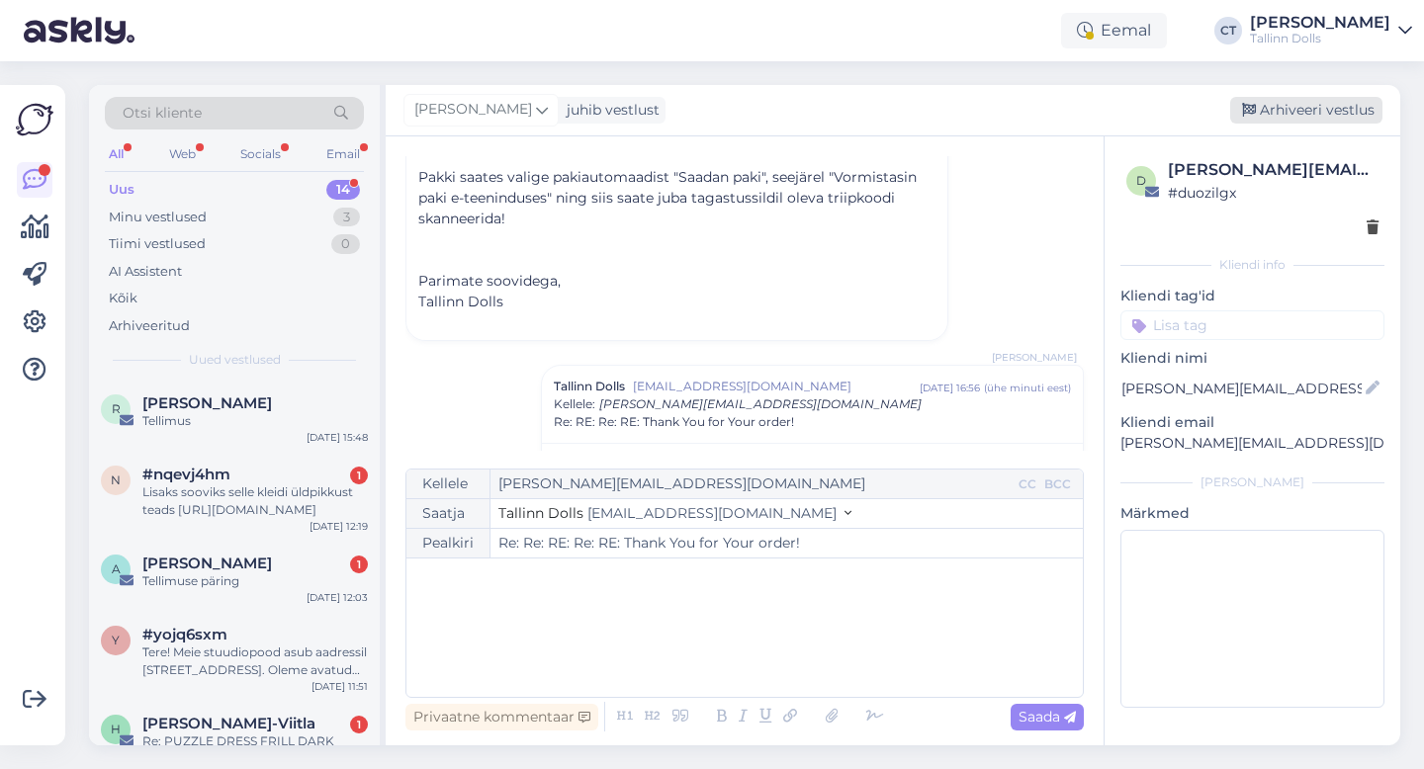
click at [1307, 102] on div "Arhiveeri vestlus" at bounding box center [1306, 110] width 152 height 27
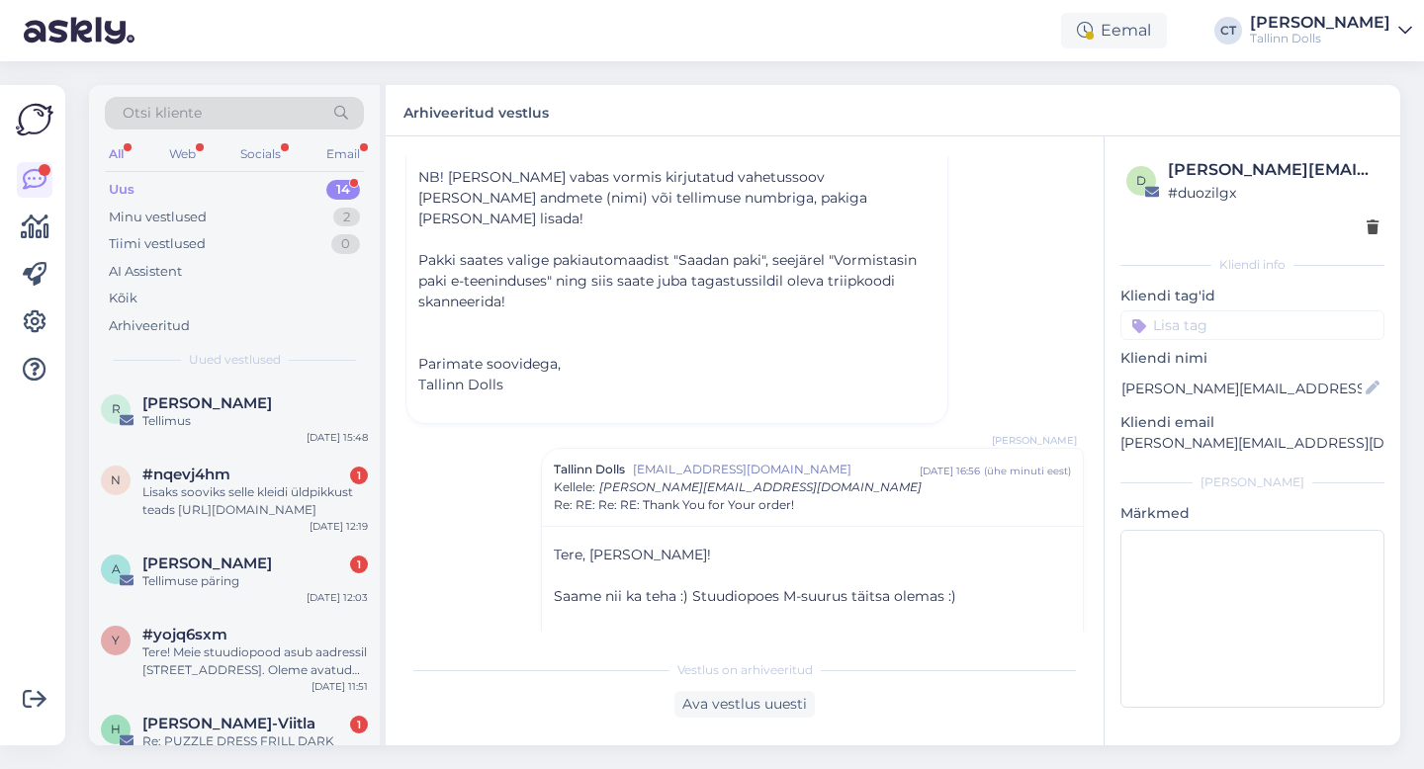
click at [251, 497] on div "Lisaks sooviks selle kleidi üldpikkust teads [URL][DOMAIN_NAME]" at bounding box center [254, 502] width 225 height 36
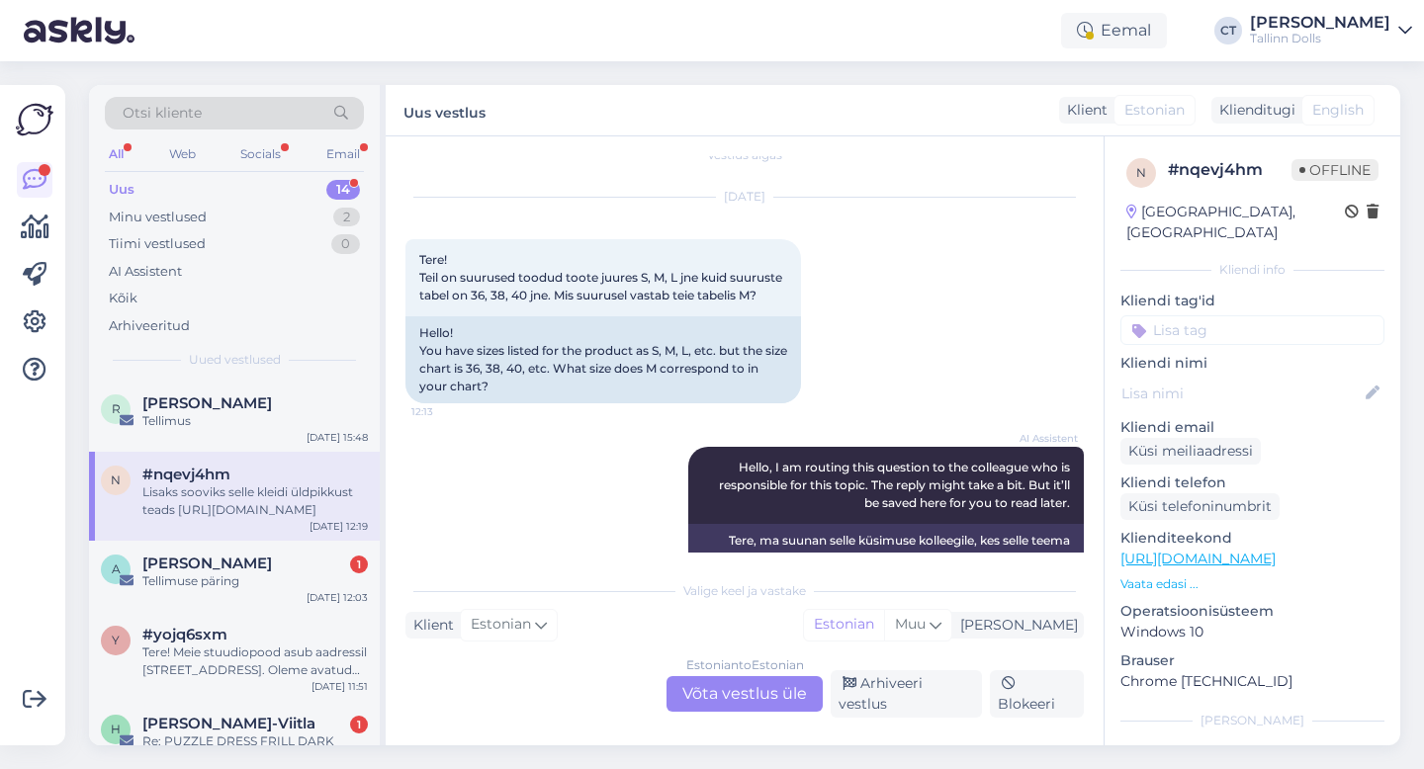
scroll to position [24, 0]
click at [721, 674] on div "Estonian to Estonian" at bounding box center [745, 666] width 118 height 18
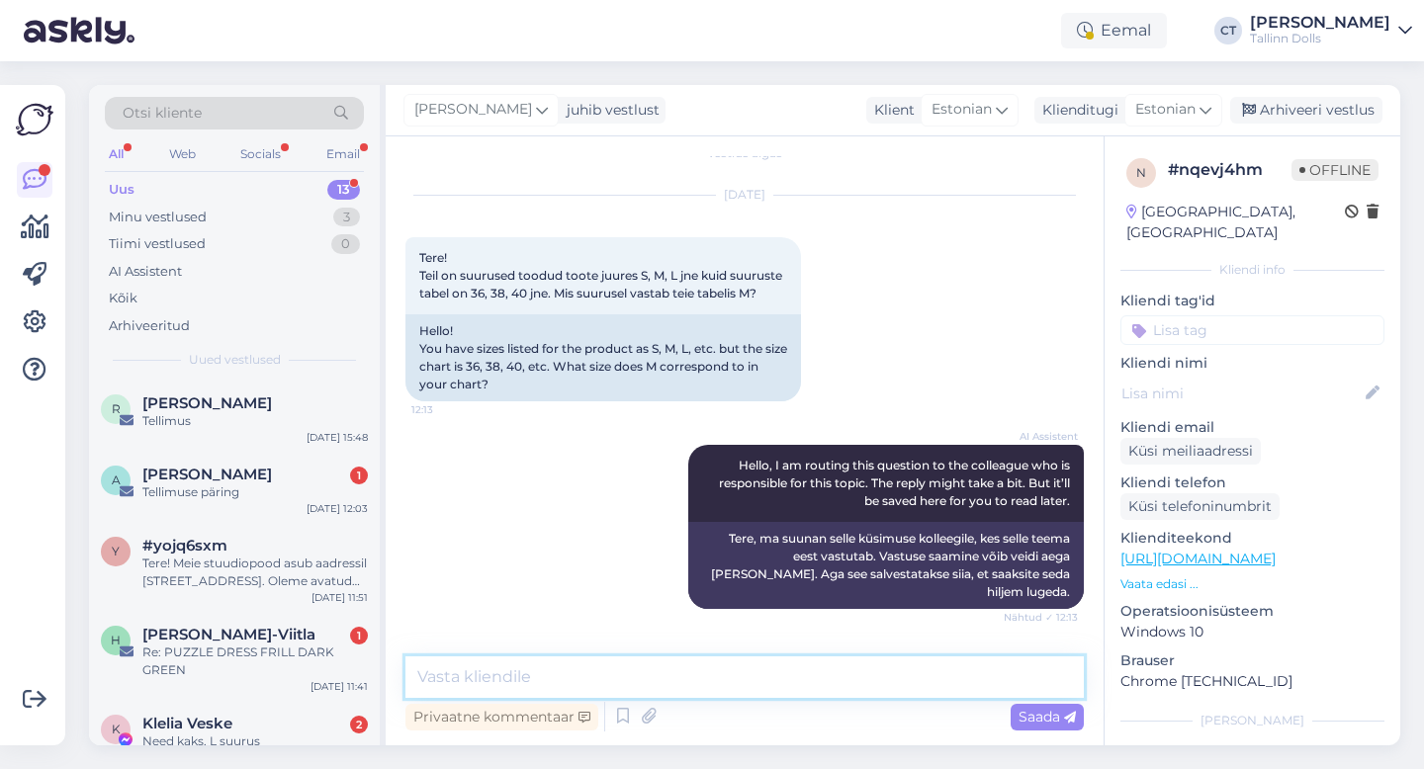
click at [721, 676] on textarea at bounding box center [744, 678] width 678 height 42
type textarea "Tere, m-suurus vastab 38 numbrile :)"
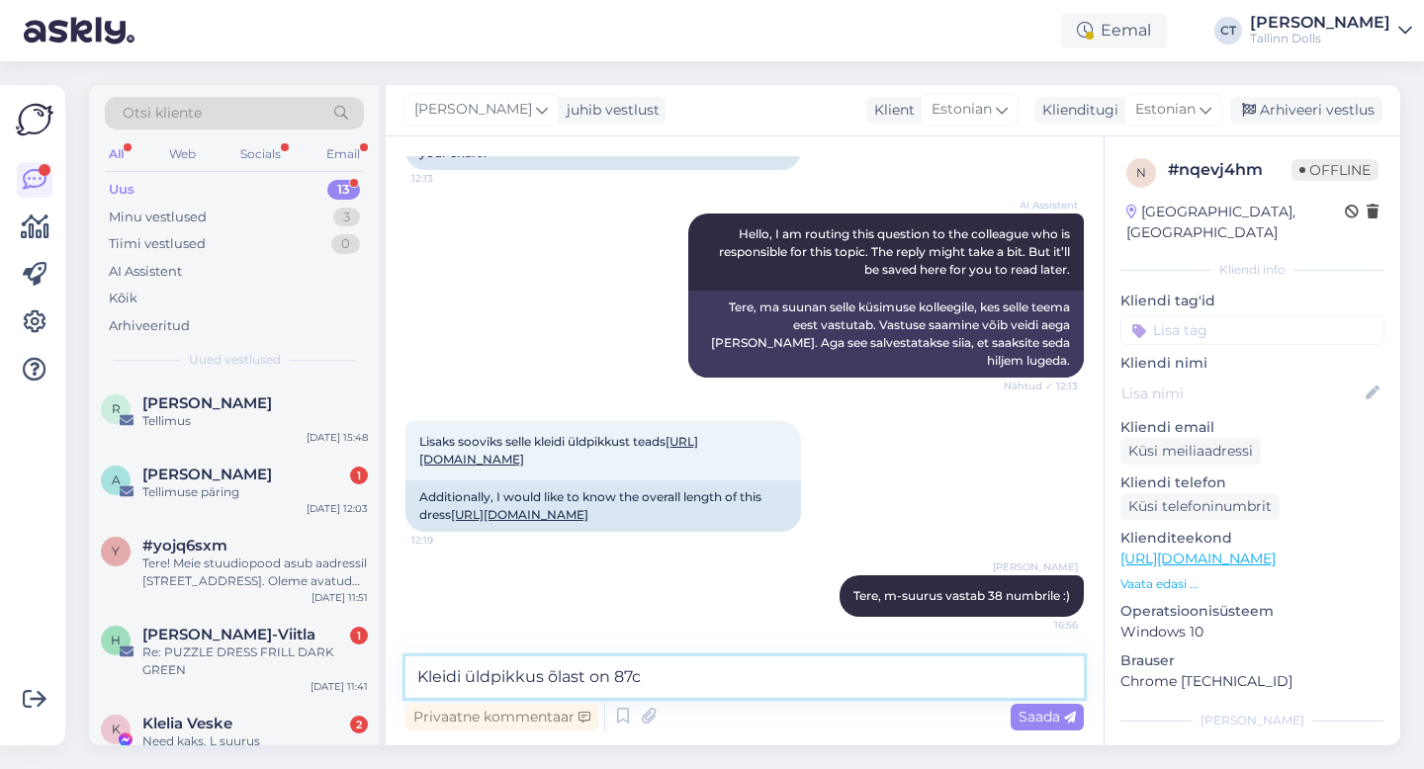
type textarea "Kleidi üldpikkus õlast on 87cm"
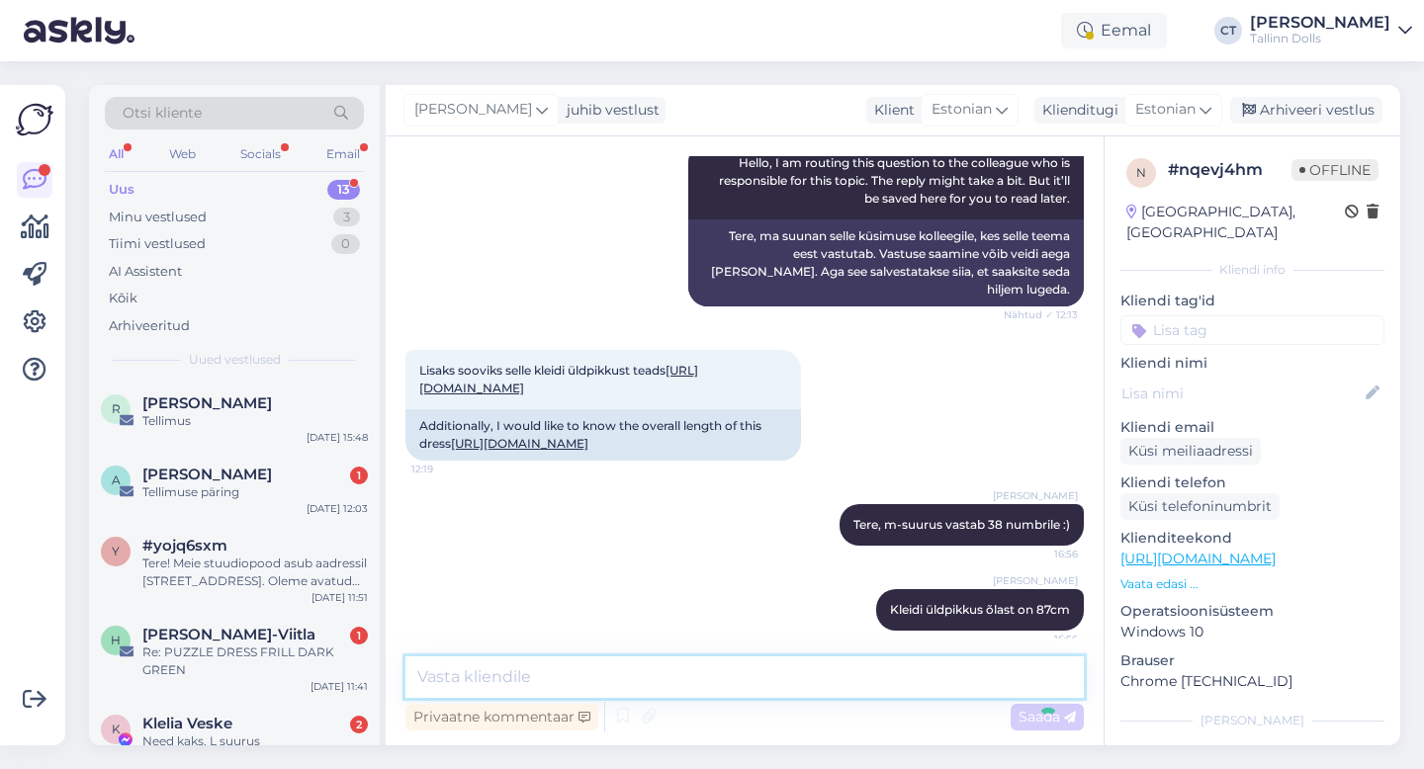
scroll to position [411, 0]
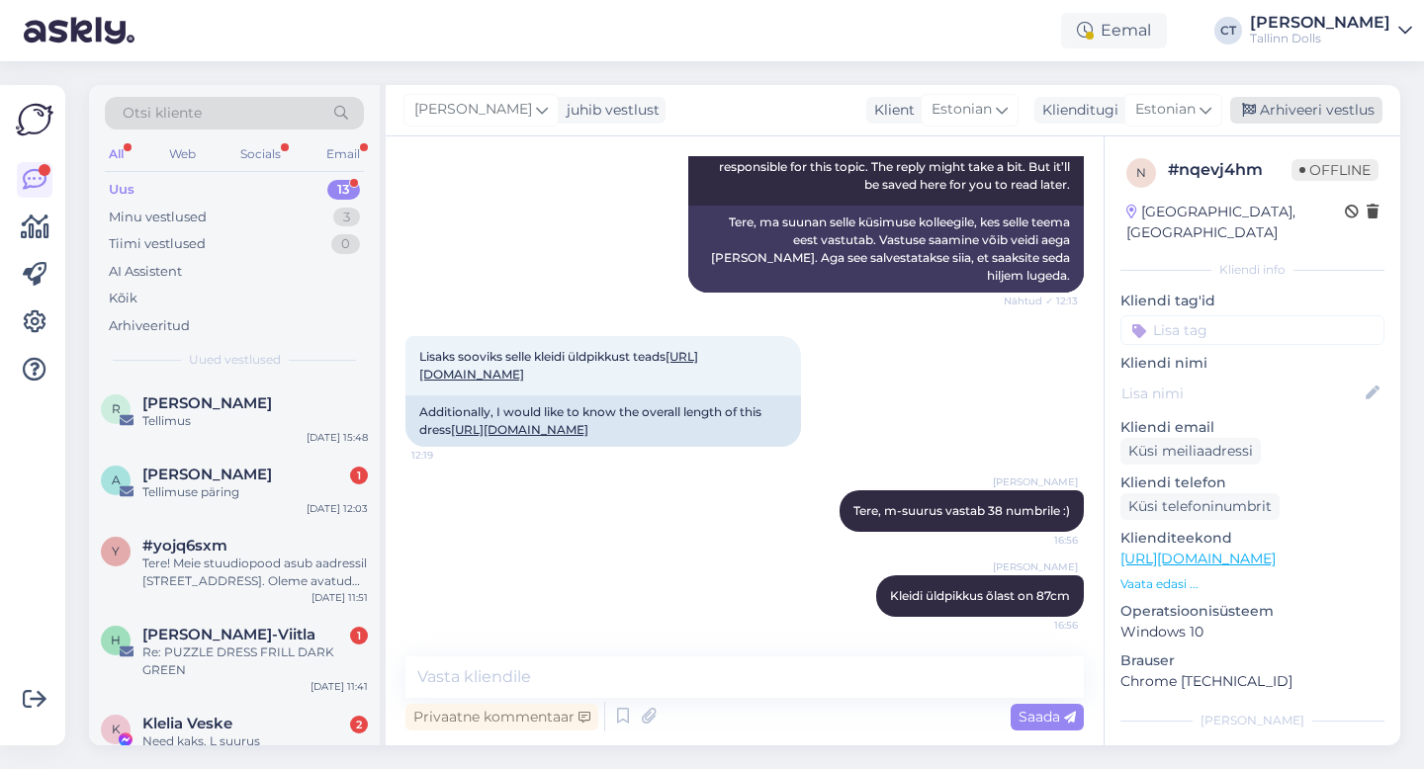
click at [1314, 110] on div "Arhiveeri vestlus" at bounding box center [1306, 110] width 152 height 27
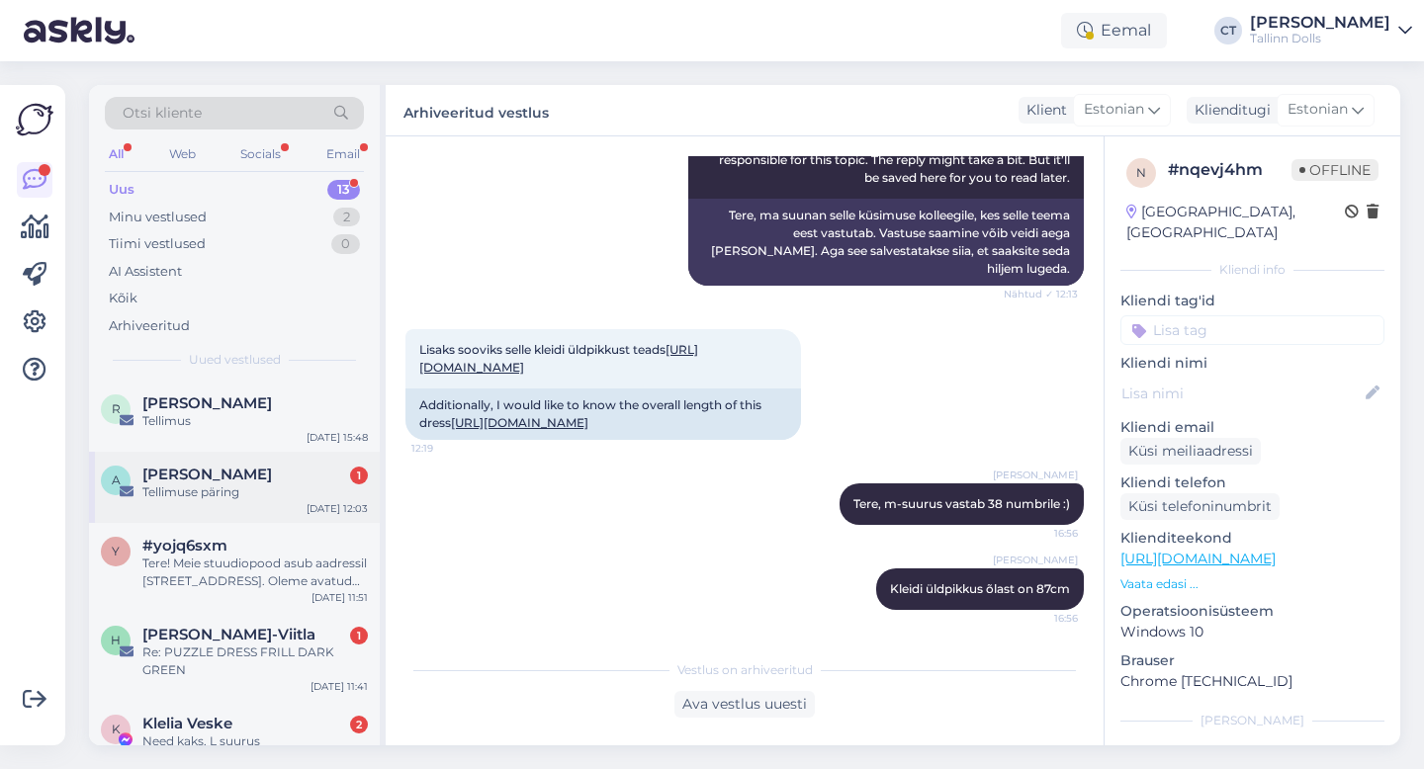
click at [288, 486] on div "Tellimuse päring" at bounding box center [254, 493] width 225 height 18
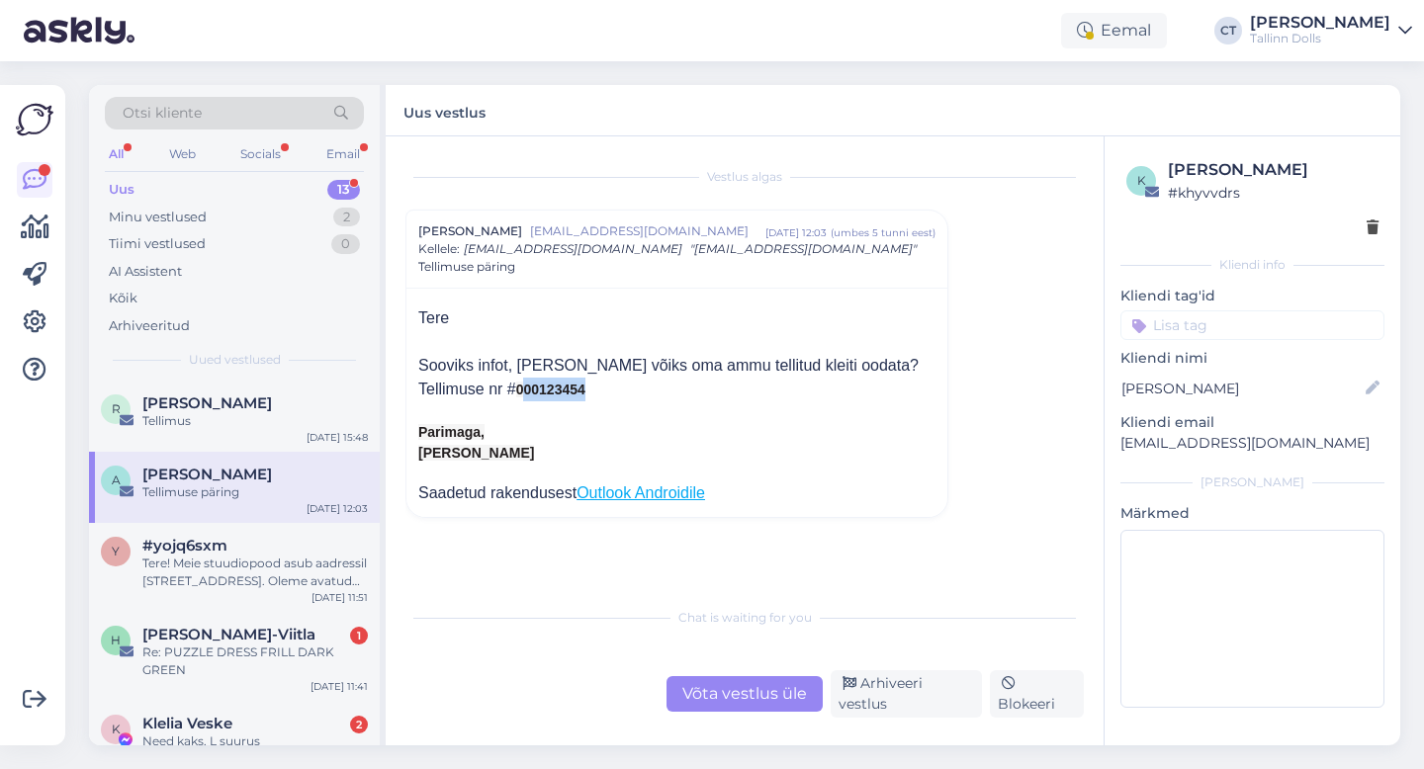
drag, startPoint x: 594, startPoint y: 390, endPoint x: 520, endPoint y: 385, distance: 74.3
click at [520, 385] on div "Tellimuse nr # 000123454" at bounding box center [676, 390] width 517 height 24
copy span "00123454"
click at [753, 693] on div "Võta vestlus üle" at bounding box center [744, 694] width 156 height 36
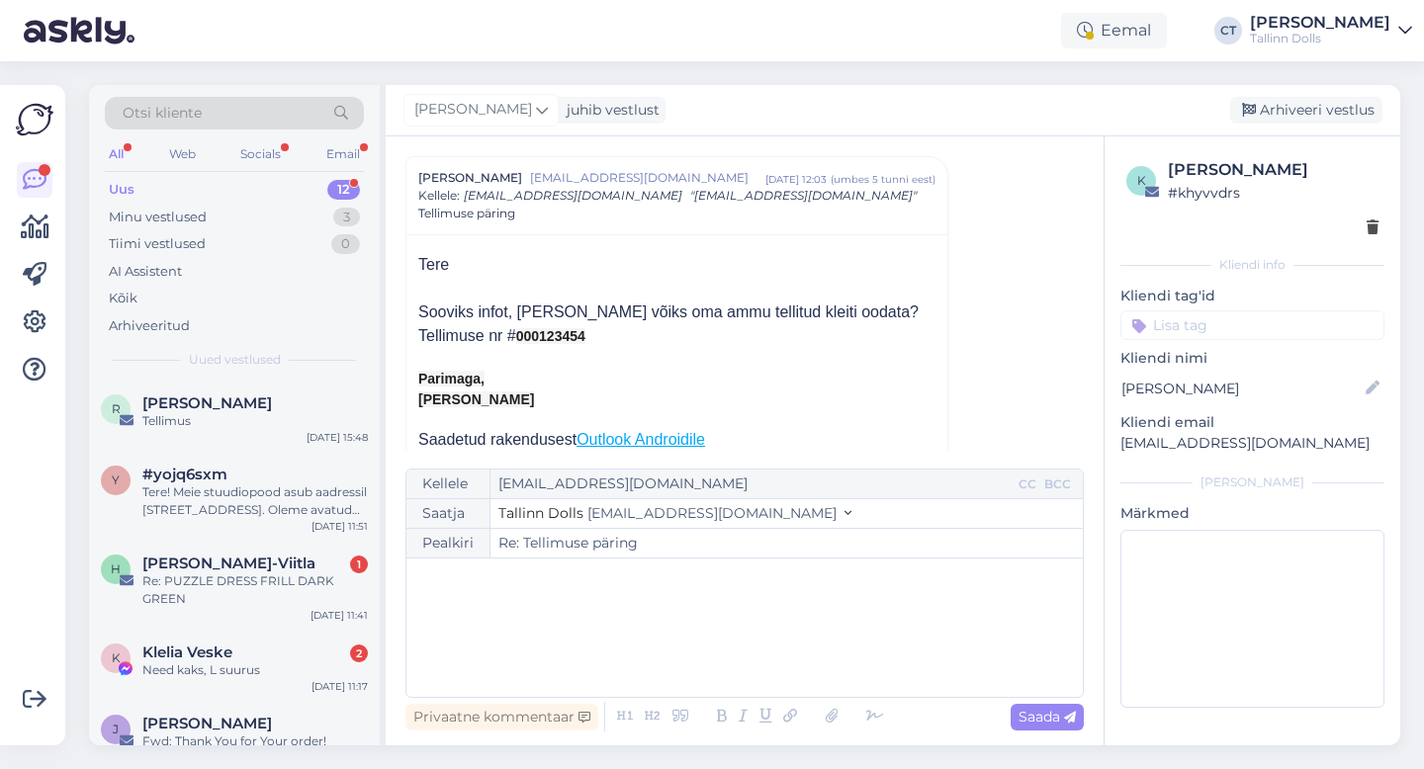
click at [756, 630] on div "﻿" at bounding box center [744, 628] width 657 height 119
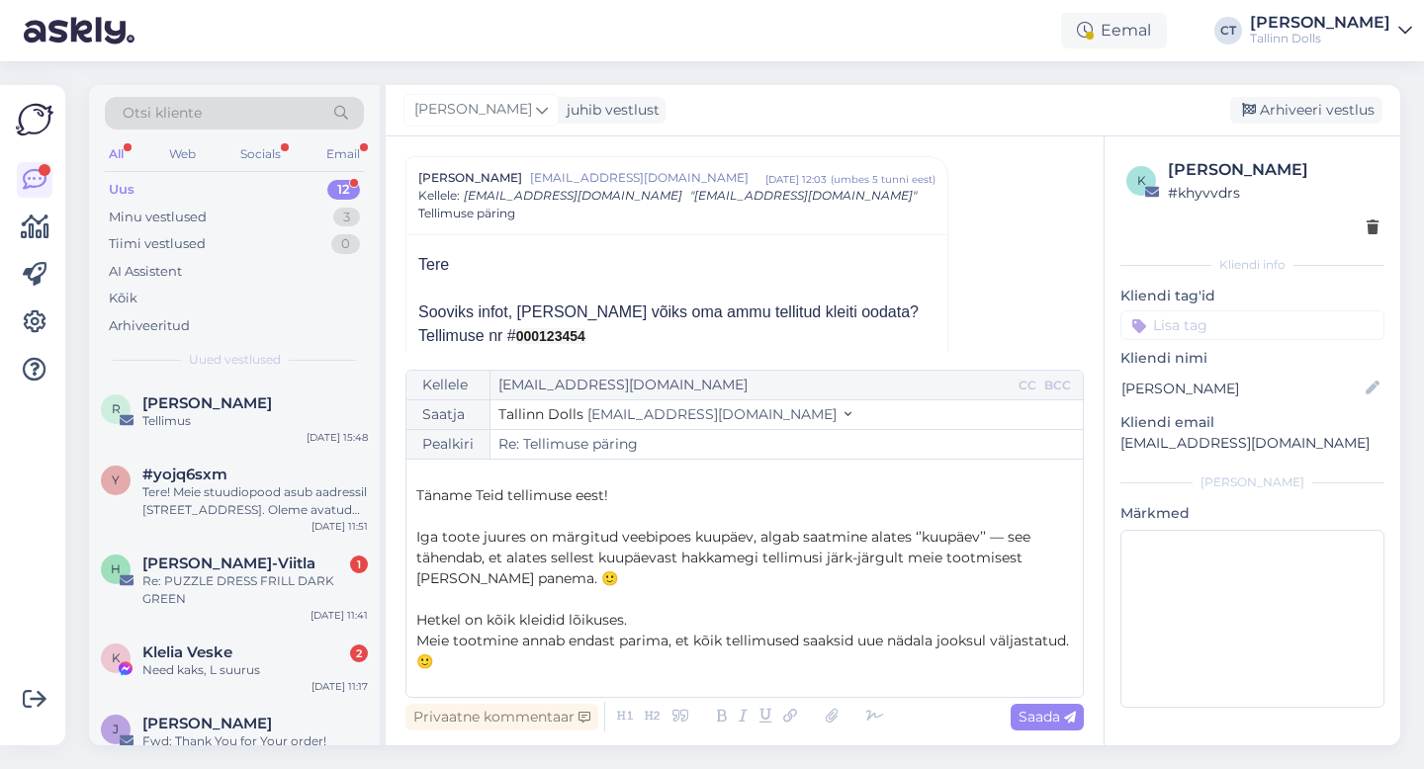
scroll to position [0, 0]
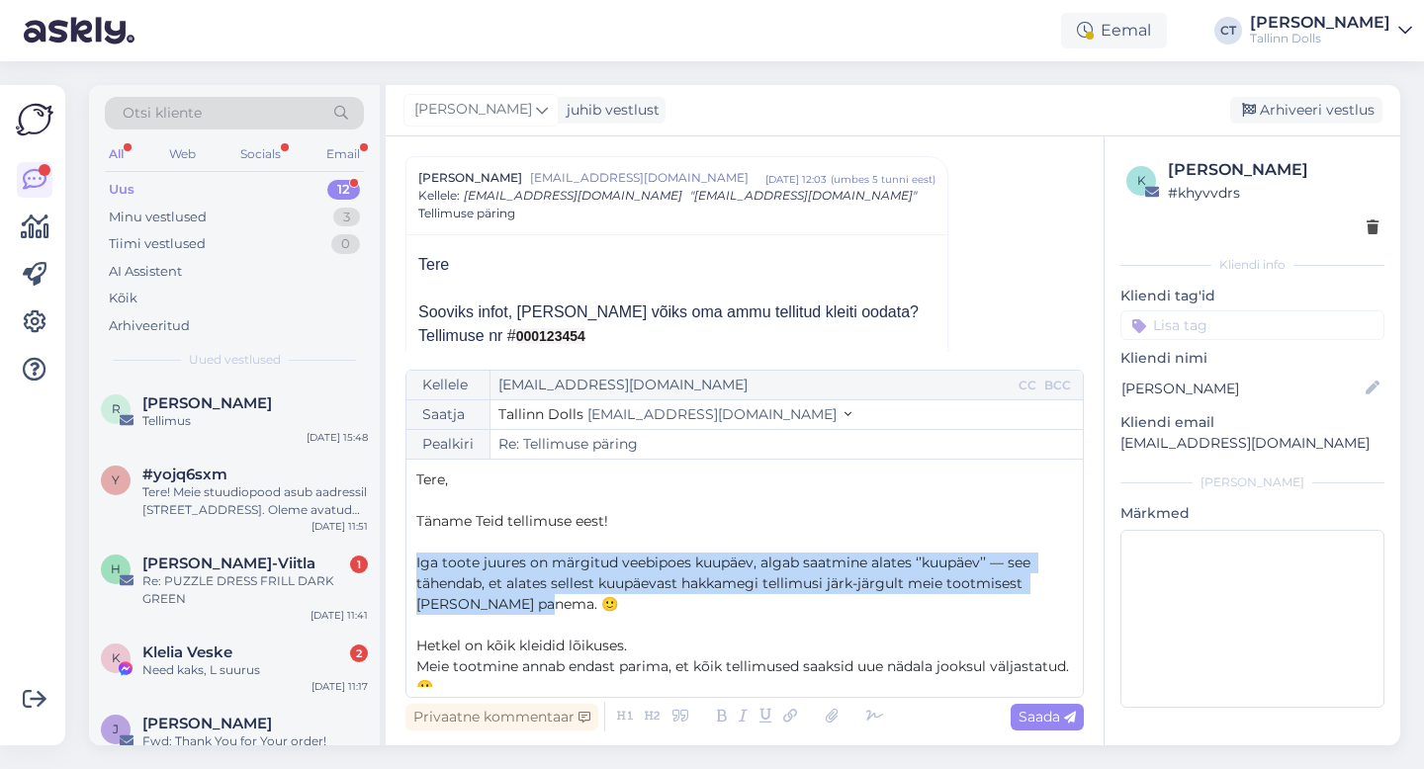
drag, startPoint x: 555, startPoint y: 607, endPoint x: 418, endPoint y: 563, distance: 143.5
click at [418, 563] on p "Iga toote juures on märgitud veebipoes kuupäev, algab saatmine alates ‘’kuupäev…" at bounding box center [744, 584] width 657 height 62
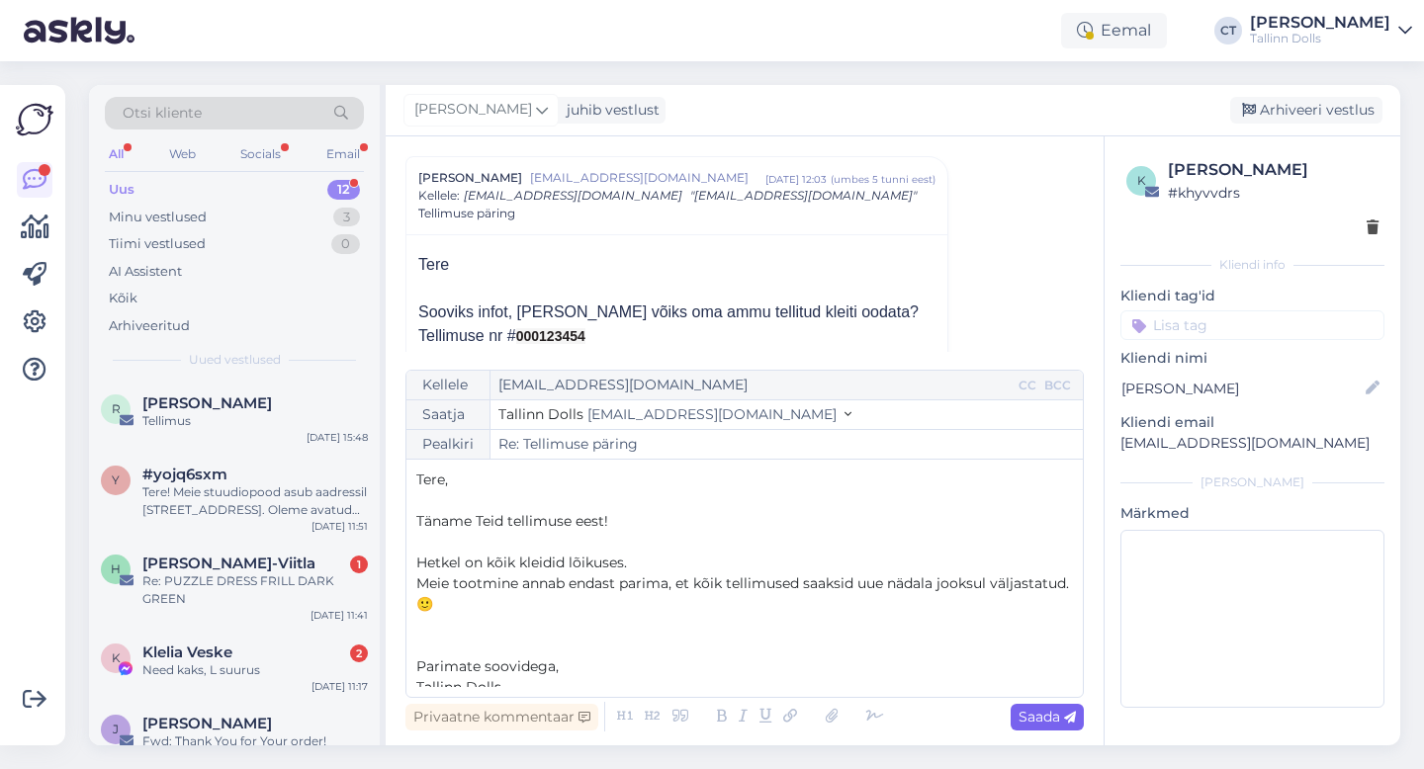
click at [1029, 713] on span "Saada" at bounding box center [1046, 717] width 57 height 18
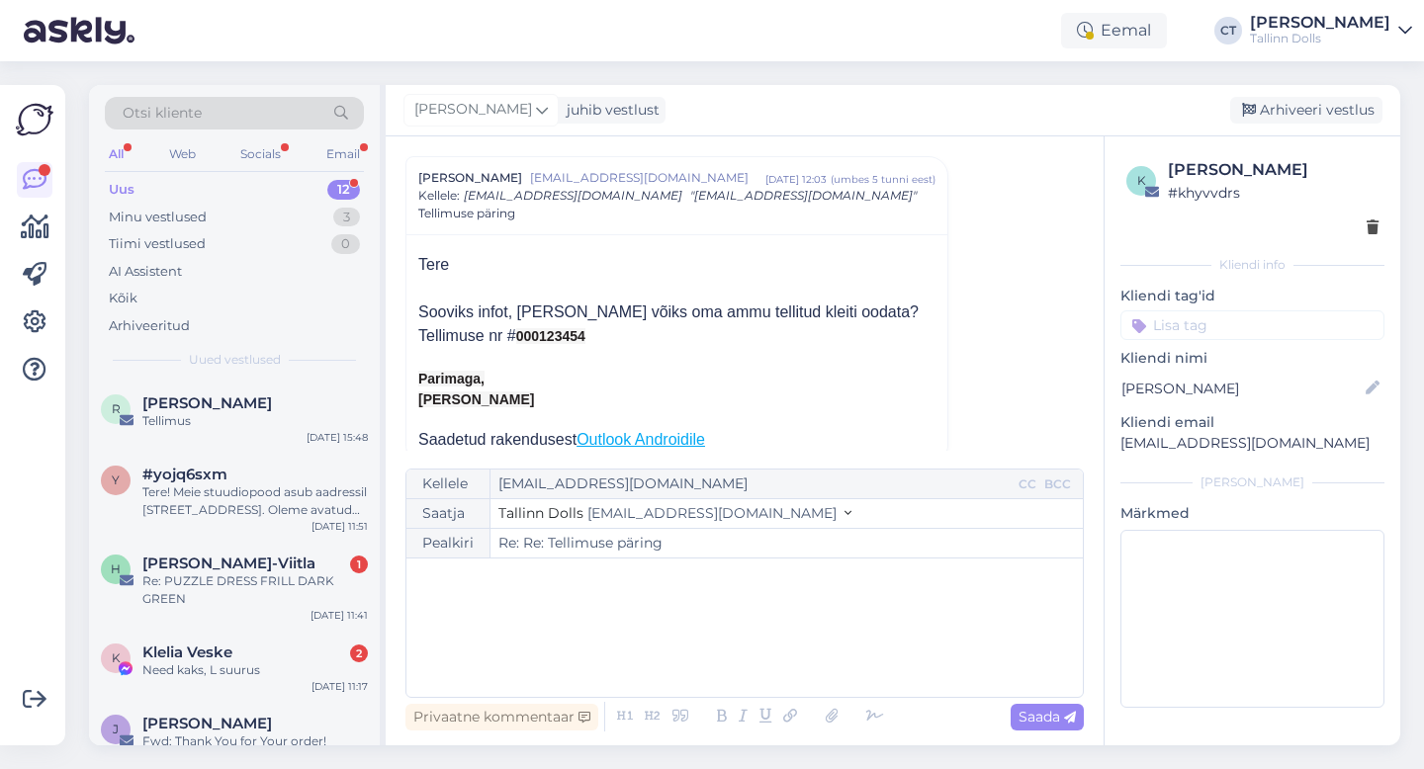
type input "Re: Tellimuse päring"
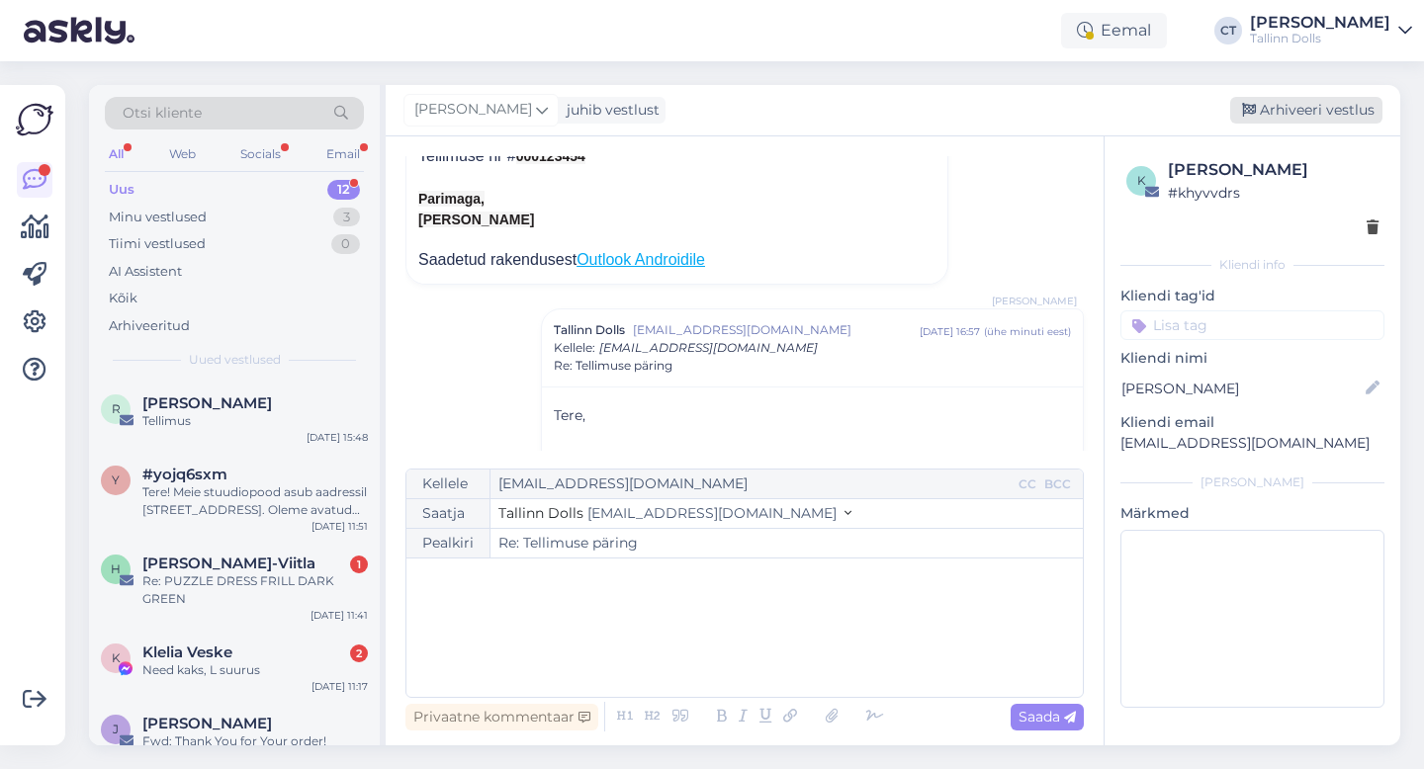
click at [1281, 118] on div "Arhiveeri vestlus" at bounding box center [1306, 110] width 152 height 27
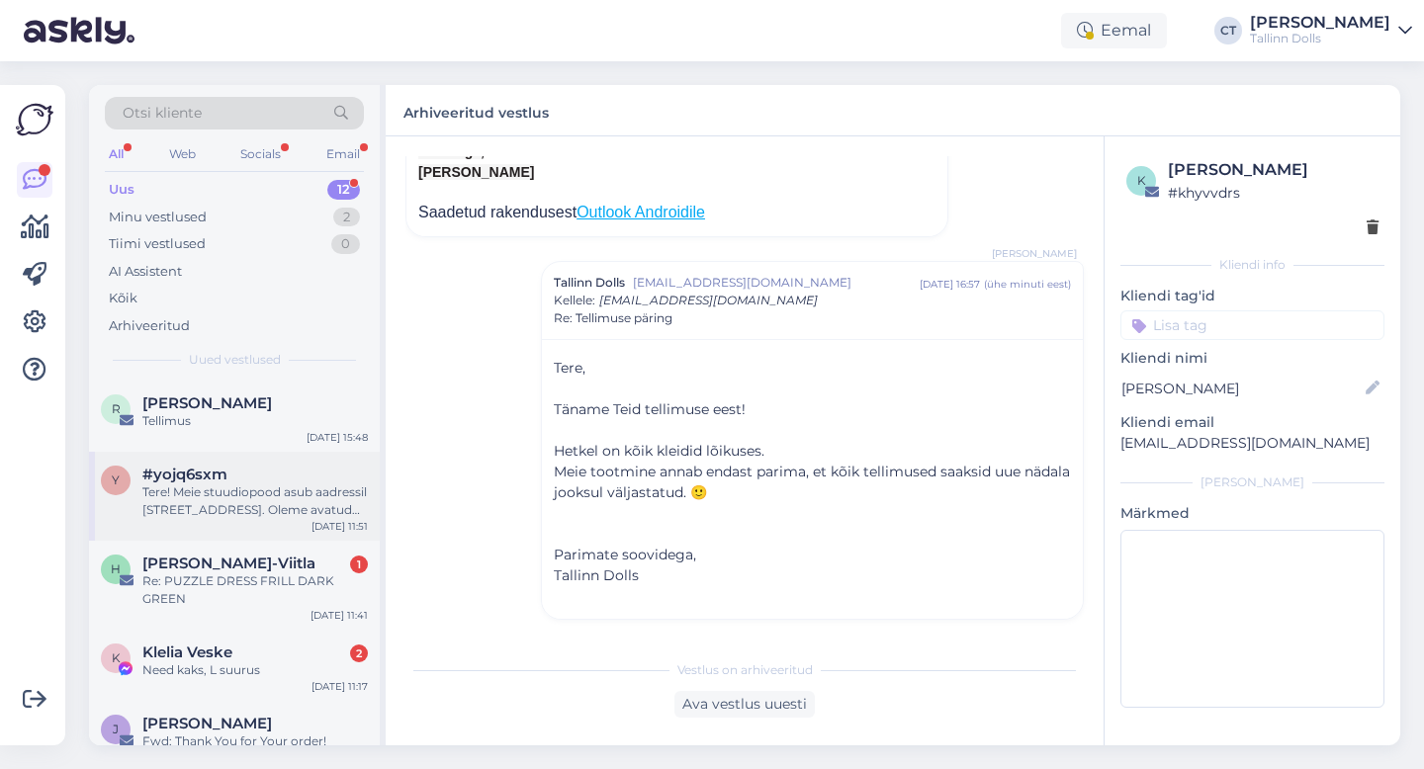
click at [284, 514] on div "Tere! Meie stuudiopood asub aadressil [STREET_ADDRESS]. Oleme avatud esmaspäeva…" at bounding box center [254, 502] width 225 height 36
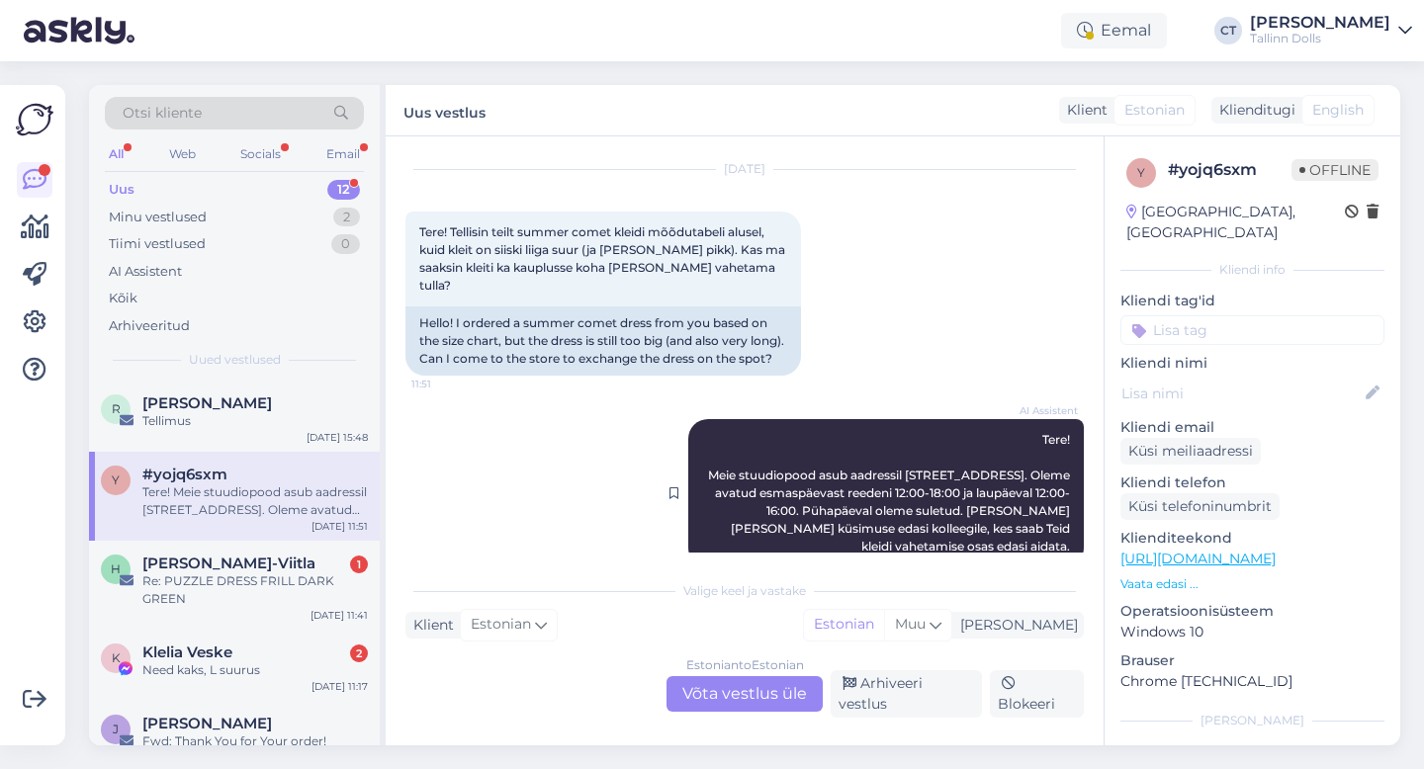
scroll to position [74, 0]
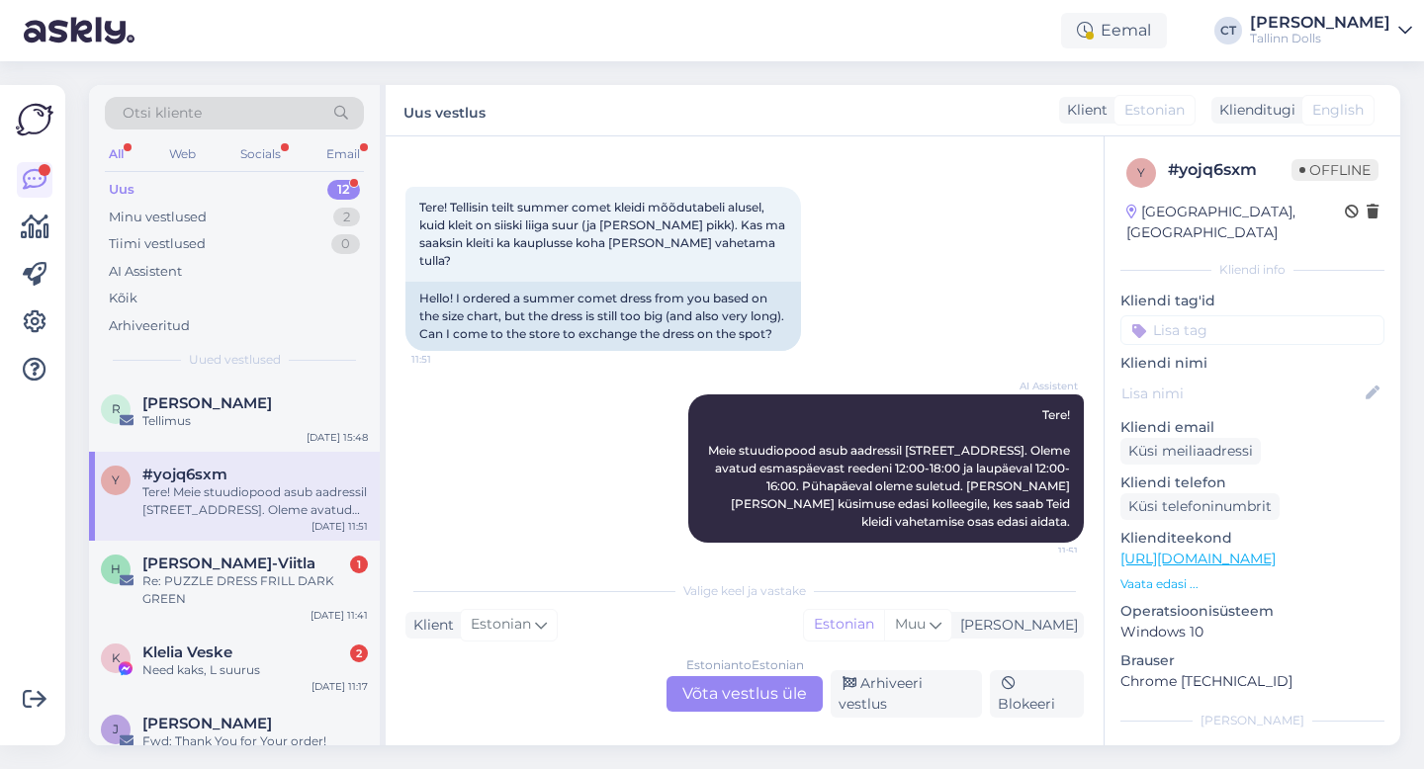
click at [759, 710] on div "Estonian to Estonian Võta vestlus üle" at bounding box center [744, 694] width 156 height 36
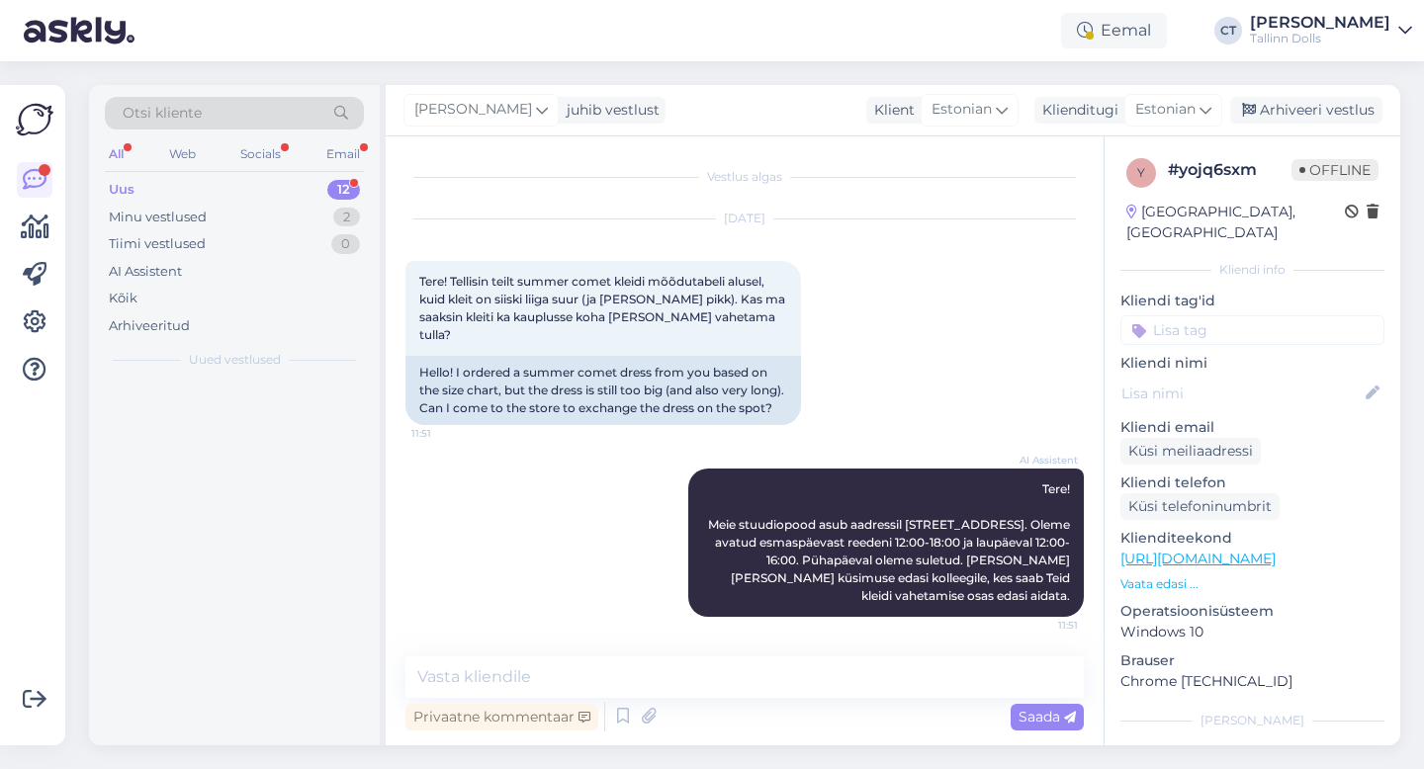
scroll to position [0, 0]
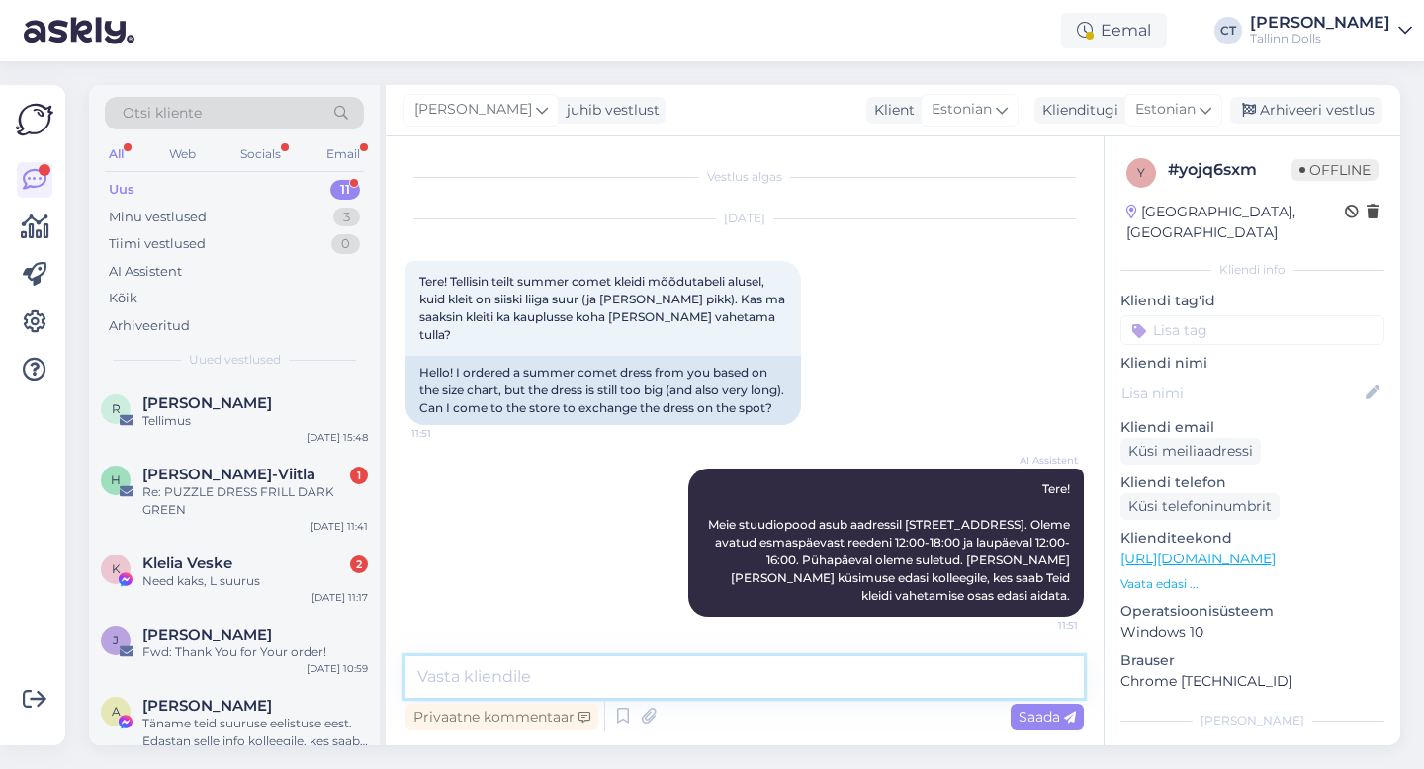
click at [761, 682] on textarea at bounding box center [744, 678] width 678 height 42
type textarea "Tere, ikka saate :)"
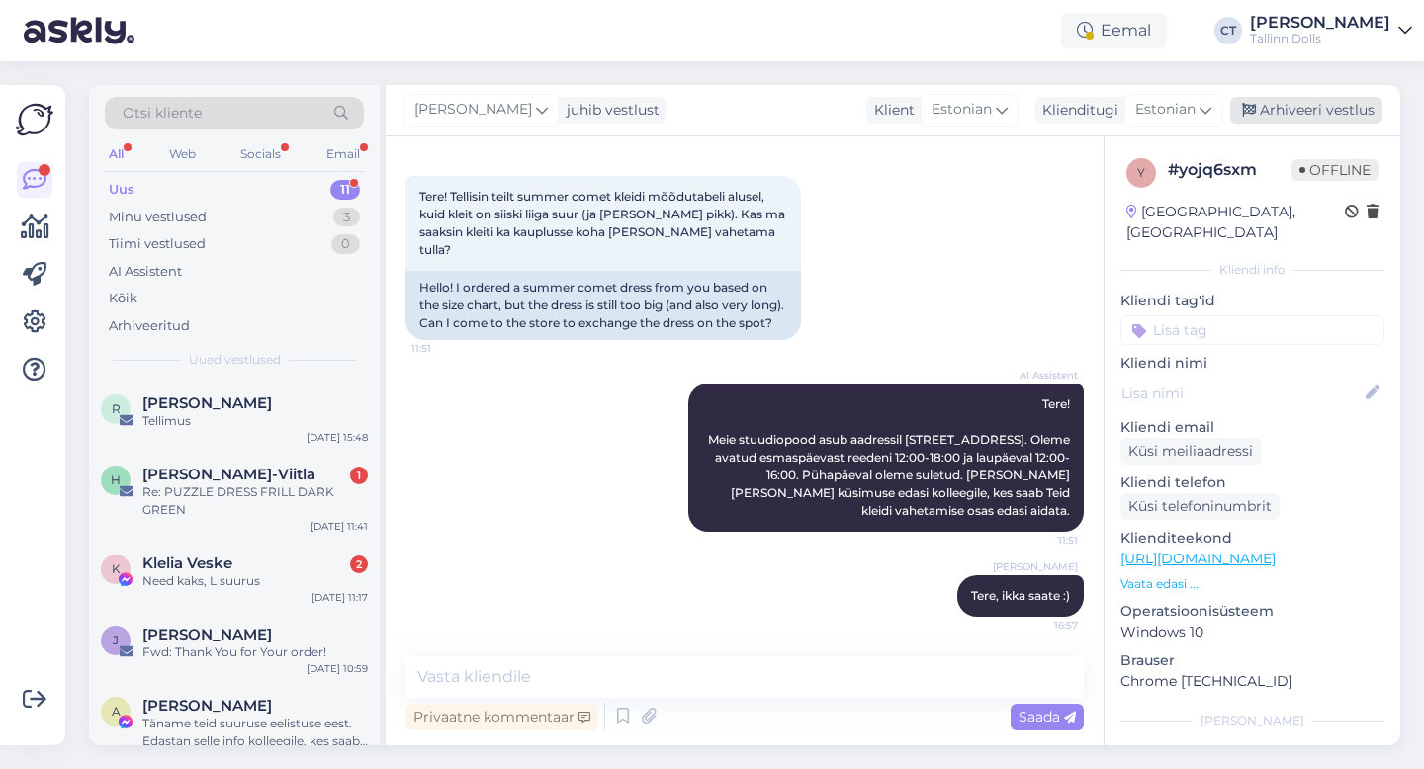
click at [1321, 119] on div "Arhiveeri vestlus" at bounding box center [1306, 110] width 152 height 27
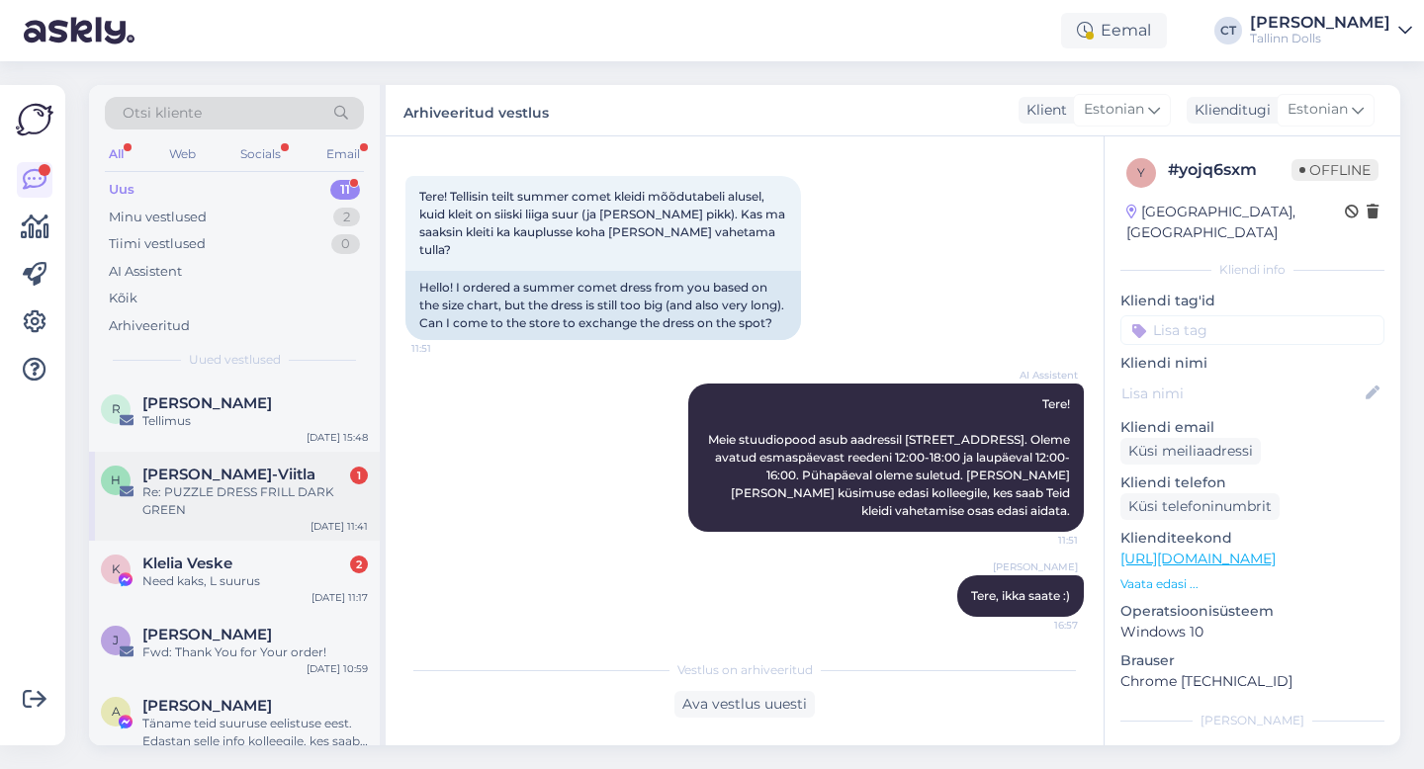
click at [267, 493] on div "Re: PUZZLE DRESS FRILL DARK GREEN" at bounding box center [254, 502] width 225 height 36
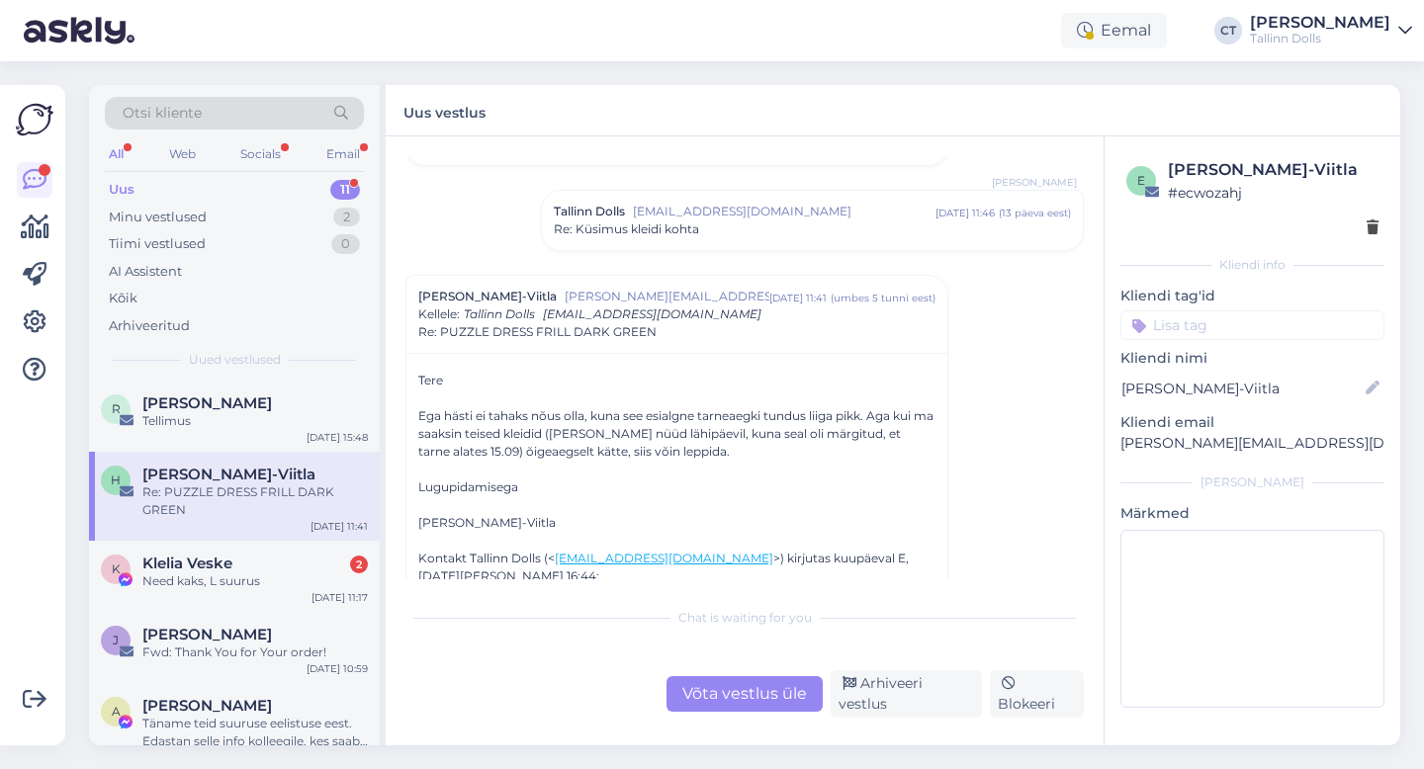
scroll to position [1445, 0]
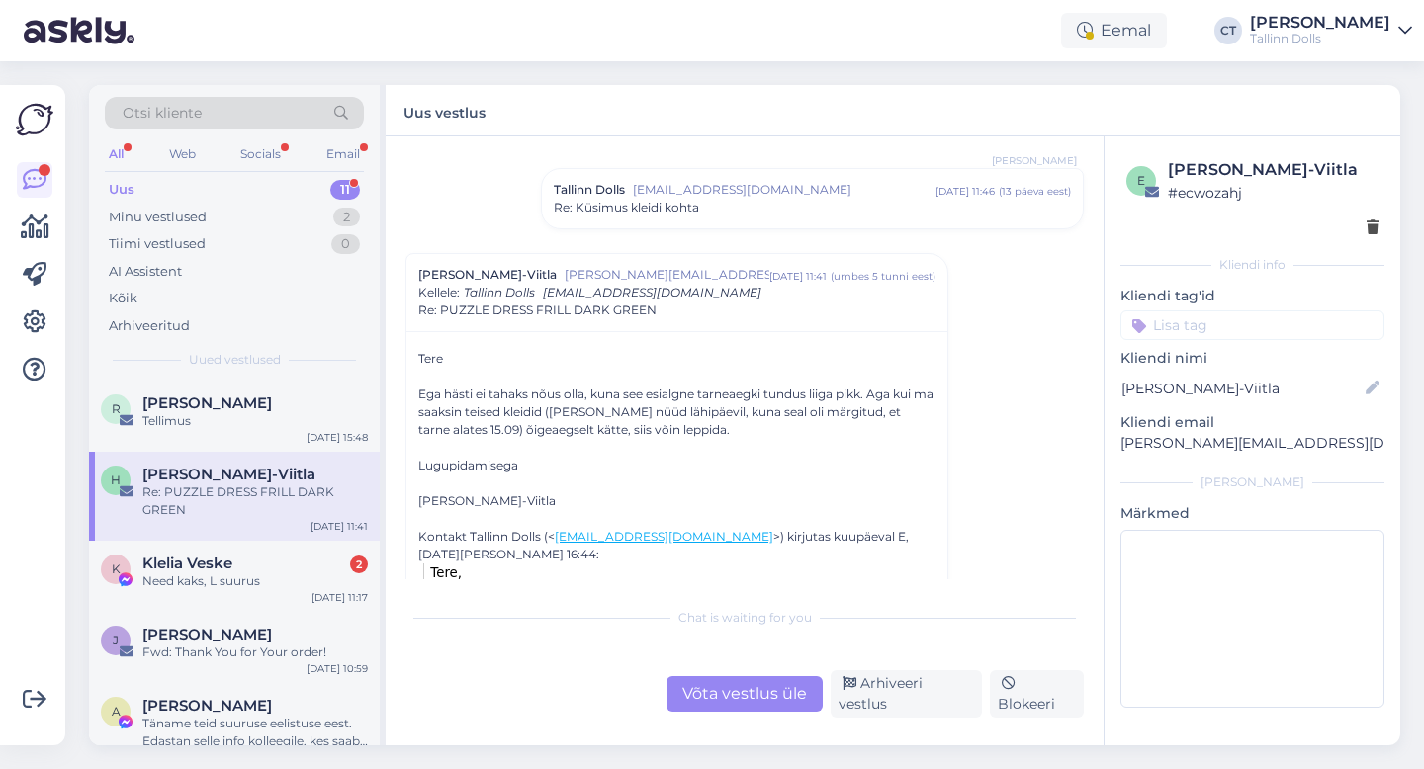
click at [735, 709] on div "Võta vestlus üle" at bounding box center [744, 694] width 156 height 36
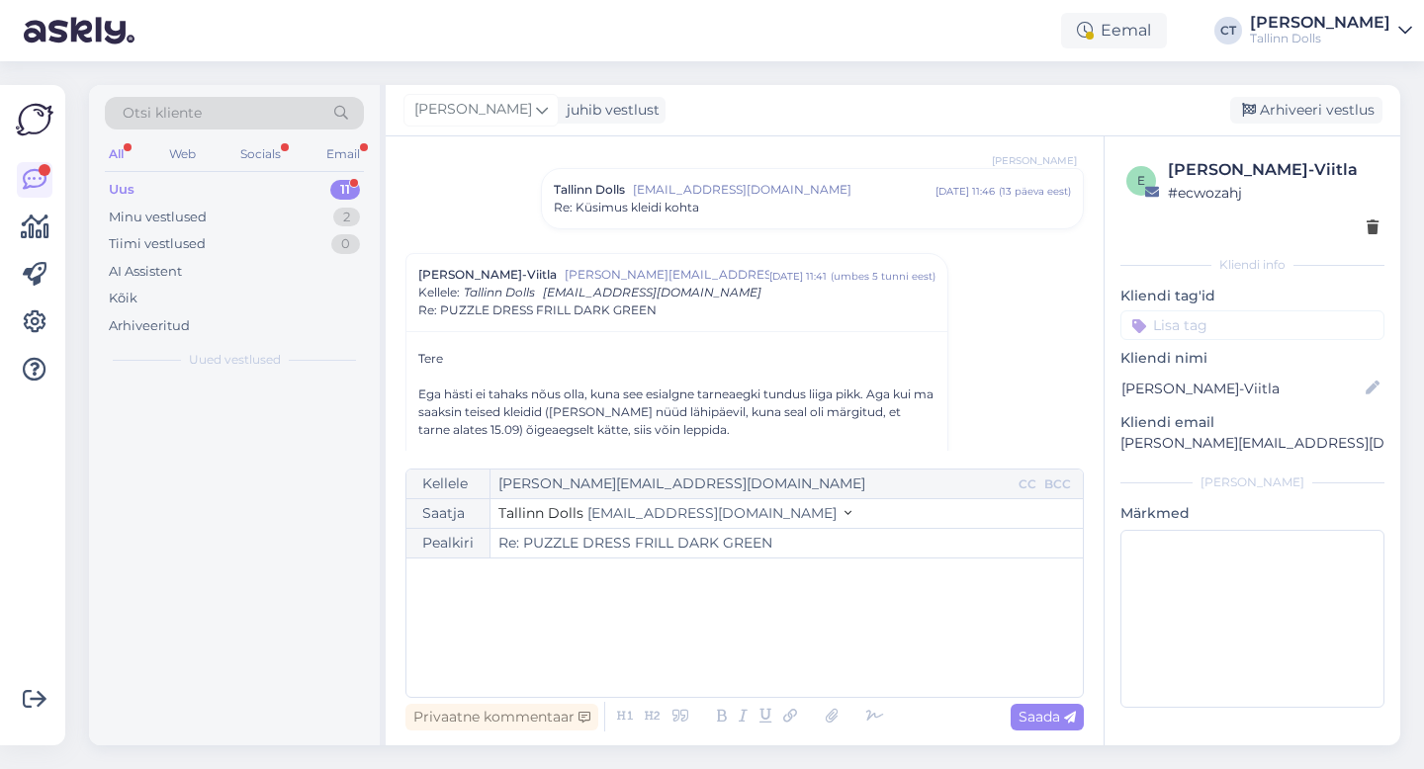
scroll to position [1542, 0]
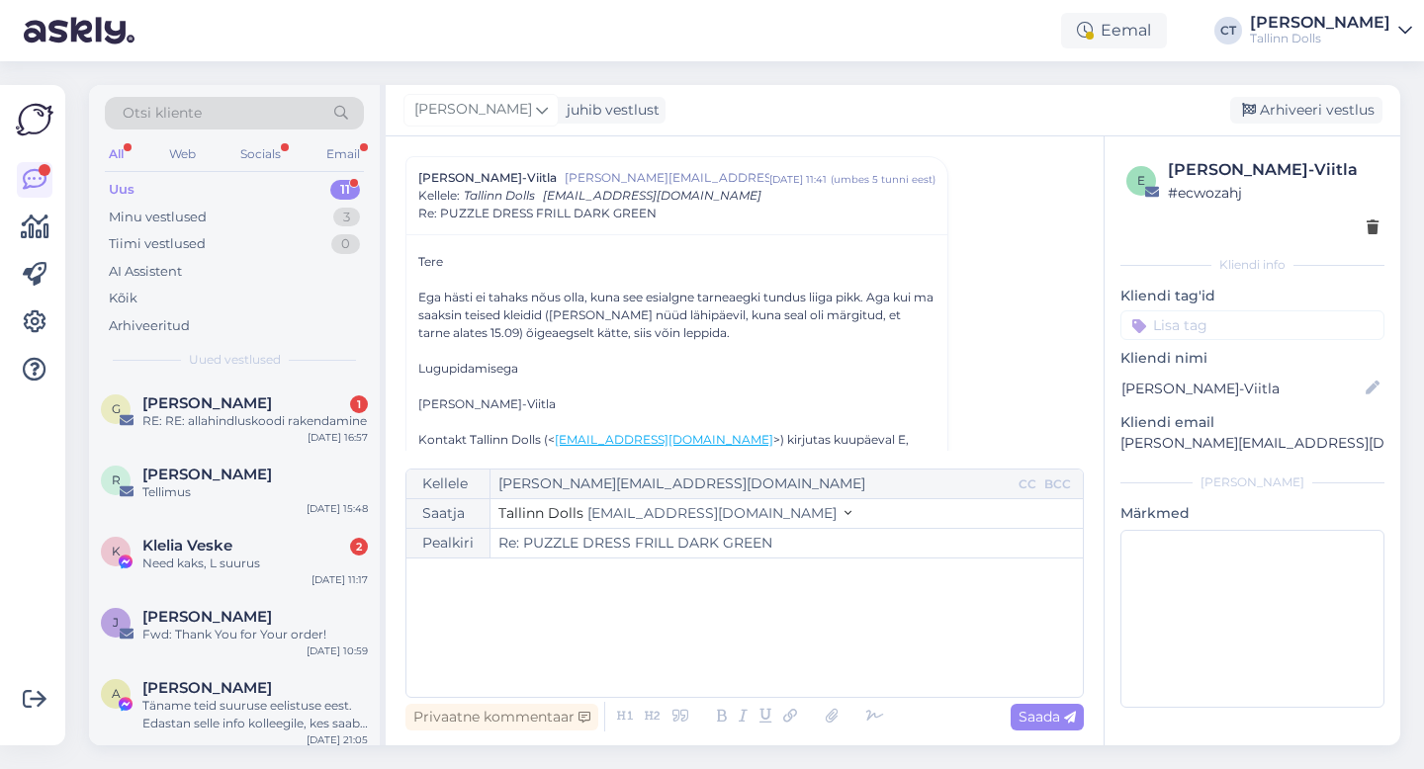
click at [735, 674] on div "﻿" at bounding box center [744, 628] width 657 height 119
click at [210, 428] on div "RE: RE: allahindluskoodi rakendamine" at bounding box center [254, 421] width 225 height 18
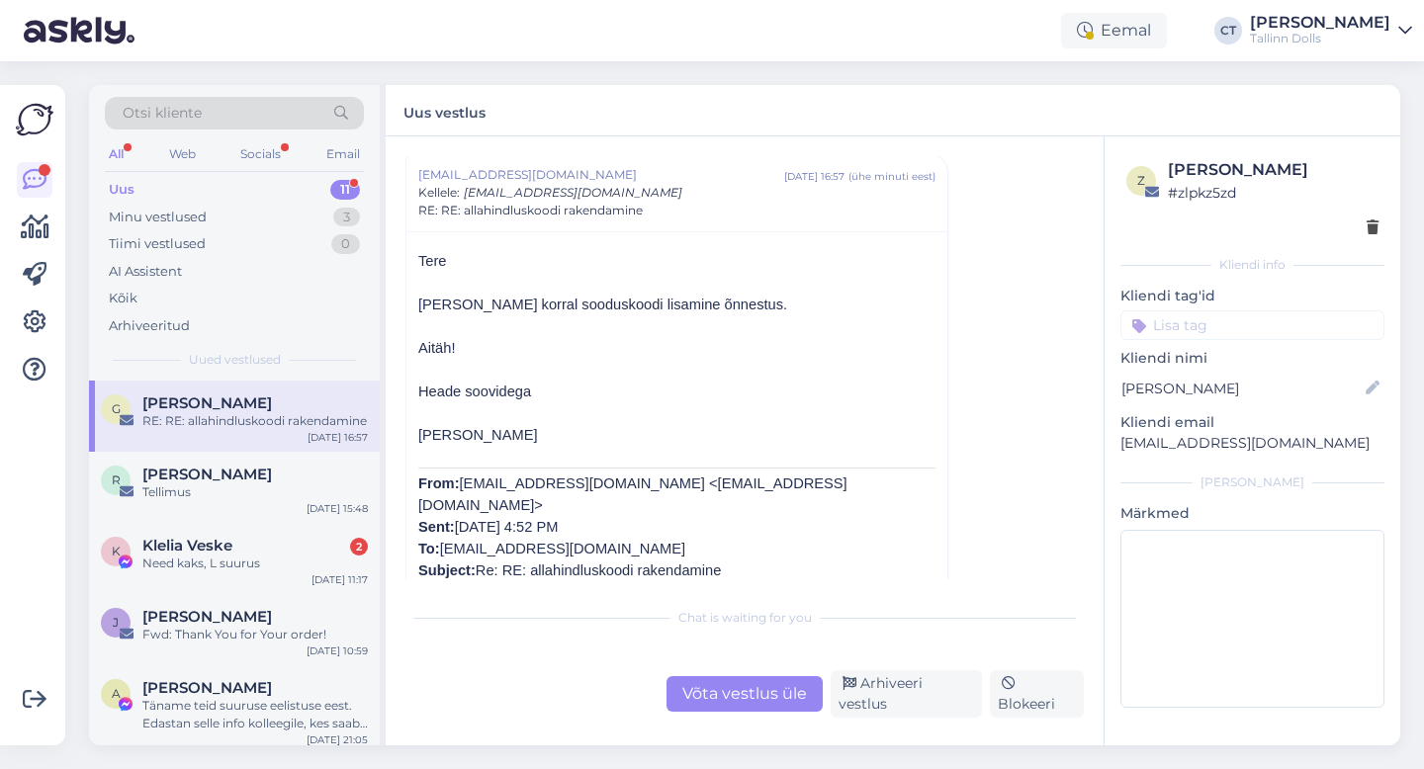
scroll to position [547, 0]
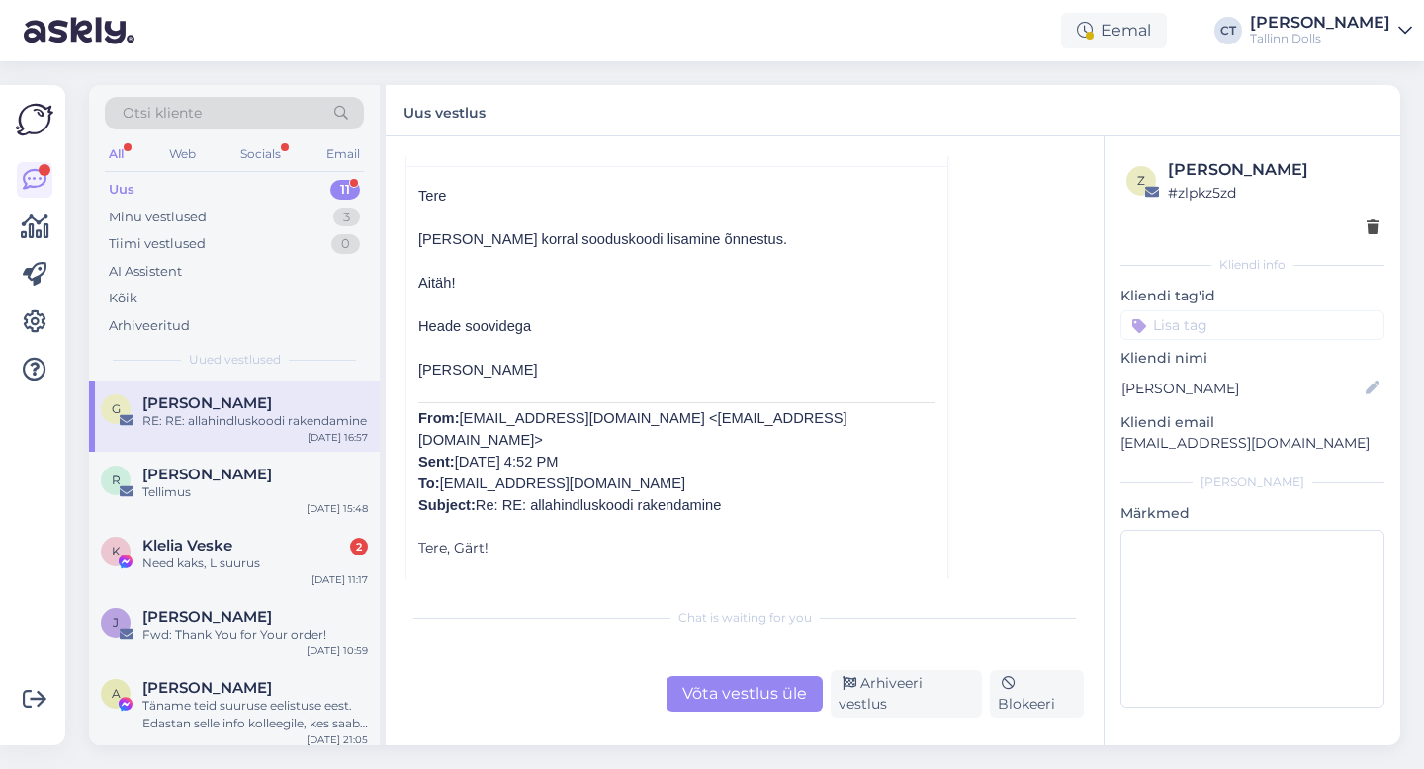
click at [709, 677] on div "Chat is waiting for you Võta vestlus üle Arhiveeri vestlus Blokeeri" at bounding box center [744, 657] width 678 height 121
click at [710, 692] on div "Võta vestlus üle" at bounding box center [744, 694] width 156 height 36
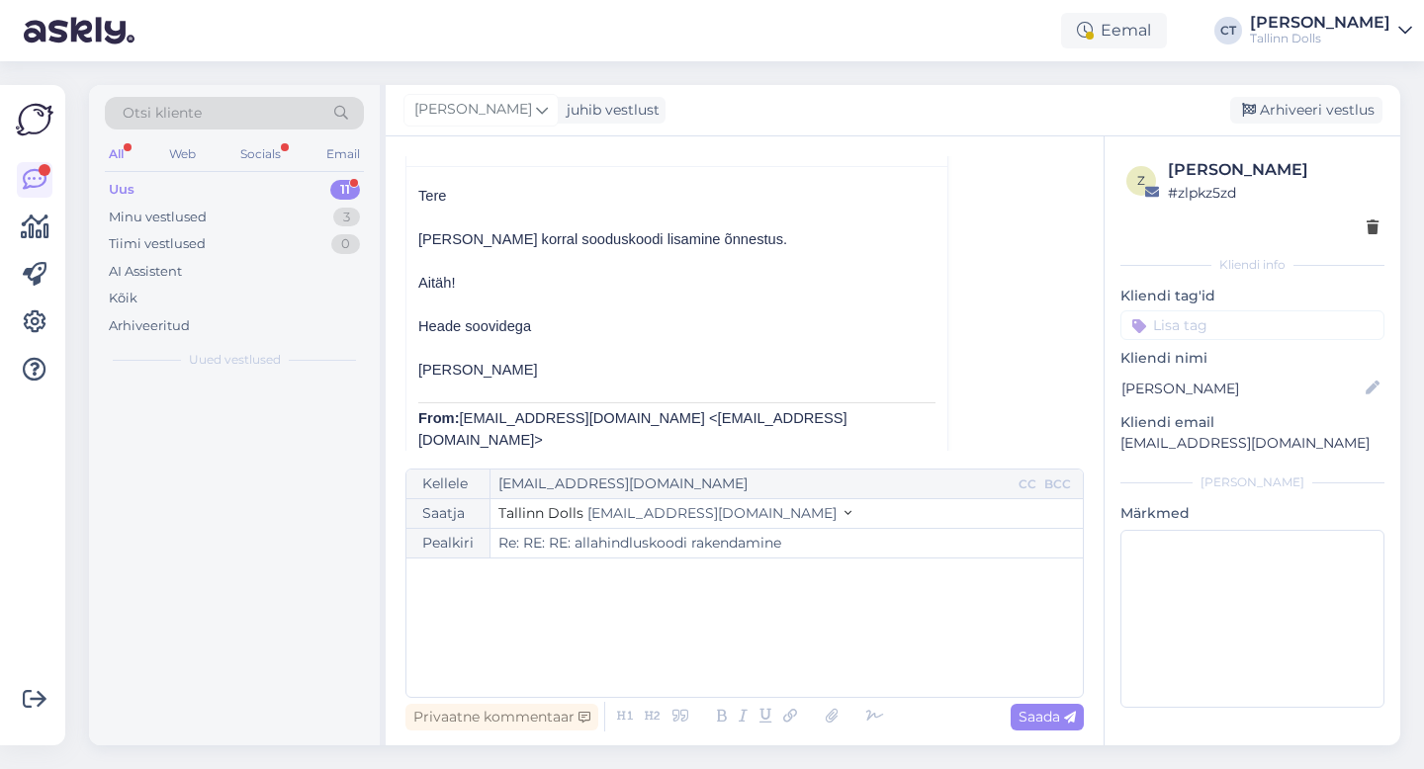
scroll to position [479, 0]
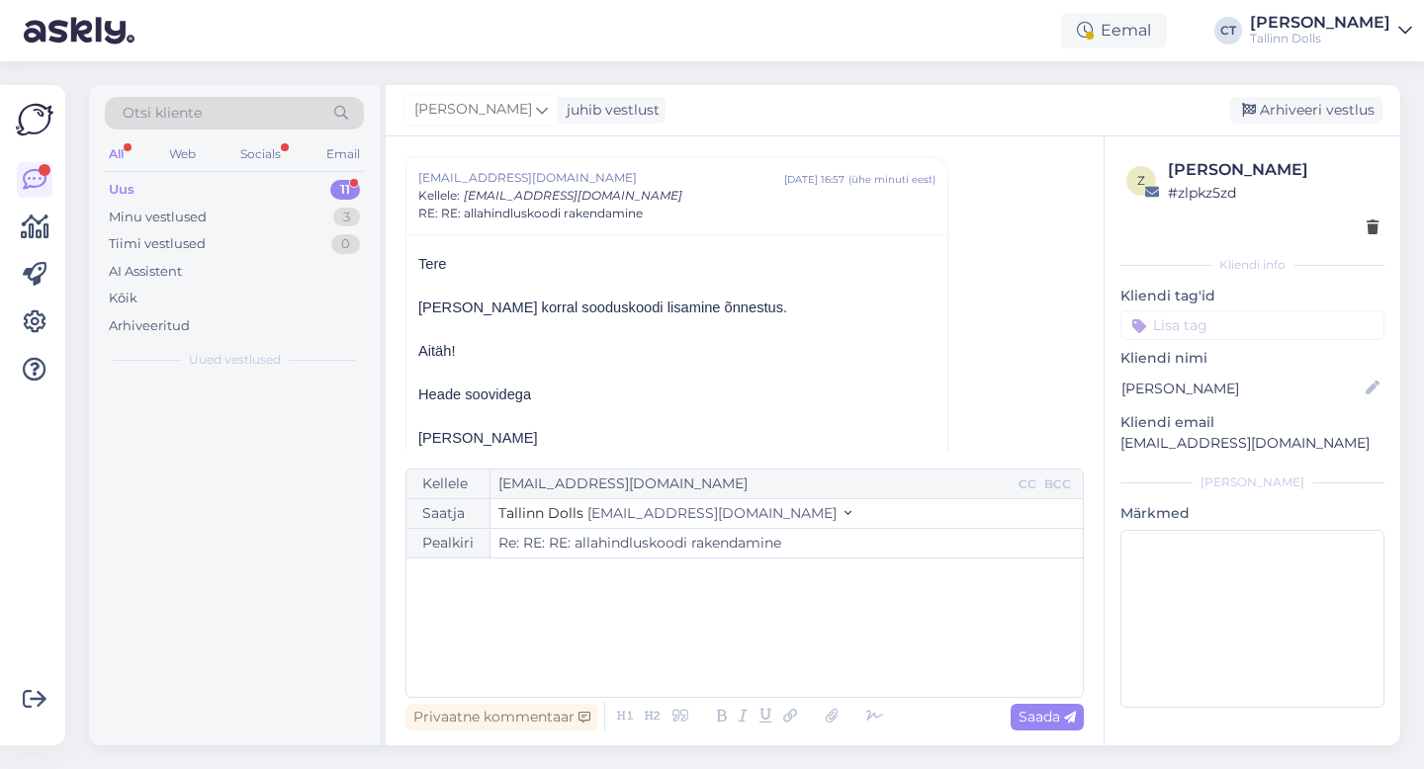
click at [710, 626] on div "﻿" at bounding box center [744, 628] width 657 height 119
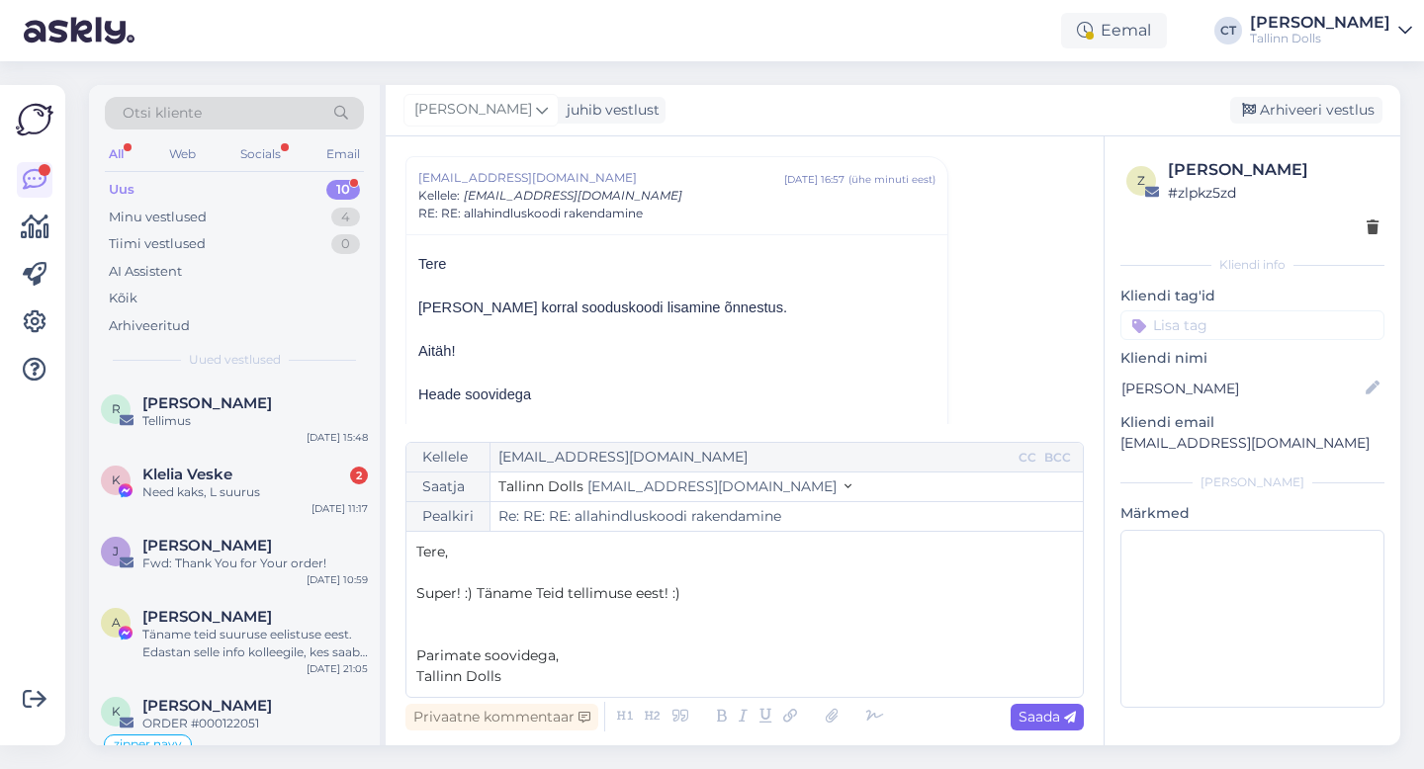
click at [1039, 720] on span "Saada" at bounding box center [1046, 717] width 57 height 18
type input "Re: RE: RE: allahindluskoodi rakendamine"
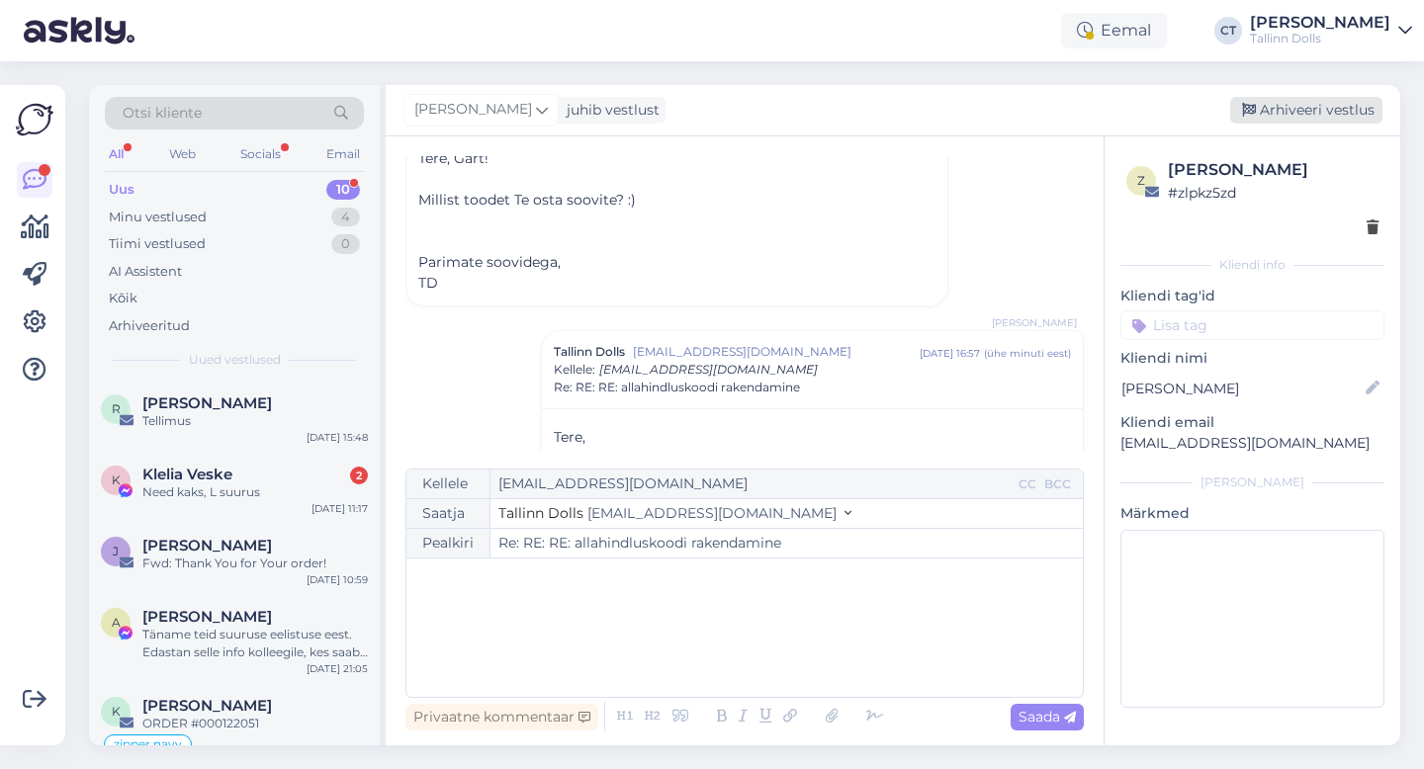
click at [1345, 109] on div "Arhiveeri vestlus" at bounding box center [1306, 110] width 152 height 27
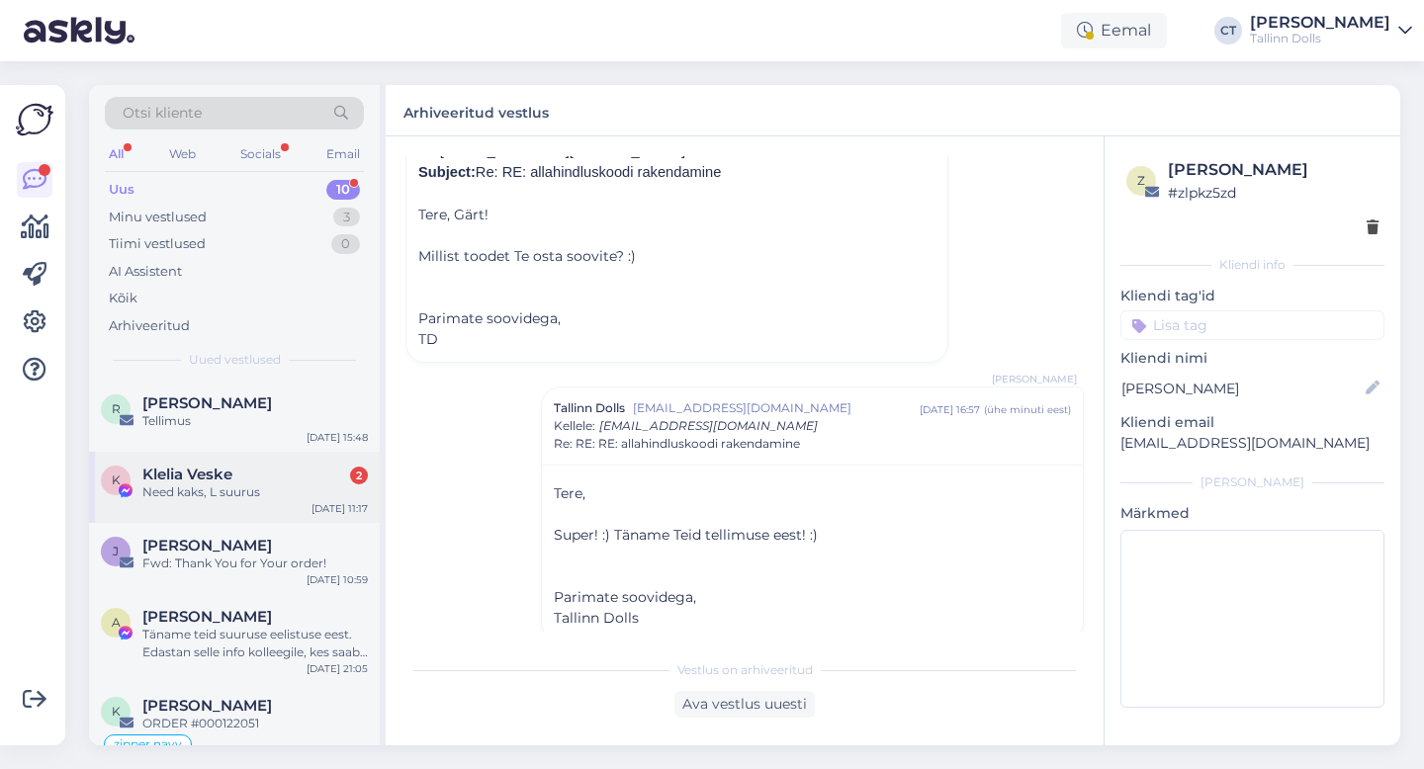
click at [258, 479] on div "Klelia Veske 2" at bounding box center [254, 475] width 225 height 18
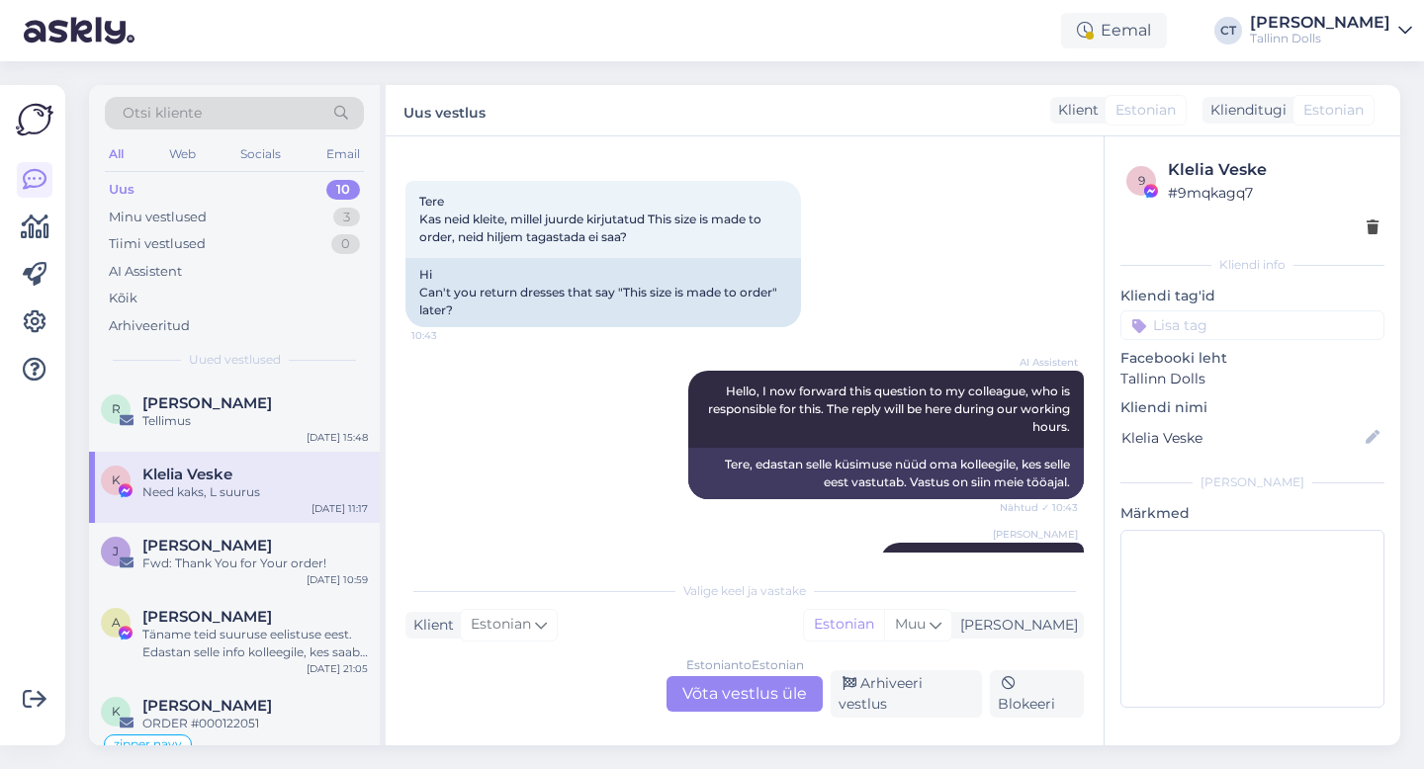
scroll to position [1571, 0]
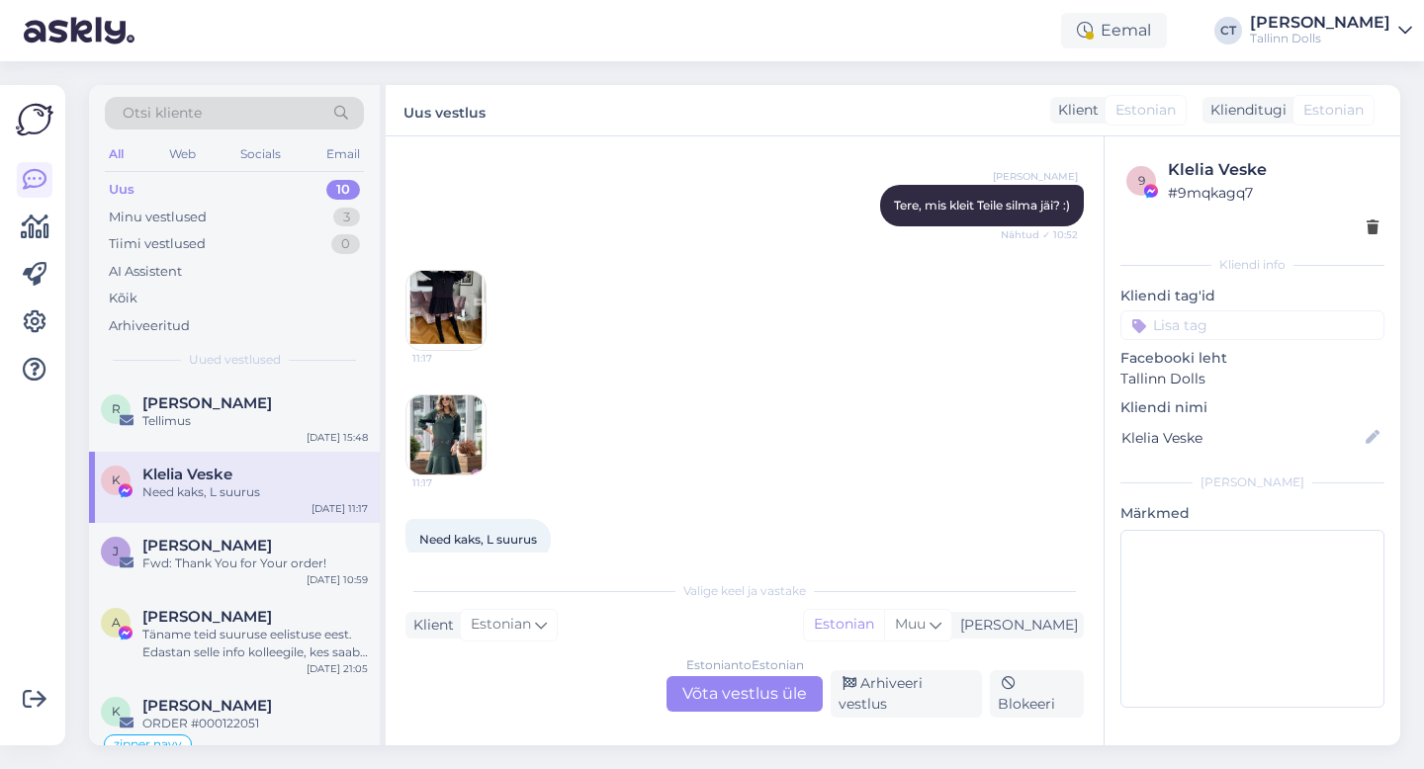
click at [737, 732] on div "Vestlus algas [DATE] Tere! Kurb uudis, et minu tellitud kleidid ei sobi :( aga …" at bounding box center [745, 440] width 718 height 609
click at [737, 699] on div "Estonian to Estonian Võta vestlus üle" at bounding box center [744, 694] width 156 height 36
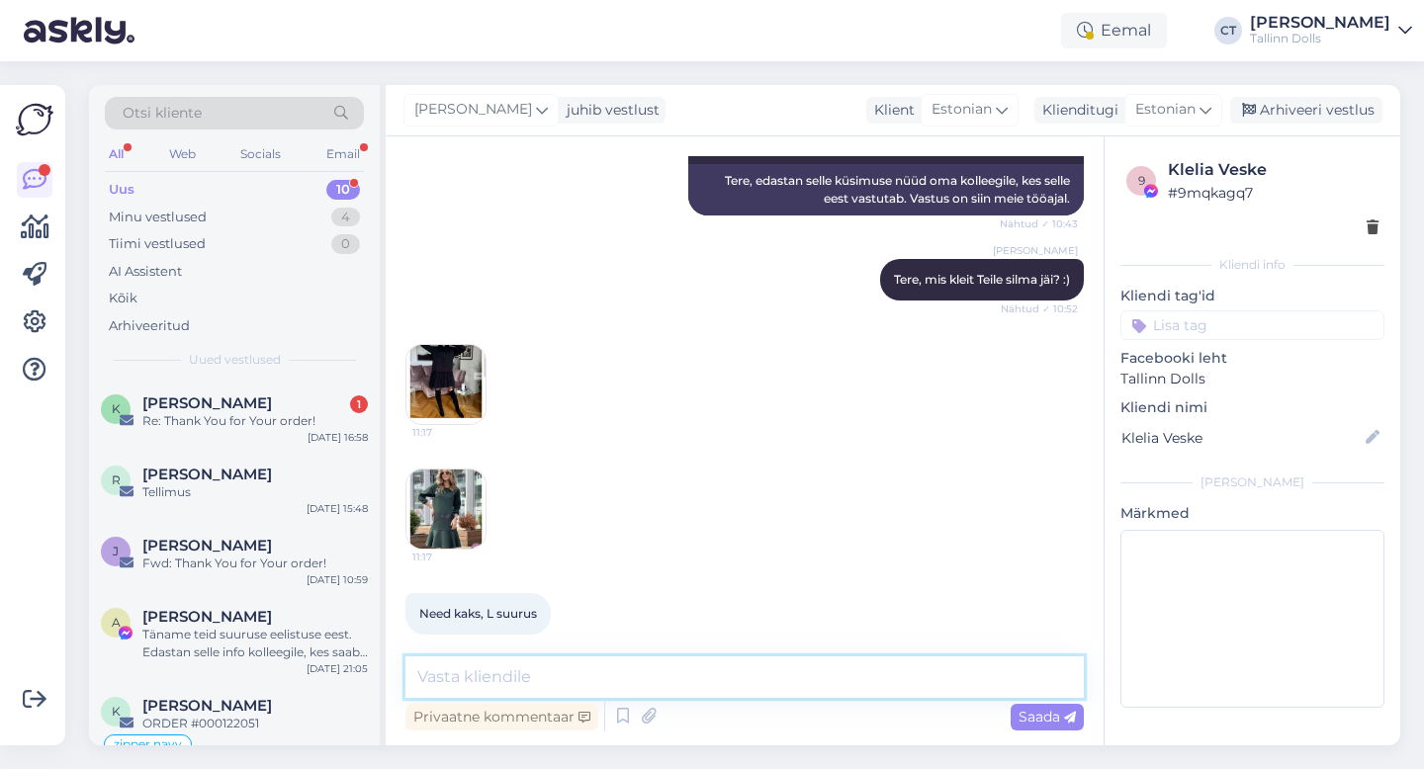
click at [740, 680] on textarea at bounding box center [744, 678] width 678 height 42
type textarea "Tere, saab kenasti tagastada :)"
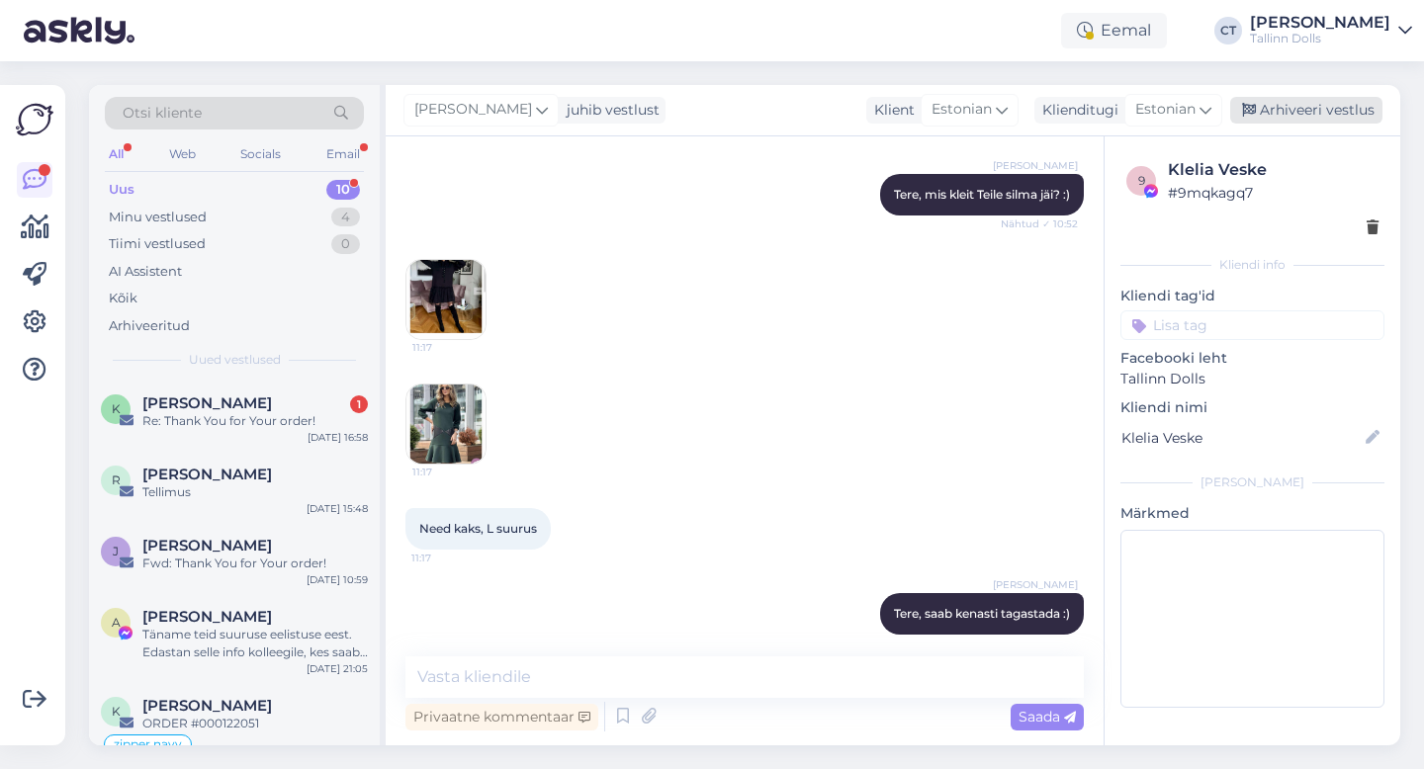
click at [1332, 110] on div "Arhiveeri vestlus" at bounding box center [1306, 110] width 152 height 27
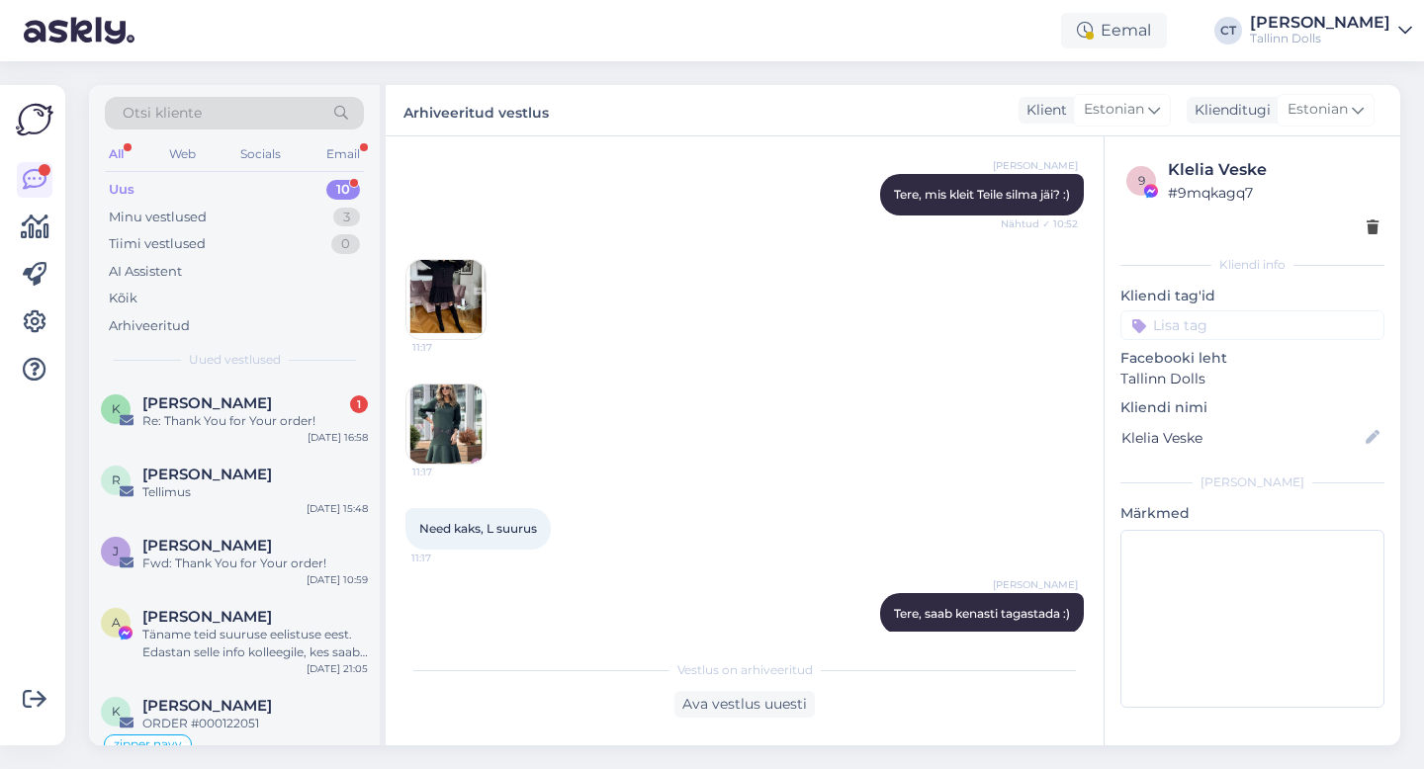
click at [315, 379] on div "Otsi kliente All Web Socials Email Uus 10 Minu vestlused 3 Tiimi vestlused 0 AI…" at bounding box center [234, 233] width 291 height 296
click at [311, 401] on div "[PERSON_NAME] 1" at bounding box center [254, 404] width 225 height 18
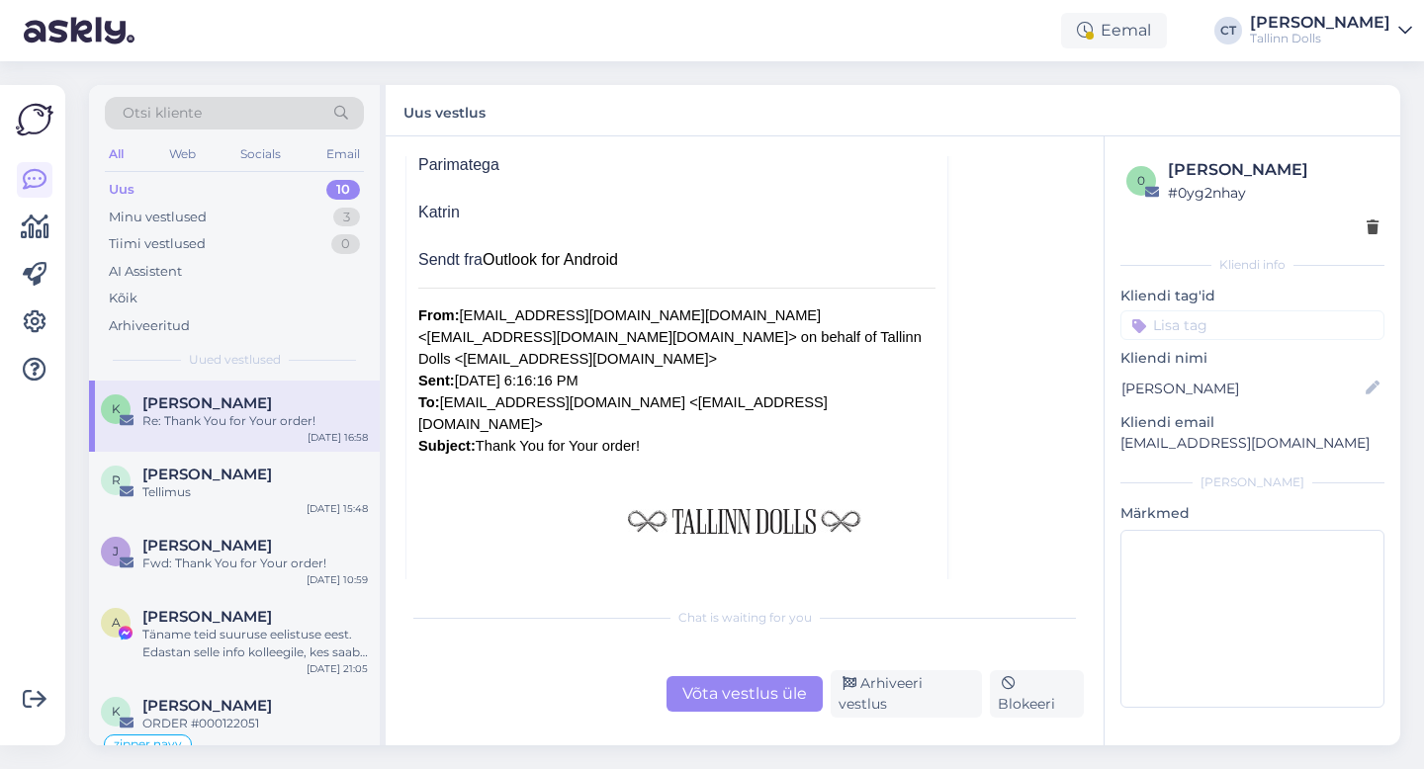
scroll to position [811, 0]
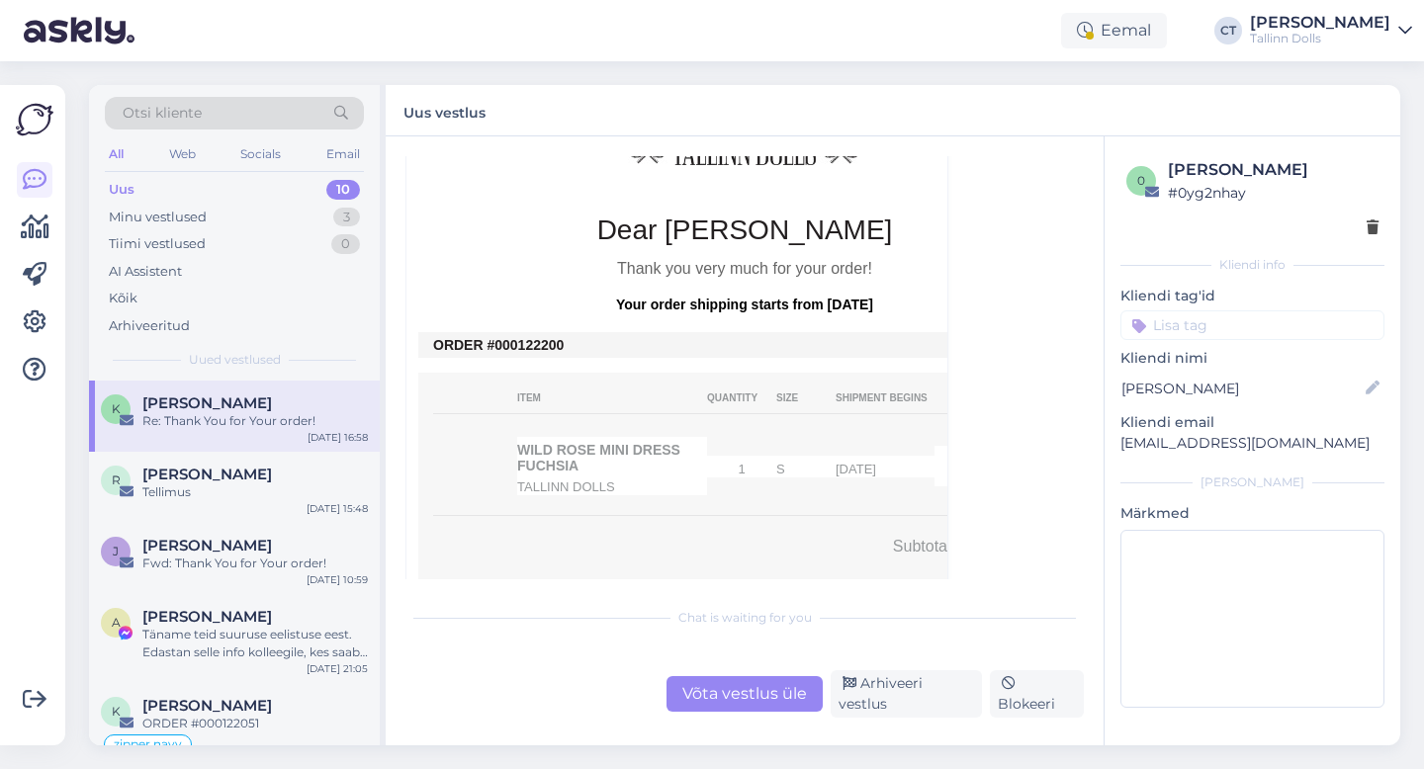
click at [746, 678] on div "Chat is waiting for you Võta vestlus üle Arhiveeri vestlus Blokeeri" at bounding box center [744, 657] width 678 height 121
click at [746, 698] on div "Võta vestlus üle" at bounding box center [744, 694] width 156 height 36
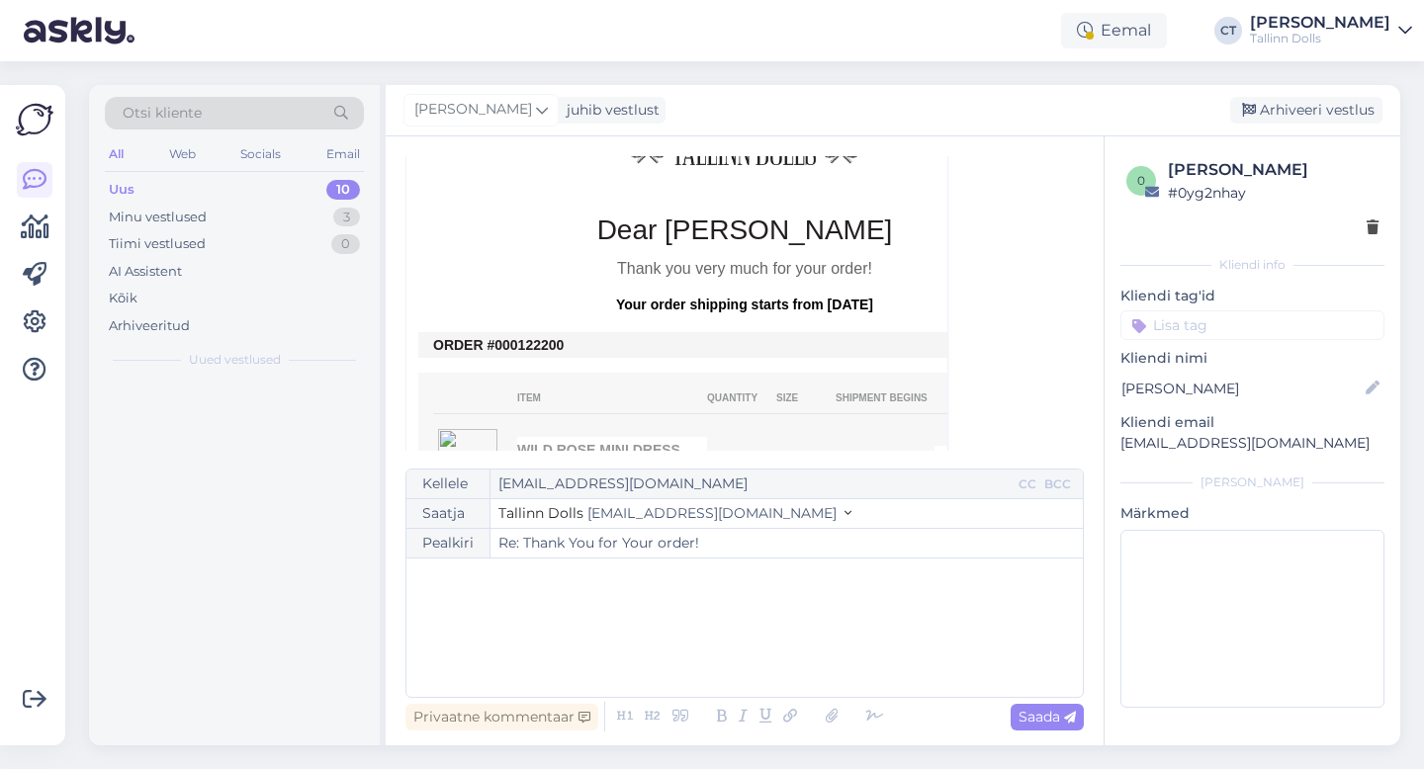
scroll to position [223, 0]
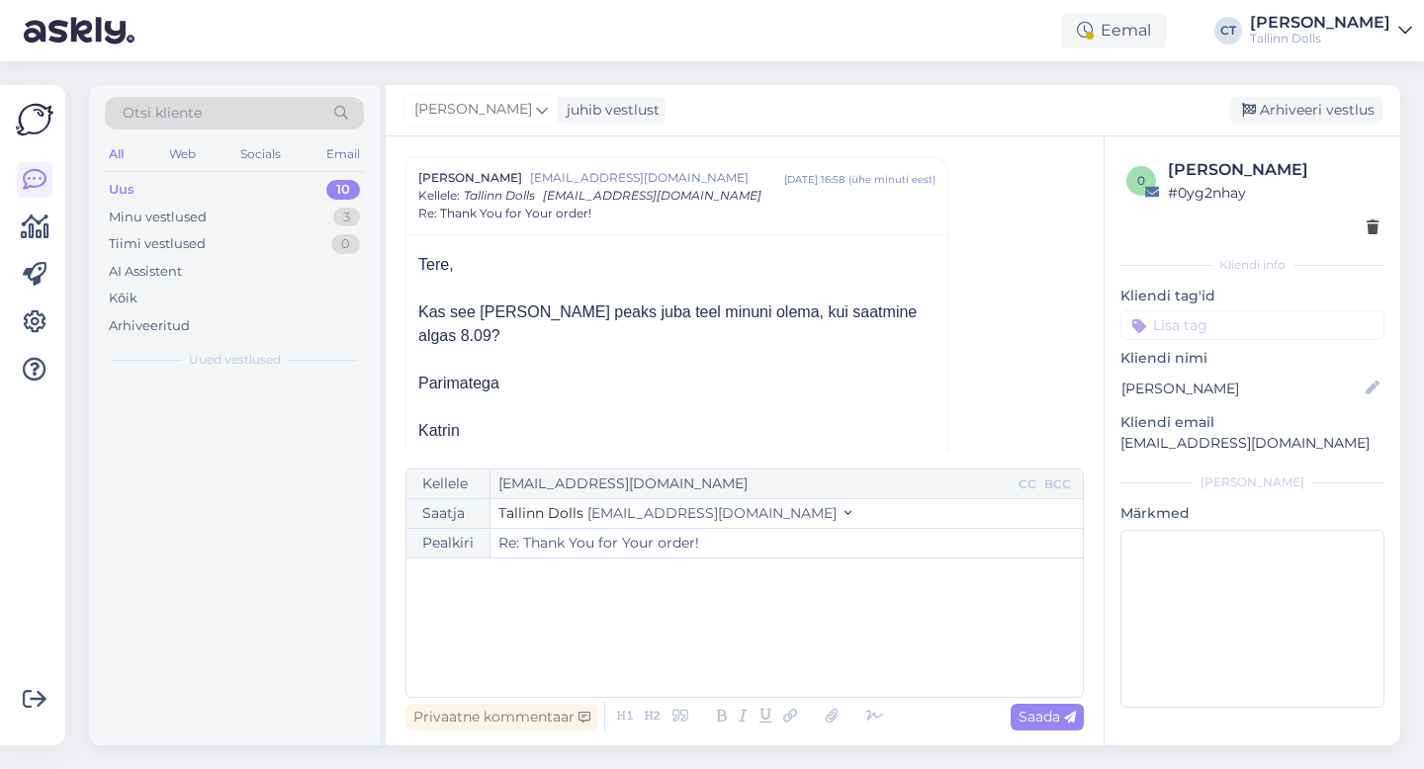
click at [731, 649] on div "﻿" at bounding box center [744, 628] width 657 height 119
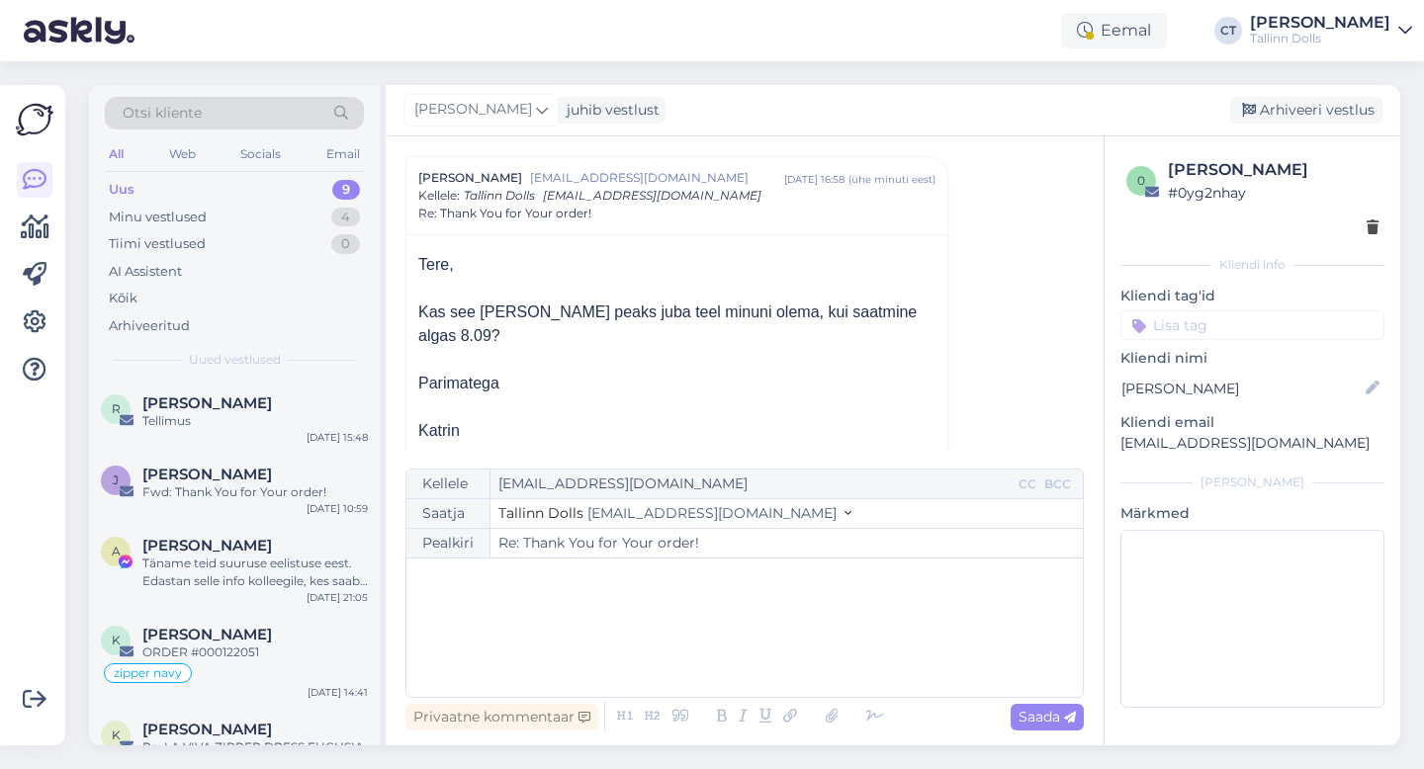
click at [561, 598] on div "﻿" at bounding box center [744, 628] width 657 height 119
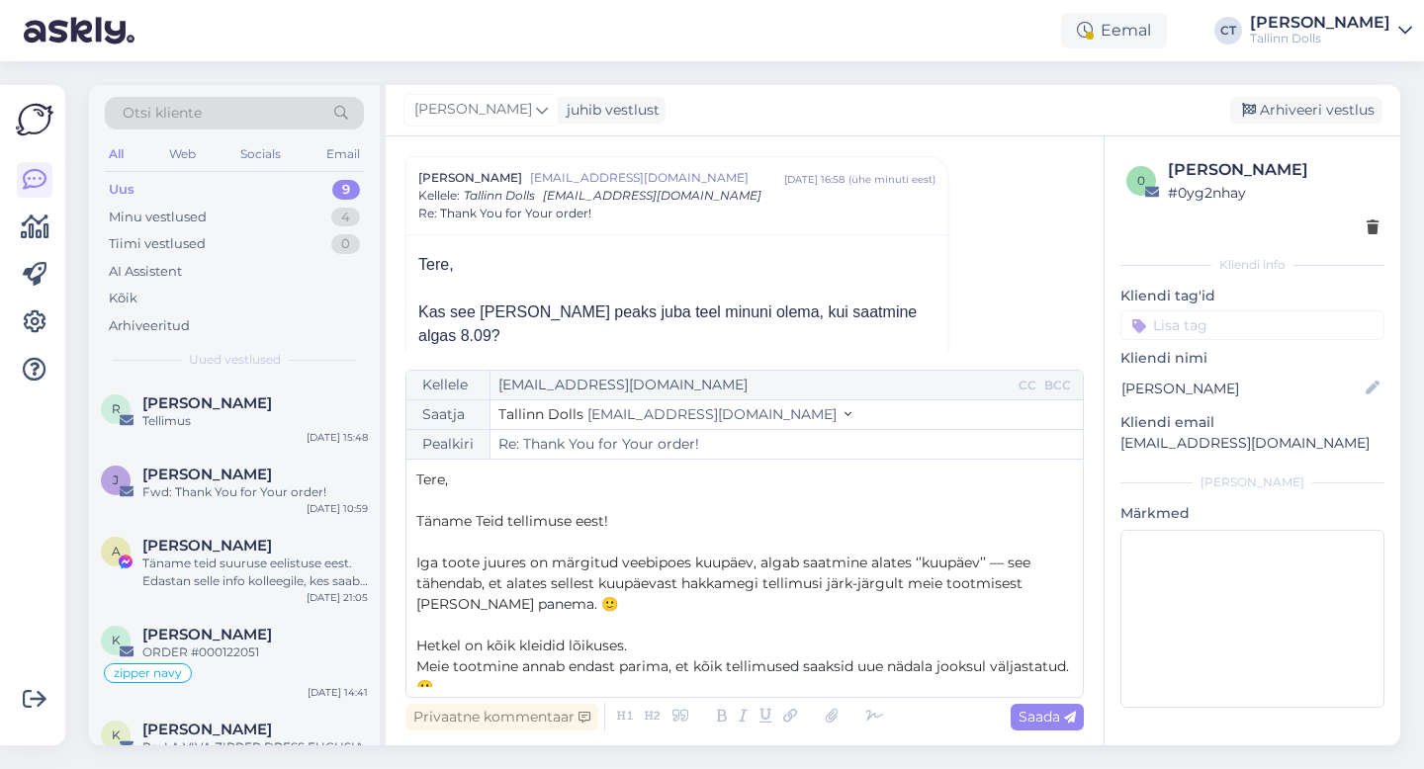
scroll to position [115, 0]
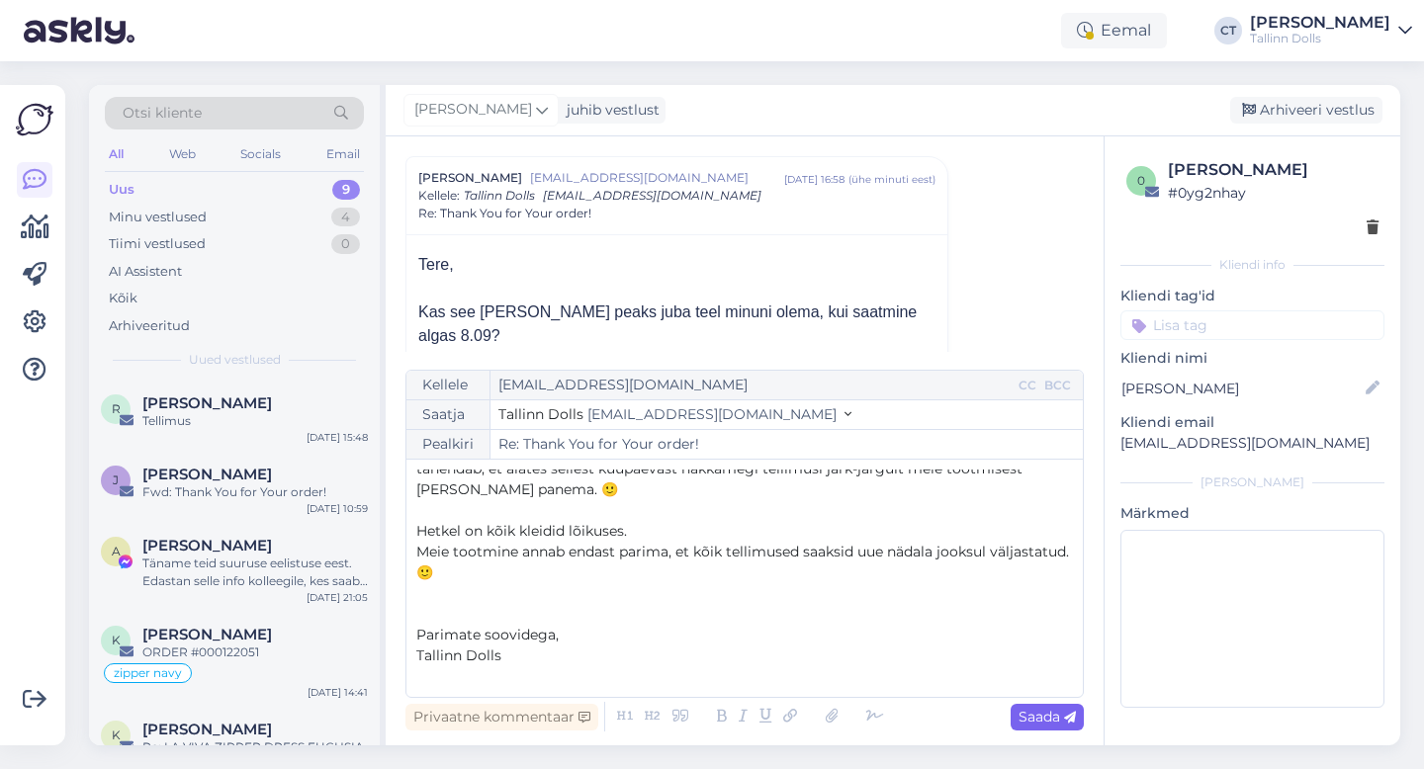
click at [1056, 724] on span "Saada" at bounding box center [1046, 717] width 57 height 18
type input "Re: Thank You for Your order!"
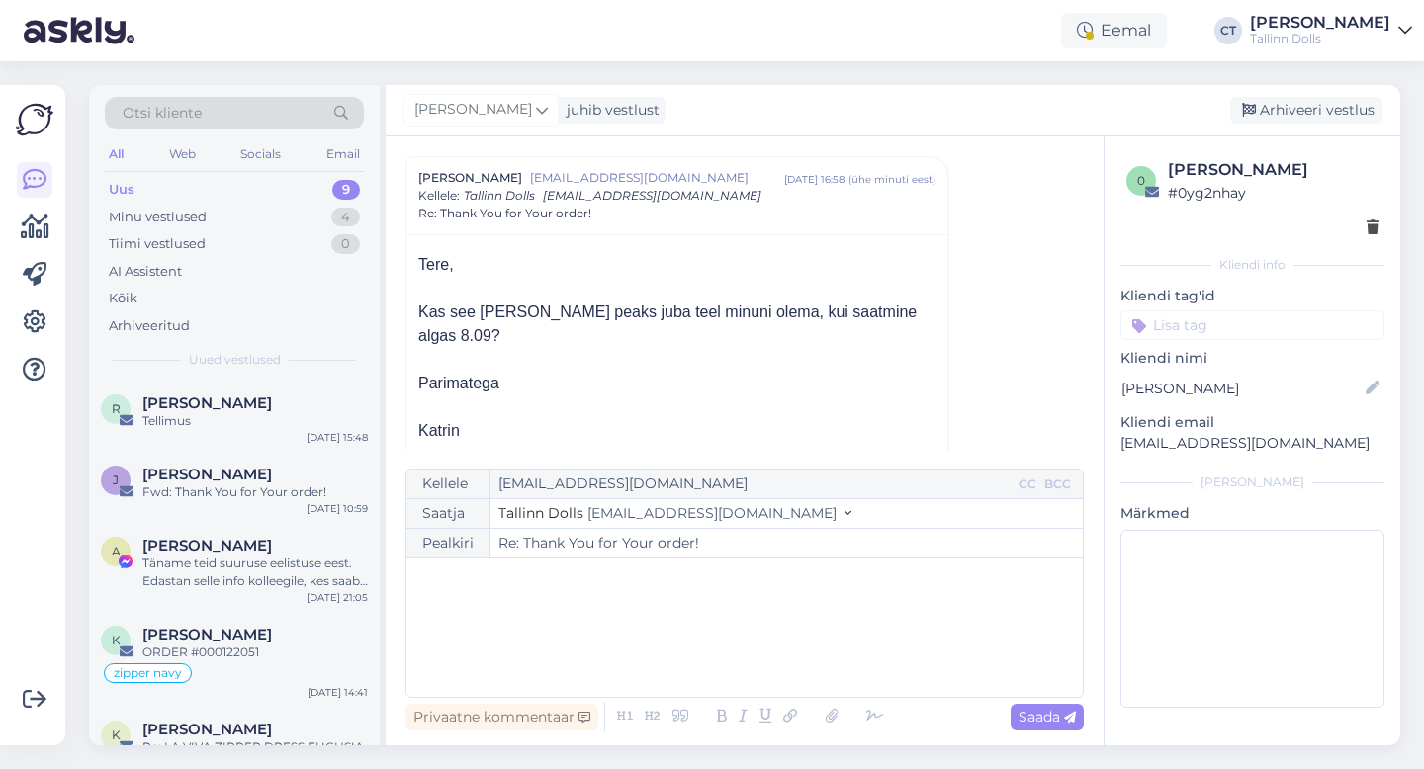
scroll to position [0, 0]
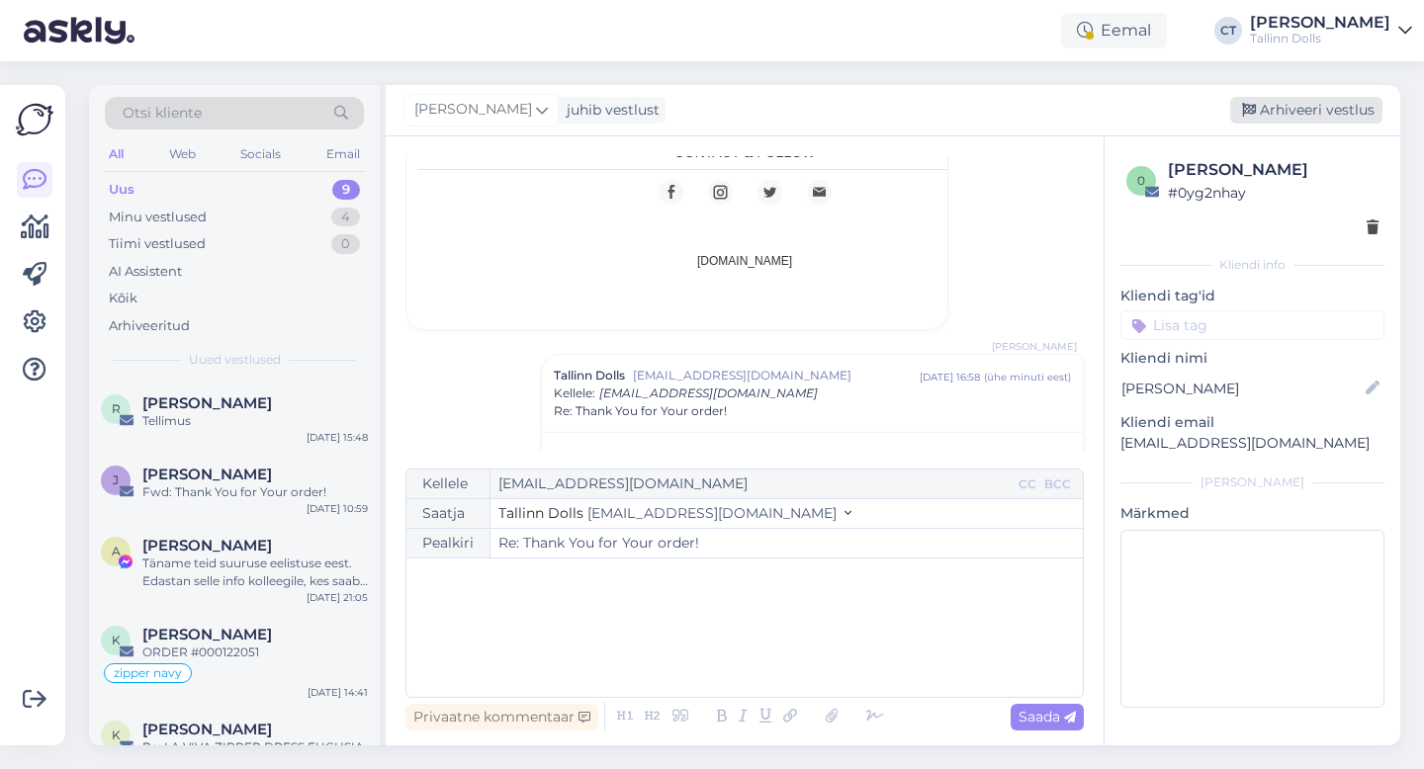
click at [1312, 101] on div "Arhiveeri vestlus" at bounding box center [1306, 110] width 152 height 27
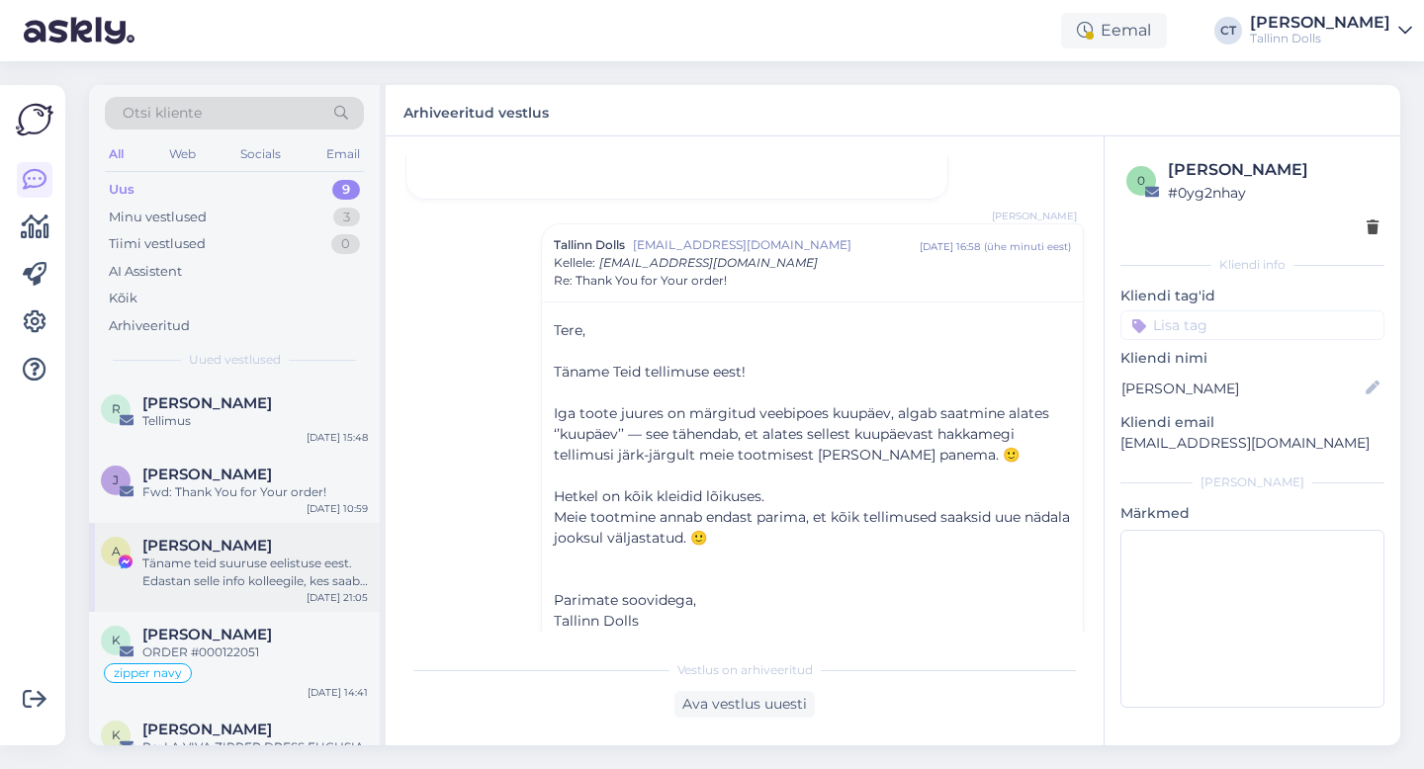
click at [241, 558] on div "Täname teid suuruse eelistuse eest. Edastan selle info kolleegile, kes saab kon…" at bounding box center [254, 573] width 225 height 36
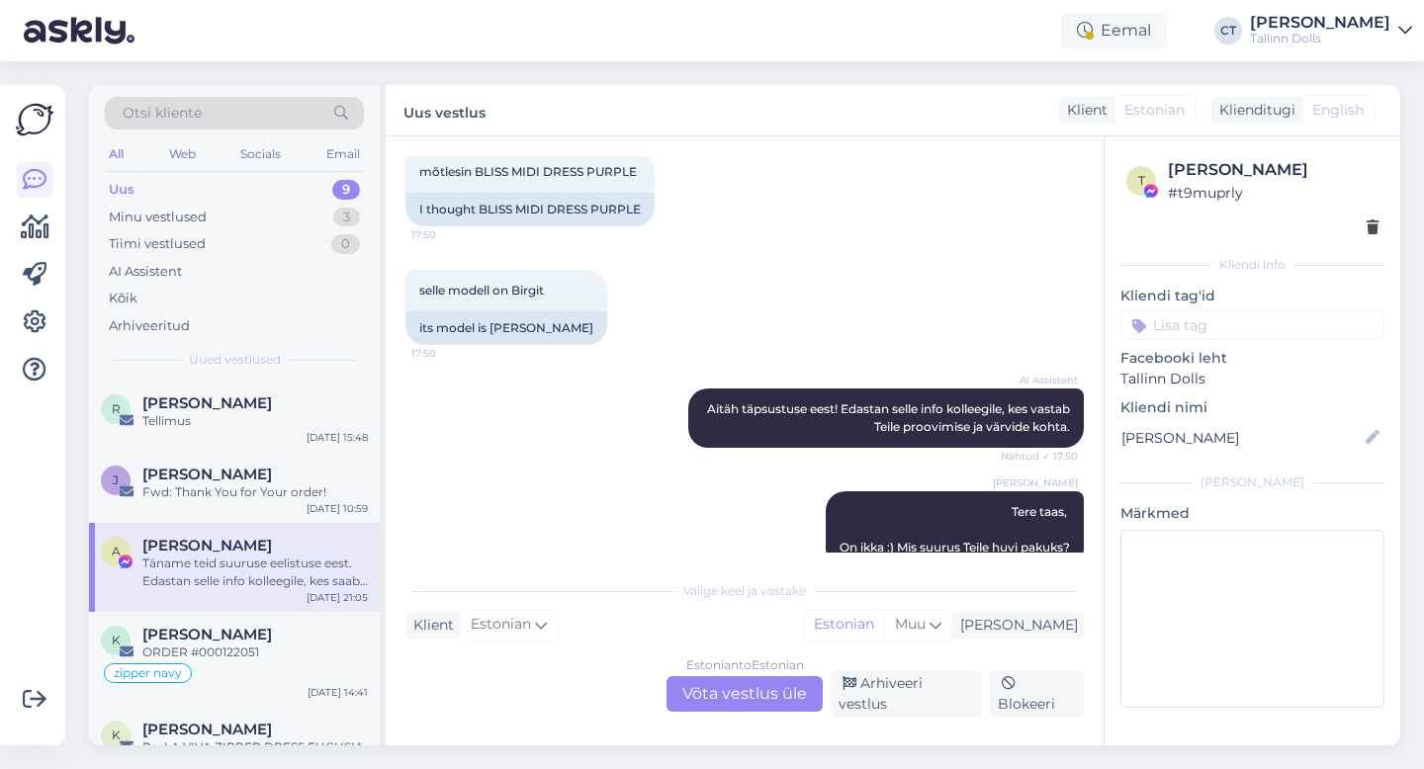
scroll to position [834, 0]
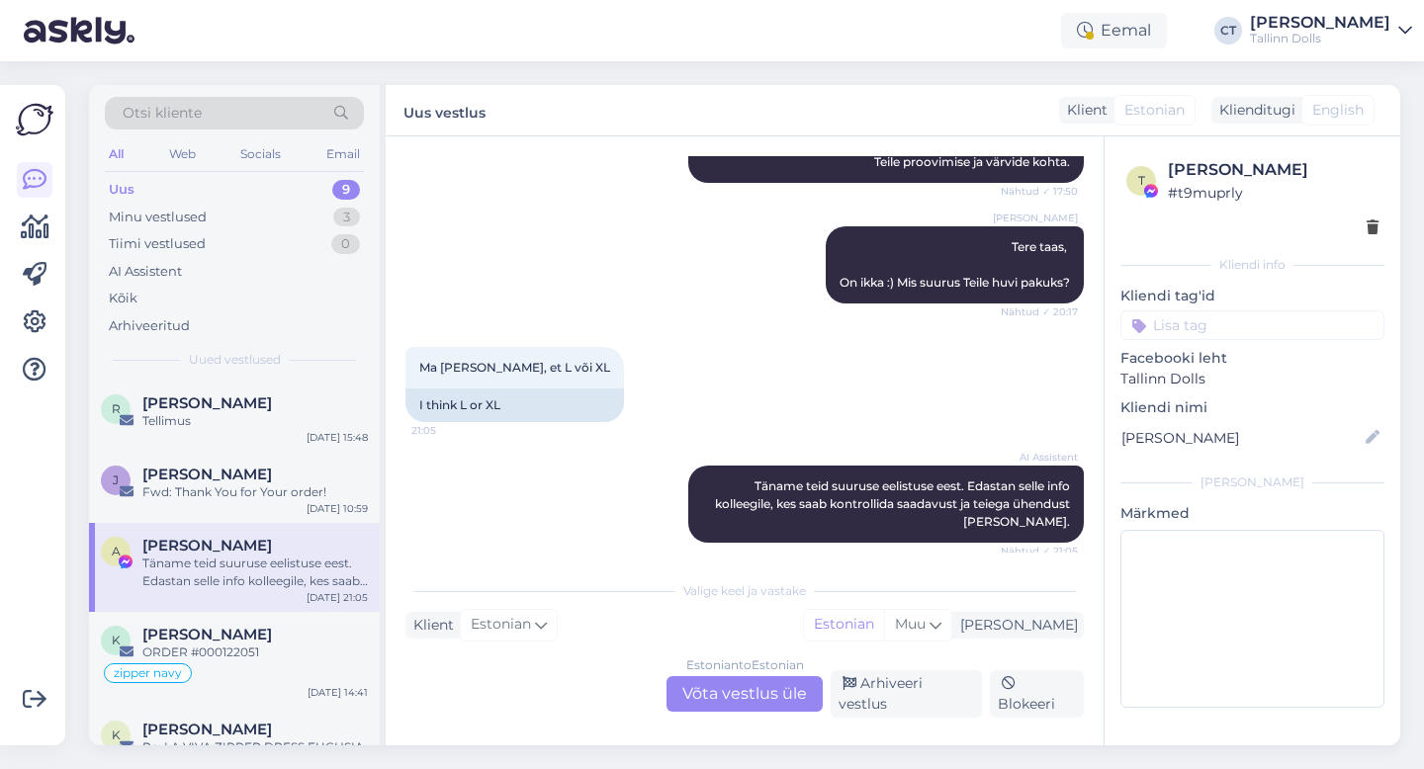
click at [716, 712] on div "Estonian to Estonian Võta vestlus üle" at bounding box center [744, 694] width 156 height 36
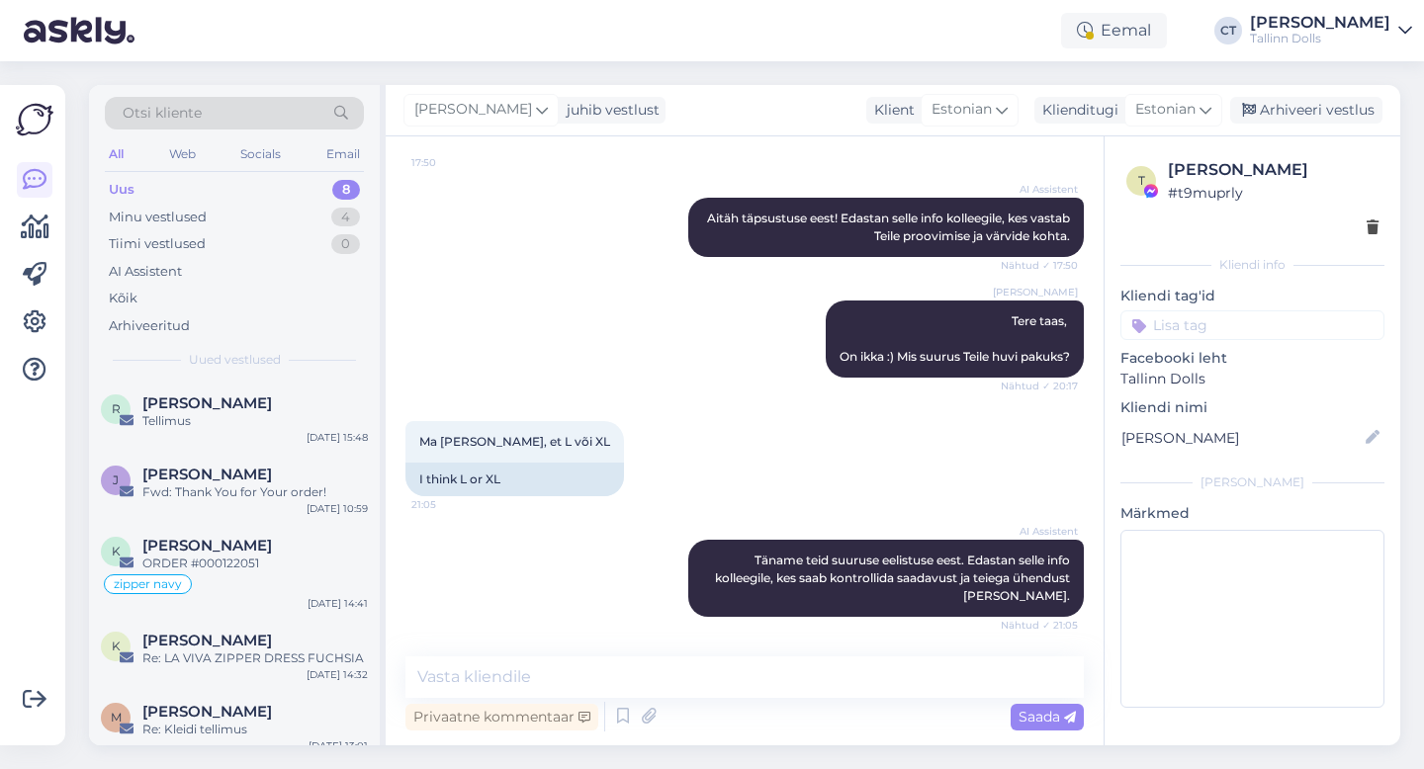
click at [727, 678] on textarea at bounding box center [744, 678] width 678 height 42
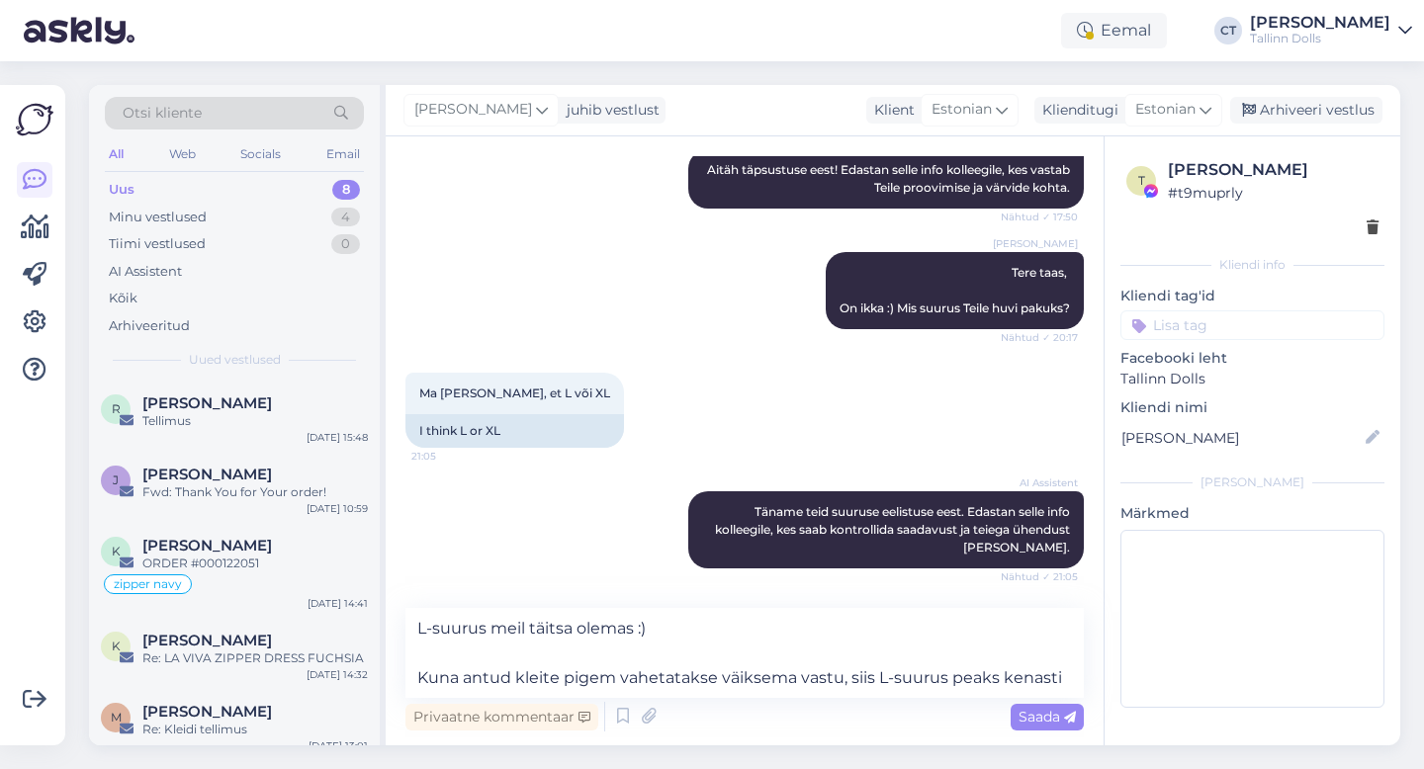
scroll to position [833, 0]
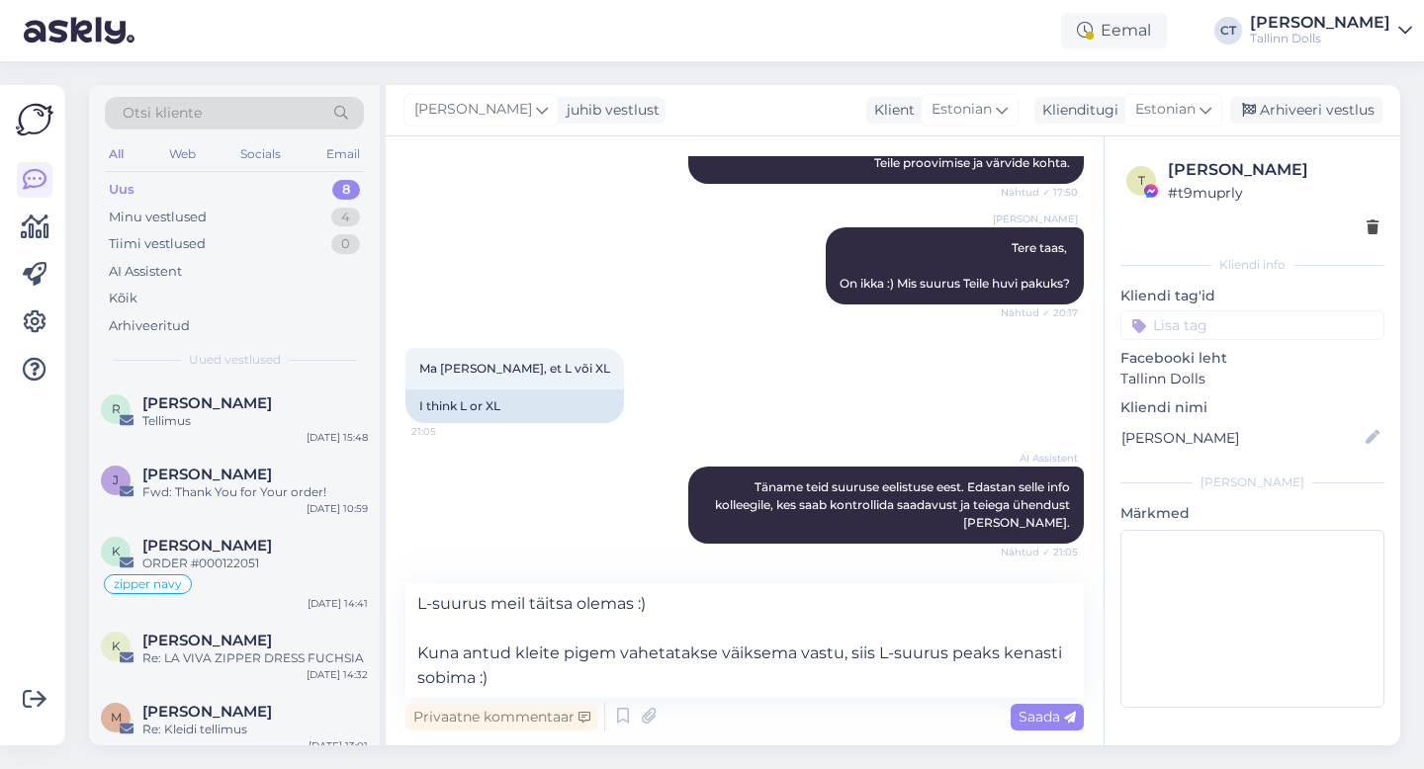
type textarea "L-suurus meil täitsa olemas :) Kuna antud kleite pigem vahetatakse väiksema vas…"
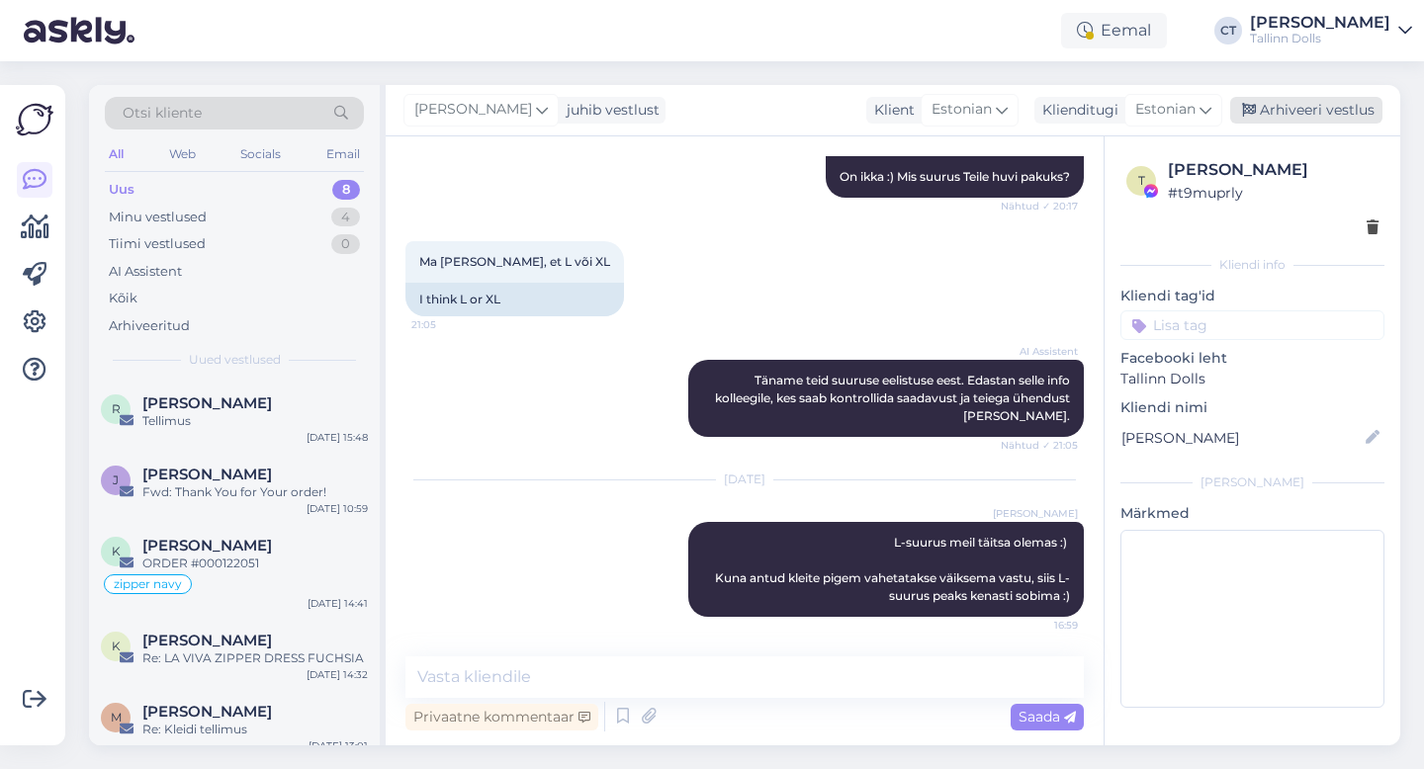
click at [1323, 110] on div "Arhiveeri vestlus" at bounding box center [1306, 110] width 152 height 27
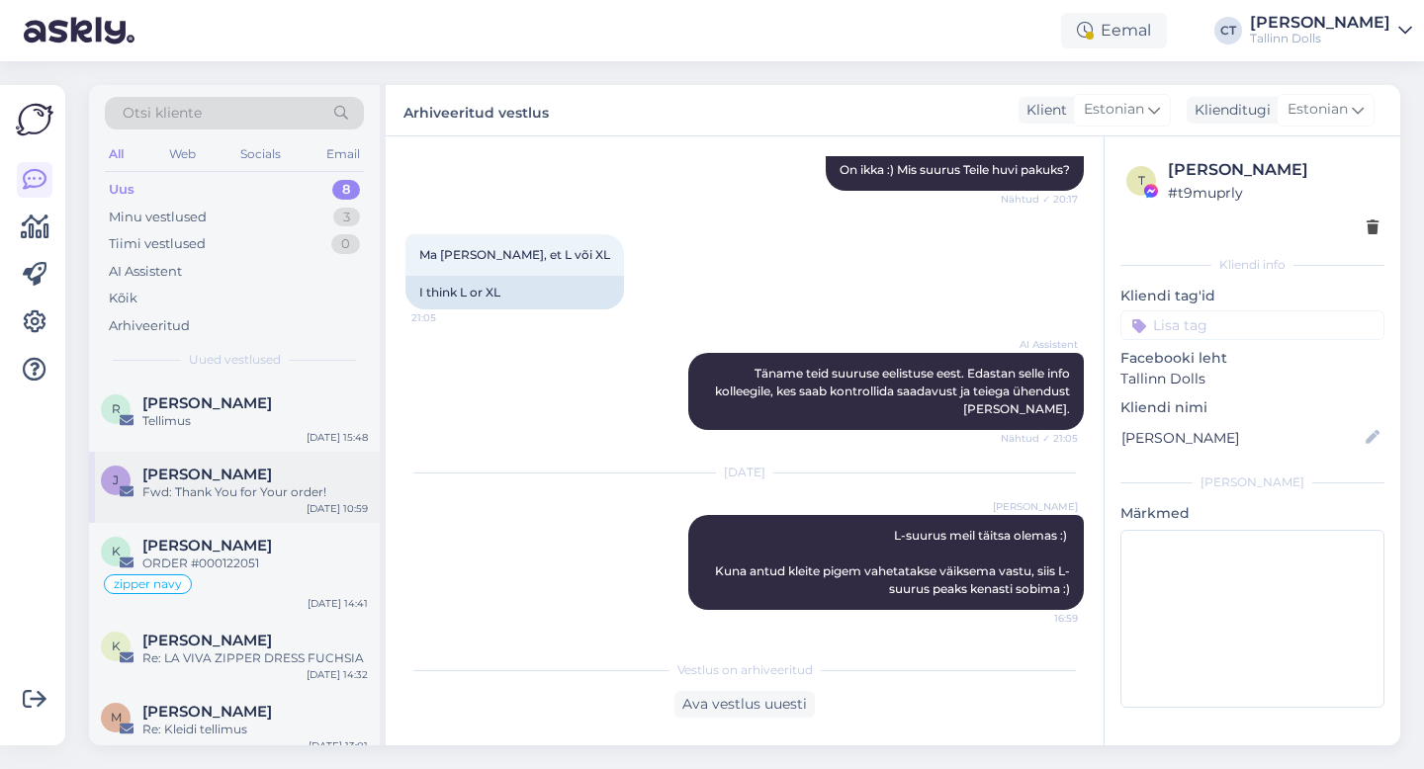
click at [305, 488] on div "Fwd: Thank You for Your order!" at bounding box center [254, 493] width 225 height 18
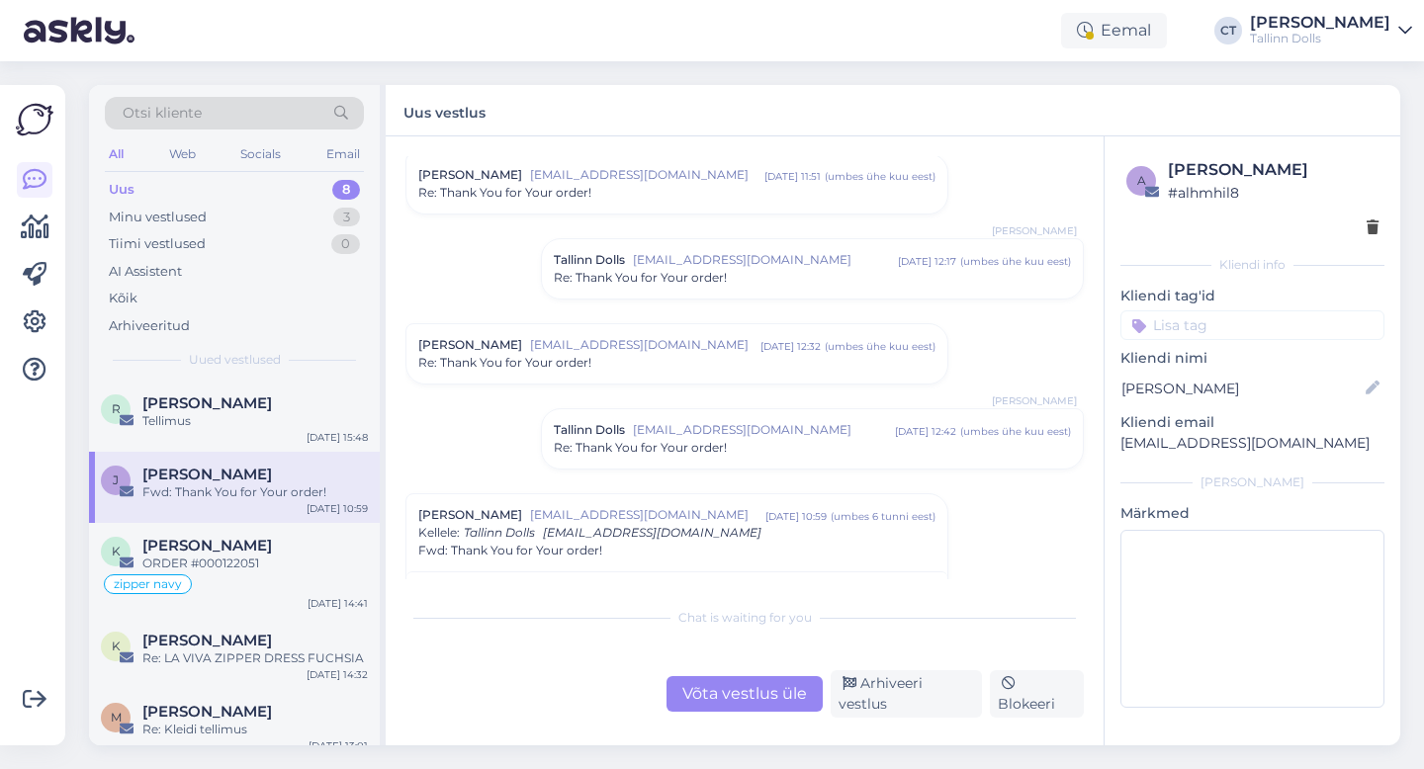
scroll to position [1033, 0]
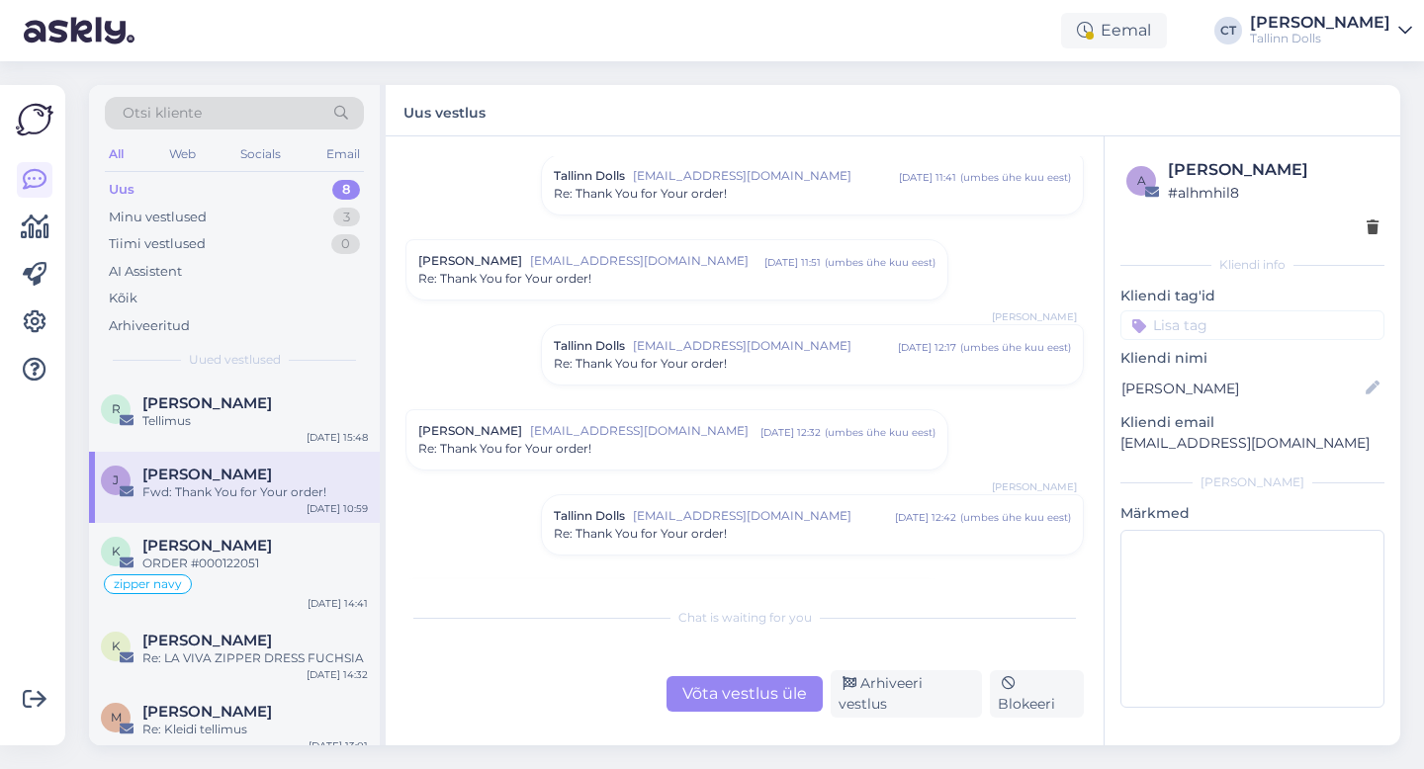
click at [735, 368] on div "Re: Thank You for Your order!" at bounding box center [812, 364] width 517 height 18
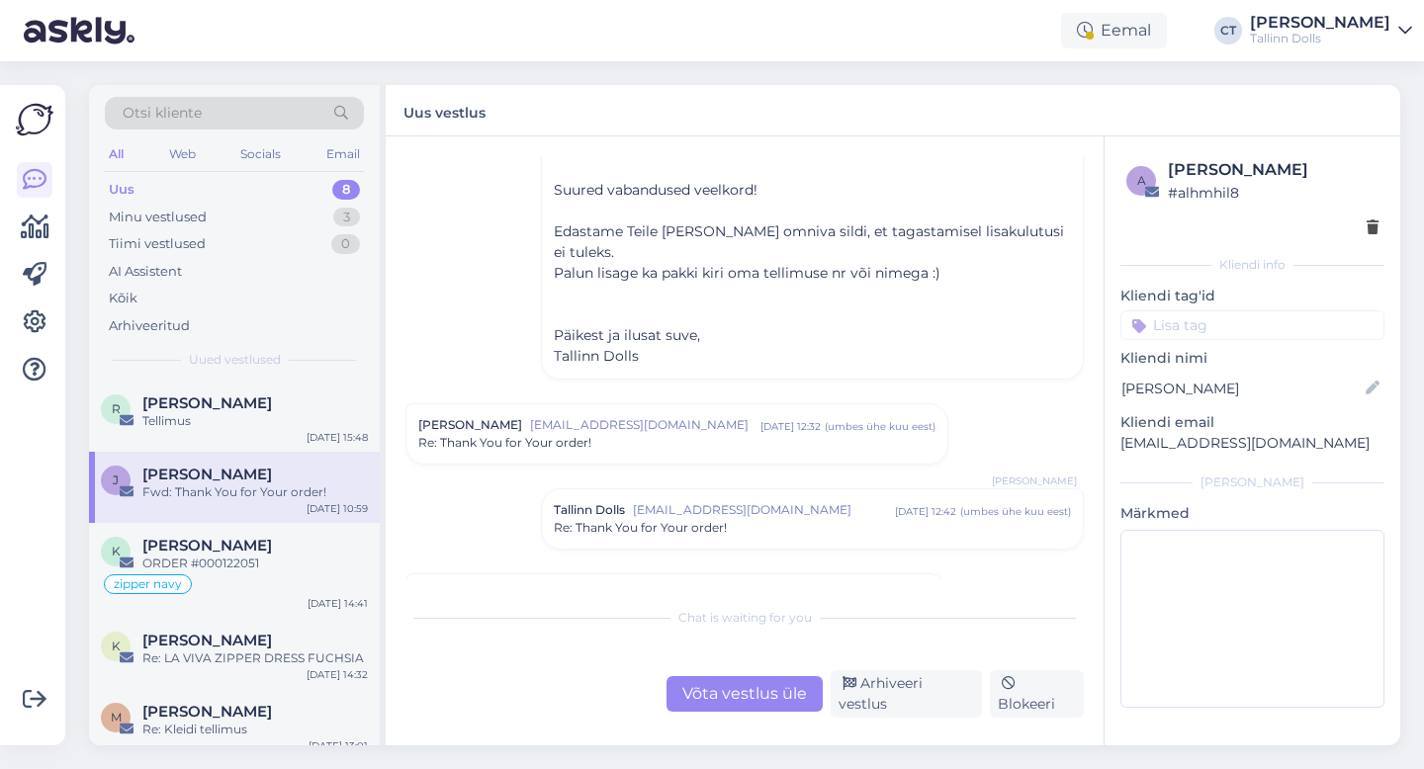
scroll to position [1510, 0]
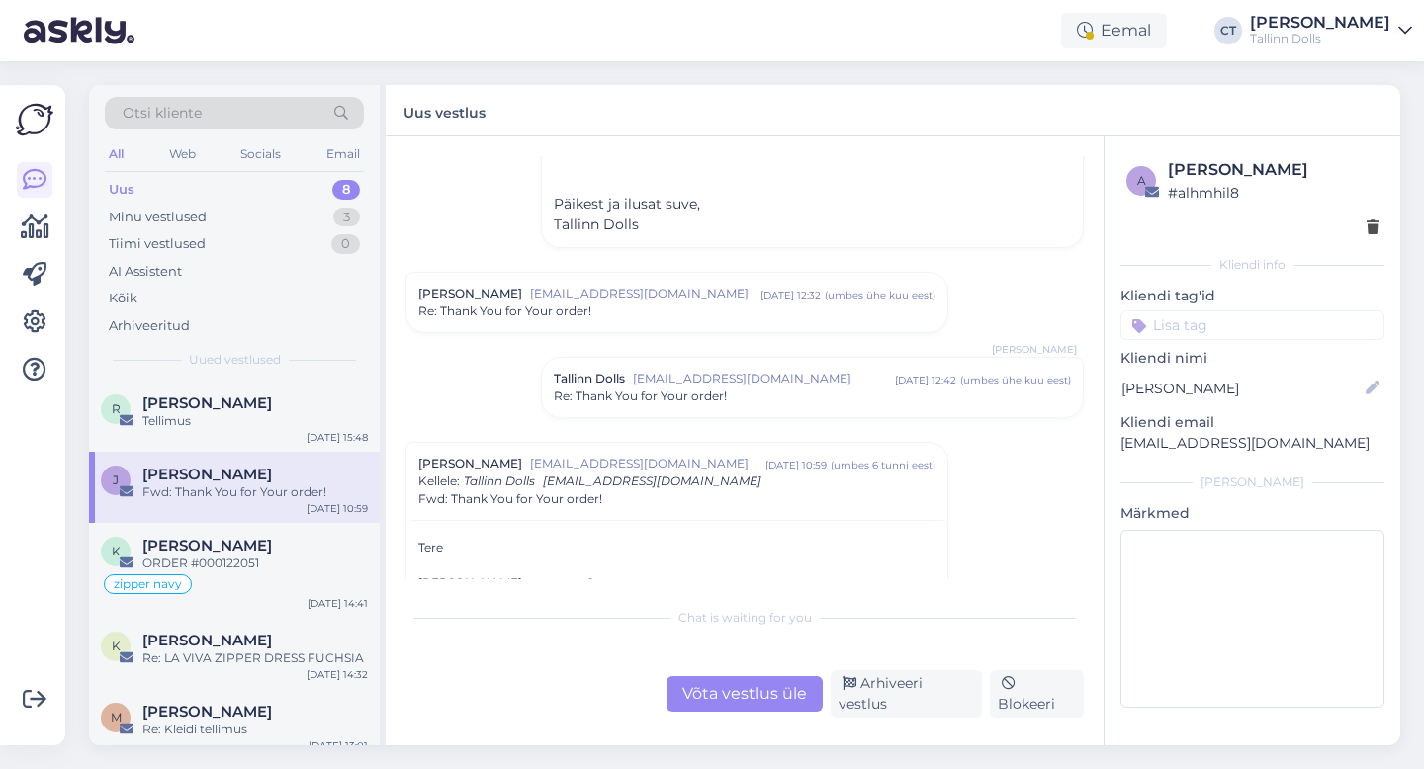
click at [709, 311] on div "Re: Thank You for Your order!" at bounding box center [676, 312] width 517 height 18
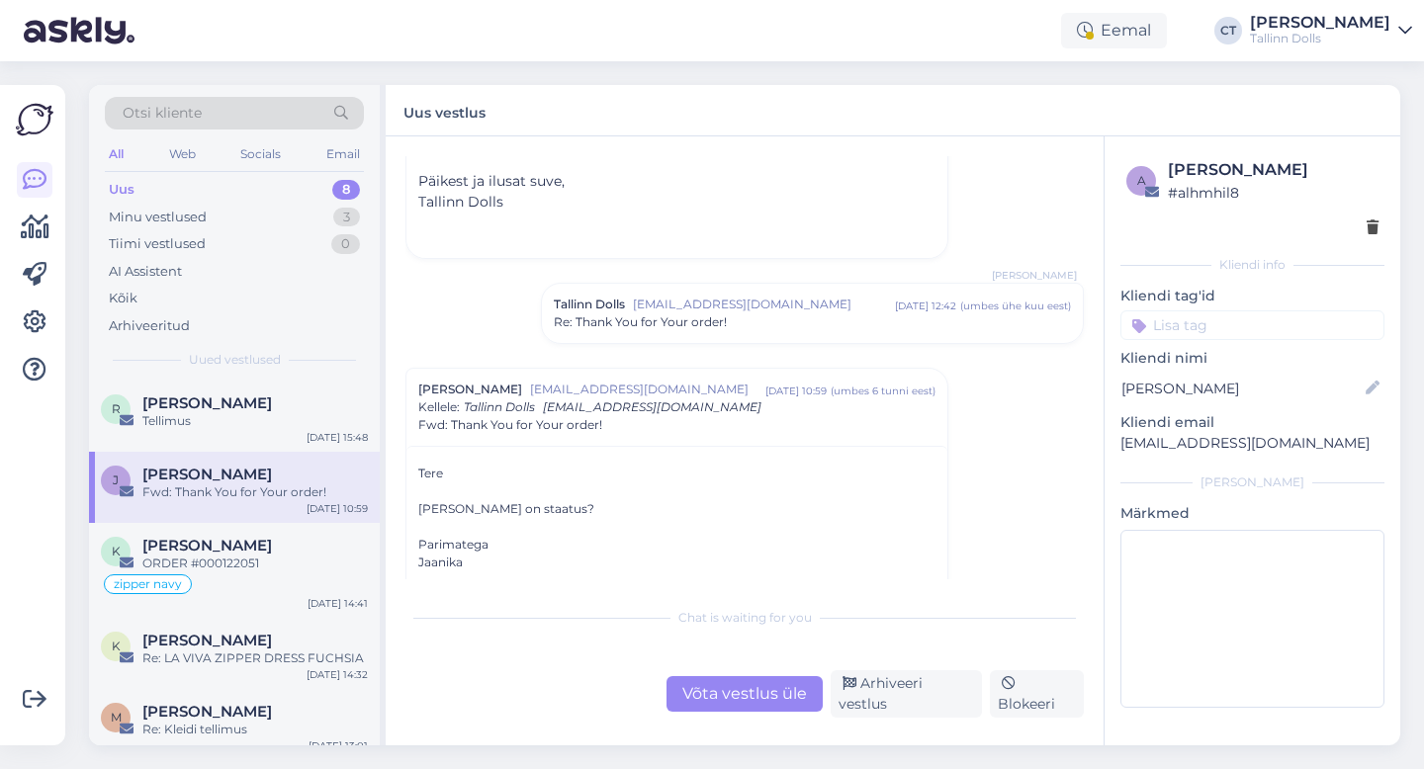
click at [743, 322] on div "Re: Thank You for Your order!" at bounding box center [812, 322] width 517 height 18
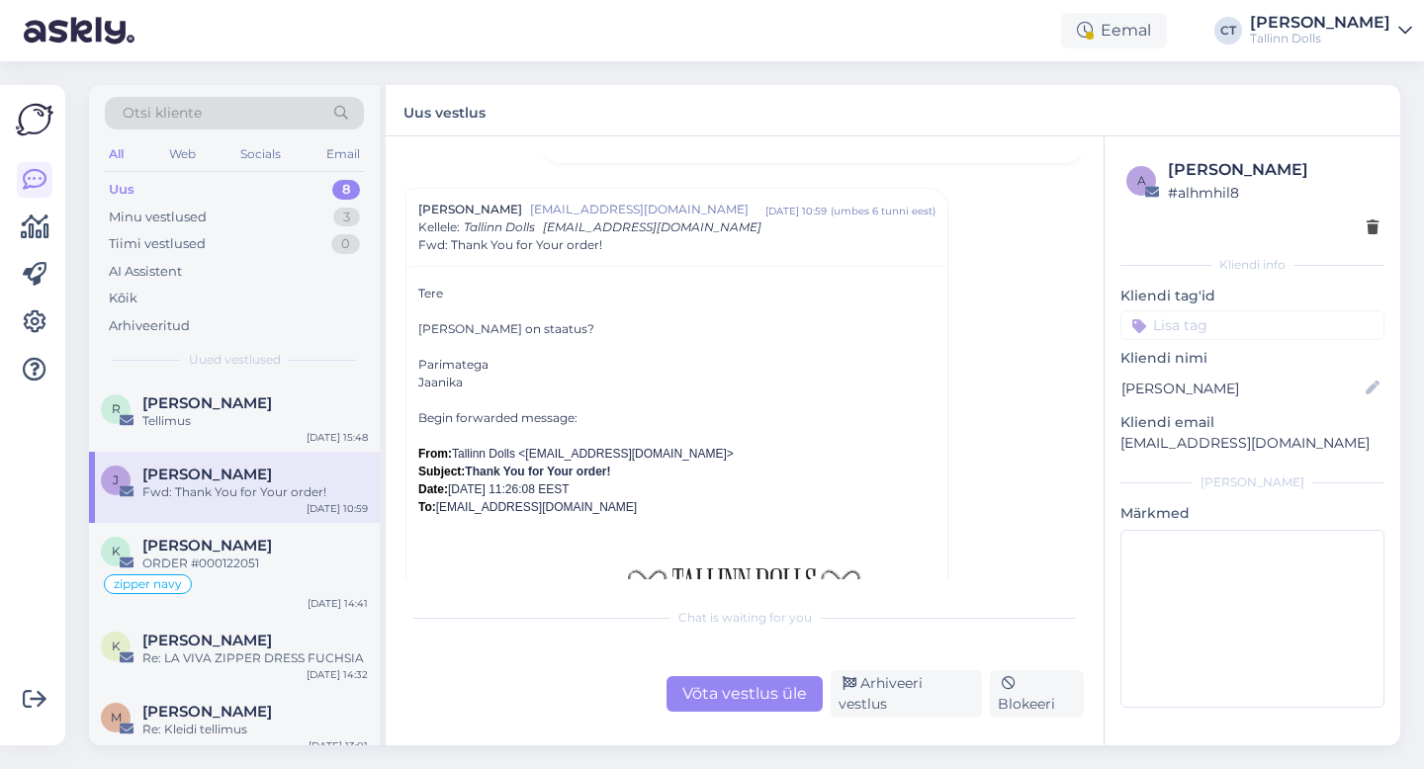
scroll to position [2781, 0]
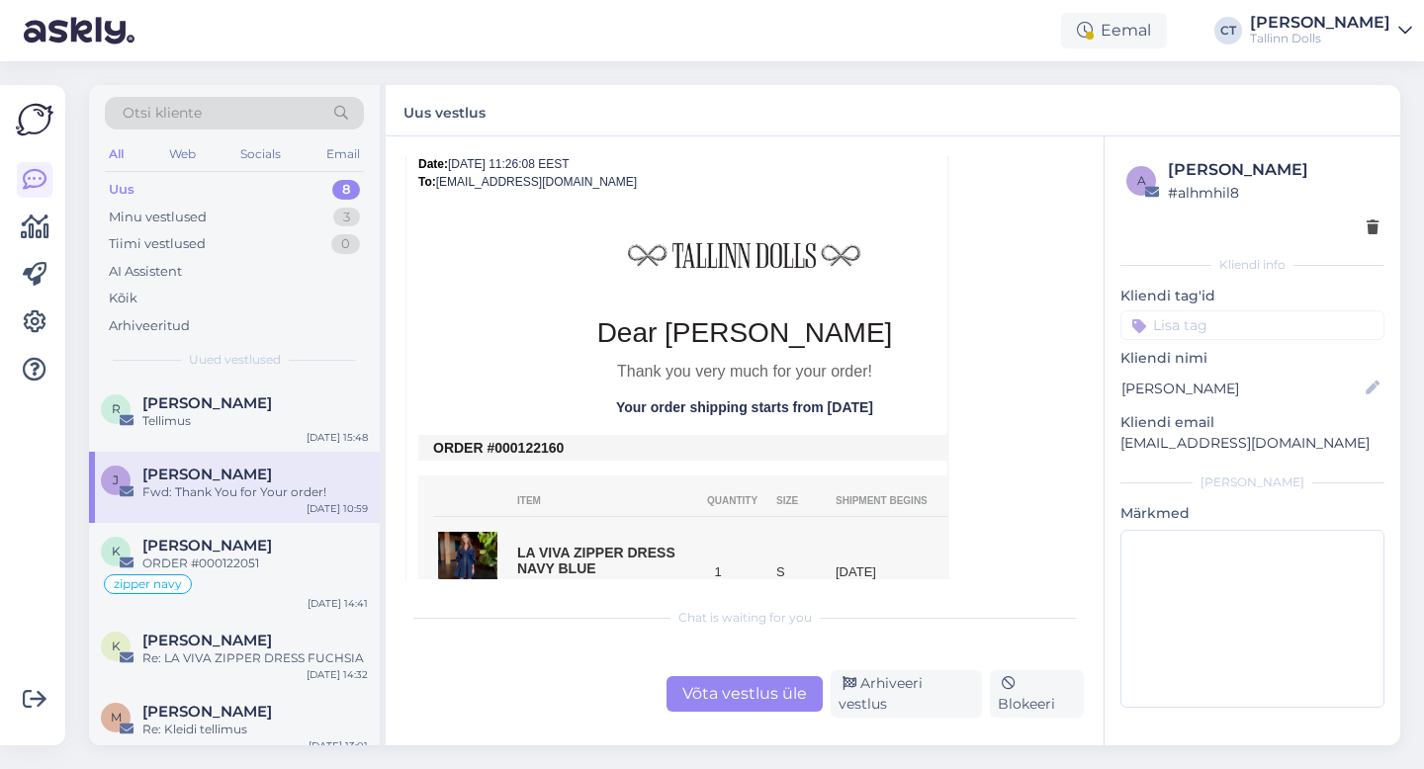
click at [758, 702] on div "Võta vestlus üle" at bounding box center [744, 694] width 156 height 36
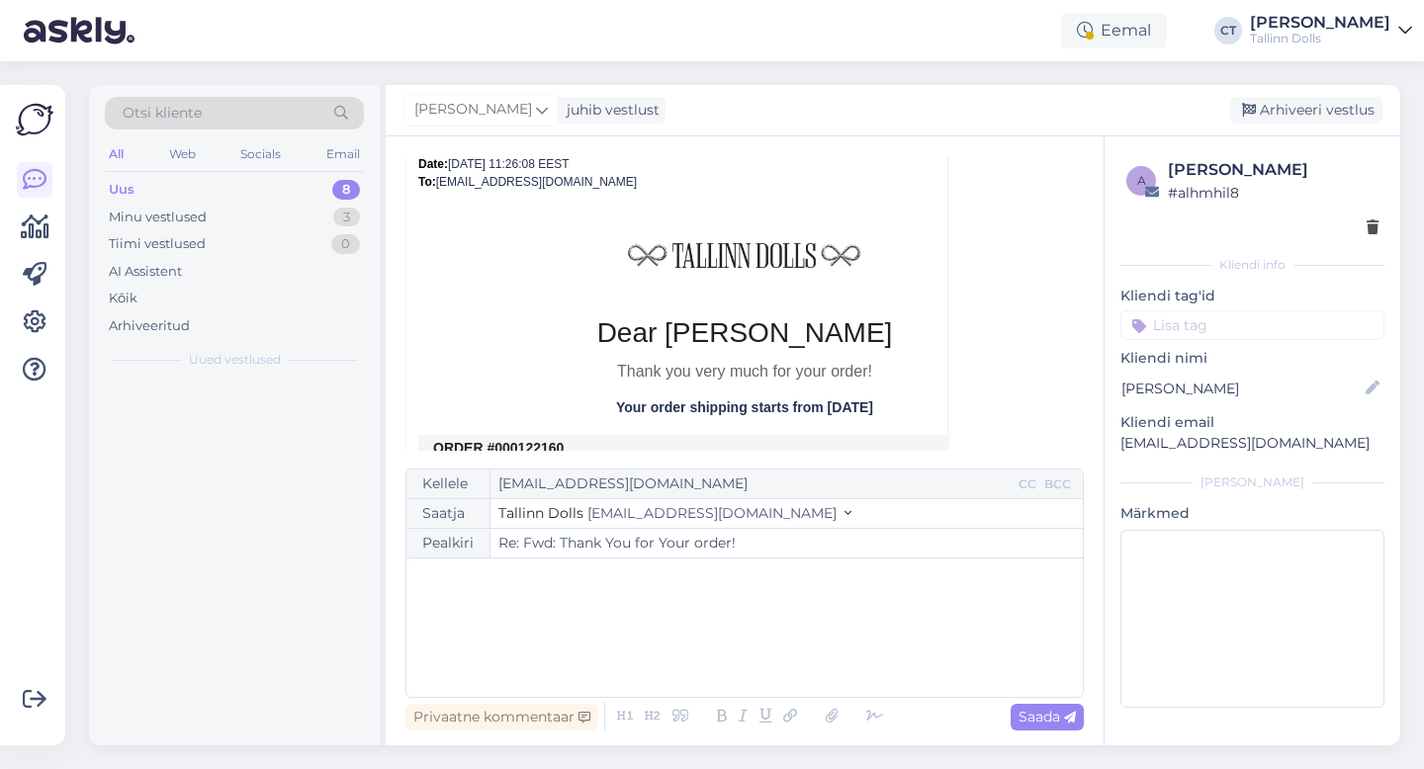
scroll to position [2487, 0]
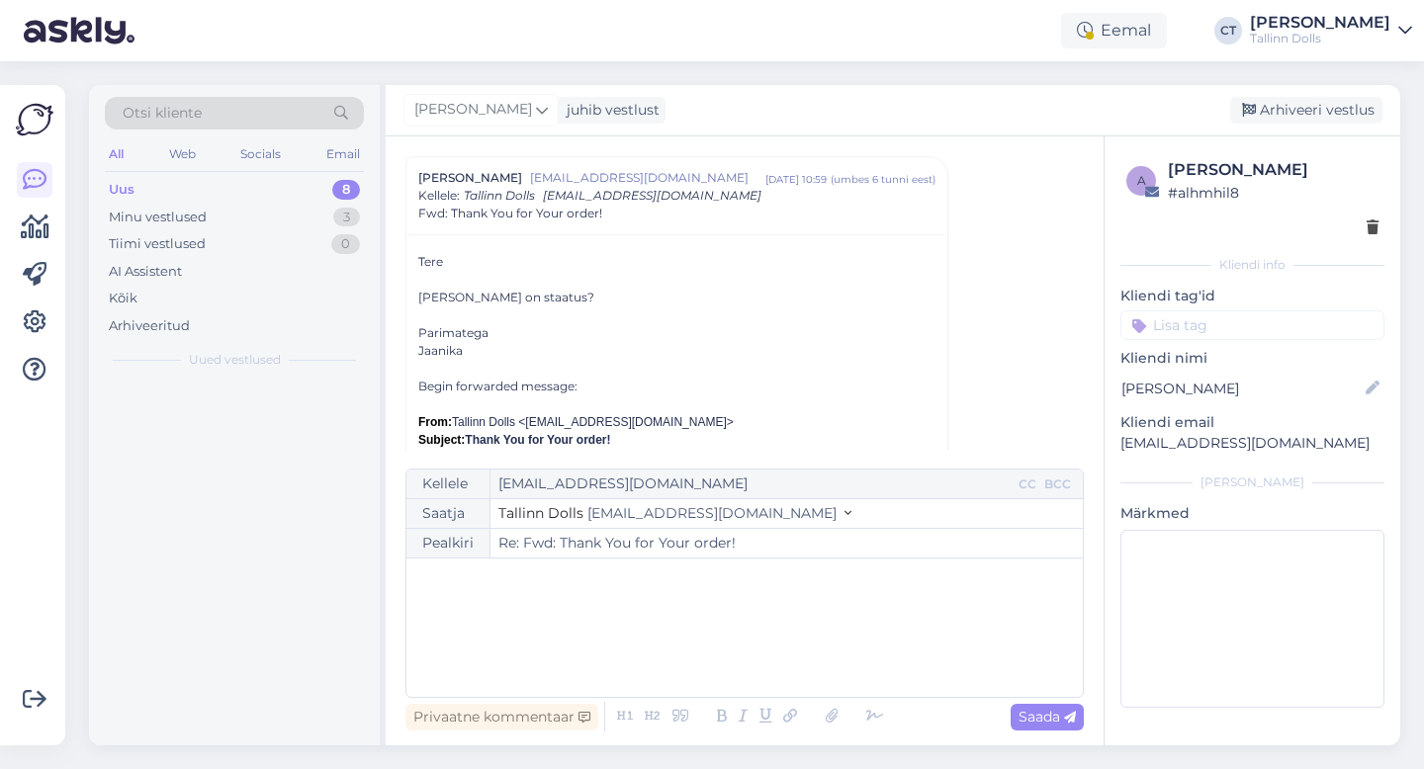
click at [762, 617] on div "﻿" at bounding box center [744, 628] width 657 height 119
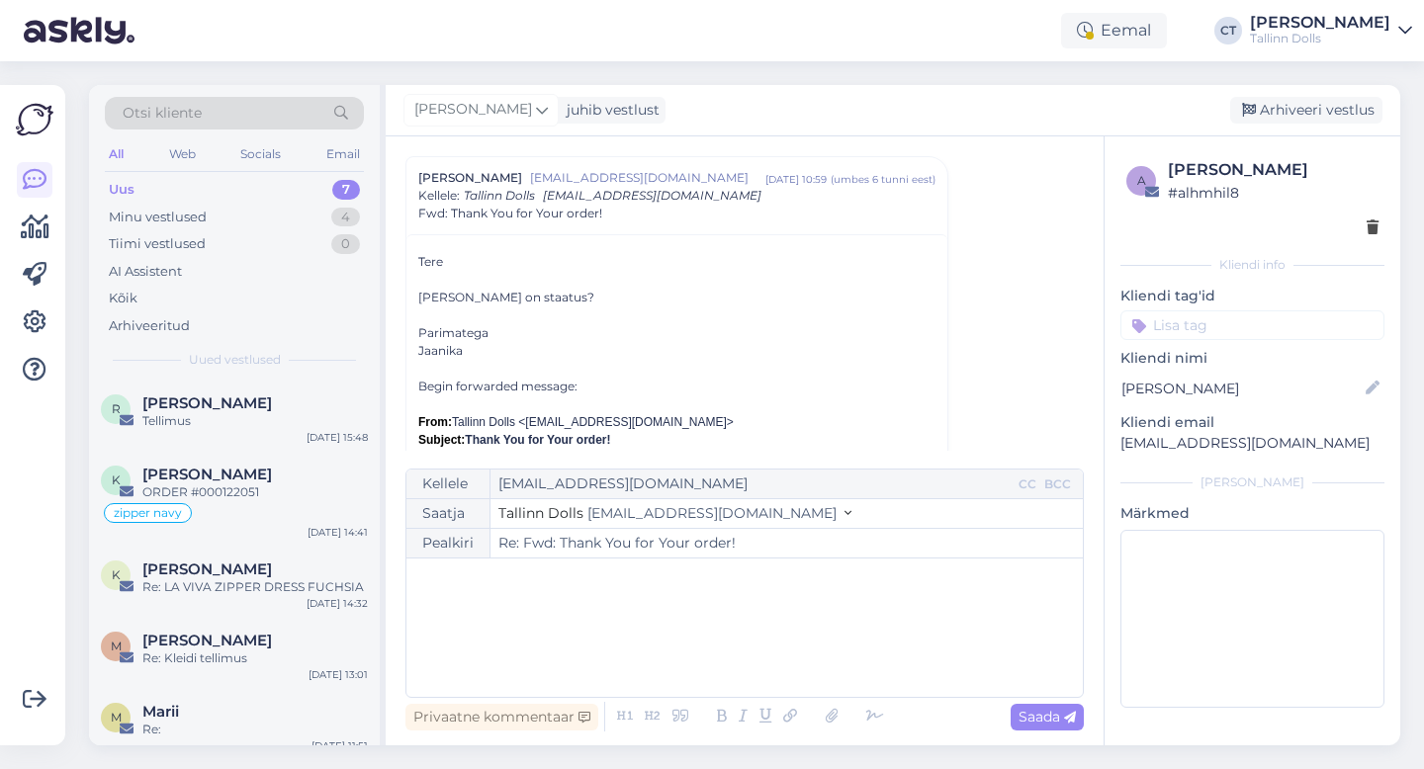
click at [599, 649] on div "﻿" at bounding box center [744, 628] width 657 height 119
click at [612, 609] on div "﻿" at bounding box center [744, 628] width 657 height 119
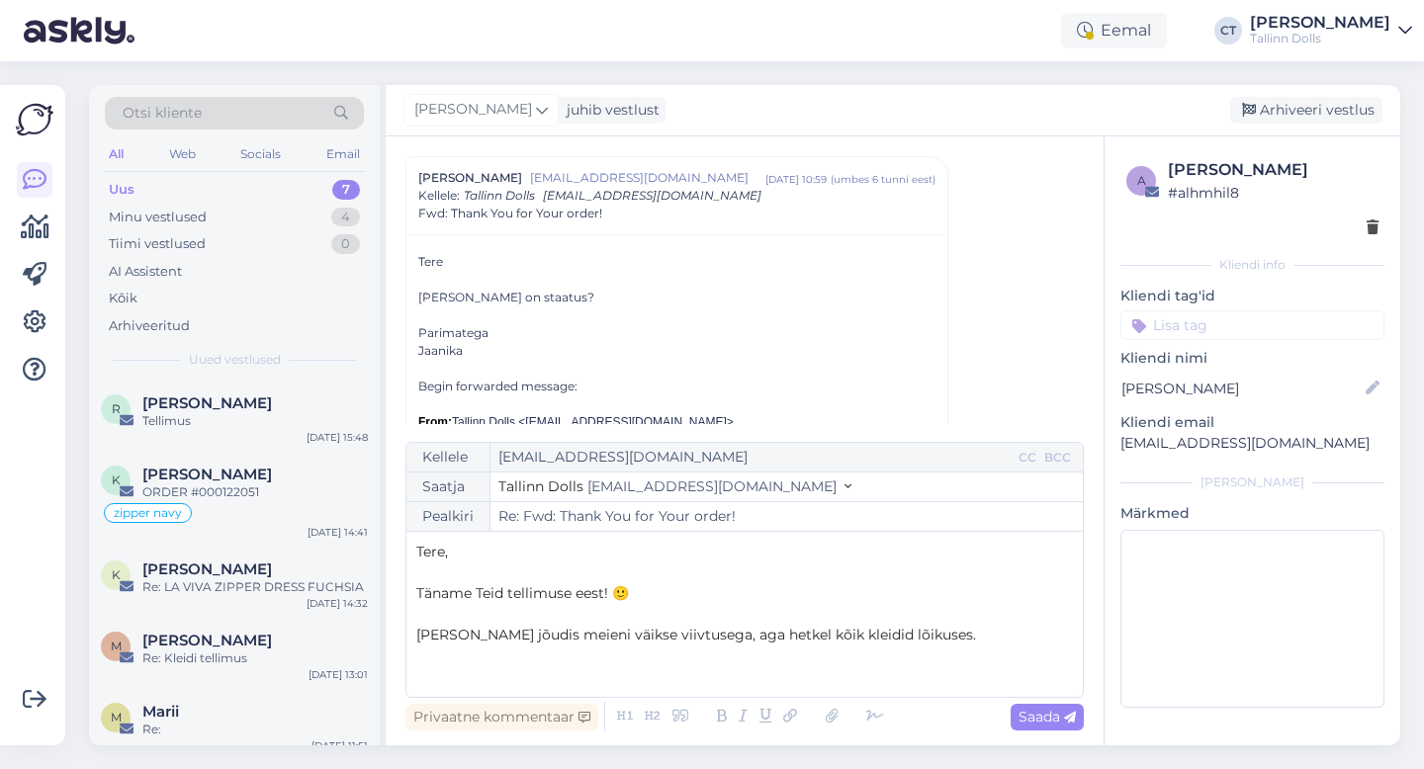
scroll to position [52, 0]
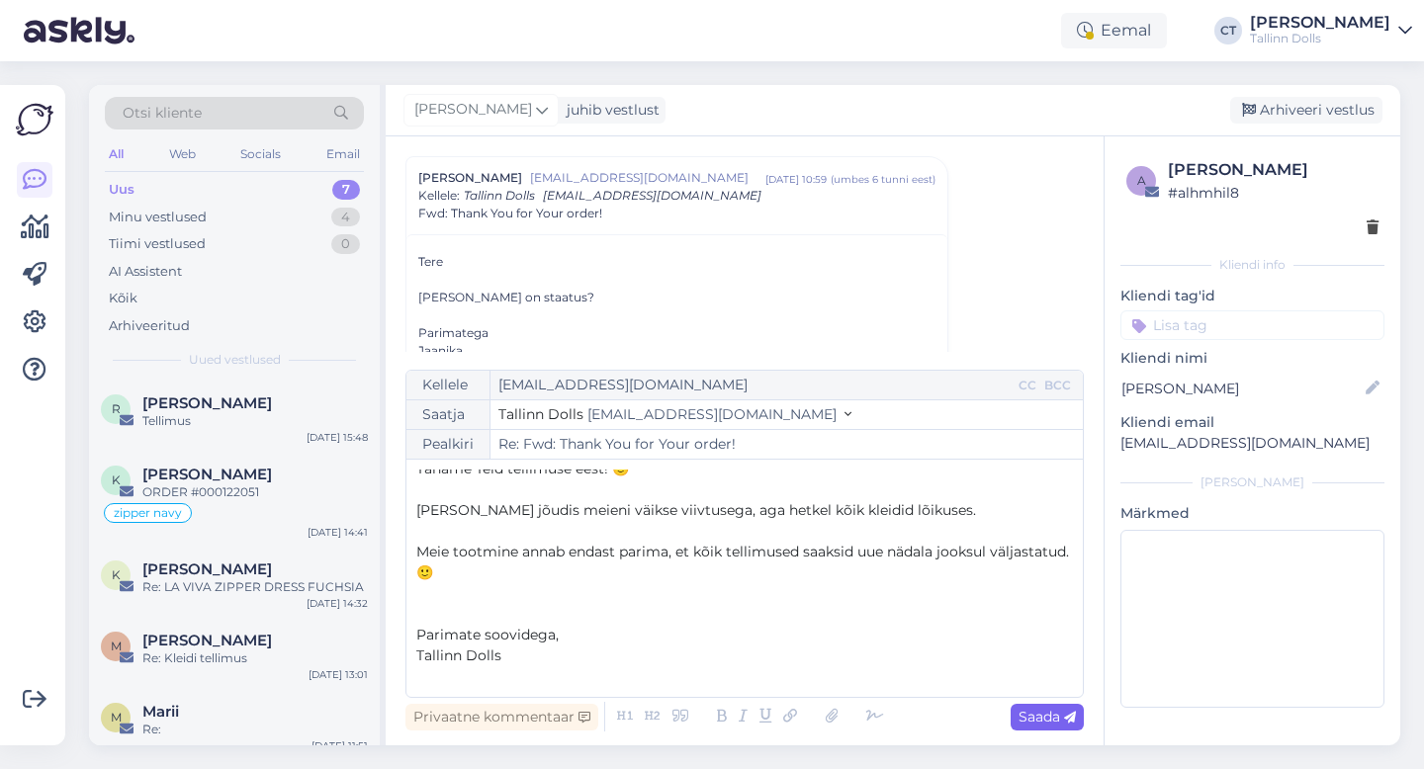
click at [1042, 717] on span "Saada" at bounding box center [1046, 717] width 57 height 18
type input "Re: Fwd: Thank You for Your order!"
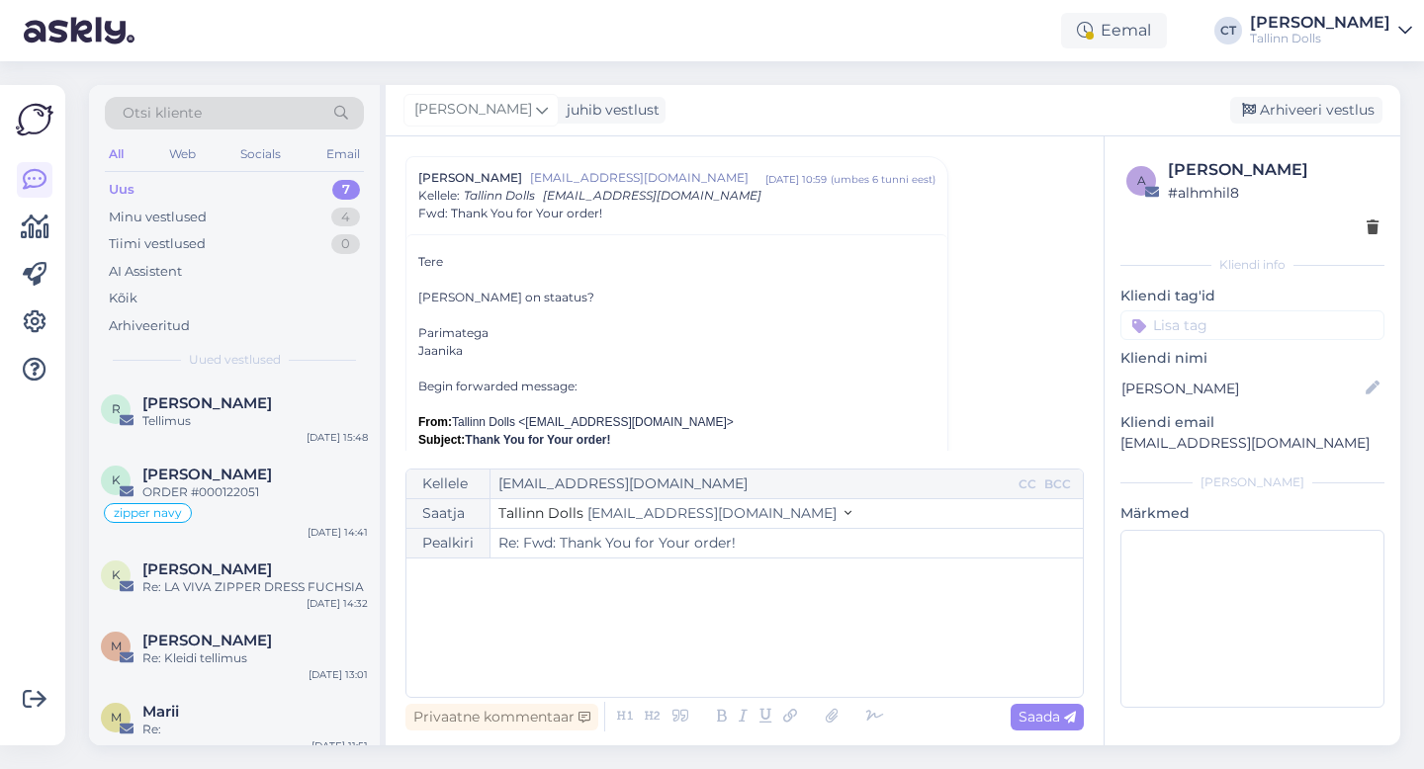
scroll to position [0, 0]
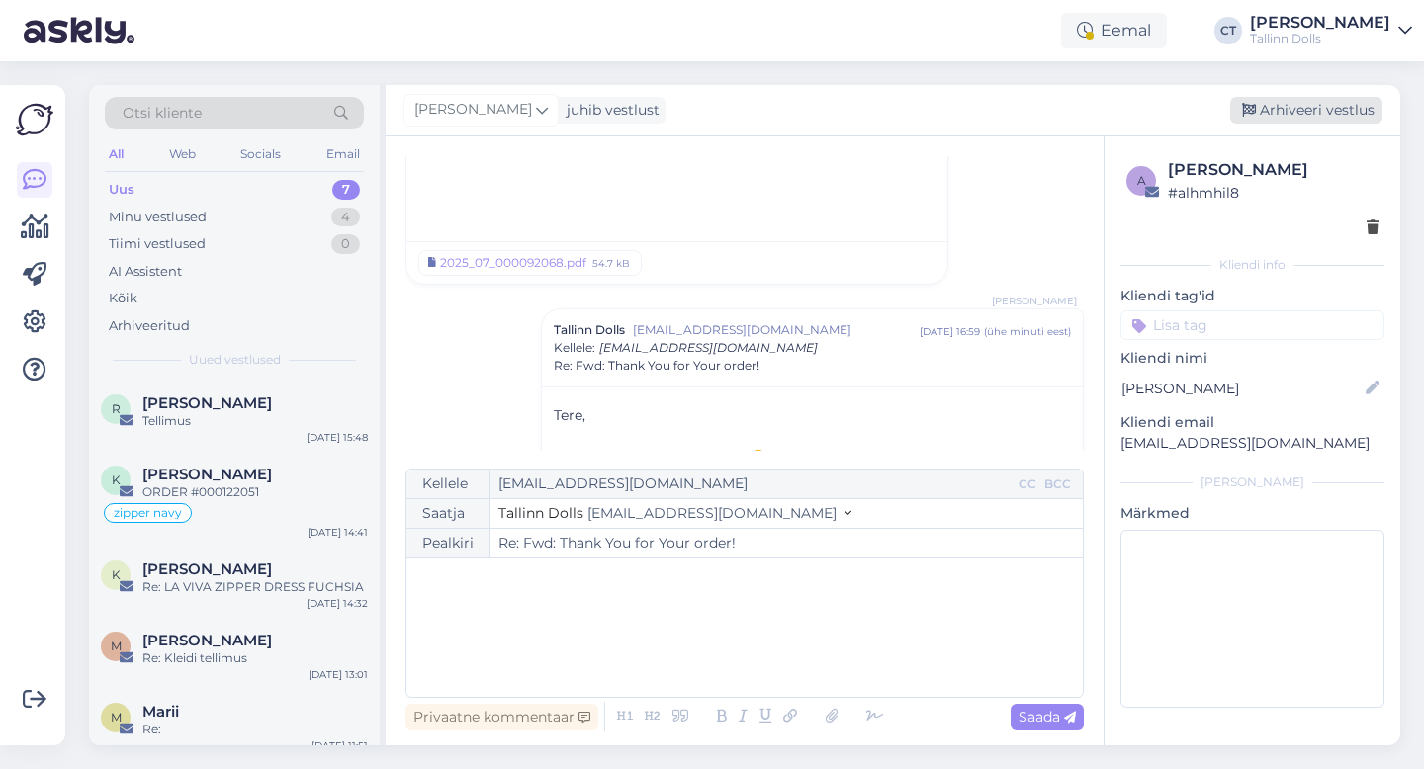
click at [1343, 109] on div "Arhiveeri vestlus" at bounding box center [1306, 110] width 152 height 27
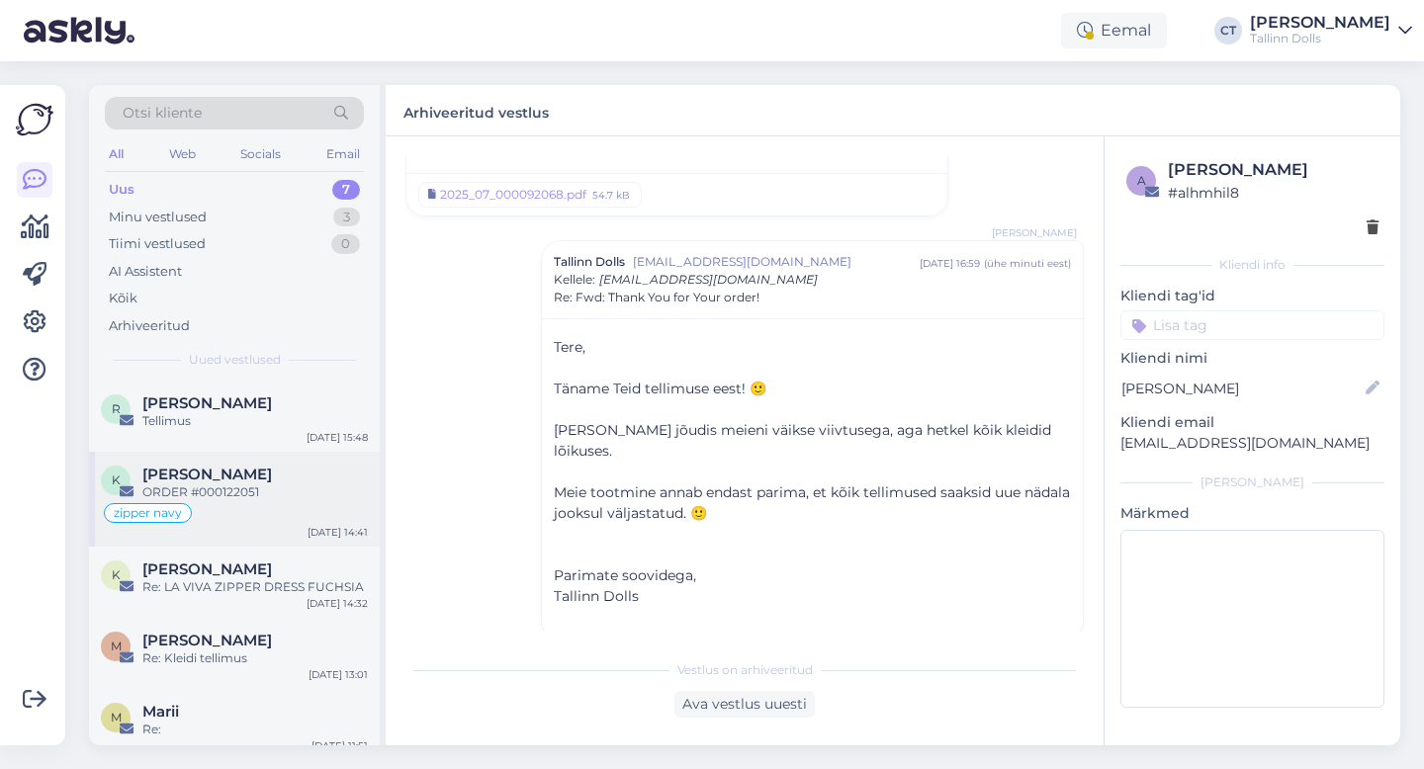
click at [278, 492] on div "ORDER #000122051" at bounding box center [254, 493] width 225 height 18
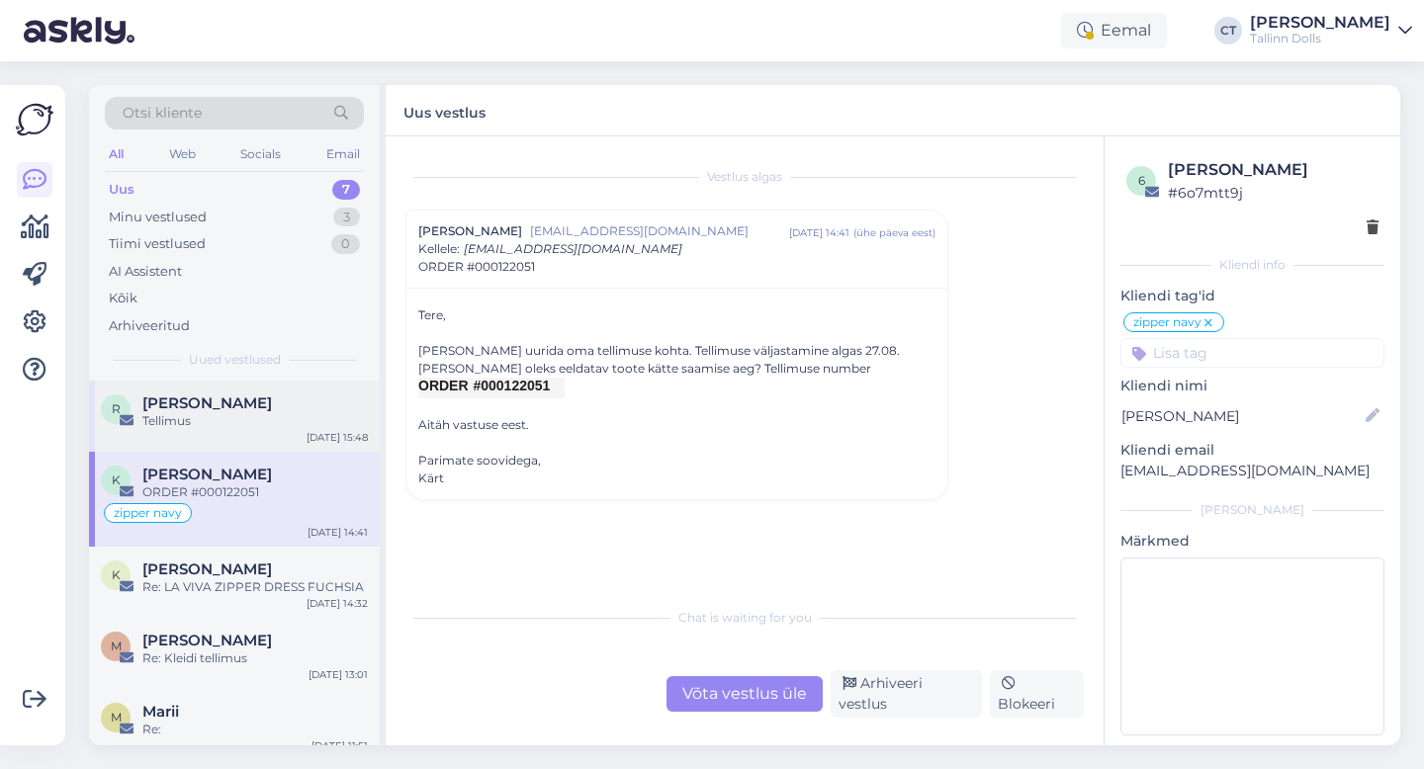
click at [232, 436] on div "R [PERSON_NAME] Tellimus [DATE] 15:48" at bounding box center [234, 416] width 291 height 71
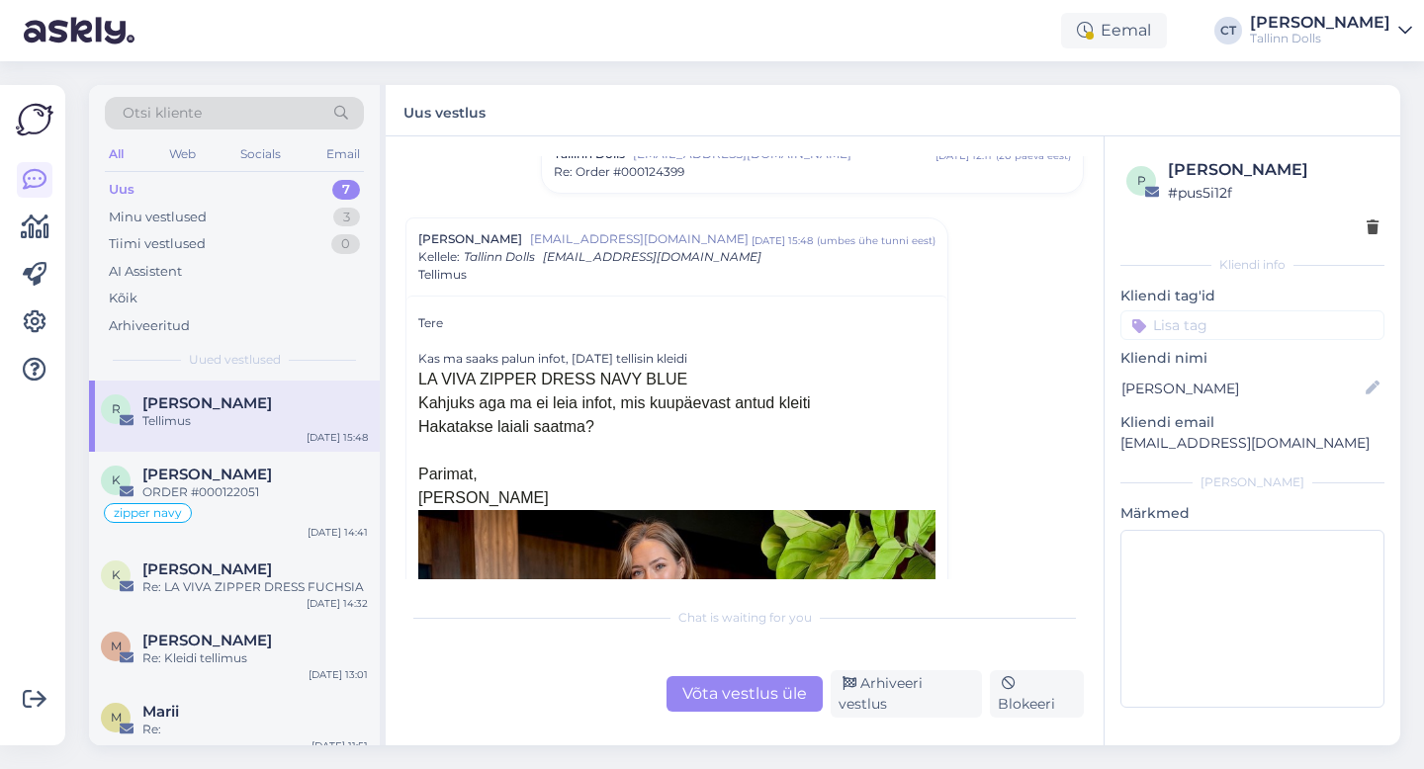
scroll to position [1997, 0]
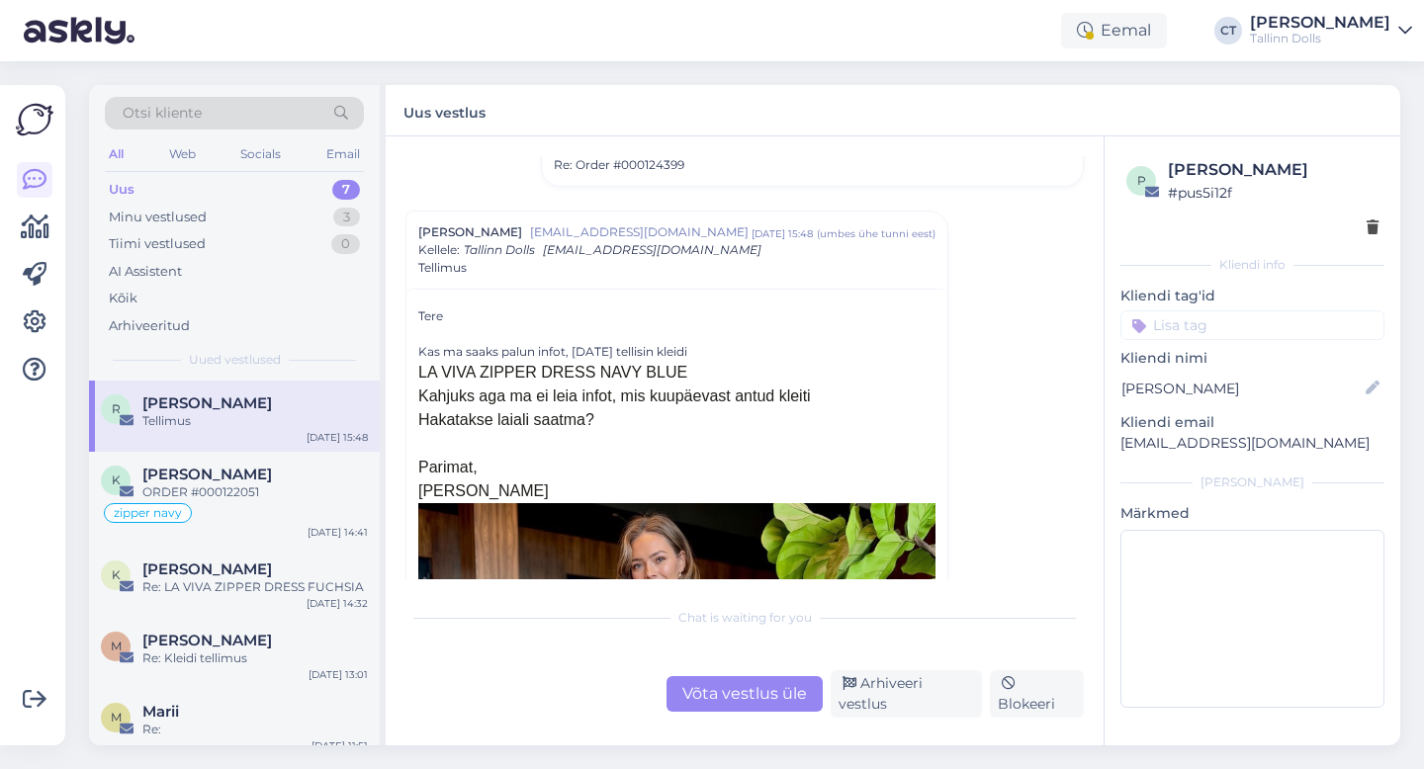
click at [711, 712] on div "Võta vestlus üle" at bounding box center [744, 694] width 156 height 36
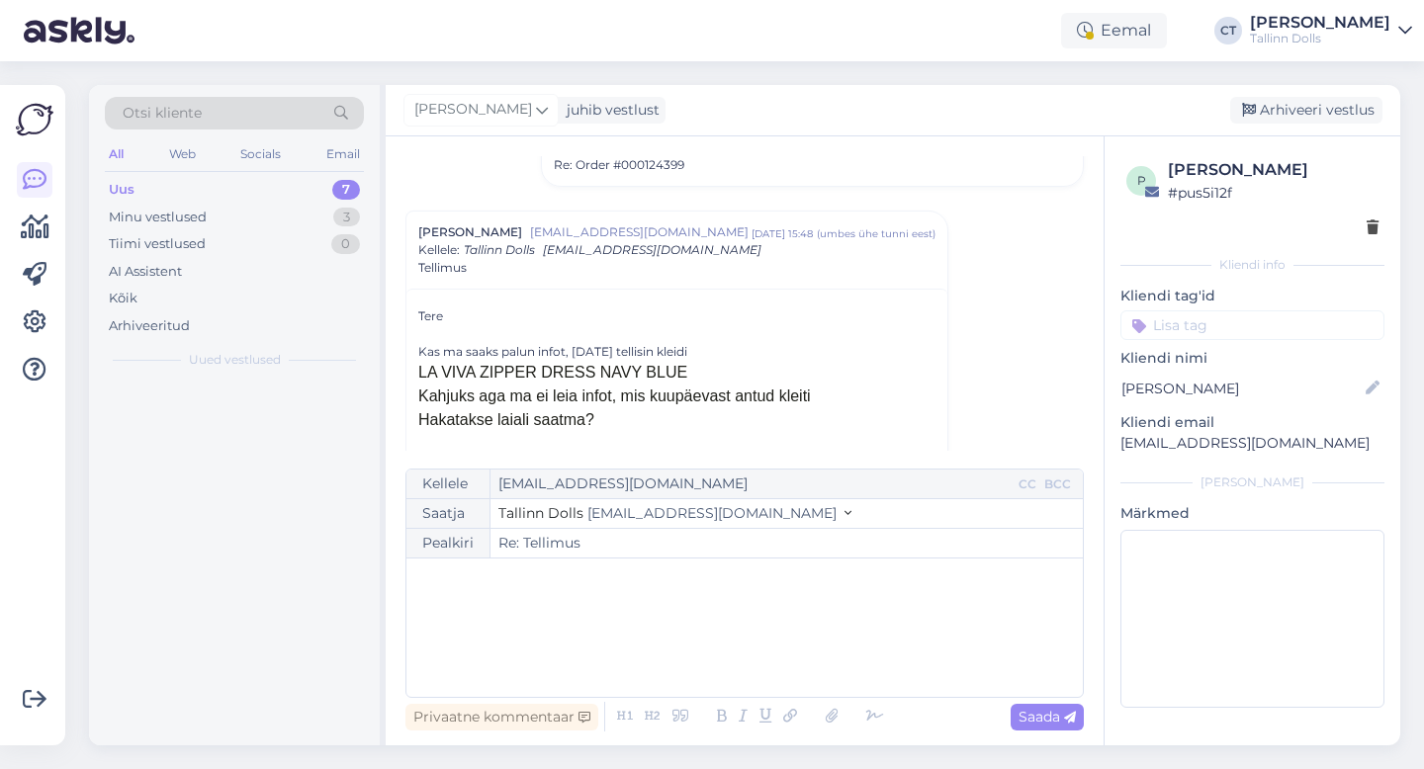
scroll to position [2052, 0]
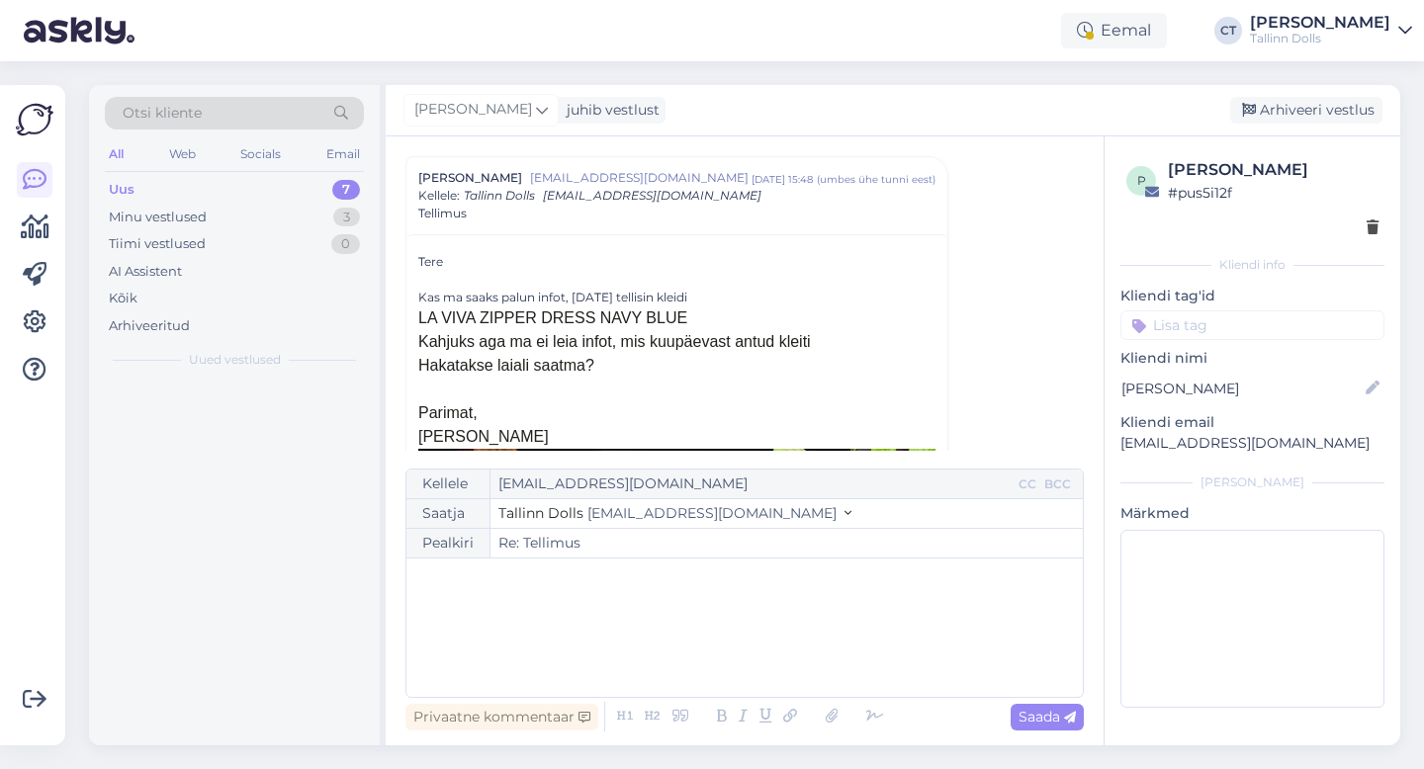
click at [711, 632] on div "﻿" at bounding box center [744, 628] width 657 height 119
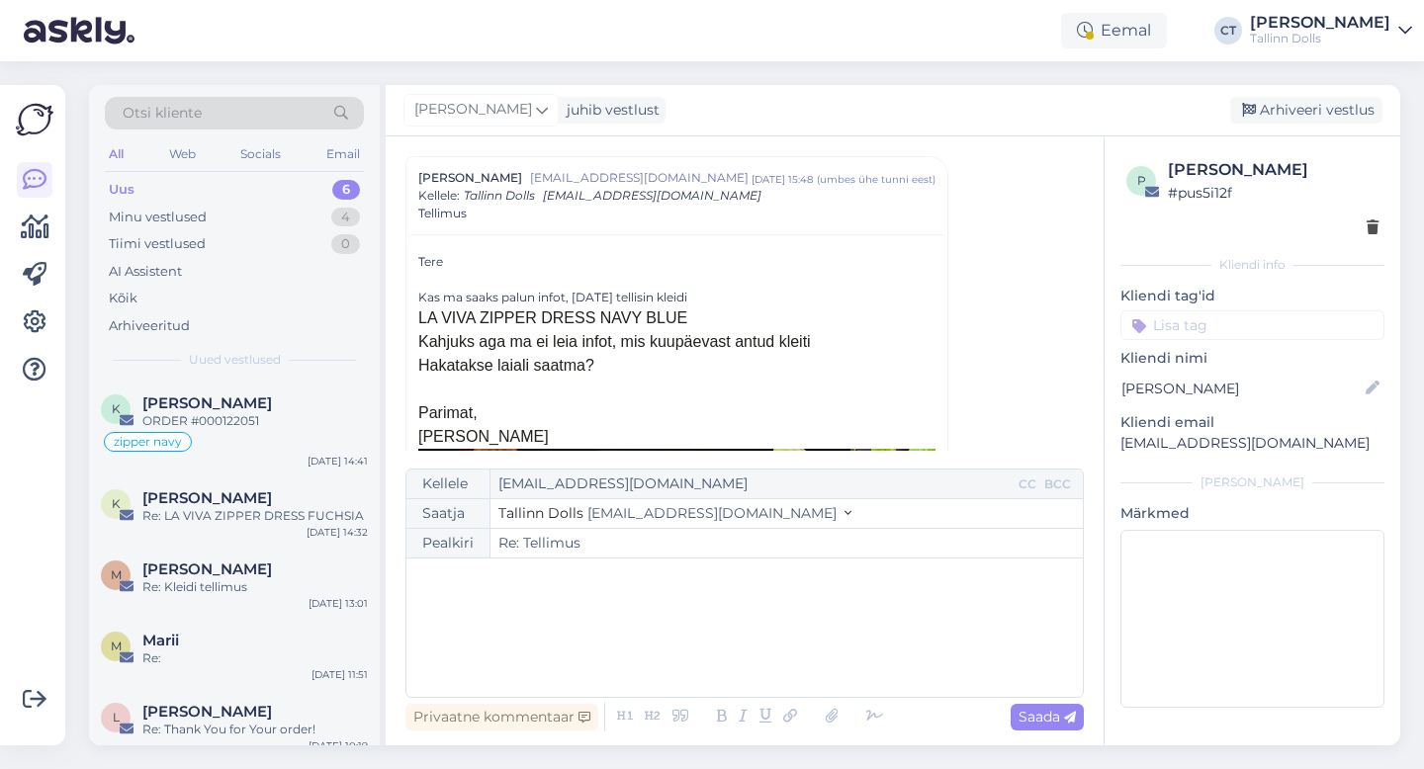
click at [524, 587] on p "﻿" at bounding box center [744, 579] width 657 height 21
click at [675, 647] on div "﻿" at bounding box center [744, 628] width 657 height 119
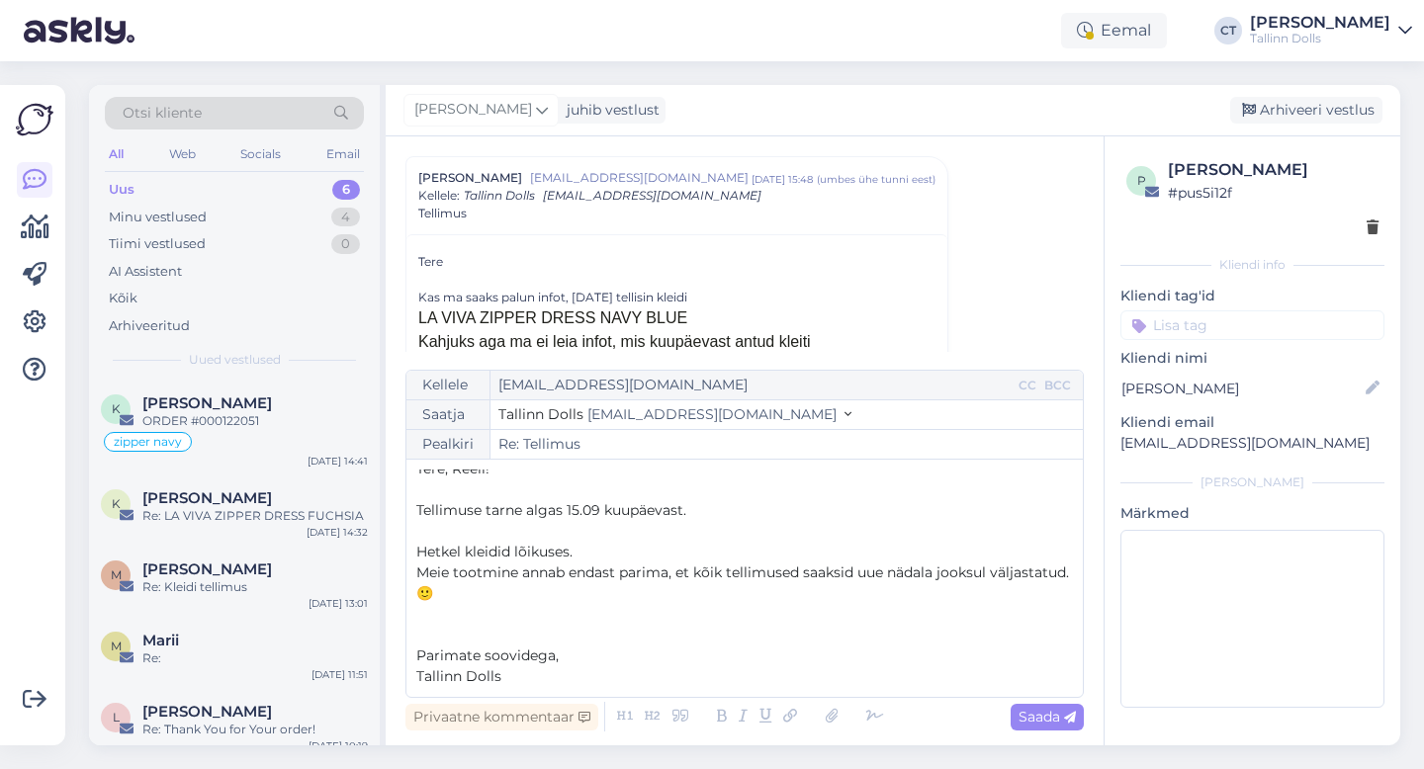
scroll to position [11, 0]
click at [1056, 720] on span "Saada" at bounding box center [1046, 717] width 57 height 18
type input "Re: Re: Tellimus"
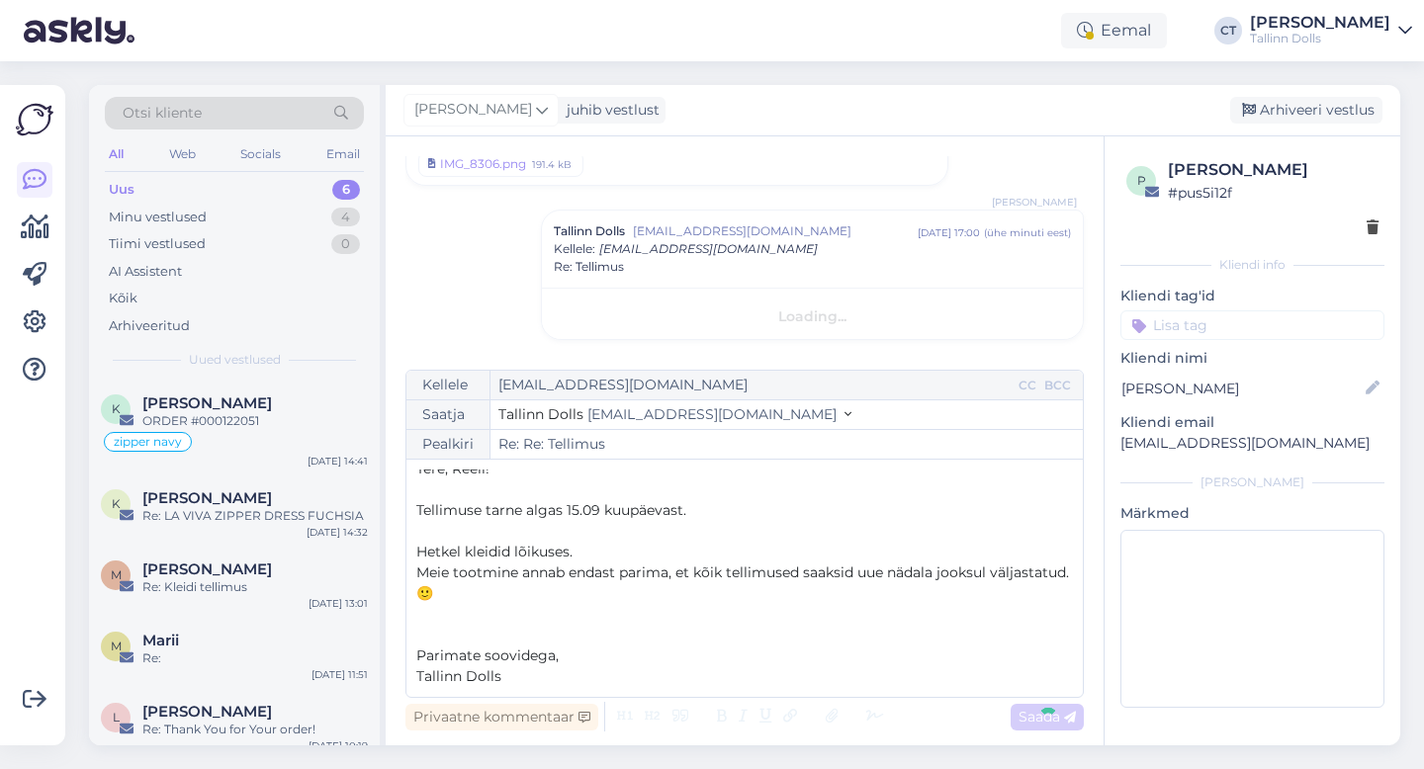
scroll to position [0, 0]
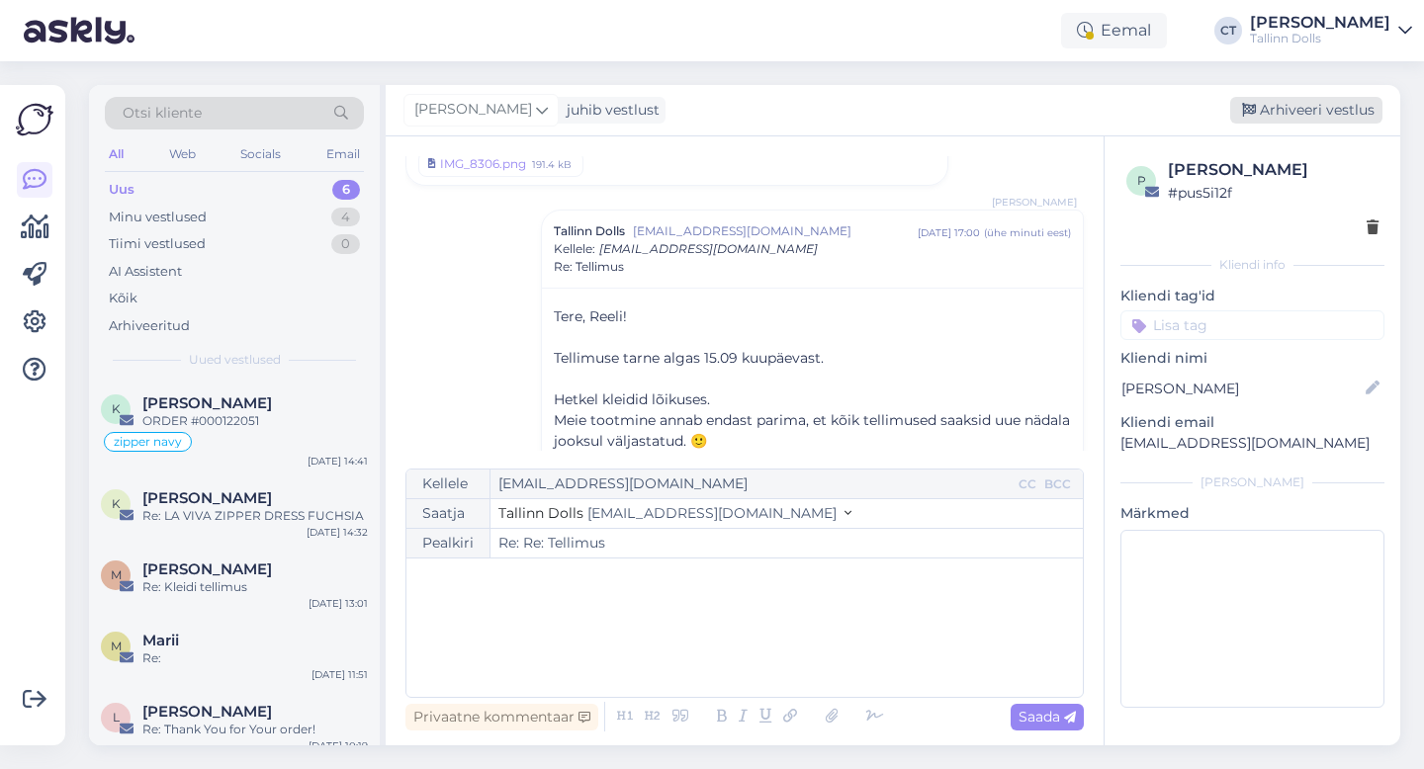
click at [1313, 113] on div "Arhiveeri vestlus" at bounding box center [1306, 110] width 152 height 27
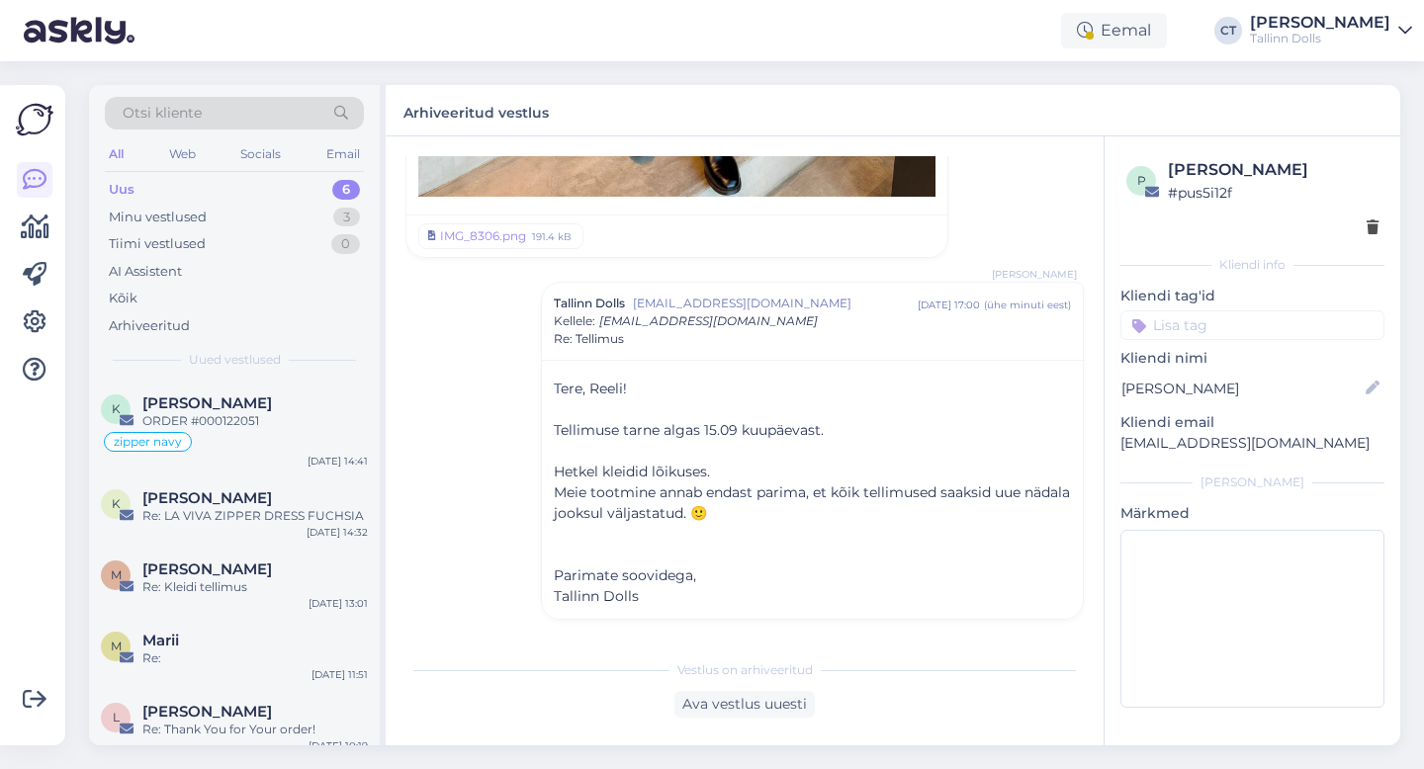
scroll to position [2950, 0]
click at [197, 224] on div "Minu vestlused" at bounding box center [158, 218] width 98 height 20
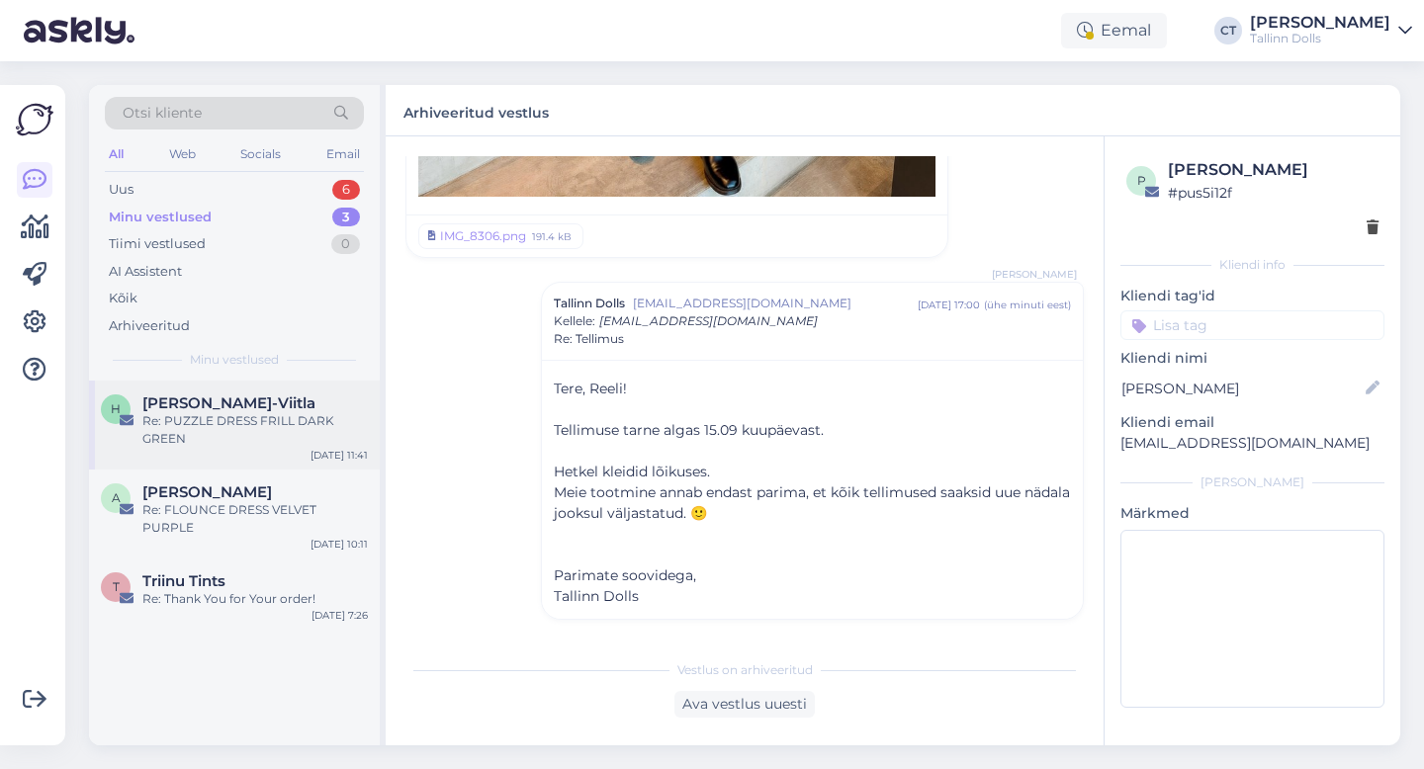
click at [197, 437] on div "Re: PUZZLE DRESS FRILL DARK GREEN" at bounding box center [254, 430] width 225 height 36
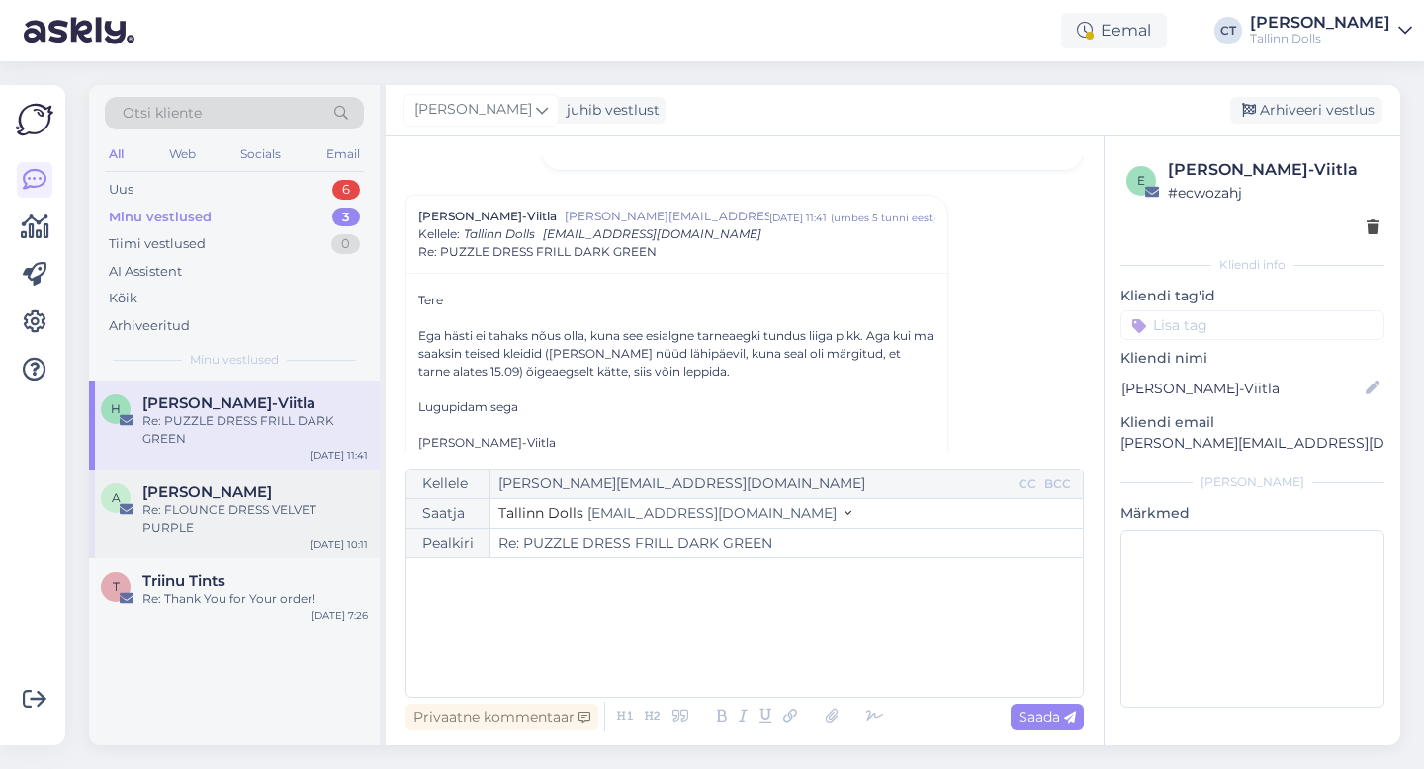
click at [235, 506] on div "Re: FLOUNCE DRESS VELVET PURPLE" at bounding box center [254, 519] width 225 height 36
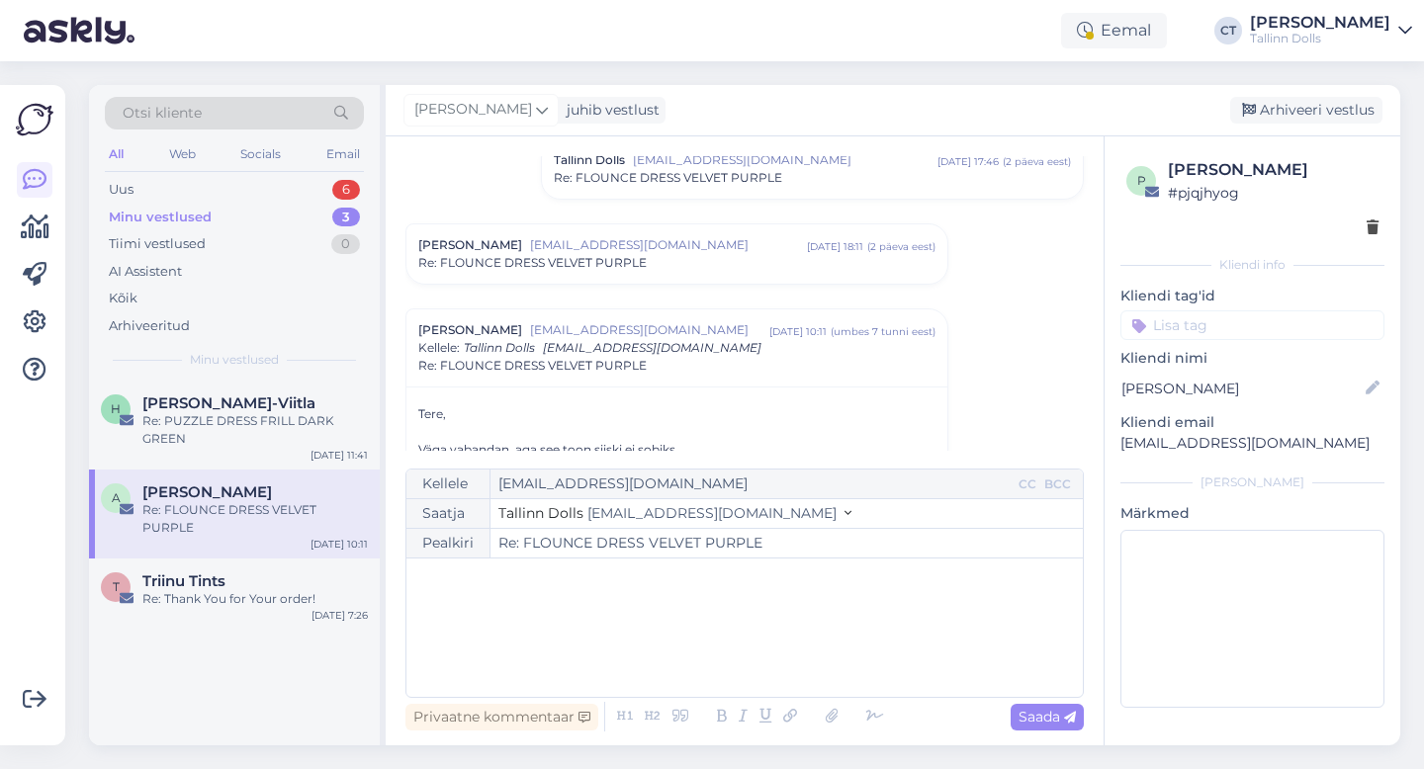
scroll to position [207, 0]
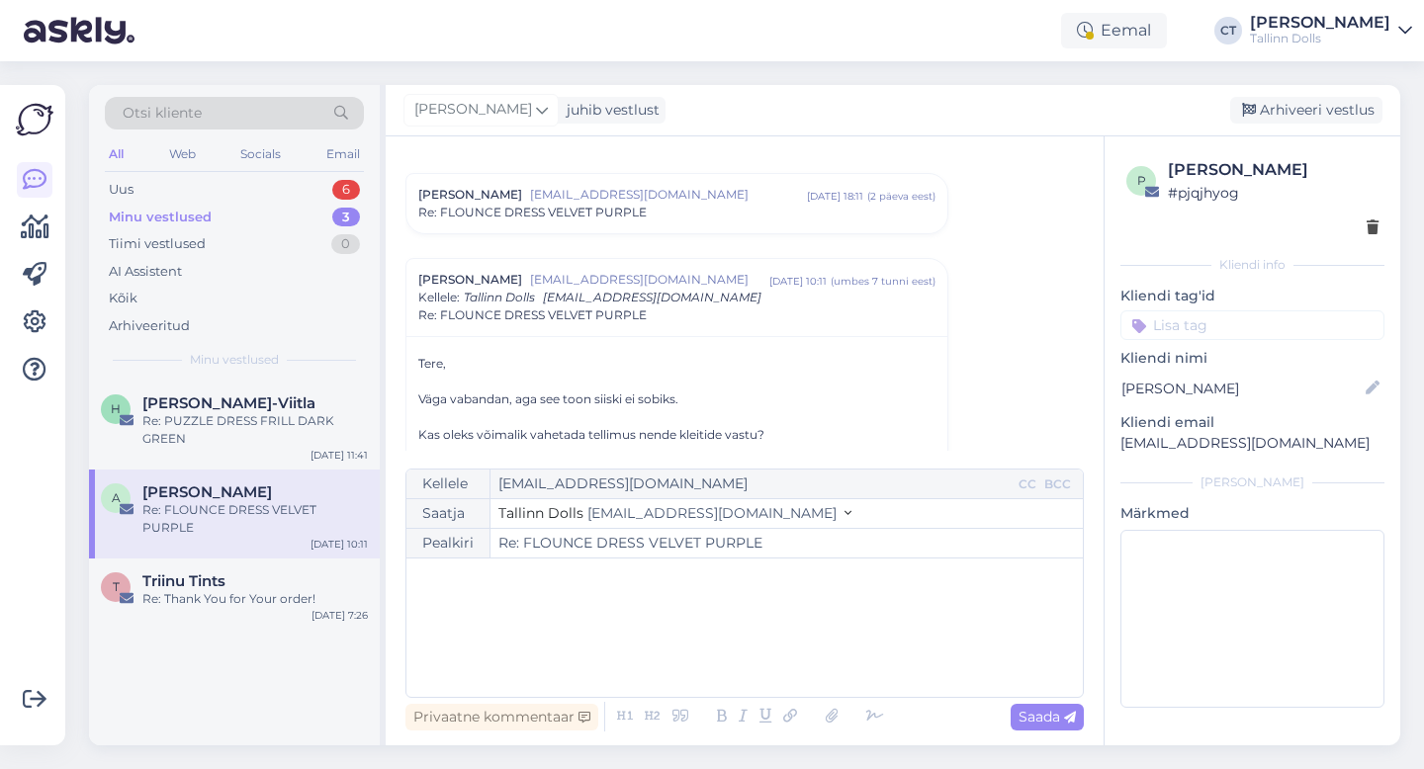
click at [621, 617] on div "﻿" at bounding box center [744, 628] width 657 height 119
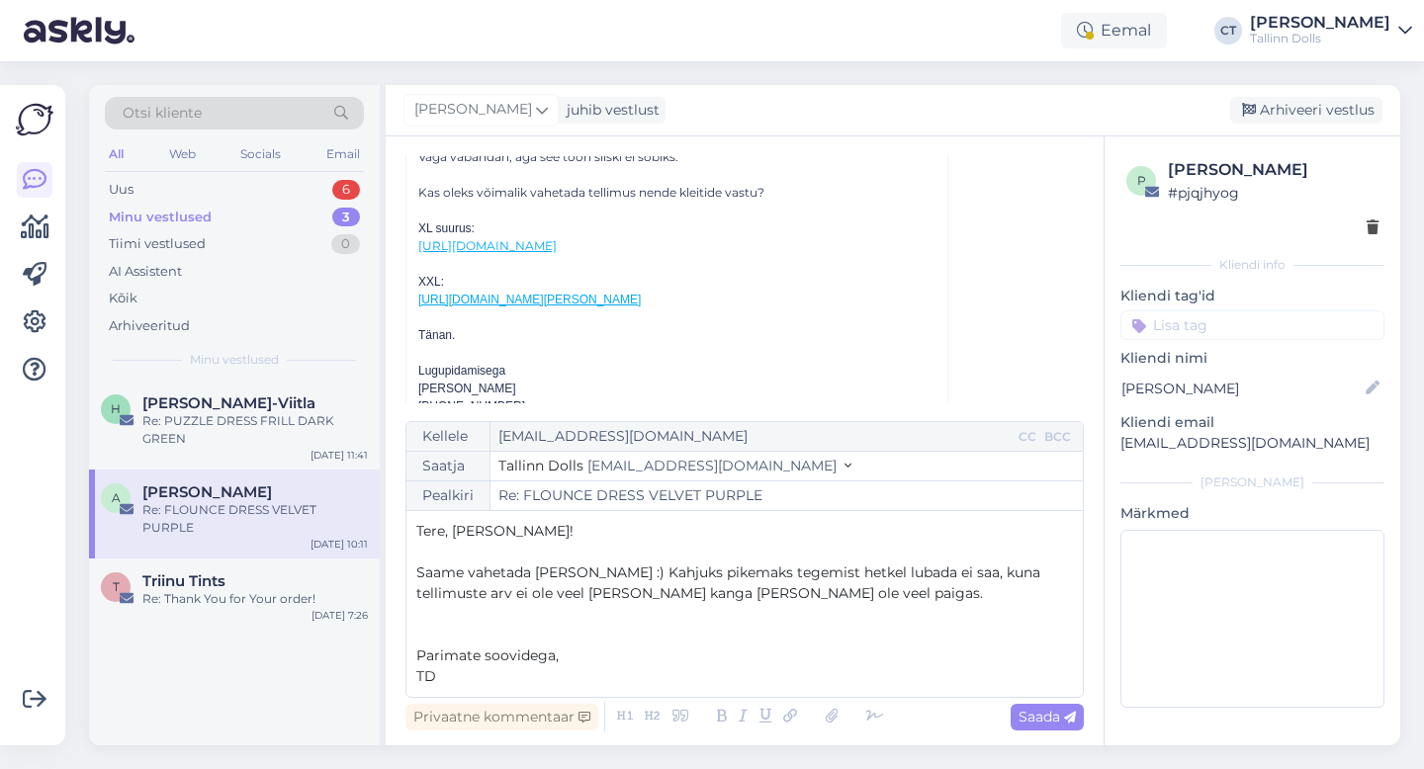
scroll to position [458, 0]
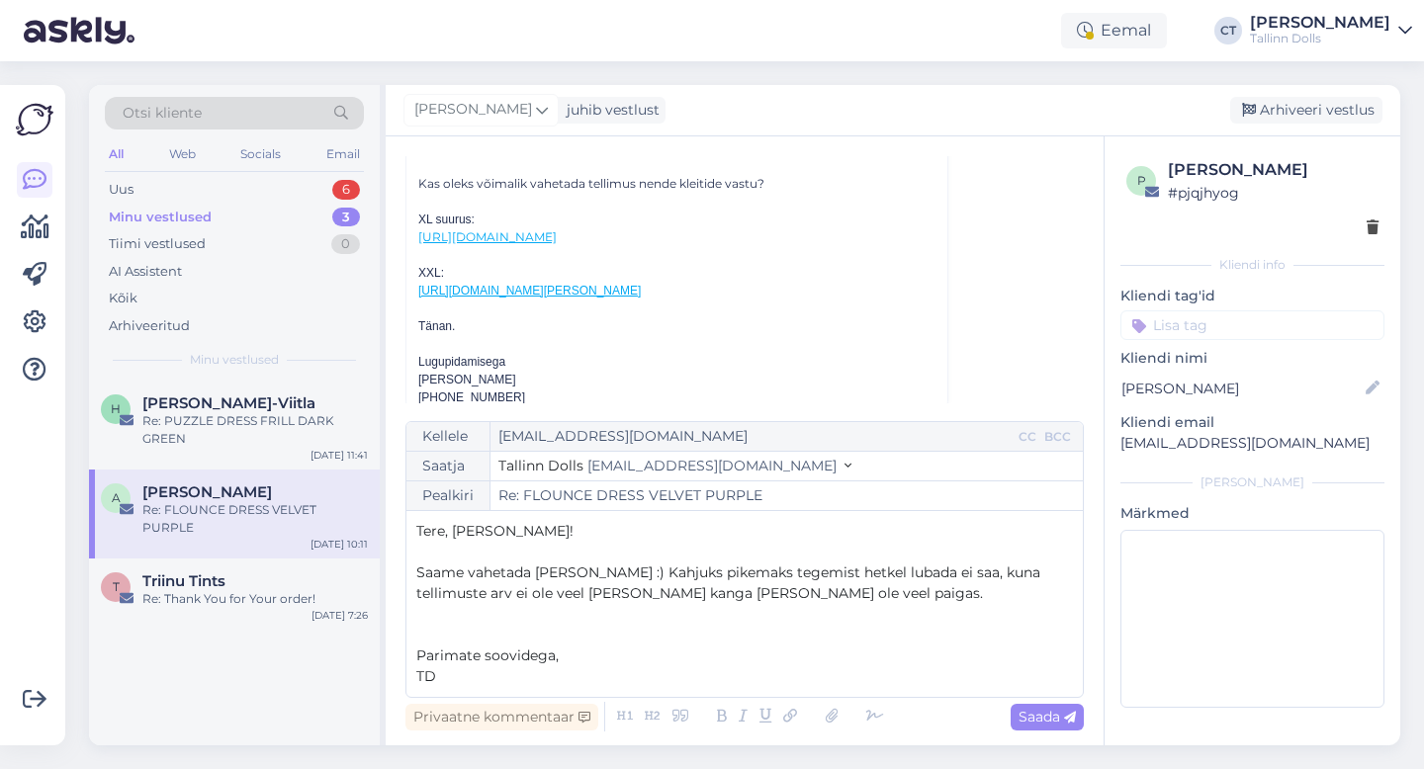
click at [759, 608] on p "﻿" at bounding box center [744, 614] width 657 height 21
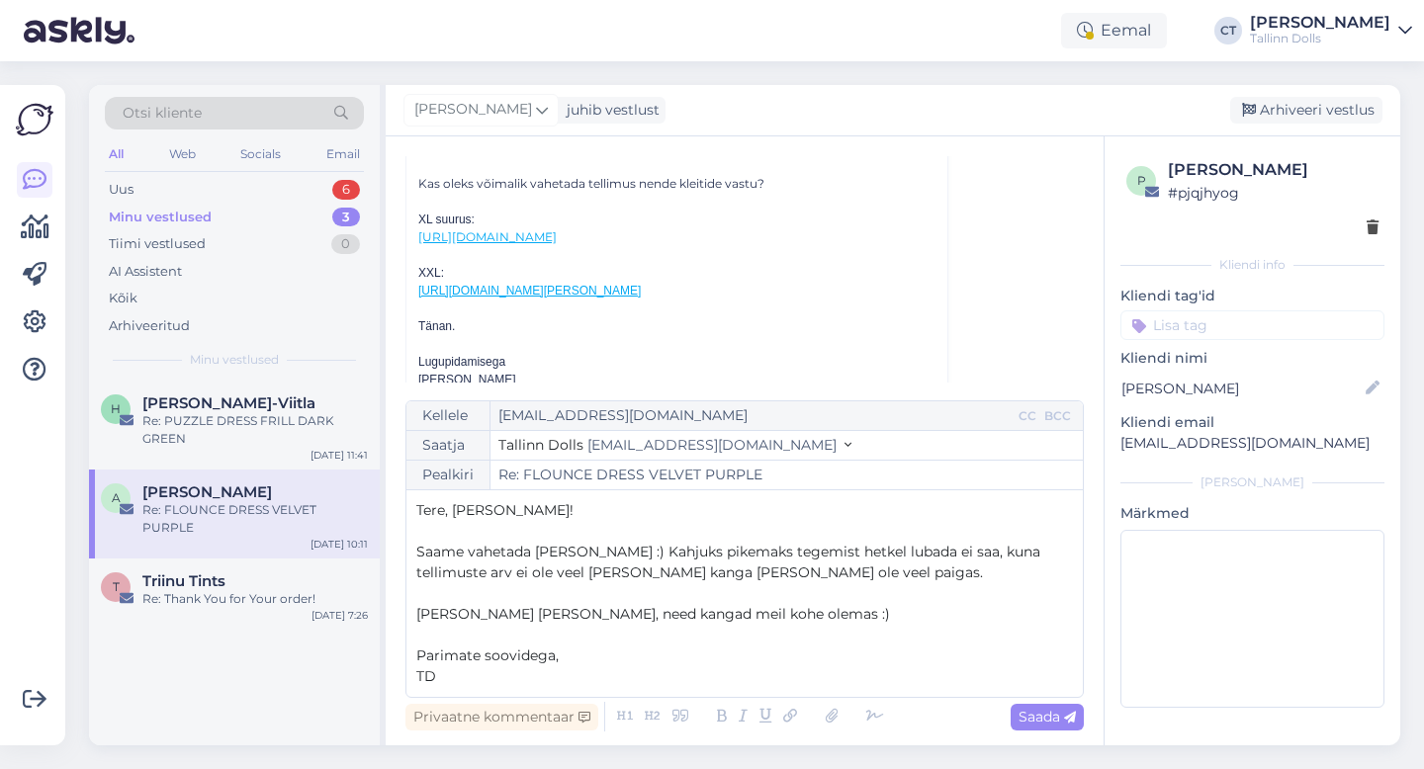
click at [1037, 732] on div "Privaatne kommentaar Saada" at bounding box center [744, 717] width 678 height 38
click at [1046, 708] on span "Saada" at bounding box center [1046, 717] width 57 height 18
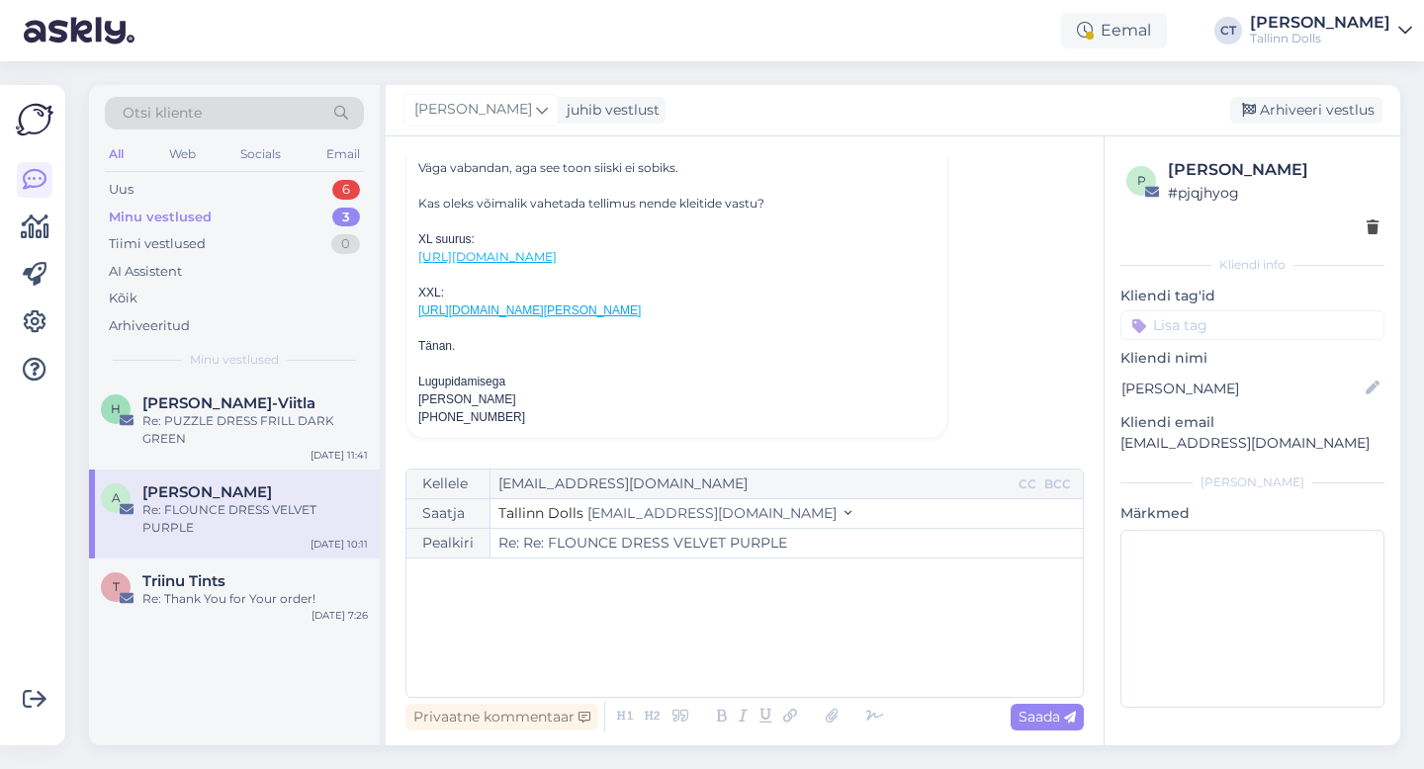
type input "Re: FLOUNCE DRESS VELVET PURPLE"
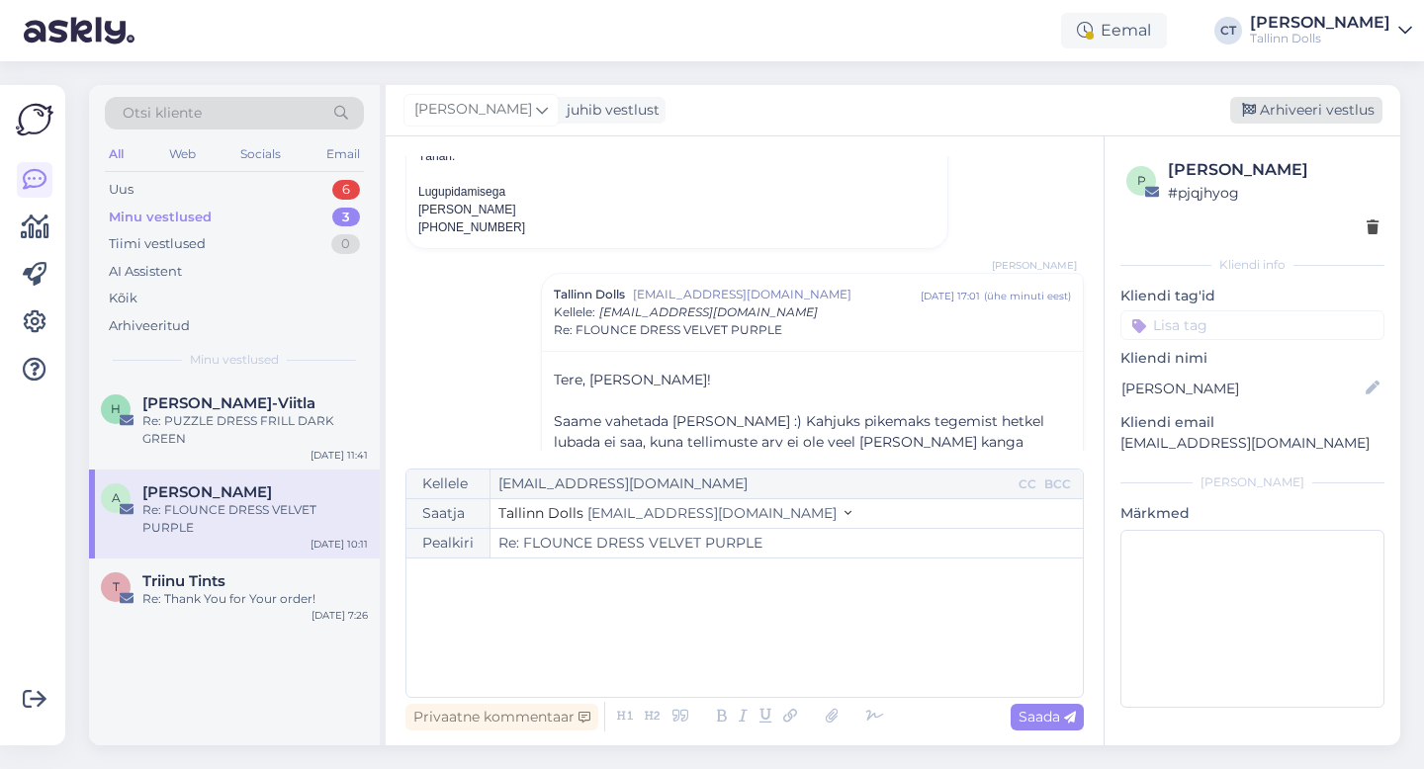
click at [1325, 119] on div "Arhiveeri vestlus" at bounding box center [1306, 110] width 152 height 27
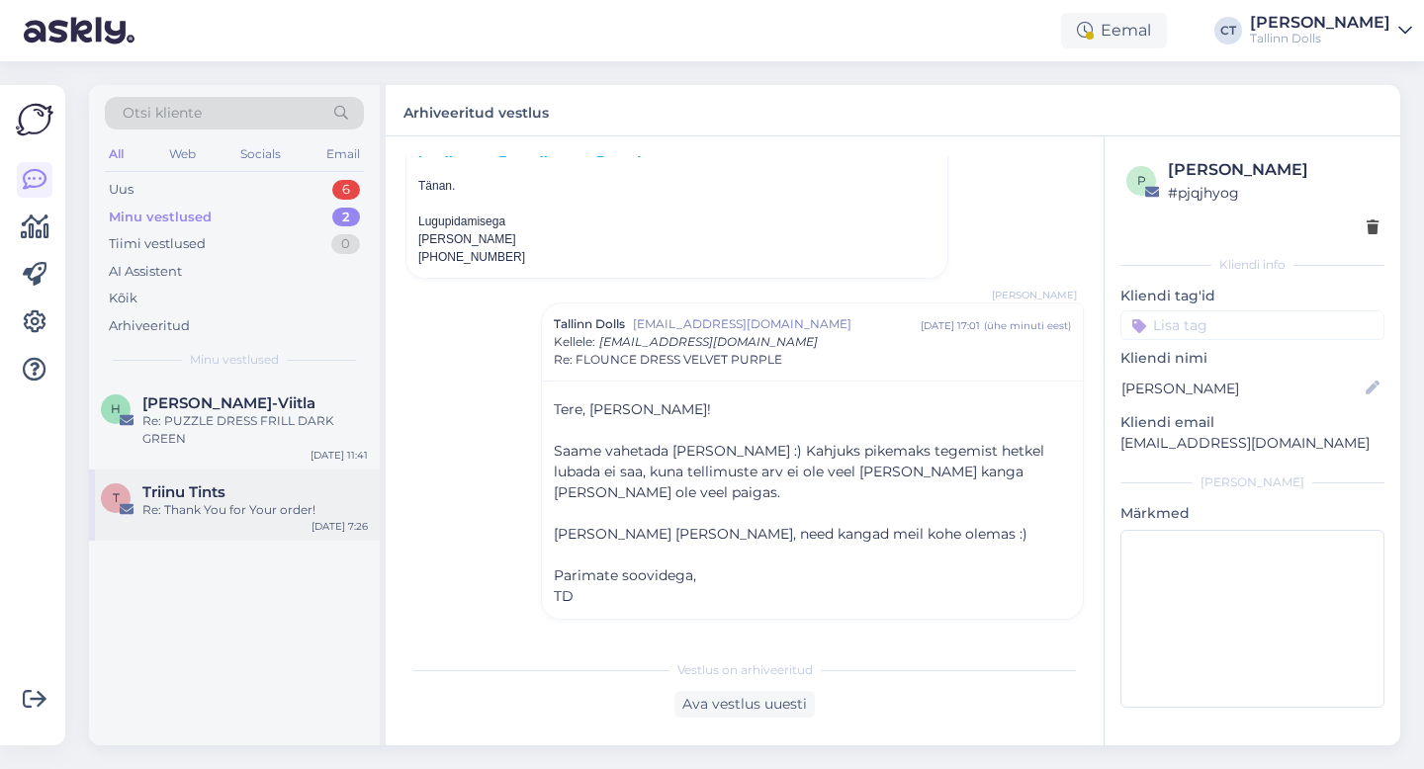
click at [229, 501] on div "Re: Thank You for Your order!" at bounding box center [254, 510] width 225 height 18
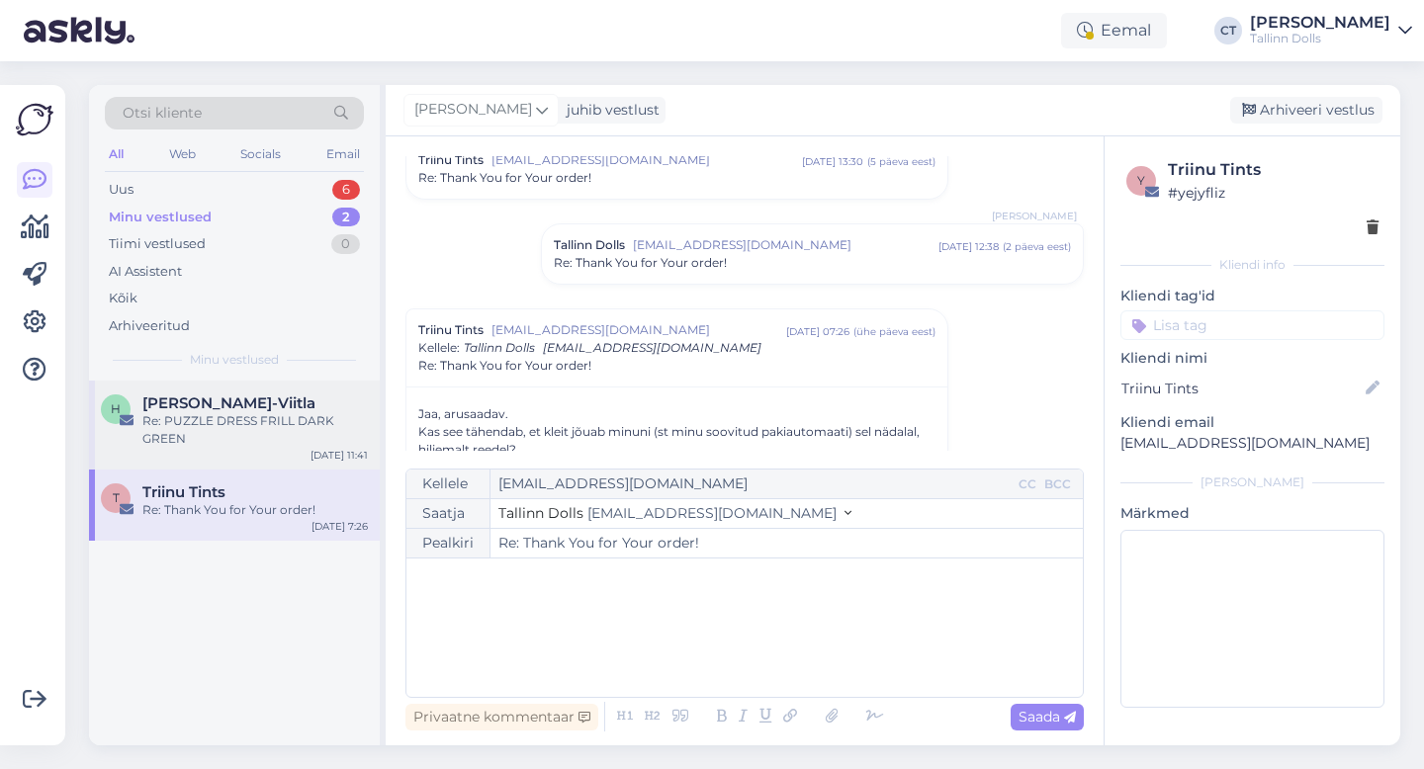
click at [250, 416] on div "Re: PUZZLE DRESS FRILL DARK GREEN" at bounding box center [254, 430] width 225 height 36
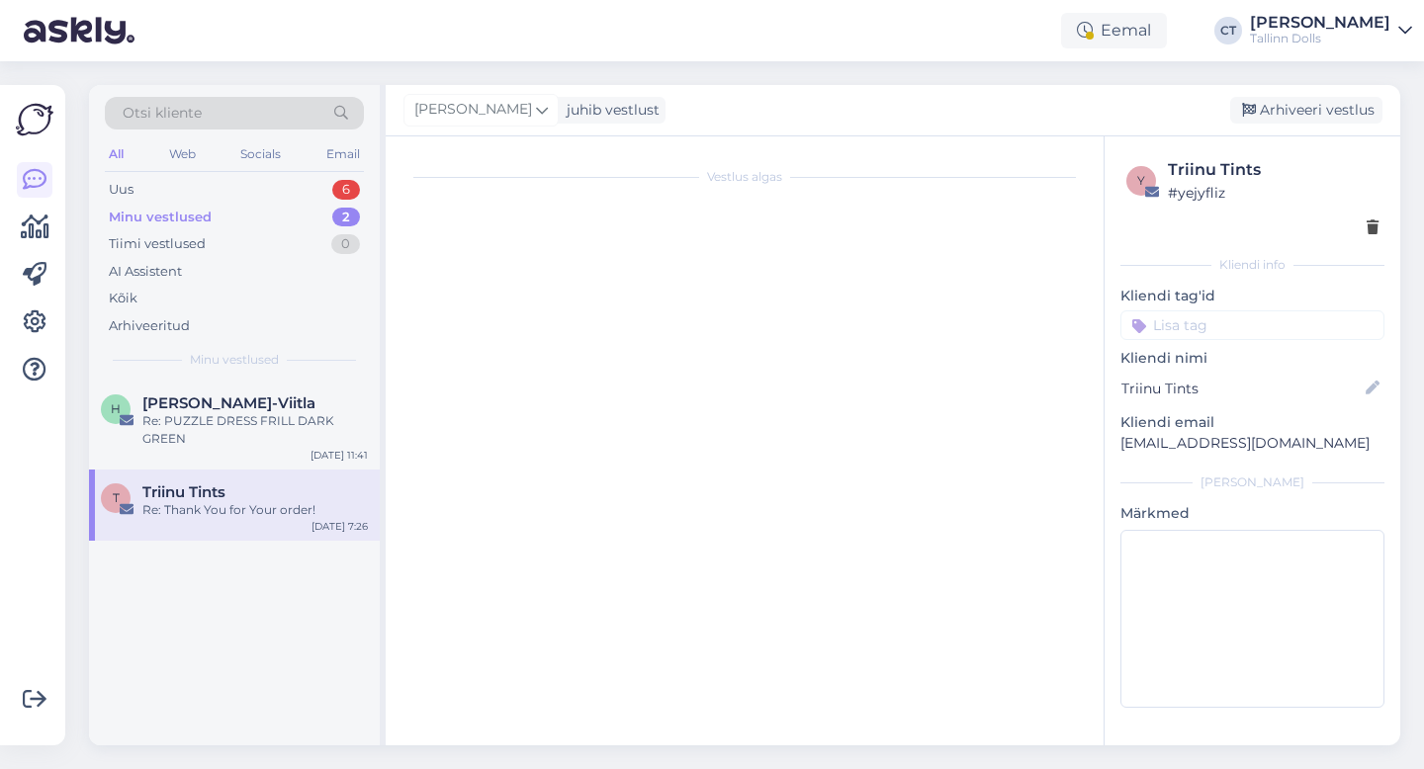
click at [230, 481] on div "T Triinu Tints Re: Thank You for Your order! [DATE] 7:26" at bounding box center [234, 505] width 291 height 71
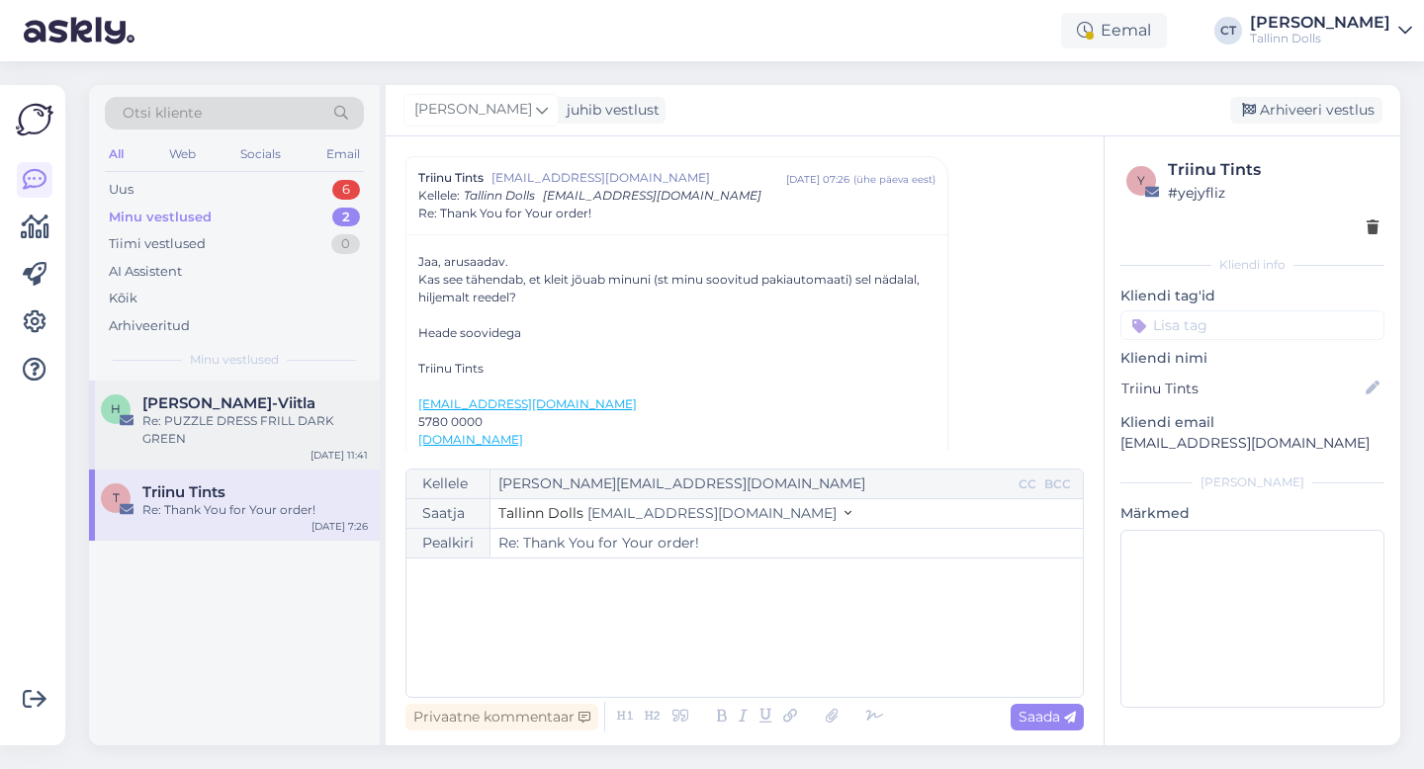
click at [259, 424] on div "Re: PUZZLE DRESS FRILL DARK GREEN" at bounding box center [254, 430] width 225 height 36
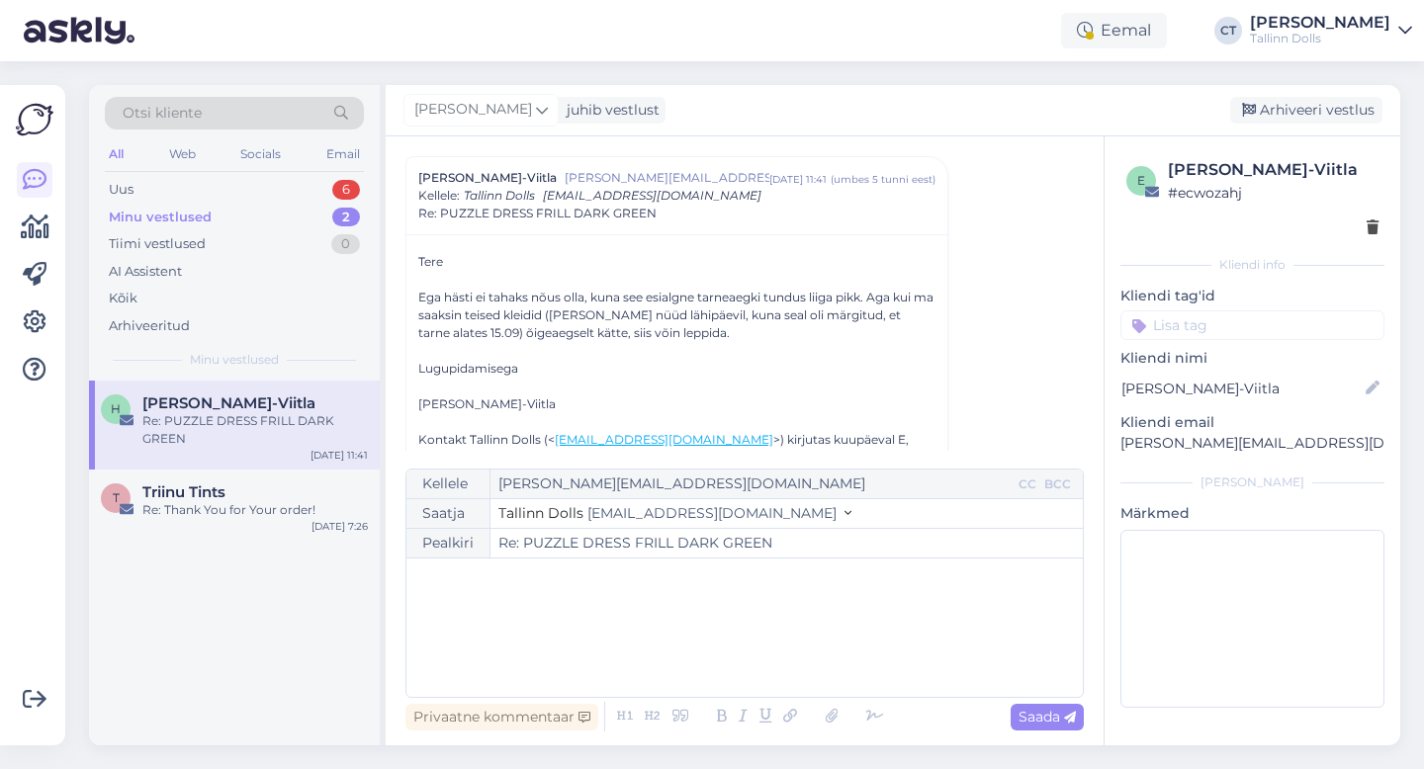
scroll to position [1571, 0]
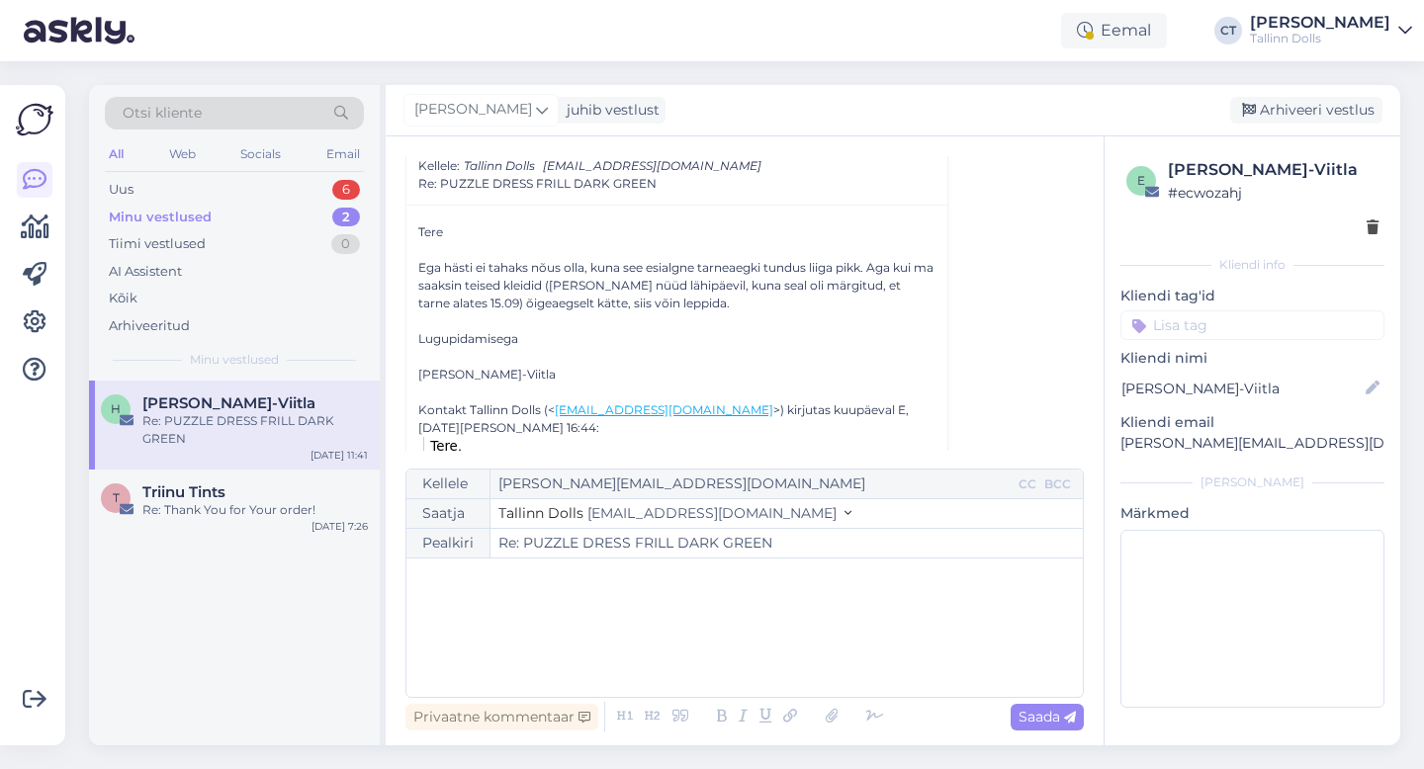
click at [599, 630] on div "﻿" at bounding box center [744, 628] width 657 height 119
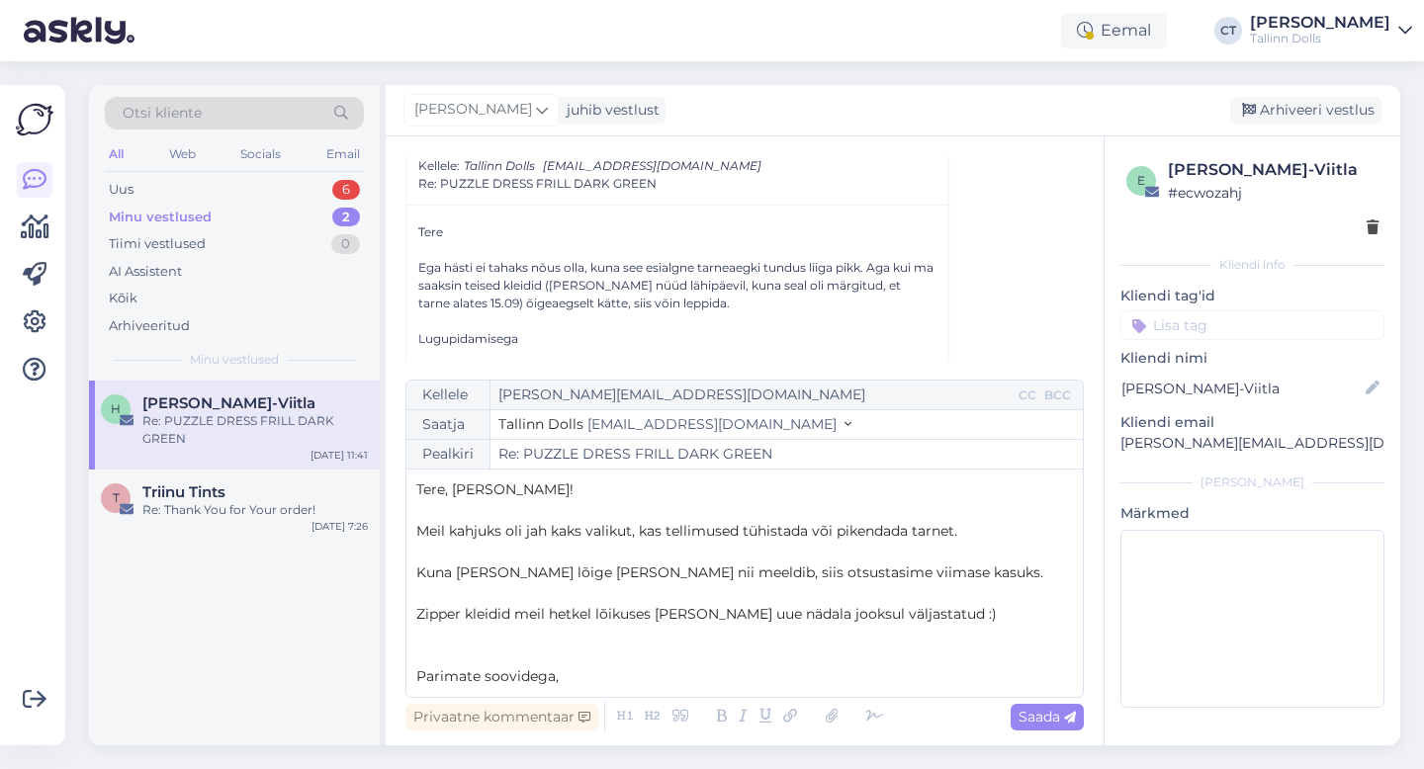
scroll to position [11, 0]
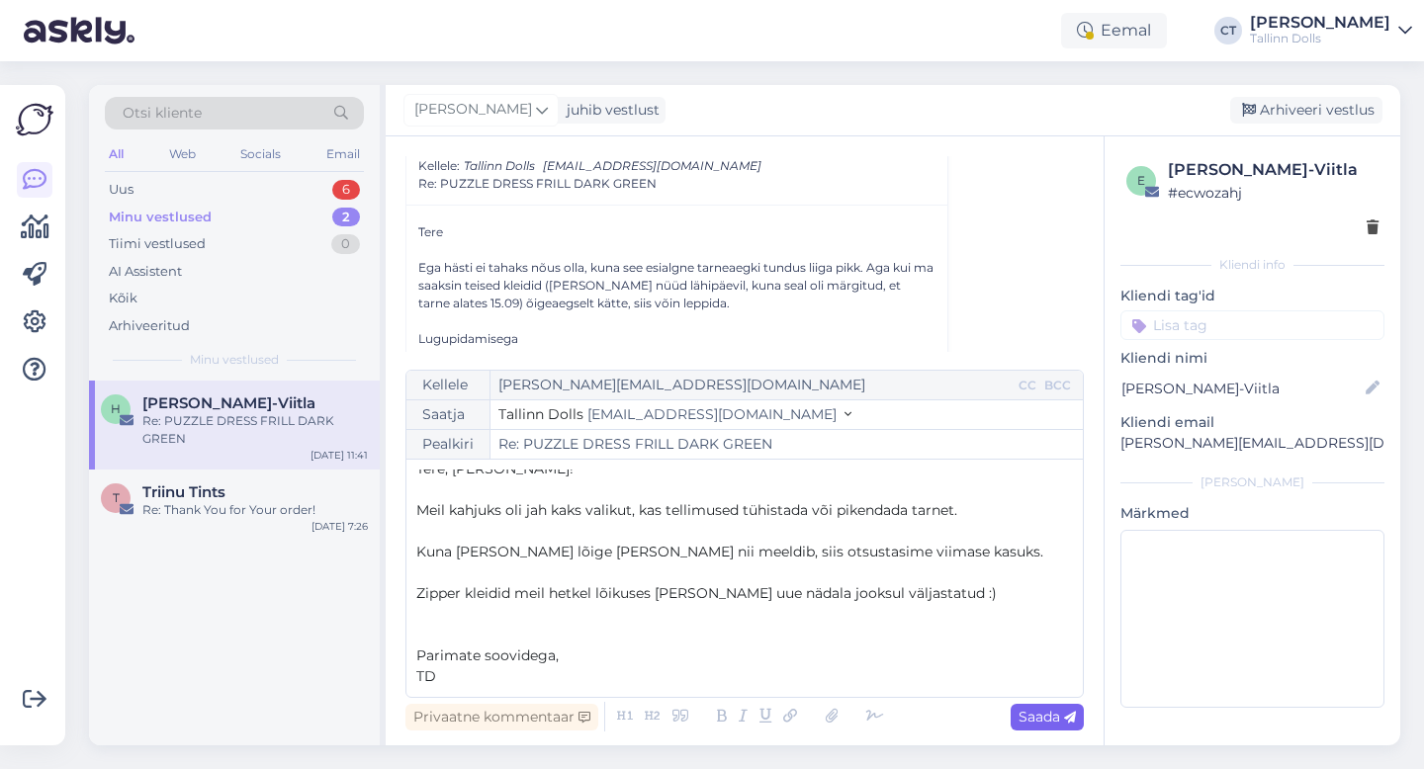
click at [1062, 714] on span "Saada" at bounding box center [1046, 717] width 57 height 18
type input "Re: PUZZLE DRESS FRILL DARK GREEN"
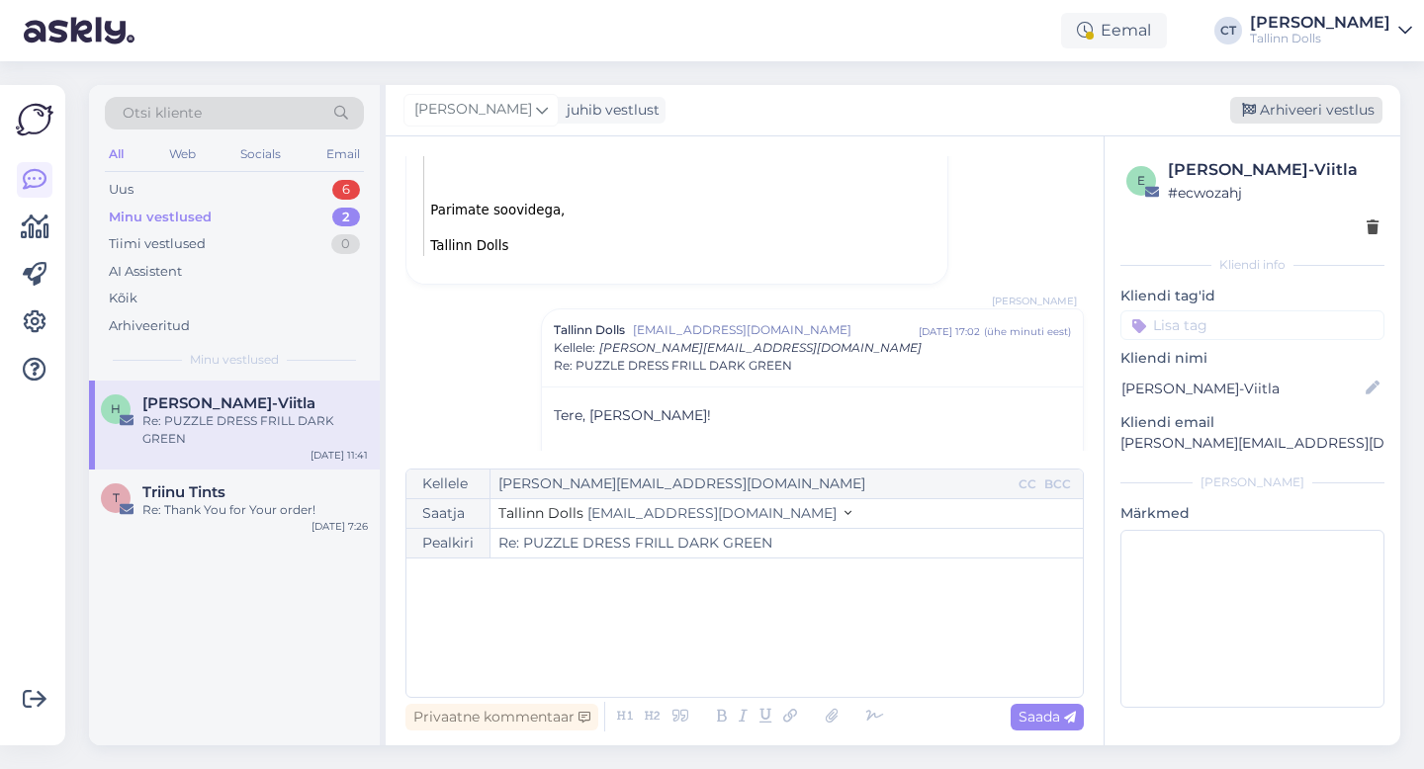
click at [1338, 112] on div "Arhiveeri vestlus" at bounding box center [1306, 110] width 152 height 27
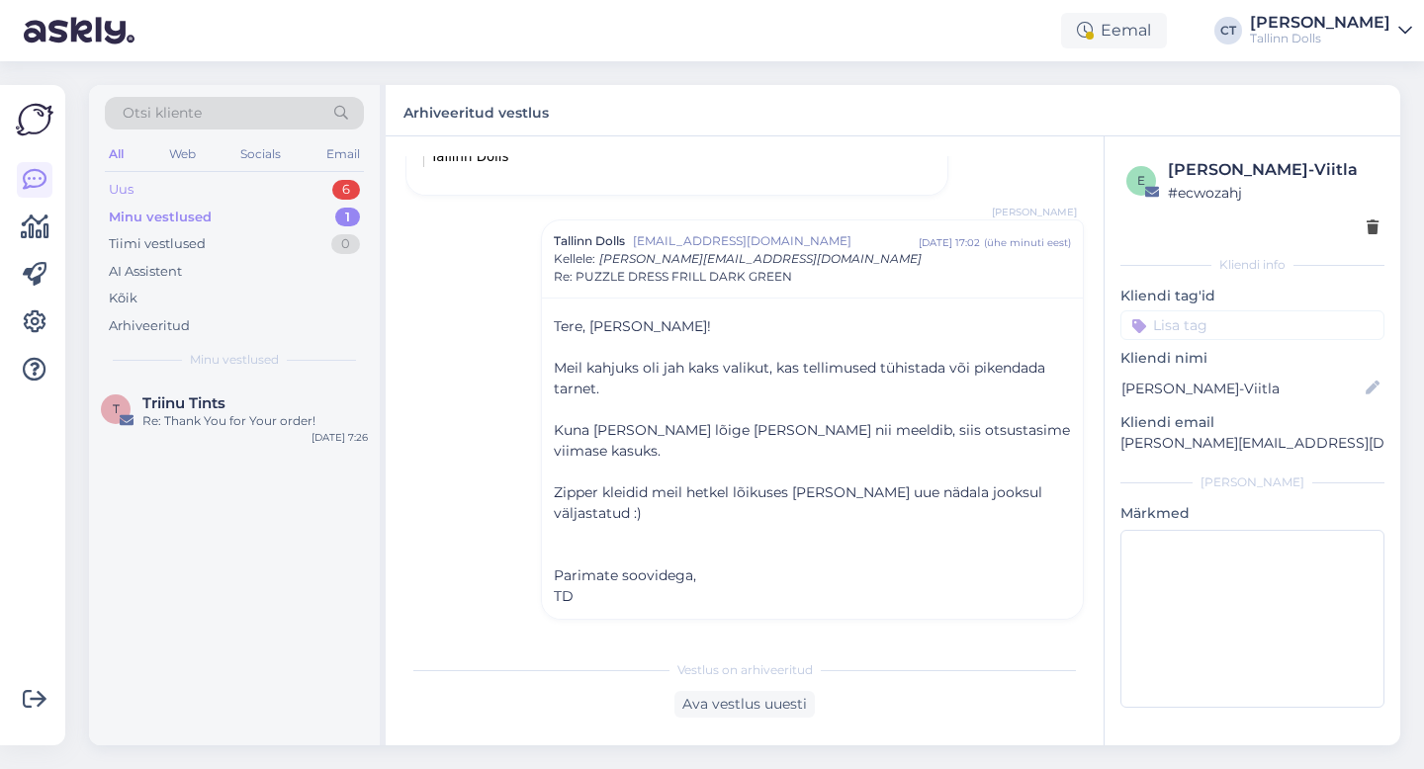
click at [270, 184] on div "Uus 6" at bounding box center [234, 190] width 259 height 28
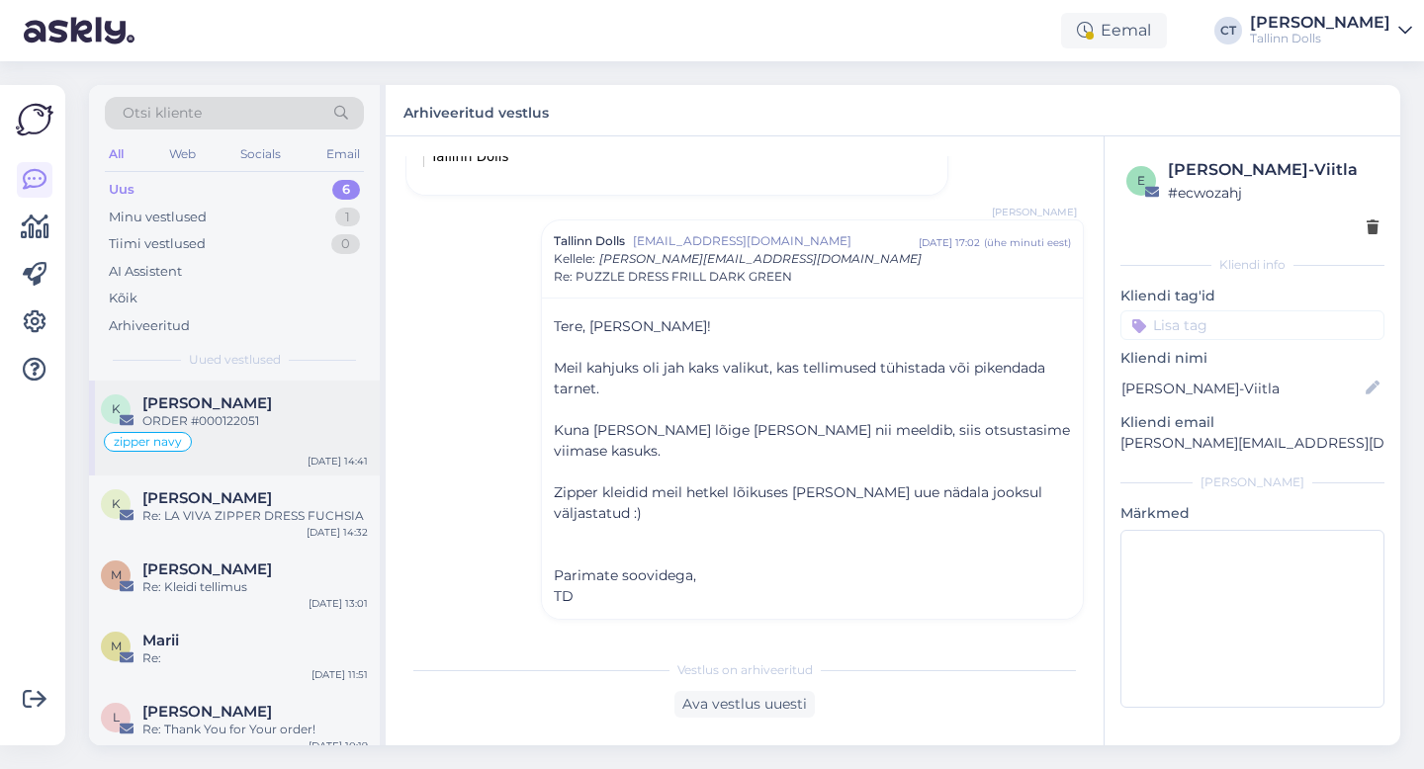
scroll to position [110, 0]
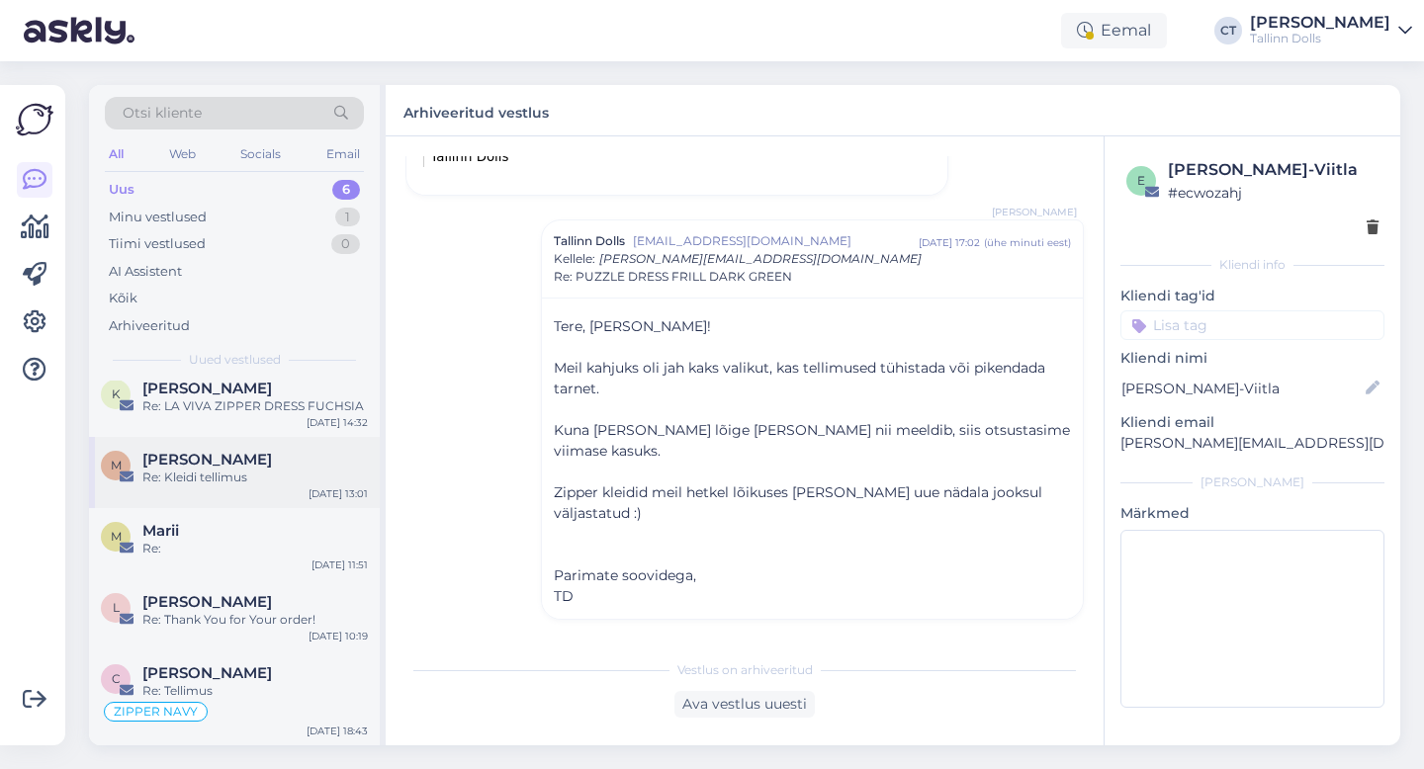
click at [283, 483] on div "Re: Kleidi tellimus" at bounding box center [254, 478] width 225 height 18
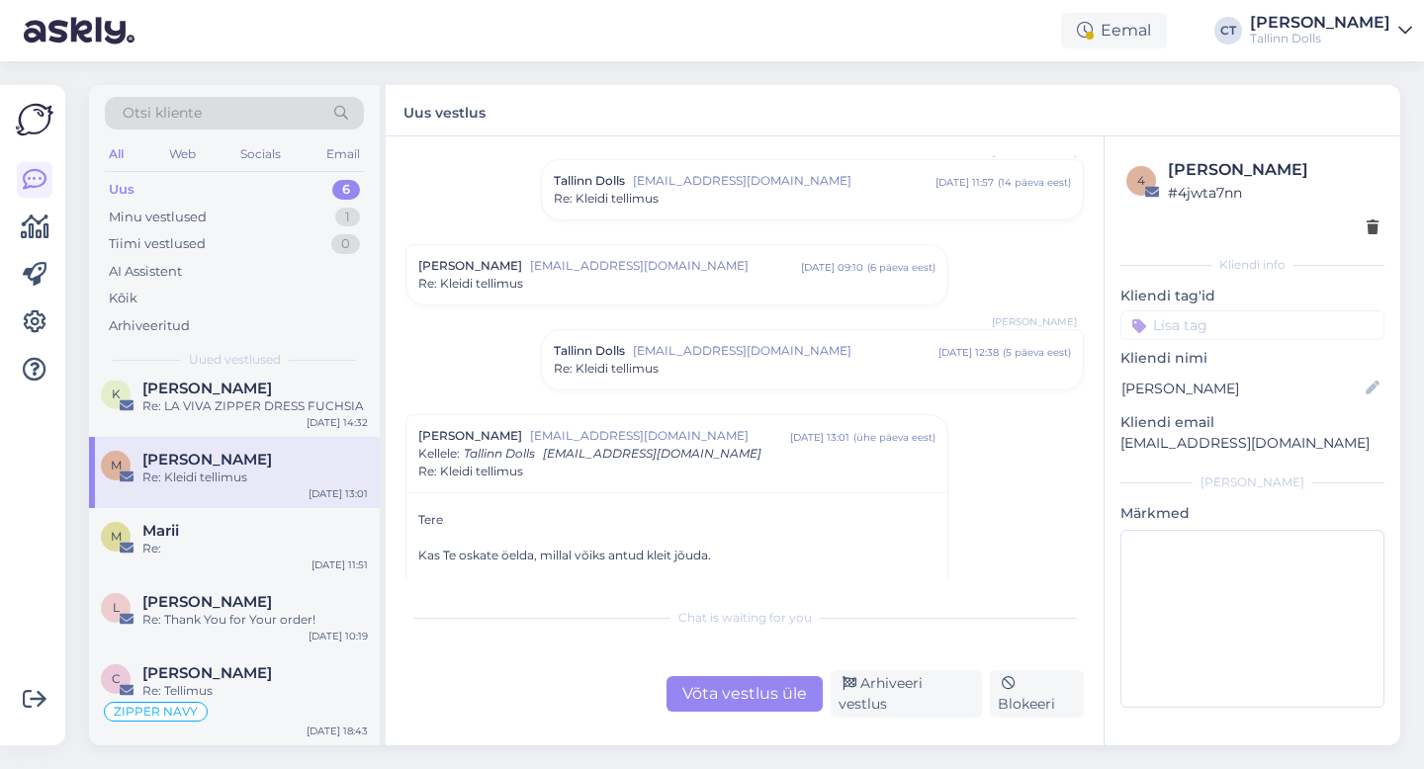
scroll to position [140, 0]
click at [741, 362] on div "Re: Kleidi tellimus" at bounding box center [812, 364] width 517 height 18
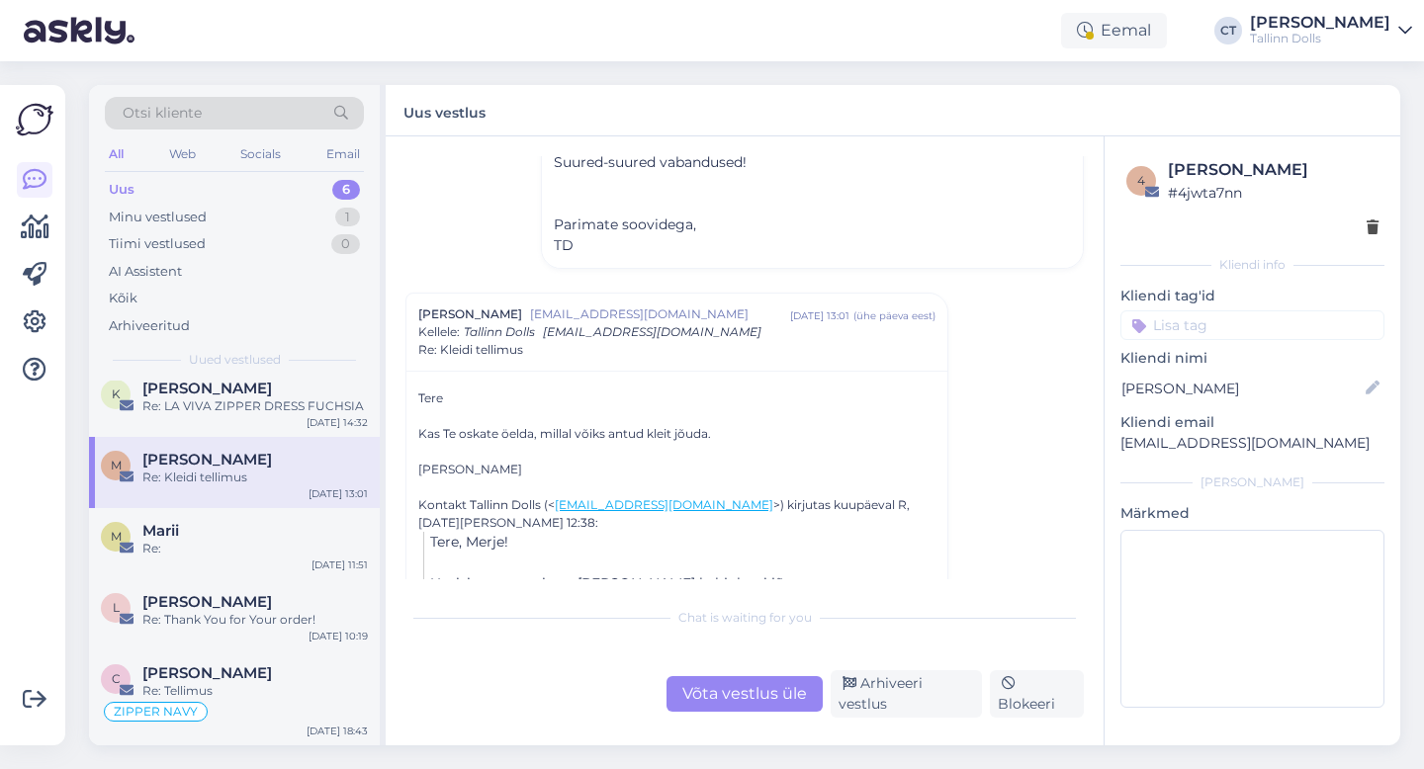
scroll to position [519, 0]
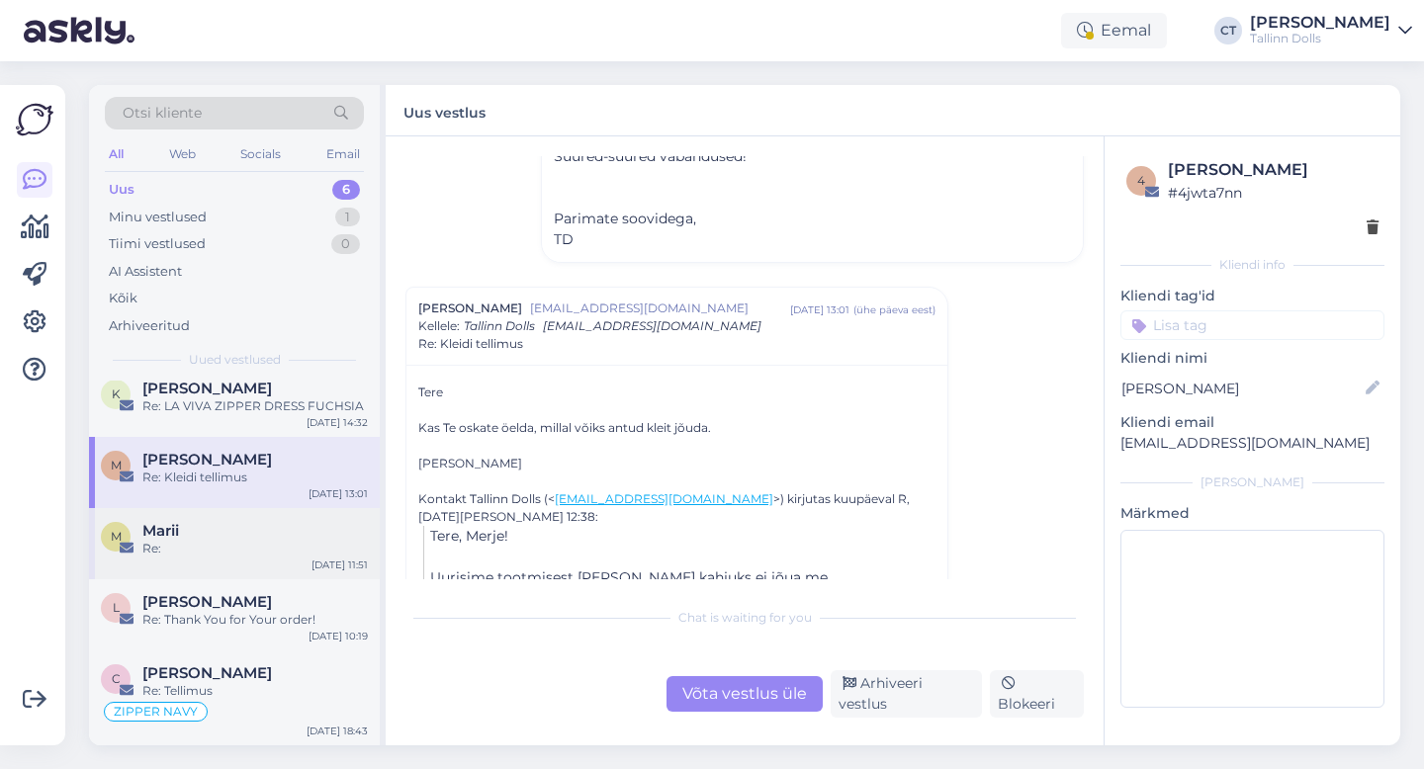
click at [282, 551] on div "Re:" at bounding box center [254, 549] width 225 height 18
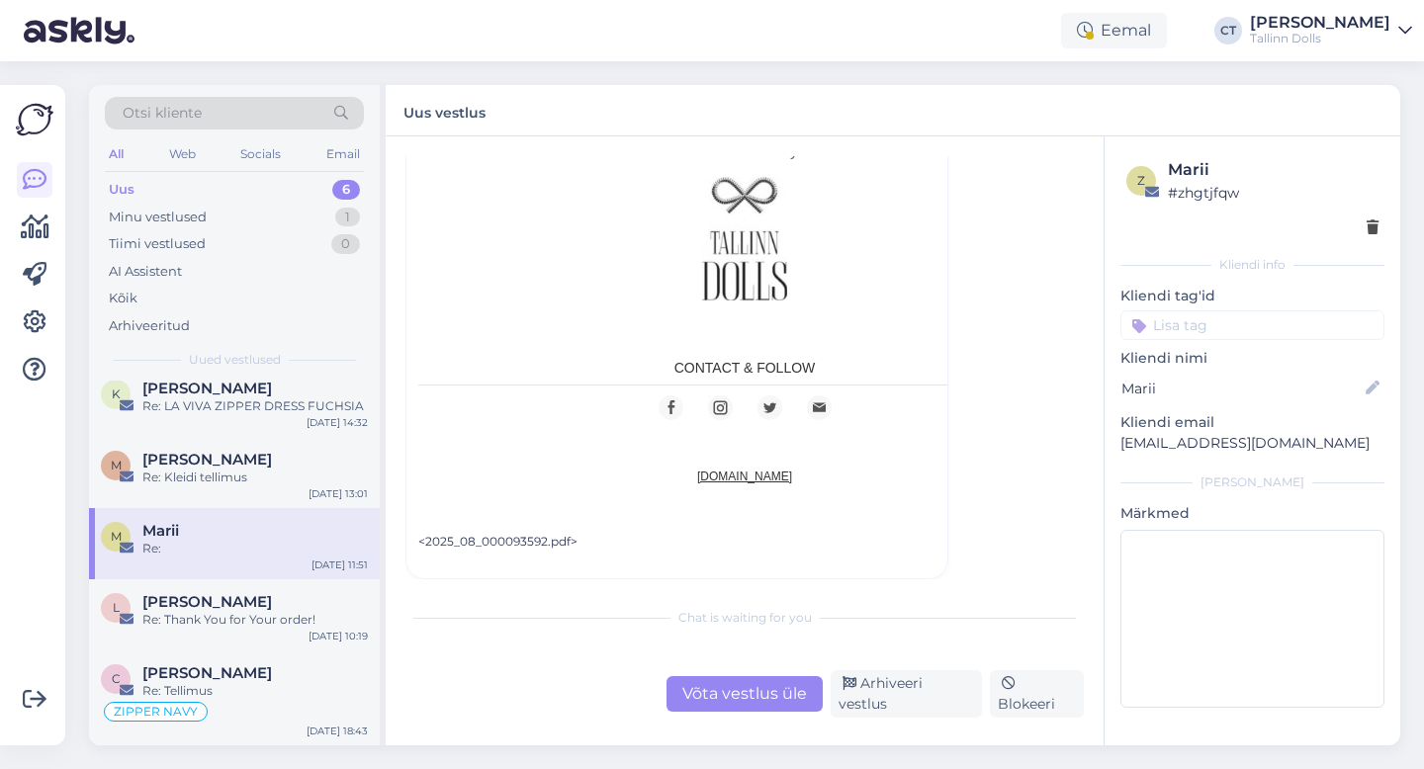
click at [736, 698] on div "Võta vestlus üle" at bounding box center [744, 694] width 156 height 36
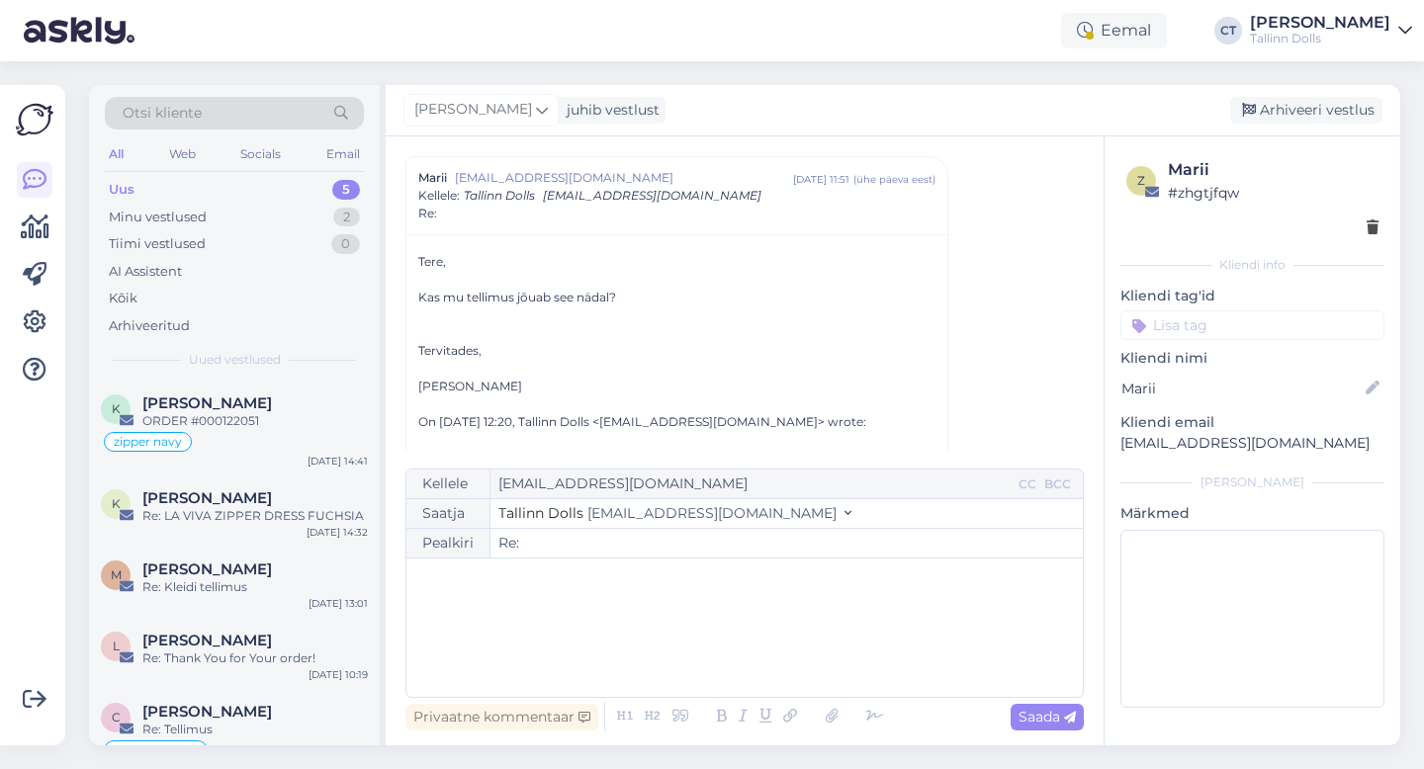
click at [739, 655] on div "﻿" at bounding box center [744, 628] width 657 height 119
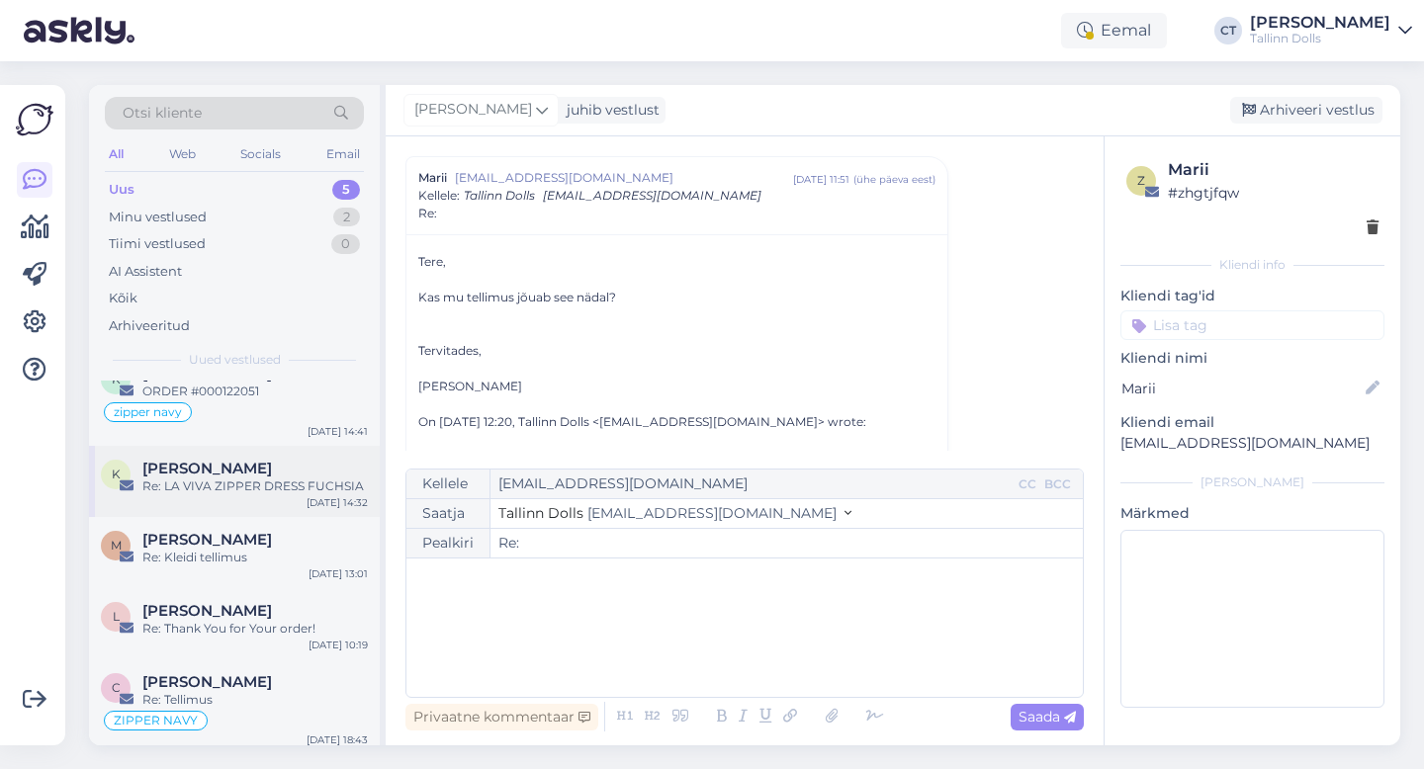
scroll to position [32, 0]
click at [244, 497] on div "K [PERSON_NAME] Re: LA VIVA ZIPPER DRESS FUCHSIA [DATE] 14:32" at bounding box center [234, 479] width 291 height 71
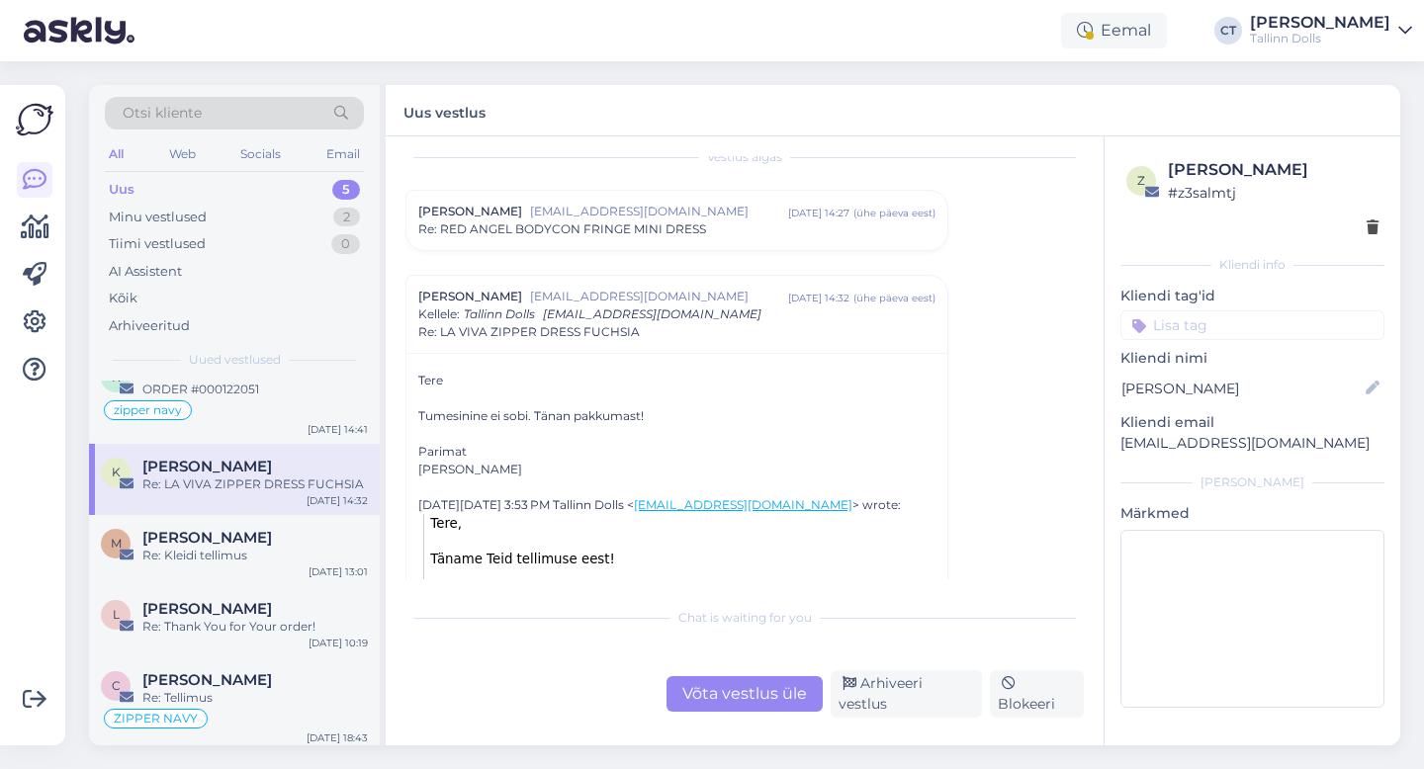
scroll to position [0, 0]
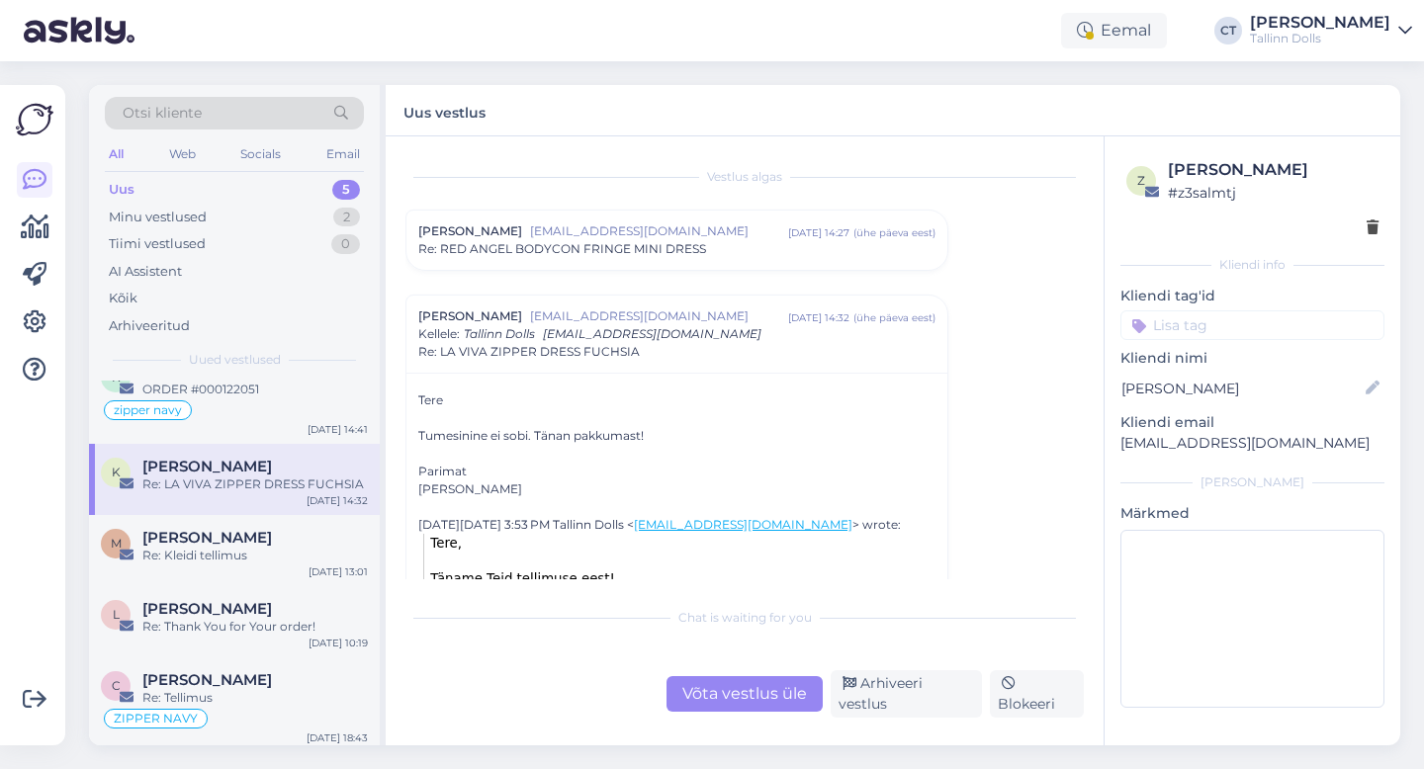
click at [702, 230] on span "[EMAIL_ADDRESS][DOMAIN_NAME]" at bounding box center [659, 231] width 258 height 18
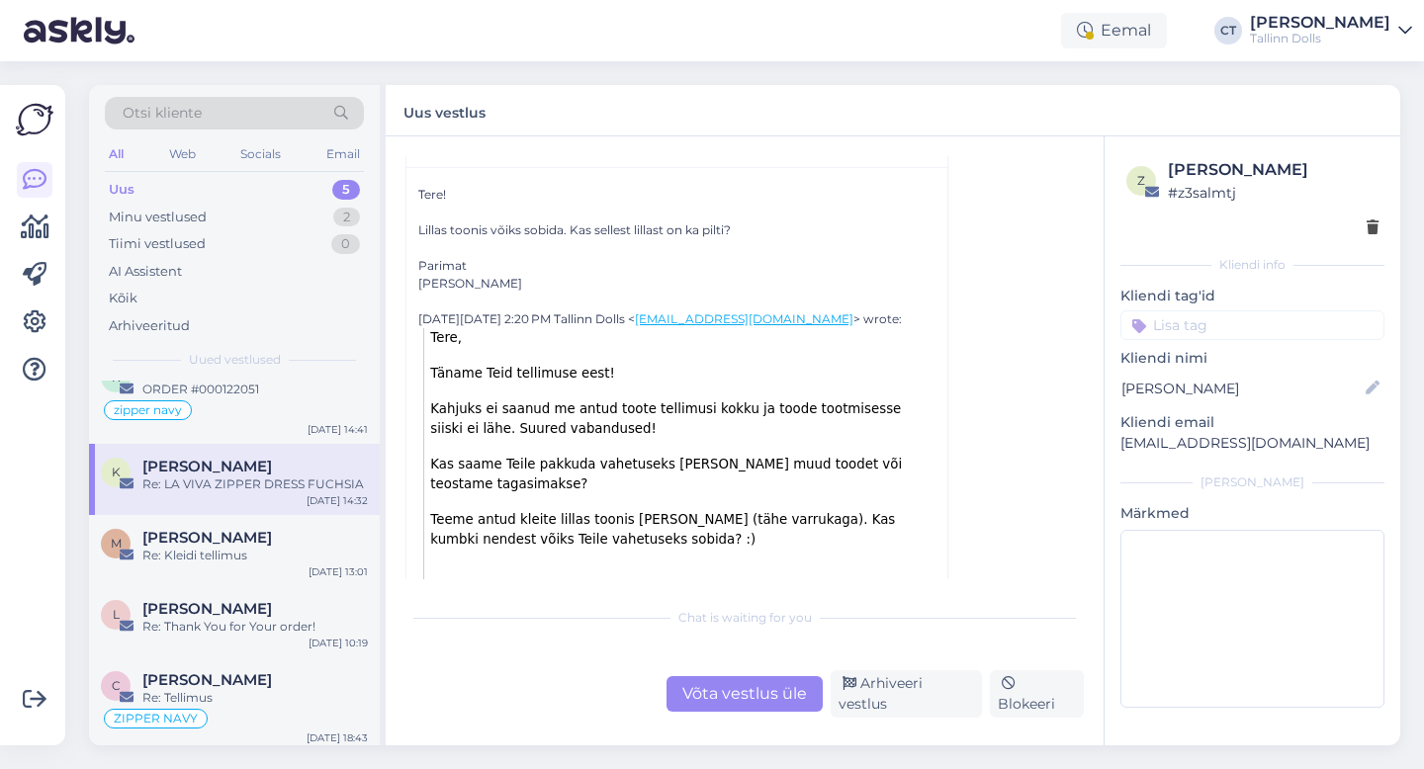
scroll to position [120, 0]
click at [774, 696] on div "Võta vestlus üle" at bounding box center [744, 694] width 156 height 36
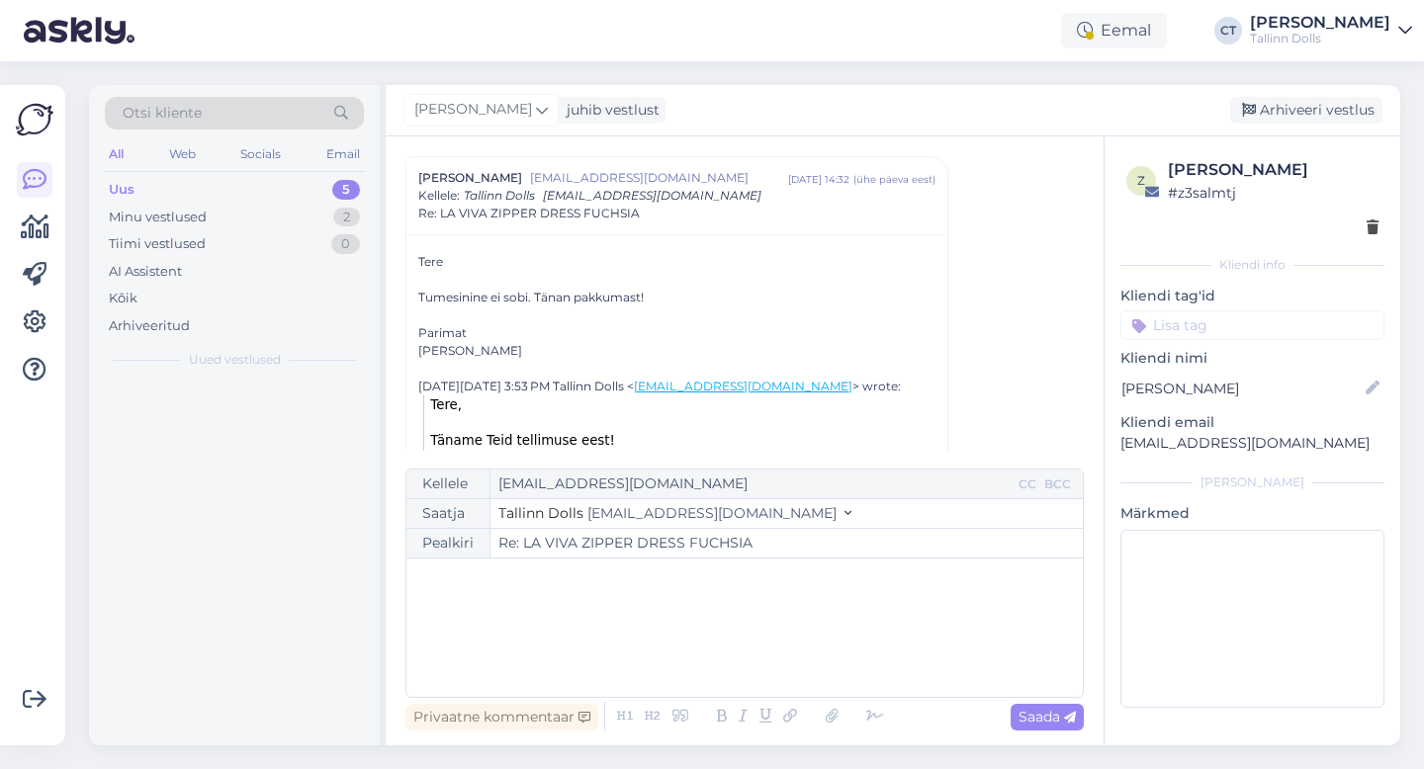
scroll to position [0, 0]
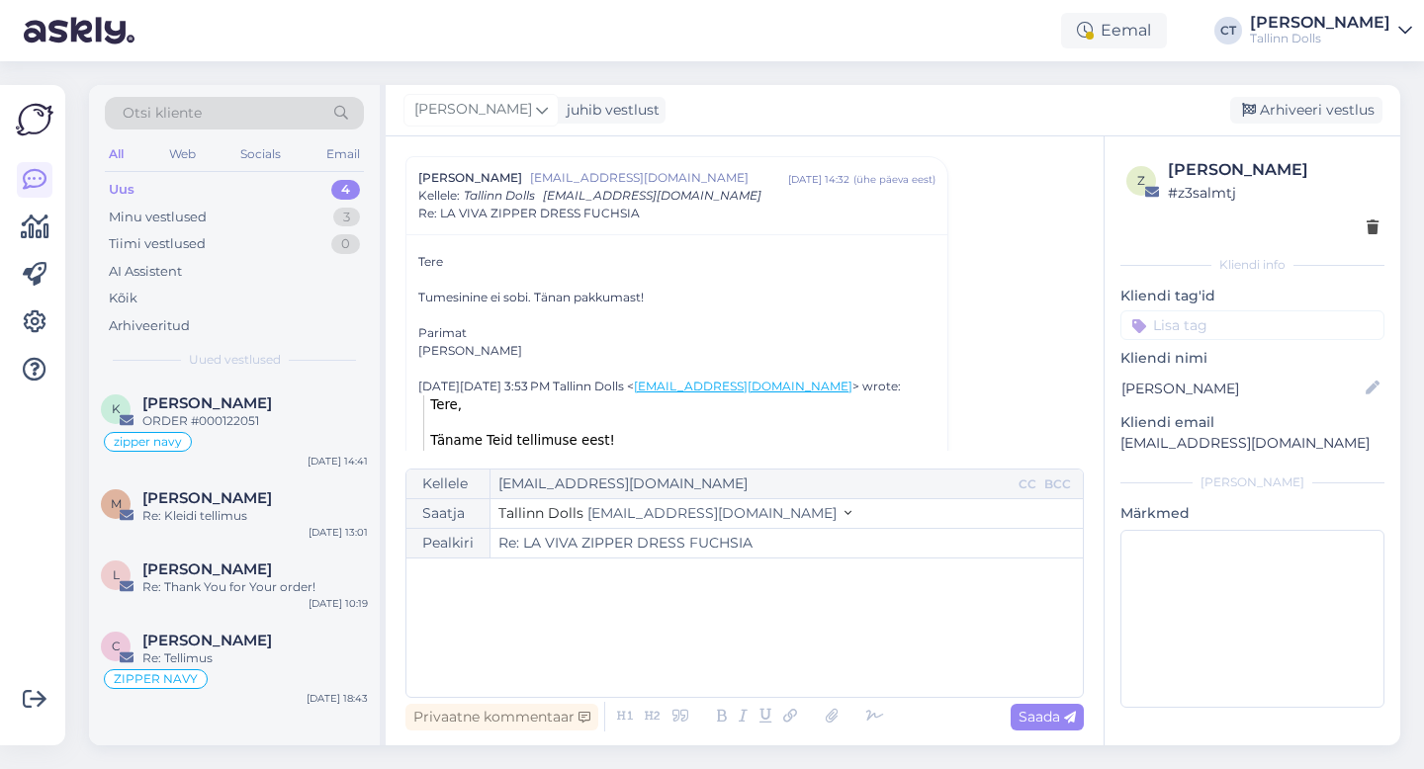
click at [768, 629] on div "﻿" at bounding box center [744, 628] width 657 height 119
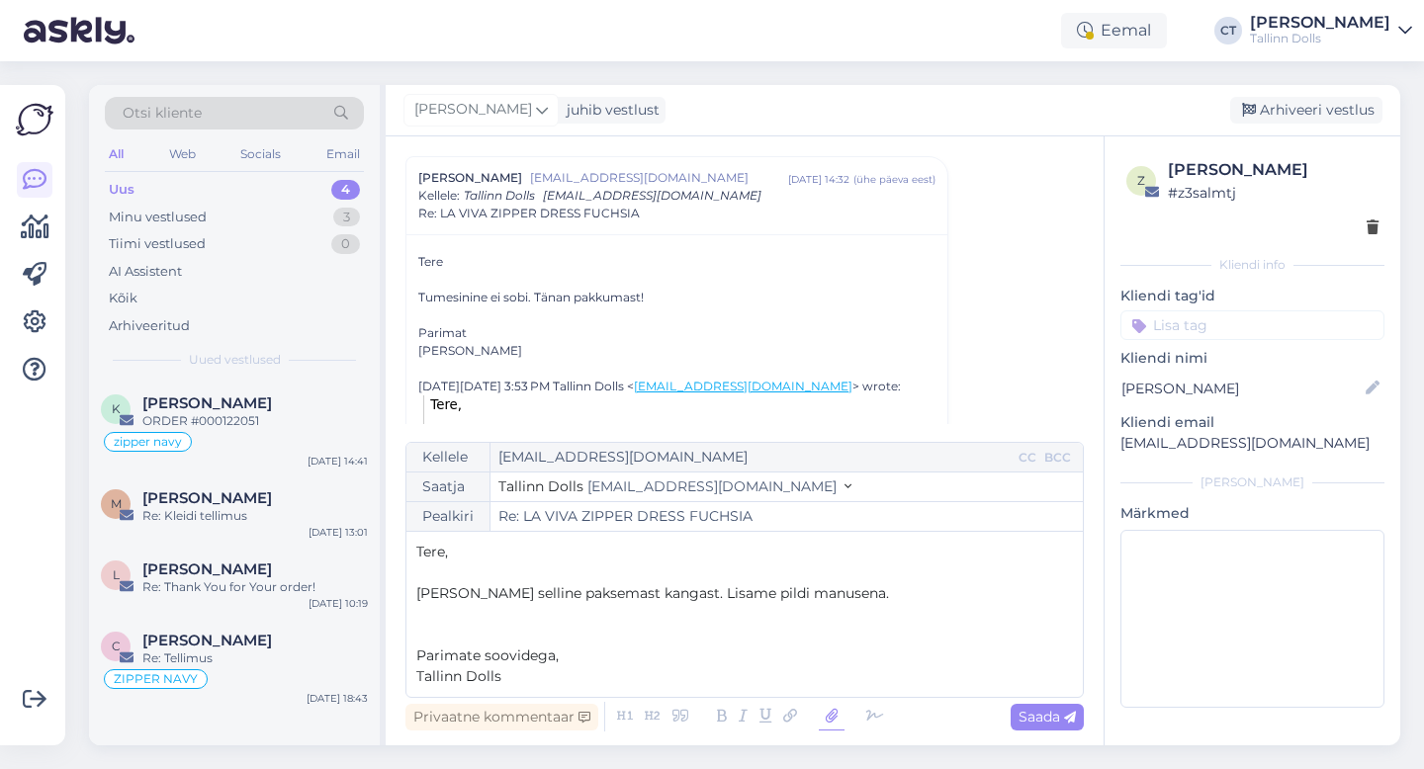
click at [829, 711] on icon at bounding box center [832, 717] width 26 height 28
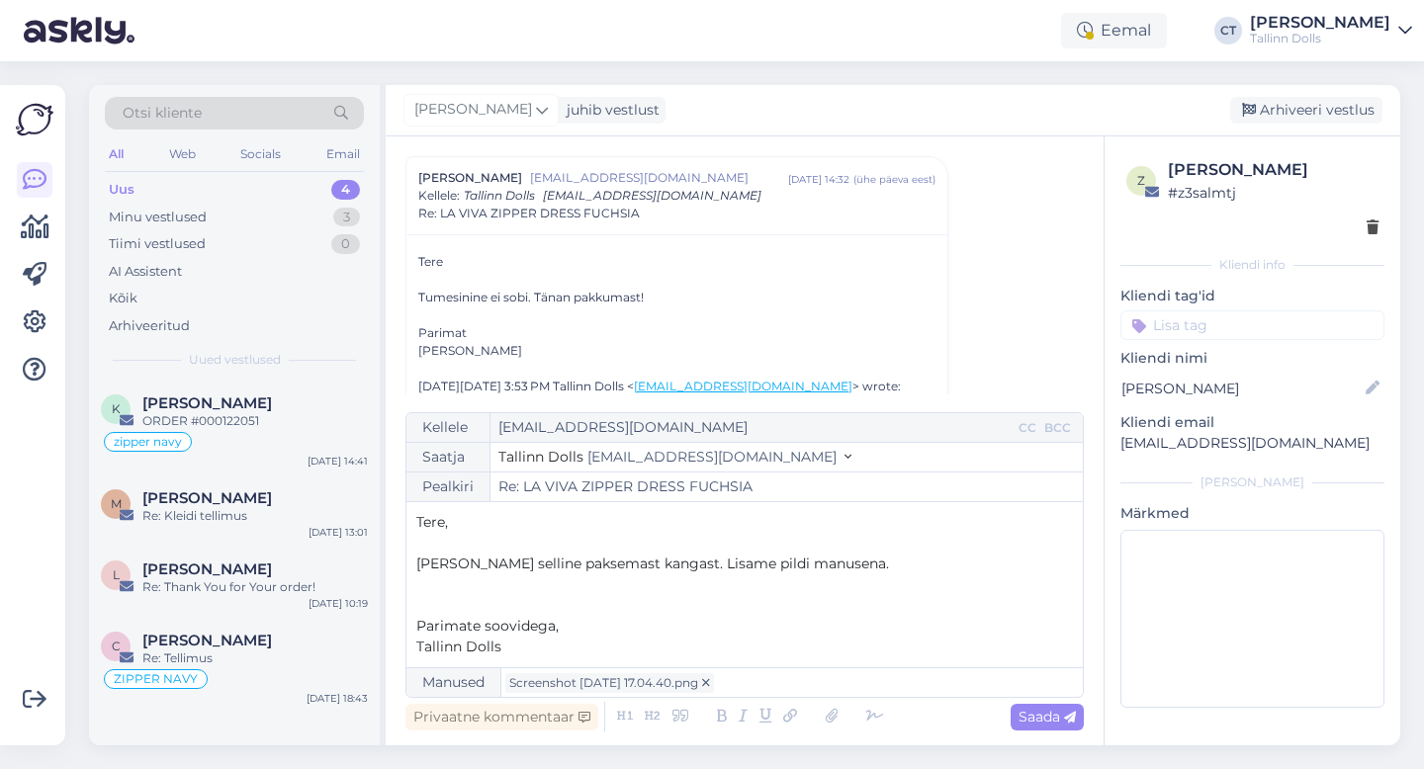
click at [520, 562] on span "[PERSON_NAME] selline paksemast kangast. Lisame pildi manusena." at bounding box center [652, 564] width 473 height 18
click at [1066, 728] on div "Saada" at bounding box center [1047, 717] width 73 height 27
type input "Re: Re: LA VIVA ZIPPER DRESS FUCHSIA"
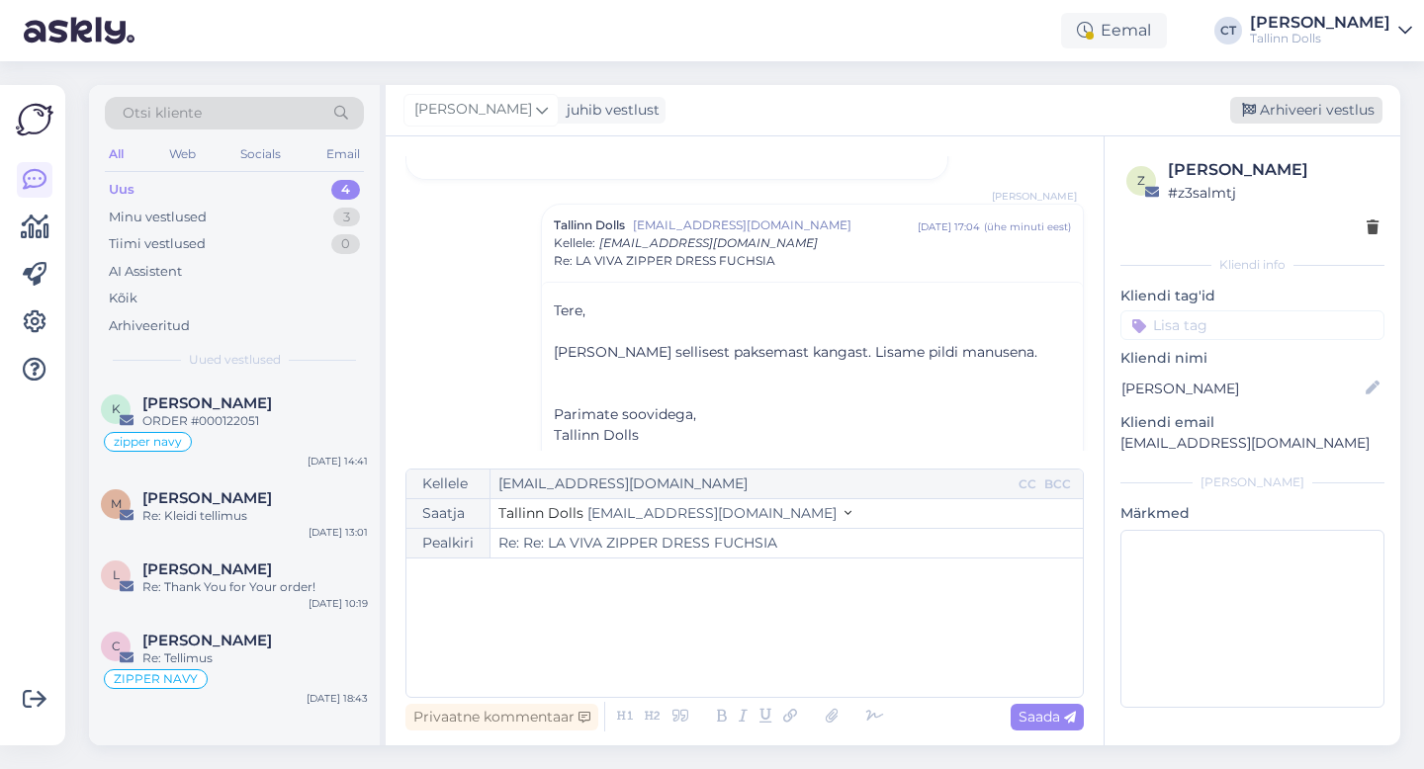
click at [1285, 104] on div "Arhiveeri vestlus" at bounding box center [1306, 110] width 152 height 27
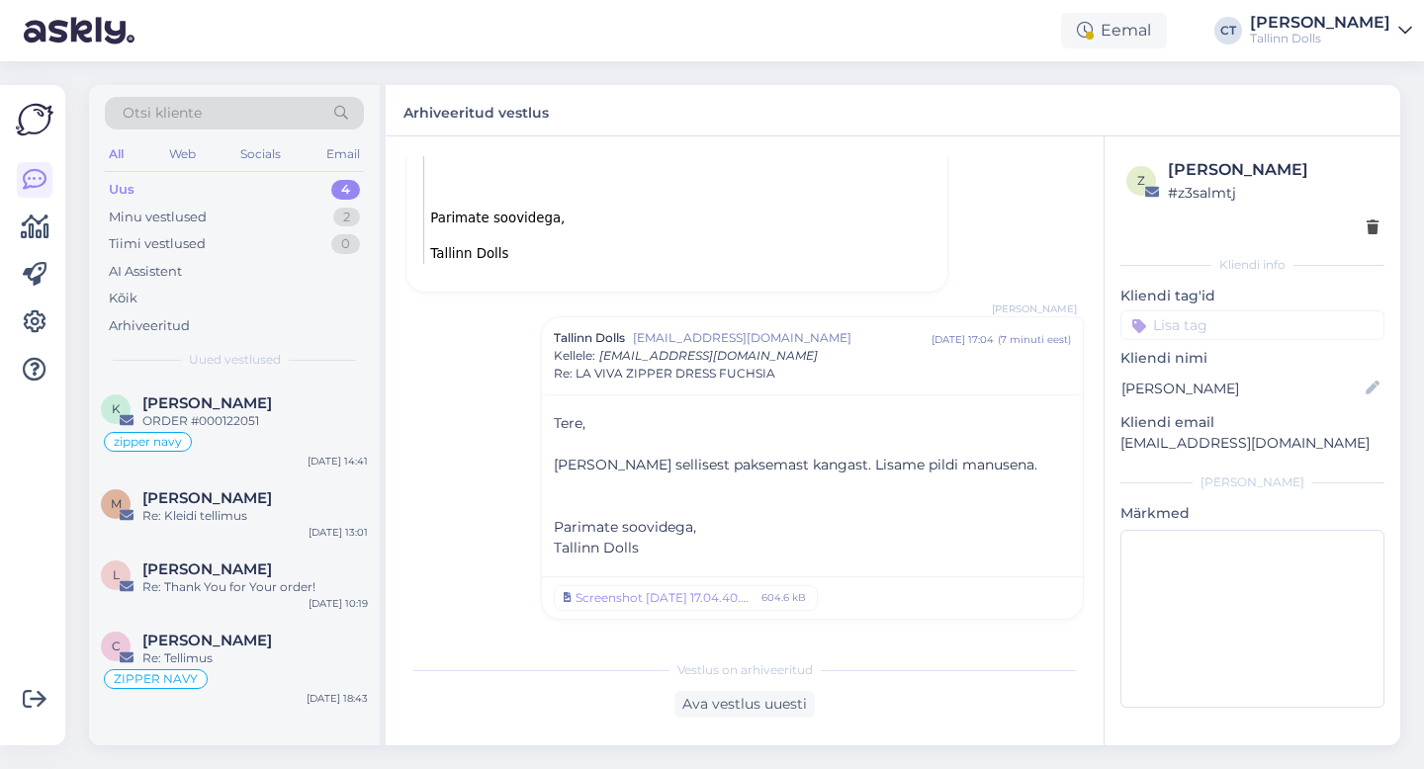
click at [202, 181] on div "Uus 4" at bounding box center [234, 190] width 259 height 28
